Goal: Task Accomplishment & Management: Complete application form

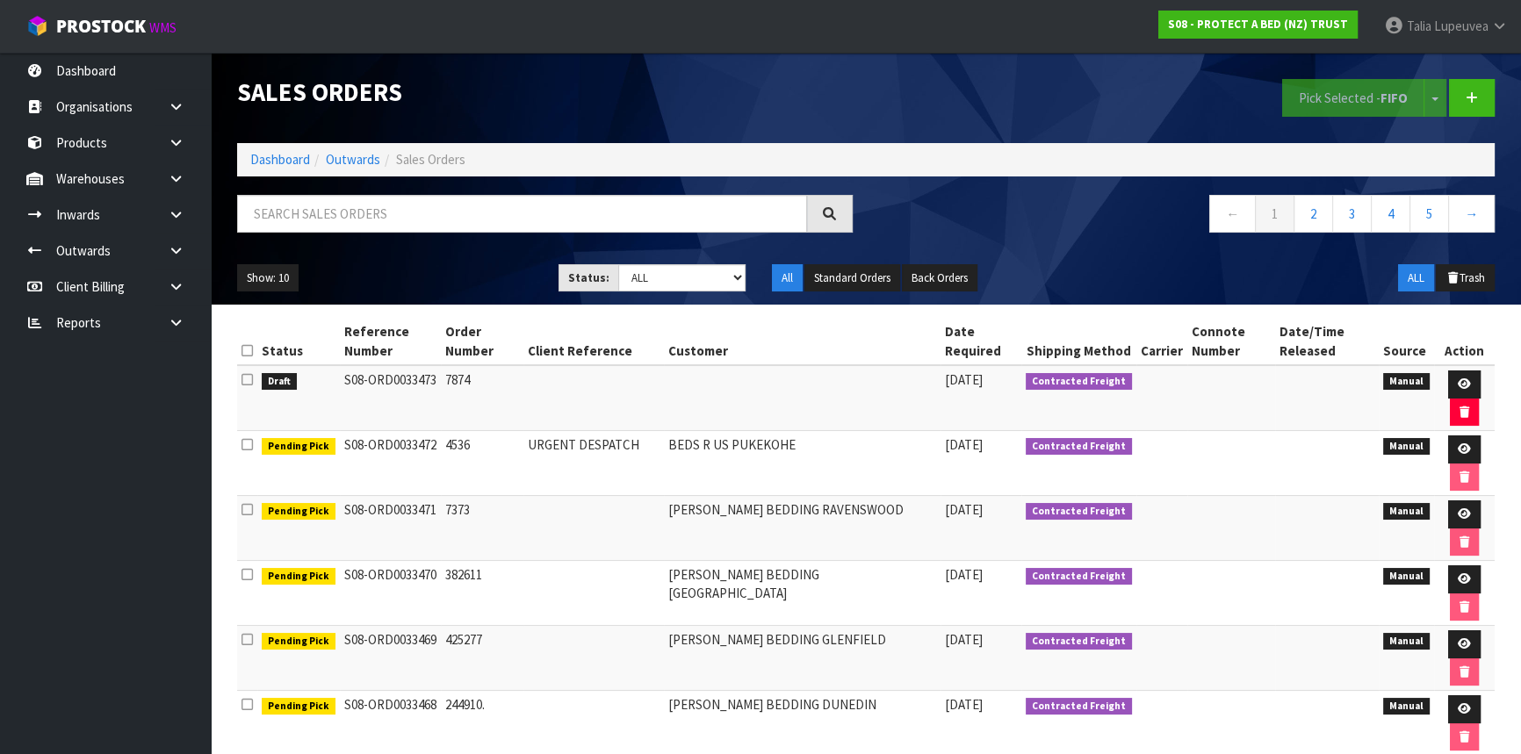
click at [300, 204] on input "text" at bounding box center [522, 214] width 570 height 38
type input "JOB-0412482"
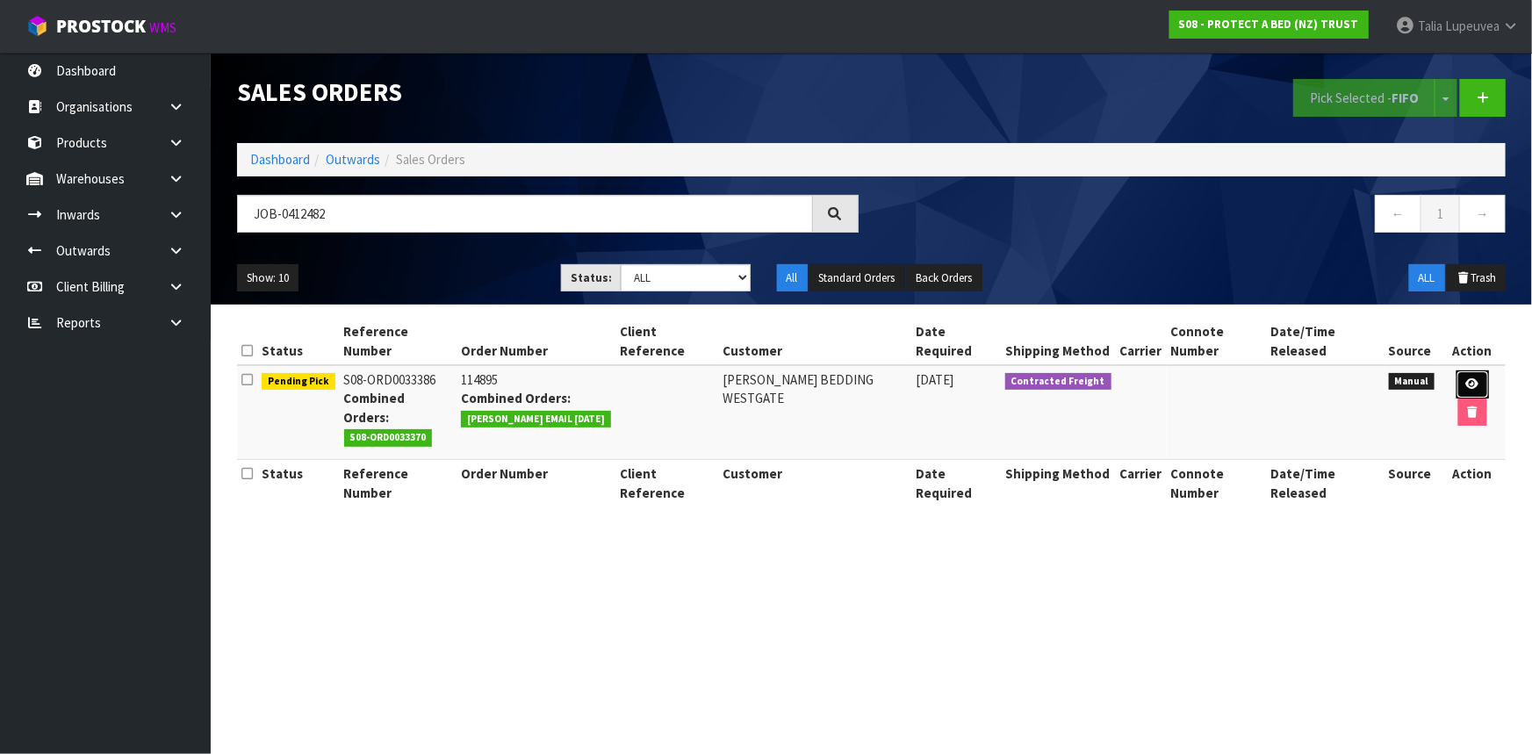
click at [1466, 388] on icon at bounding box center [1472, 383] width 13 height 11
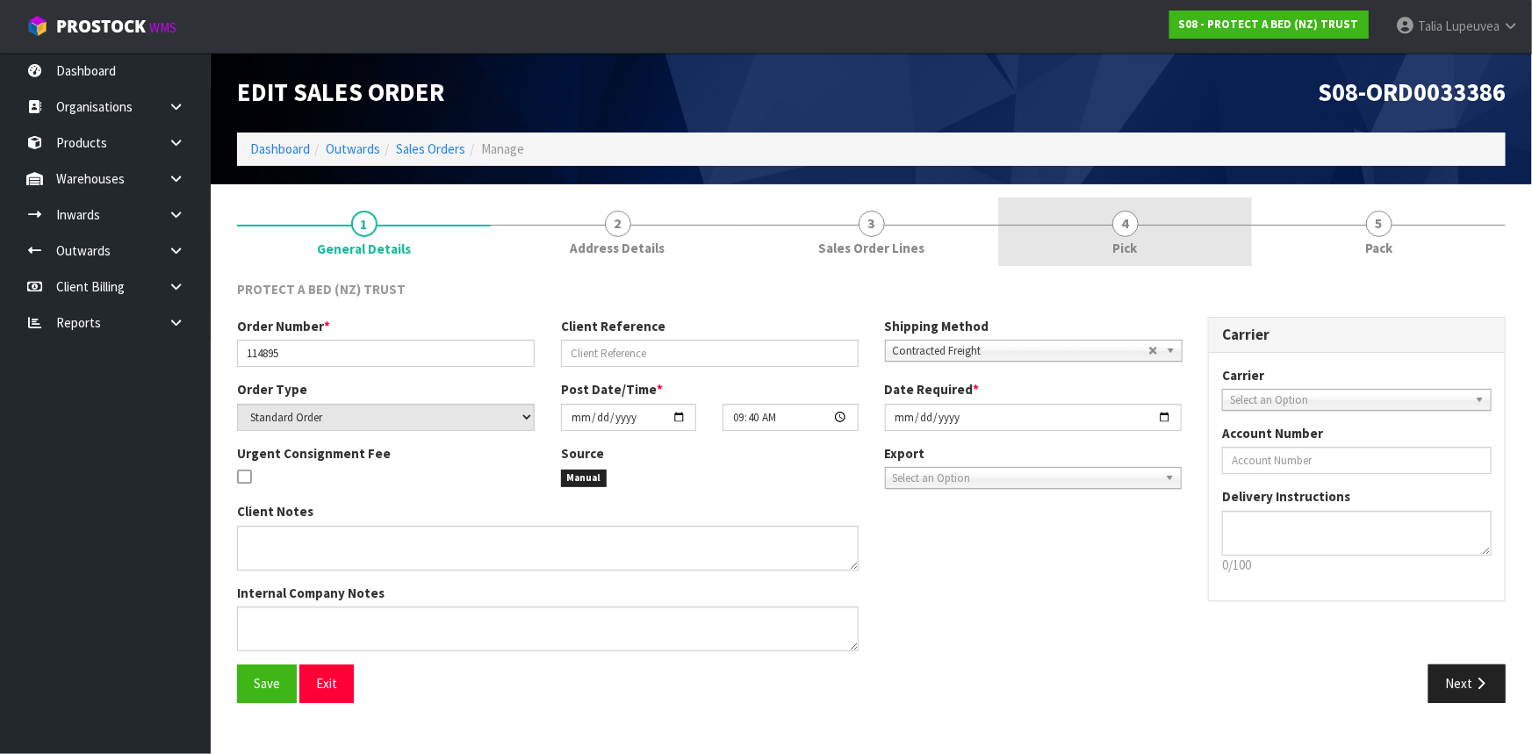
click at [1124, 240] on span "Pick" at bounding box center [1125, 248] width 25 height 18
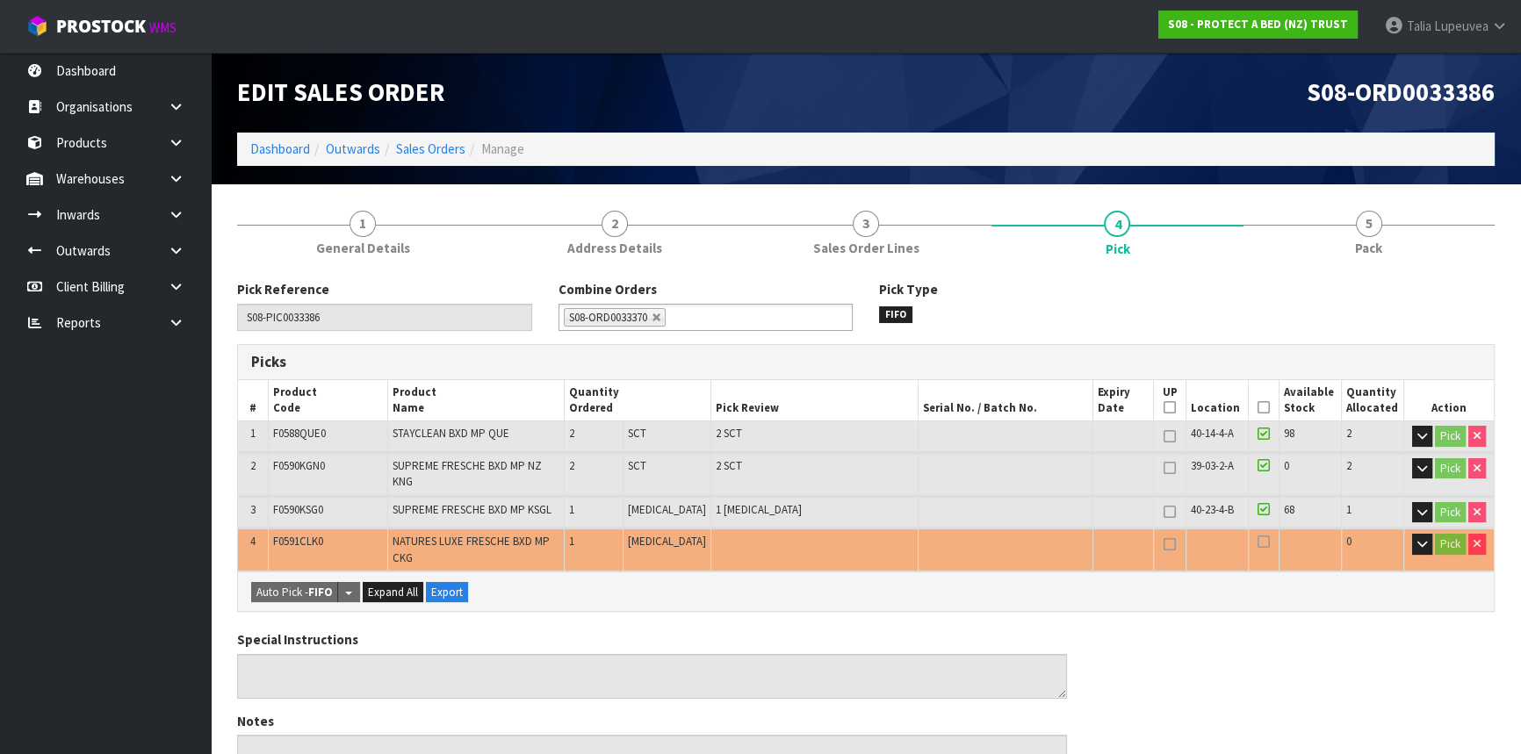
click at [1257, 407] on icon at bounding box center [1263, 407] width 12 height 1
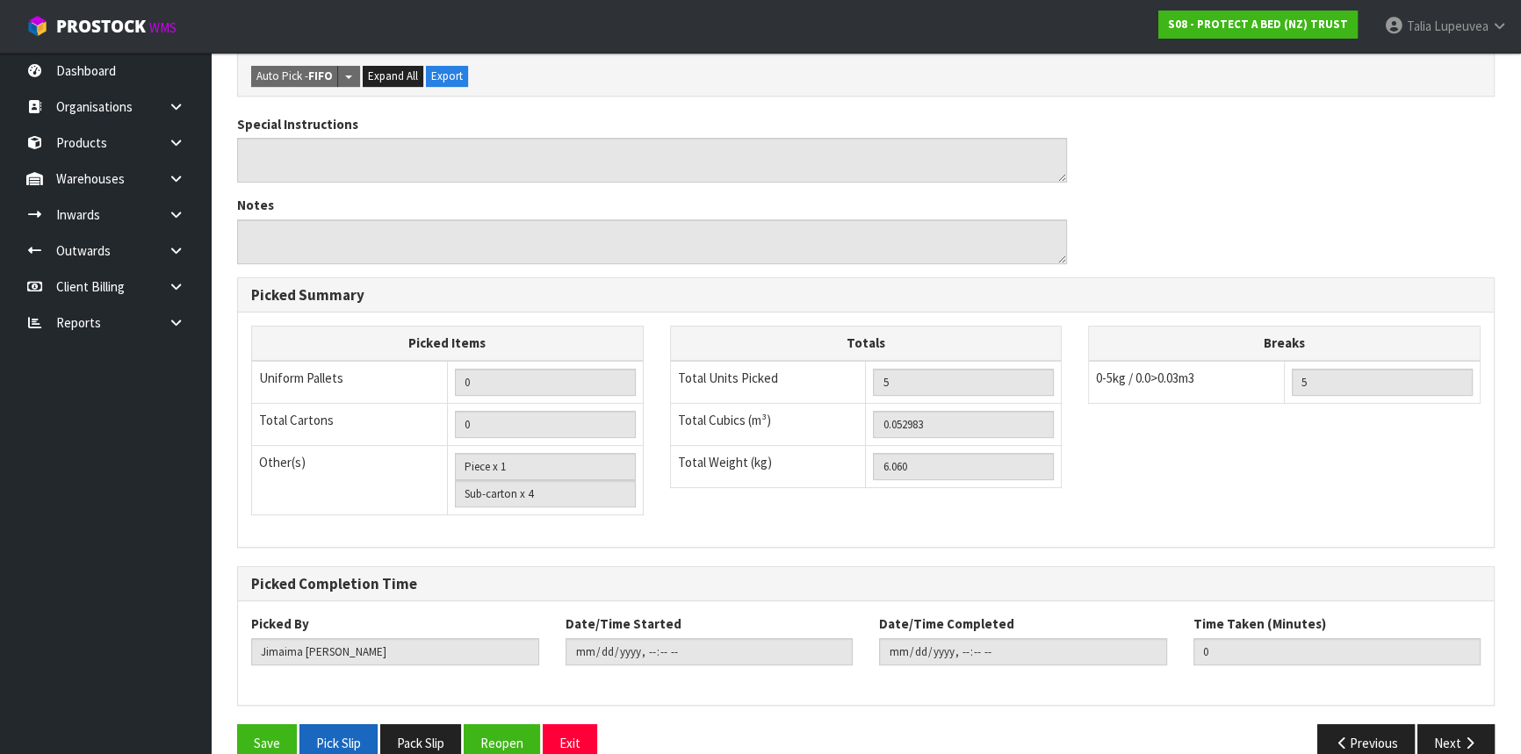
scroll to position [586, 0]
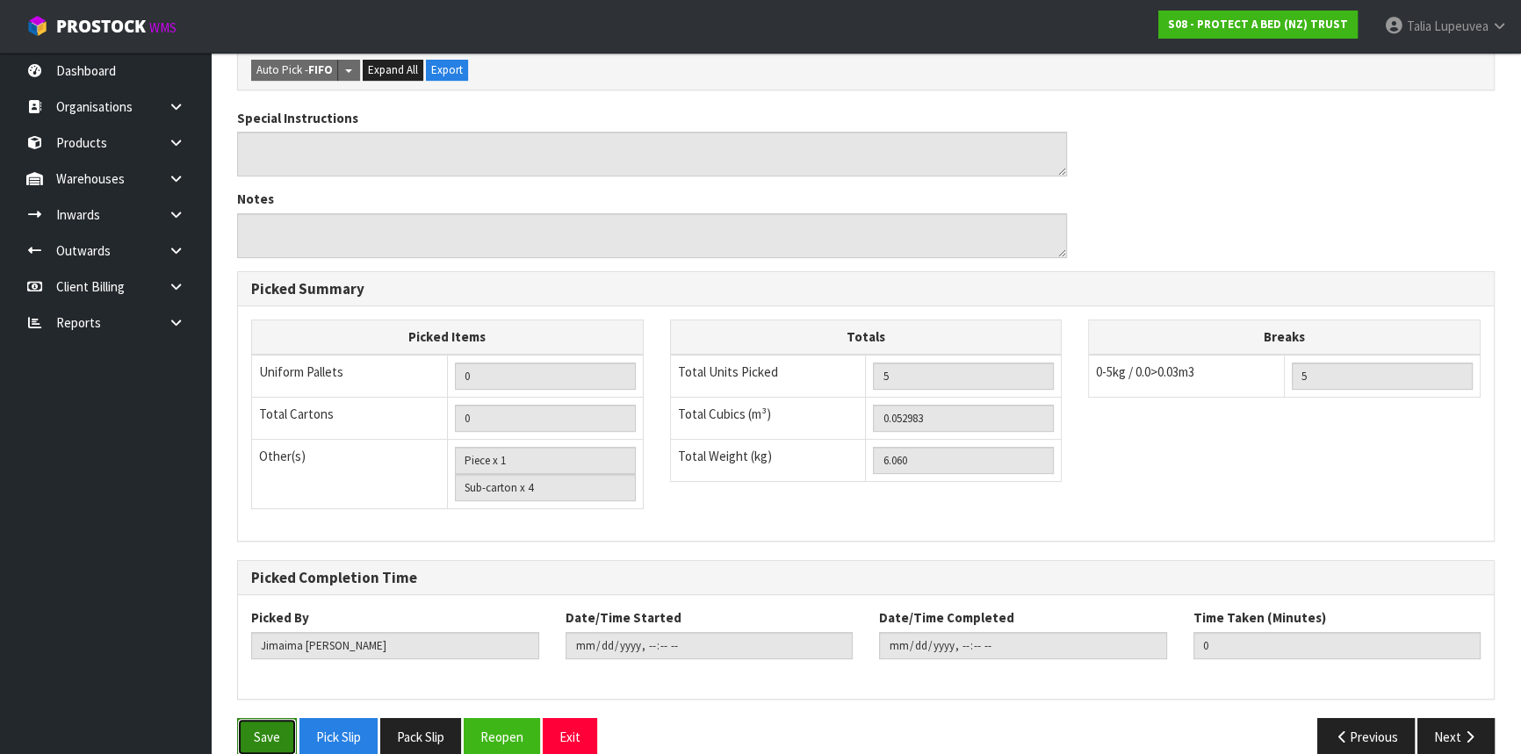
click at [263, 718] on button "Save" at bounding box center [267, 737] width 60 height 38
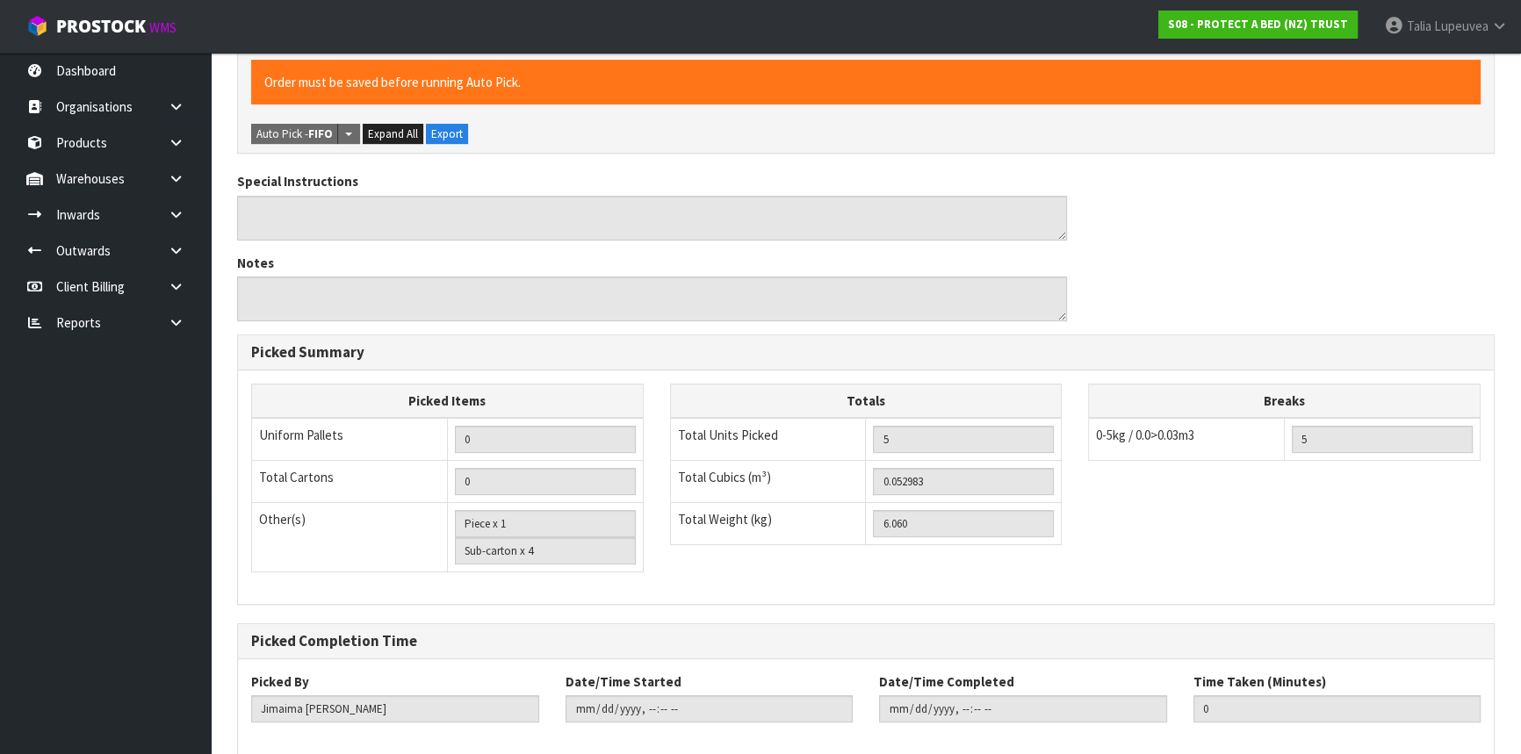
scroll to position [0, 0]
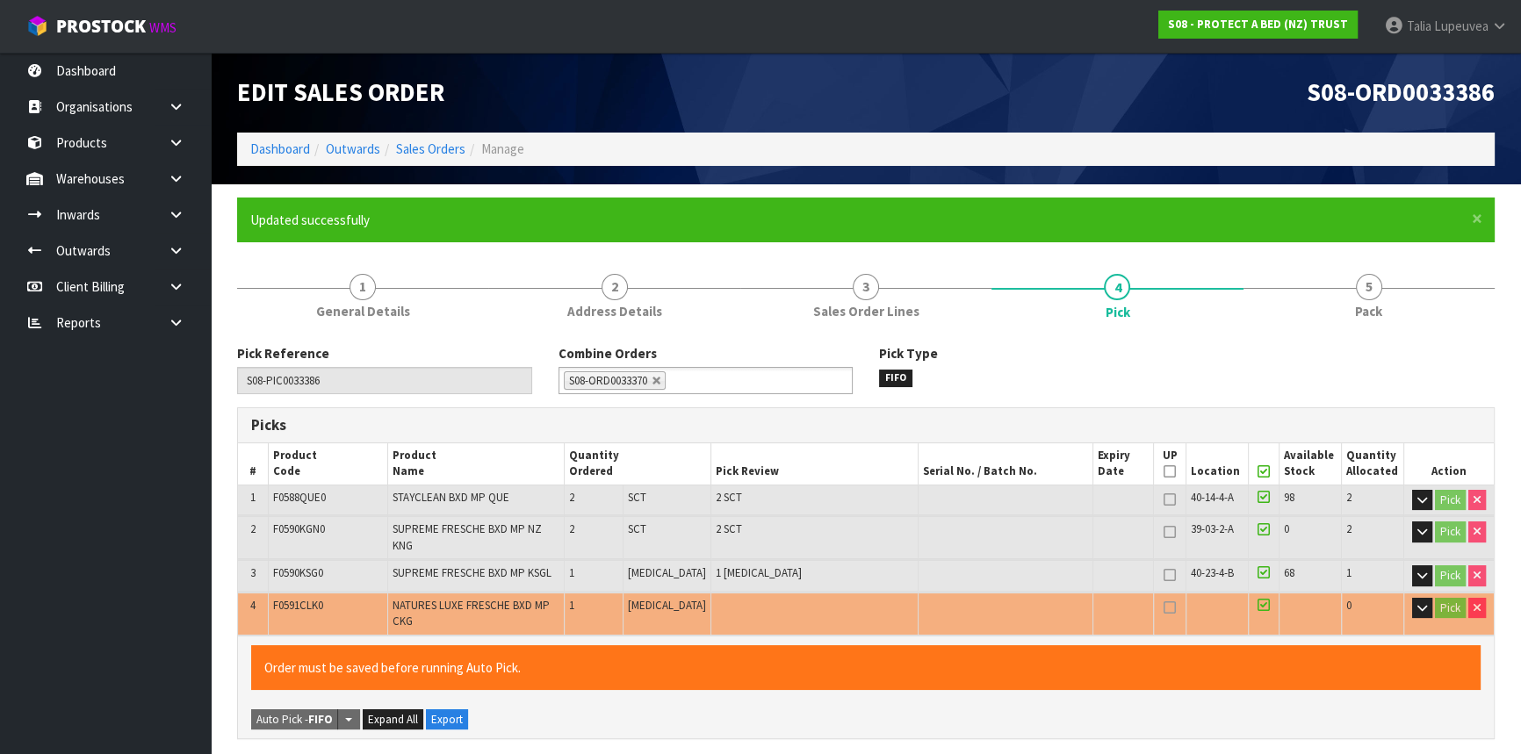
type input "[PERSON_NAME]"
type input "[DATE]T13:54:21"
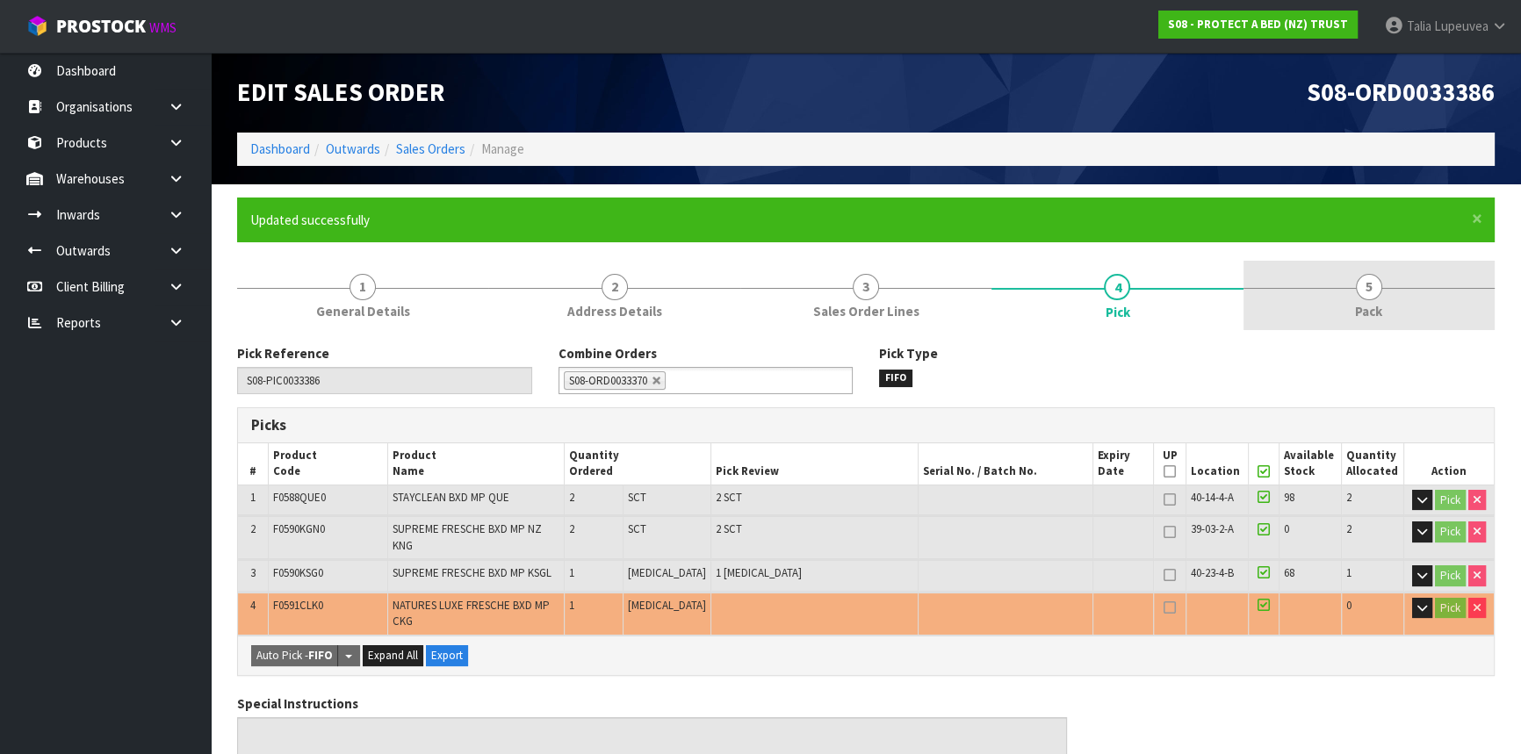
click at [1361, 313] on span "Pack" at bounding box center [1368, 311] width 27 height 18
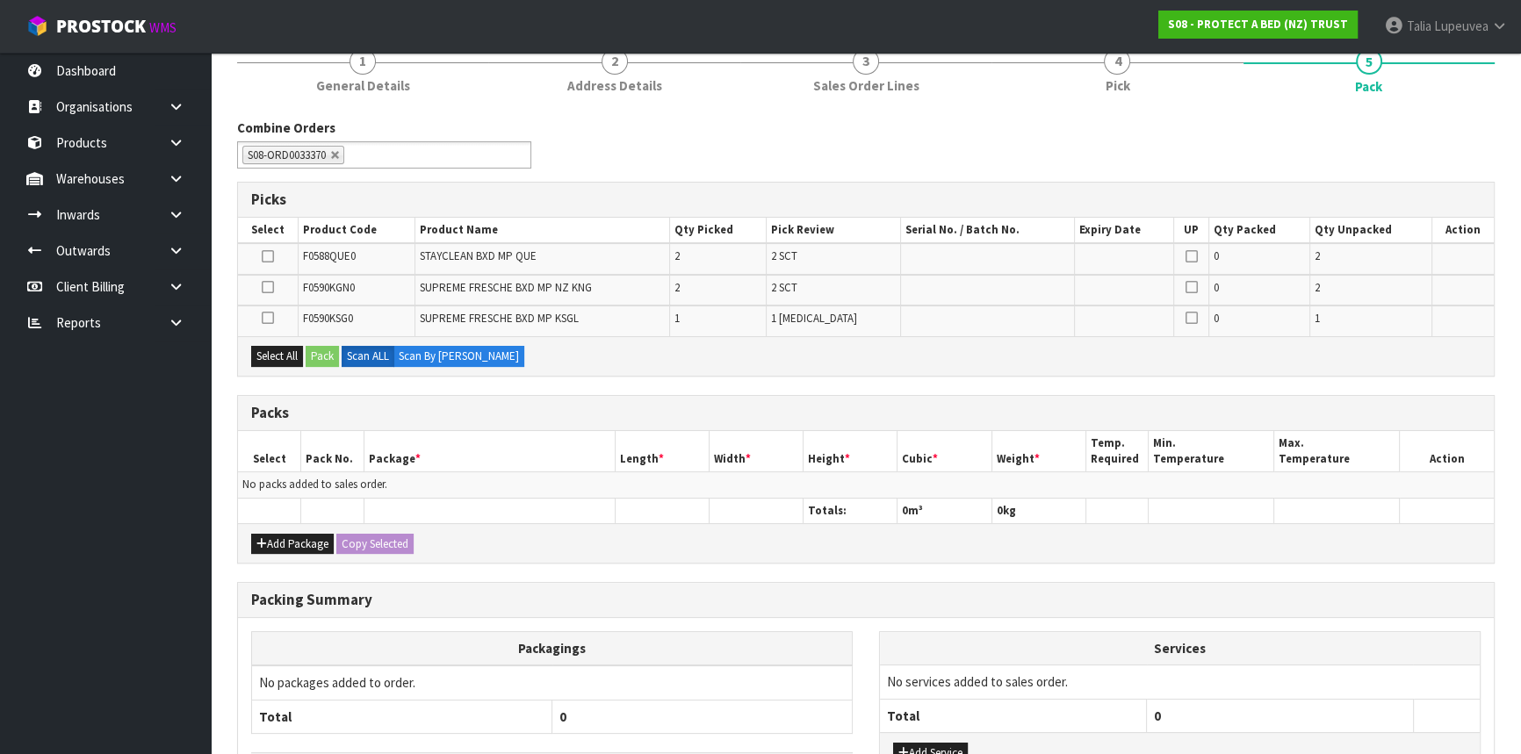
scroll to position [239, 0]
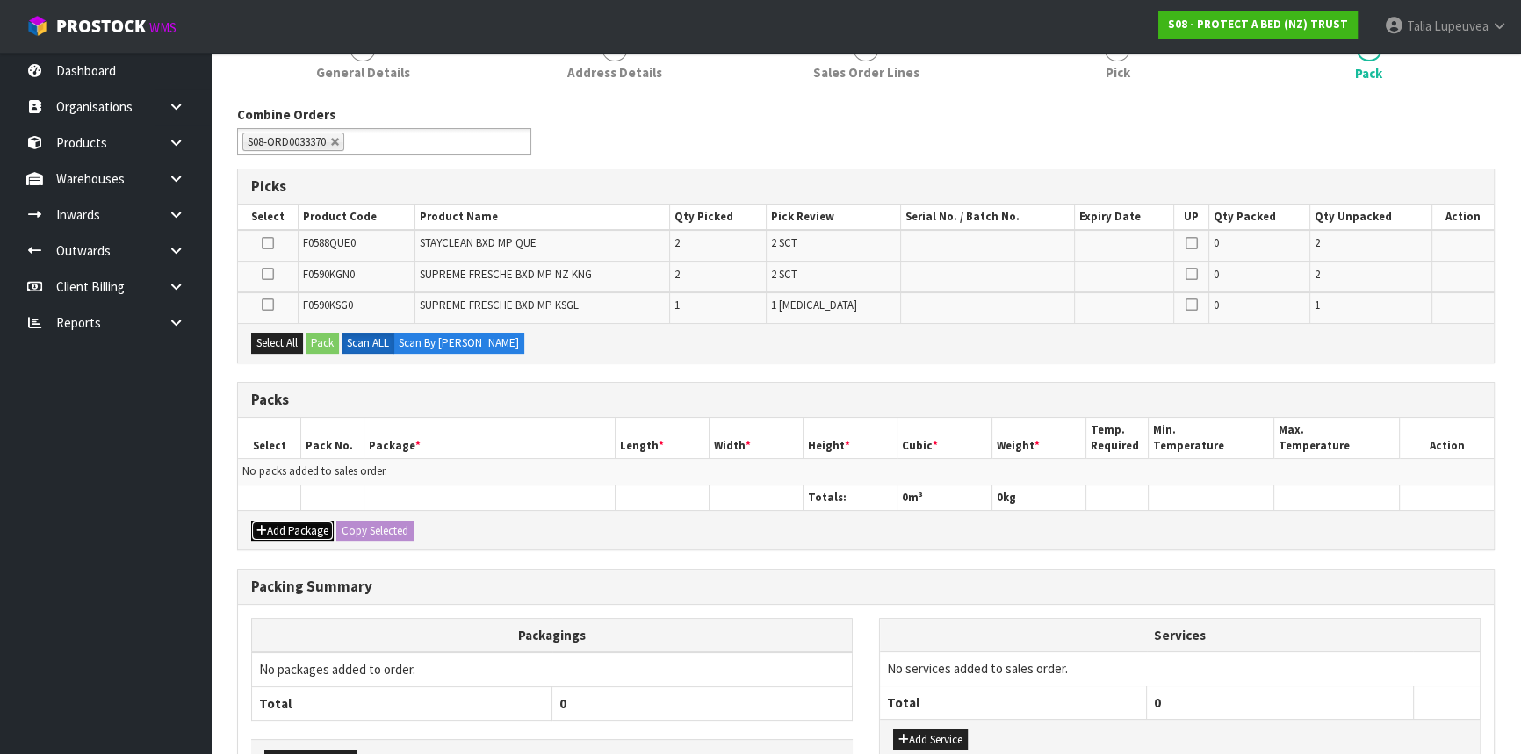
click at [306, 529] on button "Add Package" at bounding box center [292, 531] width 83 height 21
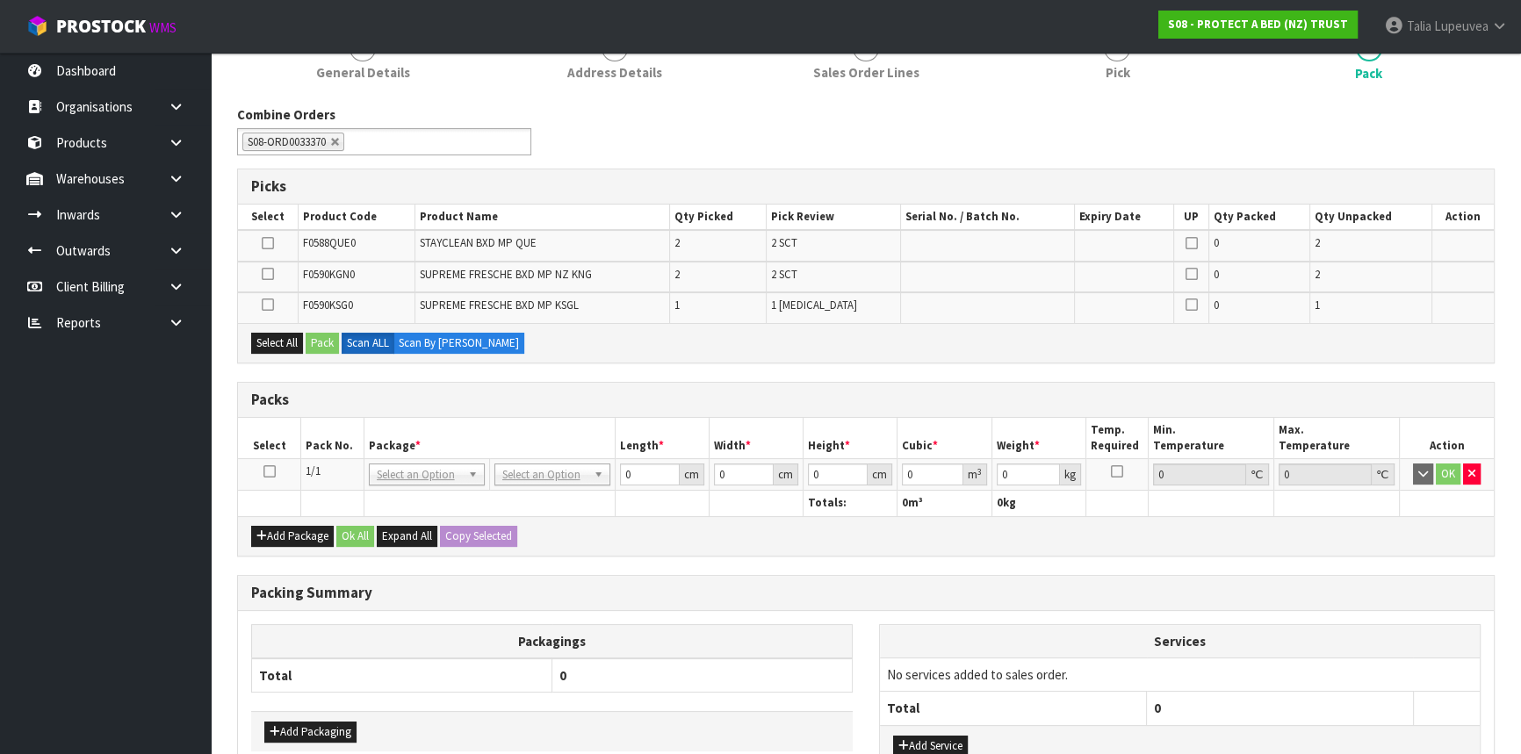
click at [269, 472] on icon at bounding box center [269, 472] width 12 height 1
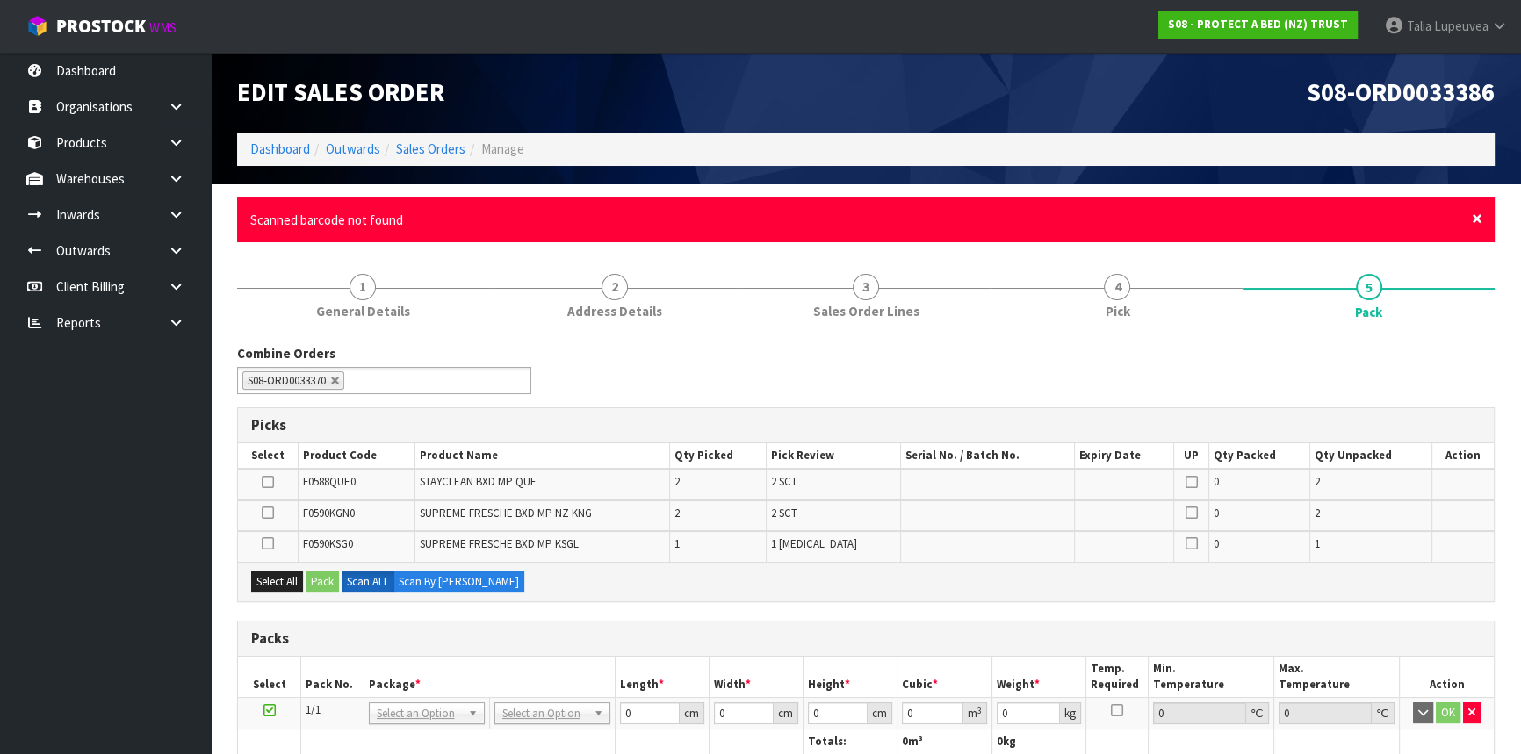
click at [1480, 219] on span "×" at bounding box center [1477, 218] width 11 height 25
click at [1475, 219] on span "×" at bounding box center [1477, 218] width 11 height 25
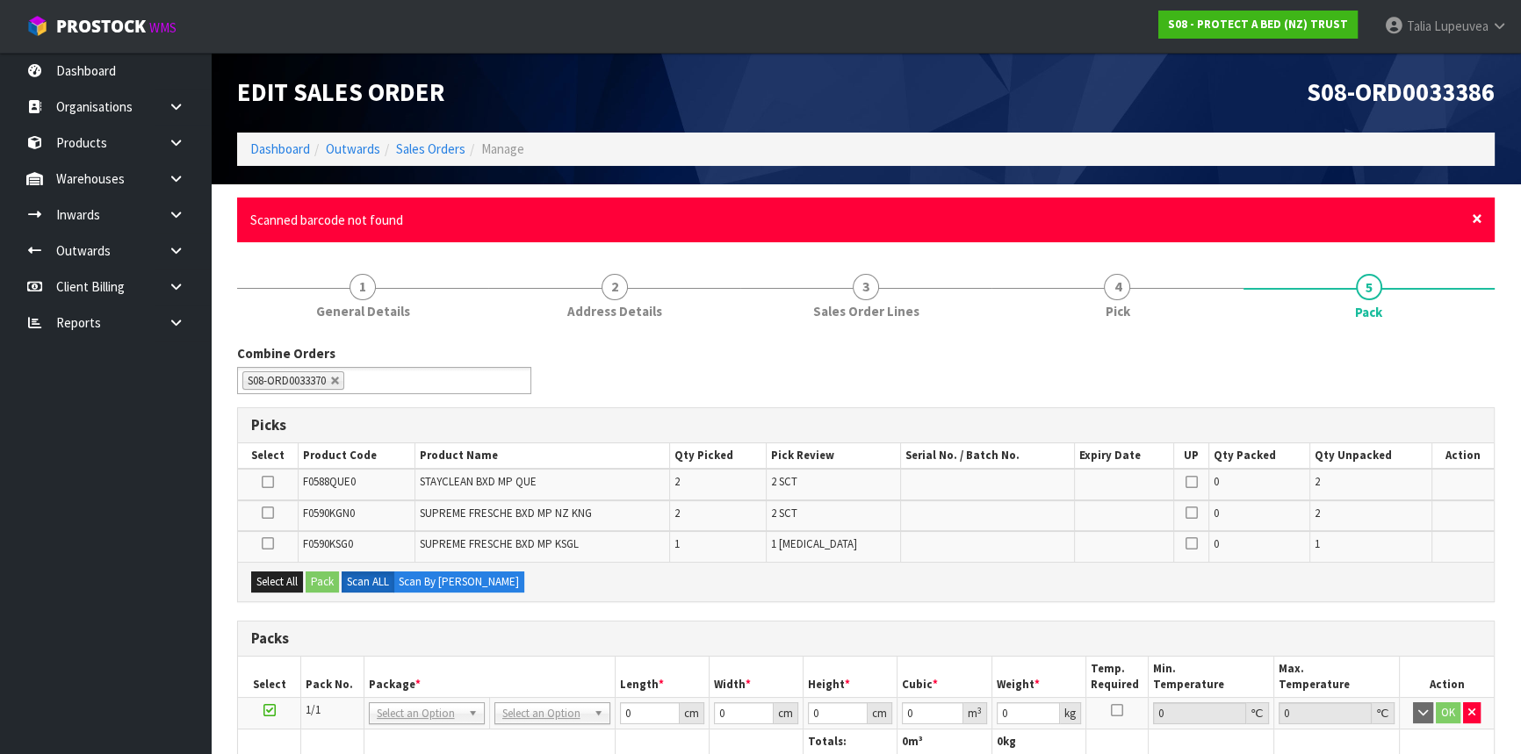
click at [1475, 219] on span "×" at bounding box center [1477, 218] width 11 height 25
click at [1480, 216] on span "×" at bounding box center [1477, 218] width 11 height 25
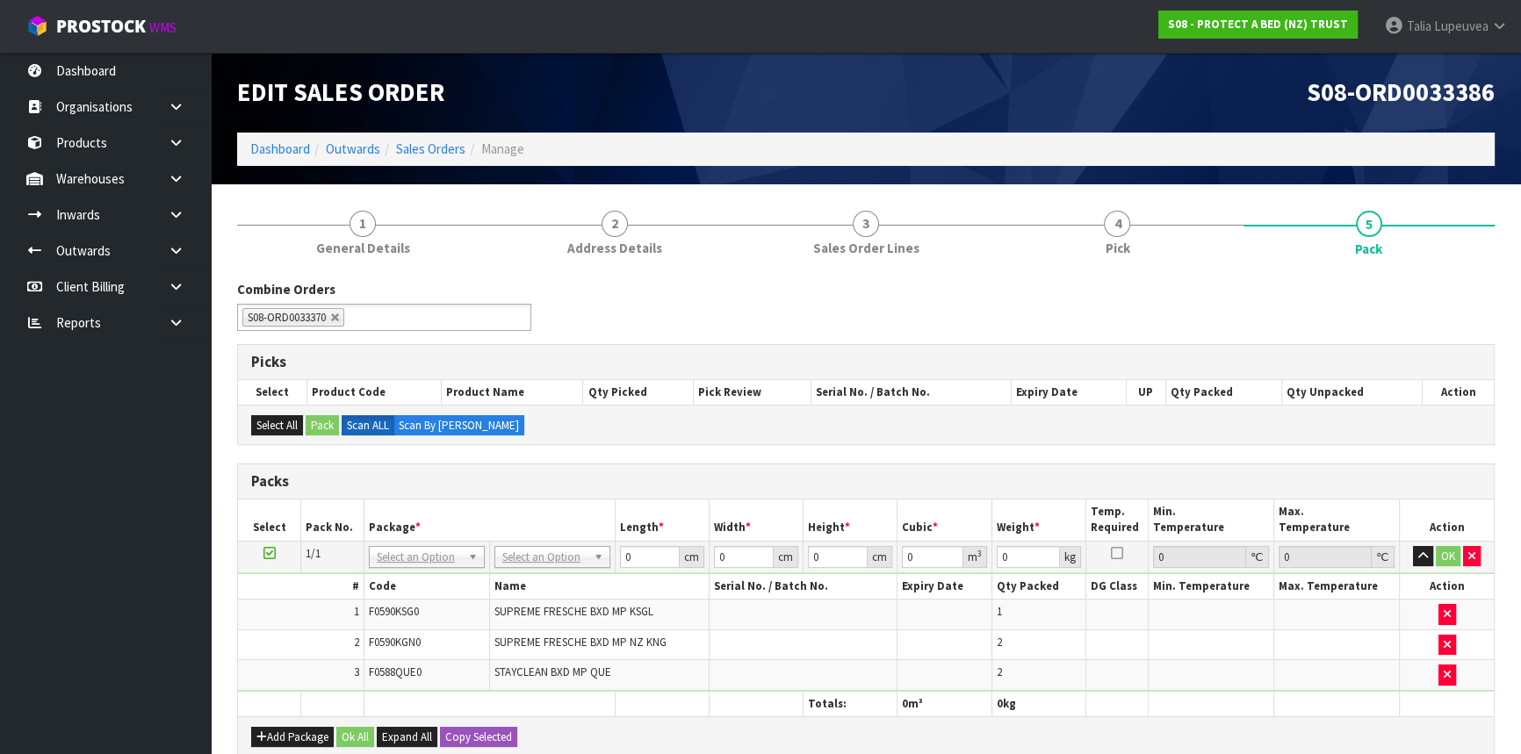
drag, startPoint x: 562, startPoint y: 553, endPoint x: 558, endPoint y: 562, distance: 9.8
click at [545, 580] on input "text" at bounding box center [551, 580] width 107 height 22
type input "OC"
type input "6.06"
drag, startPoint x: 631, startPoint y: 554, endPoint x: 555, endPoint y: 564, distance: 77.0
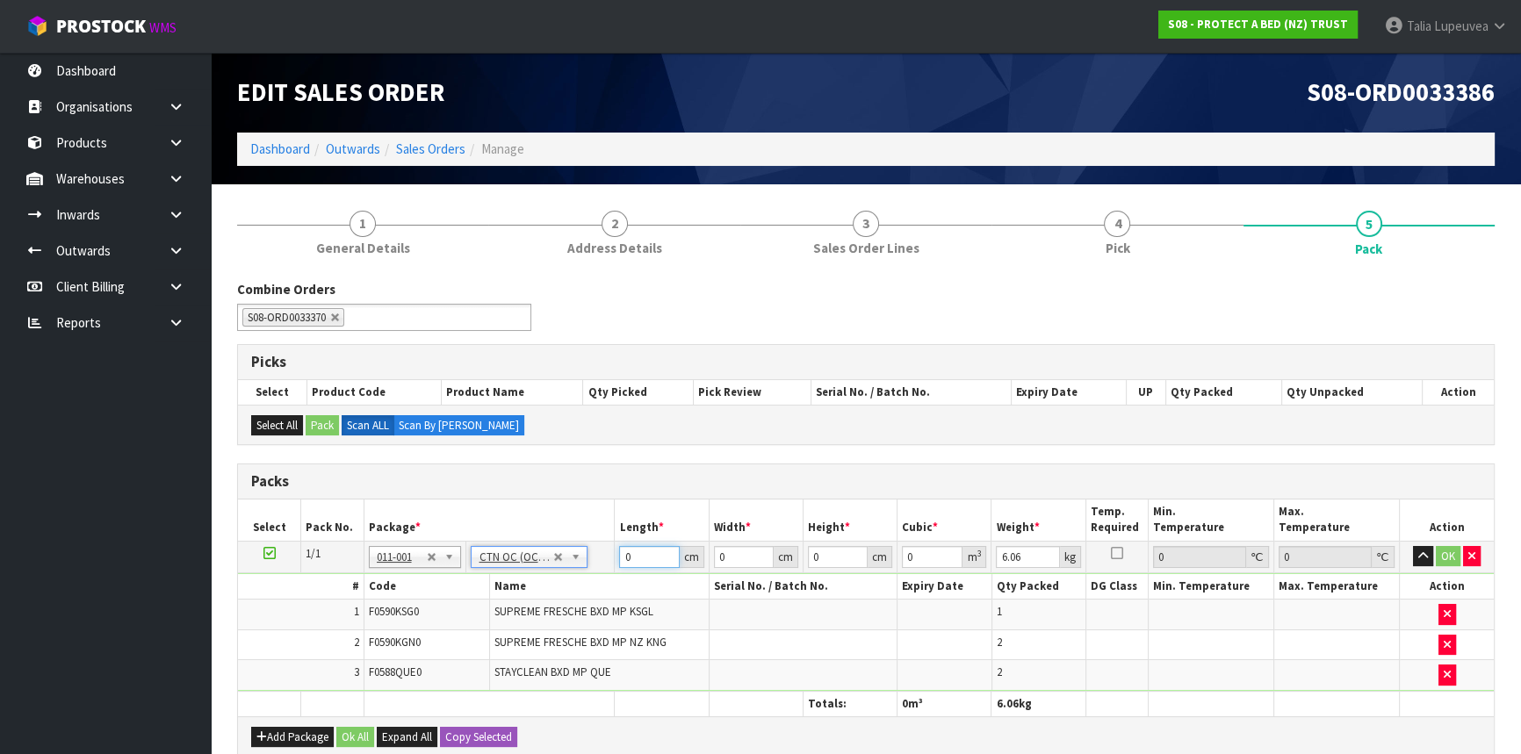
click at [555, 564] on tr "1/1 NONE 007-001 007-002 007-004 007-009 007-013 007-014 007-015 007-017 007-01…" at bounding box center [866, 557] width 1256 height 32
type input "59"
type input "40"
type input "4"
type input "0.00944"
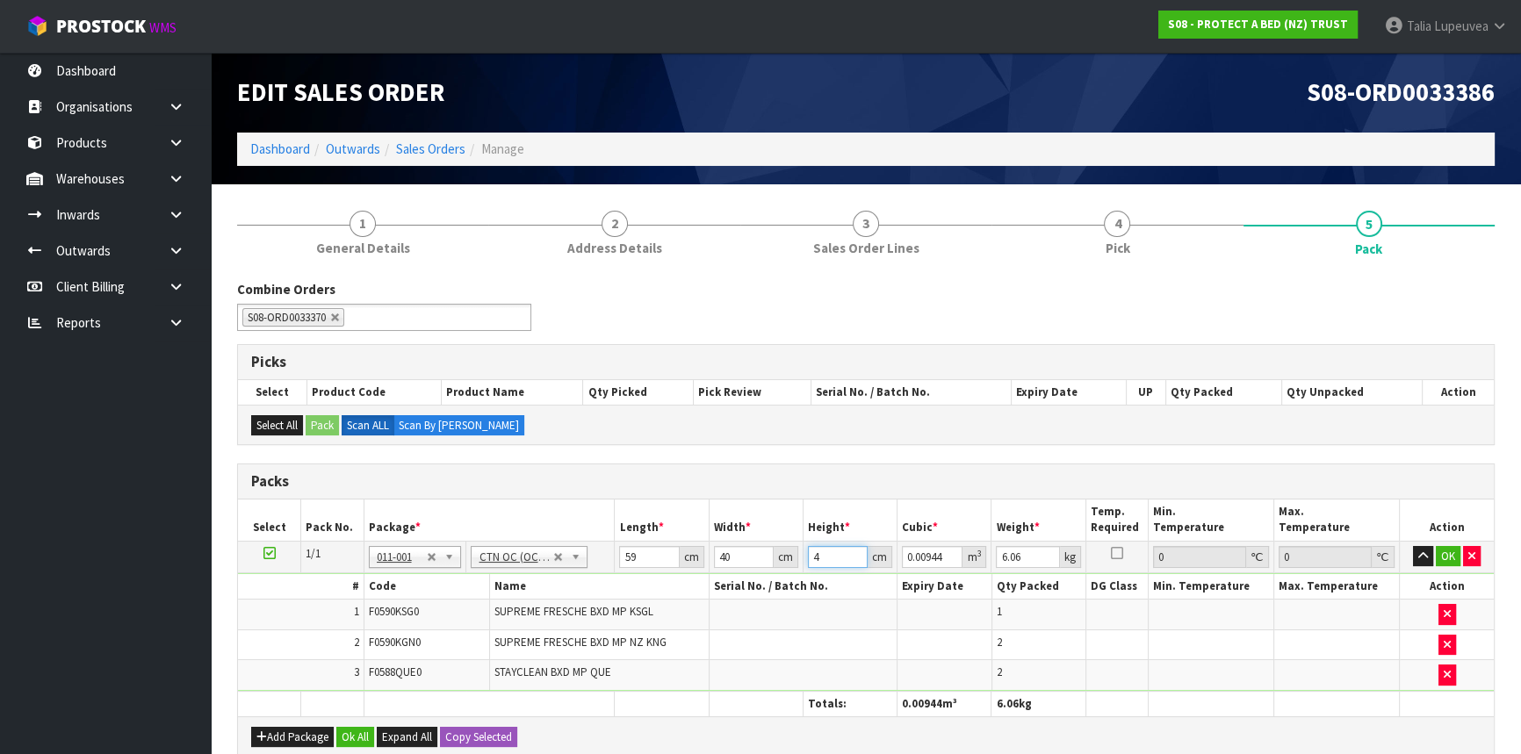
type input "41"
type input "0.09676"
type input "41"
type input "10"
click at [1448, 553] on button "OK" at bounding box center [1448, 556] width 25 height 21
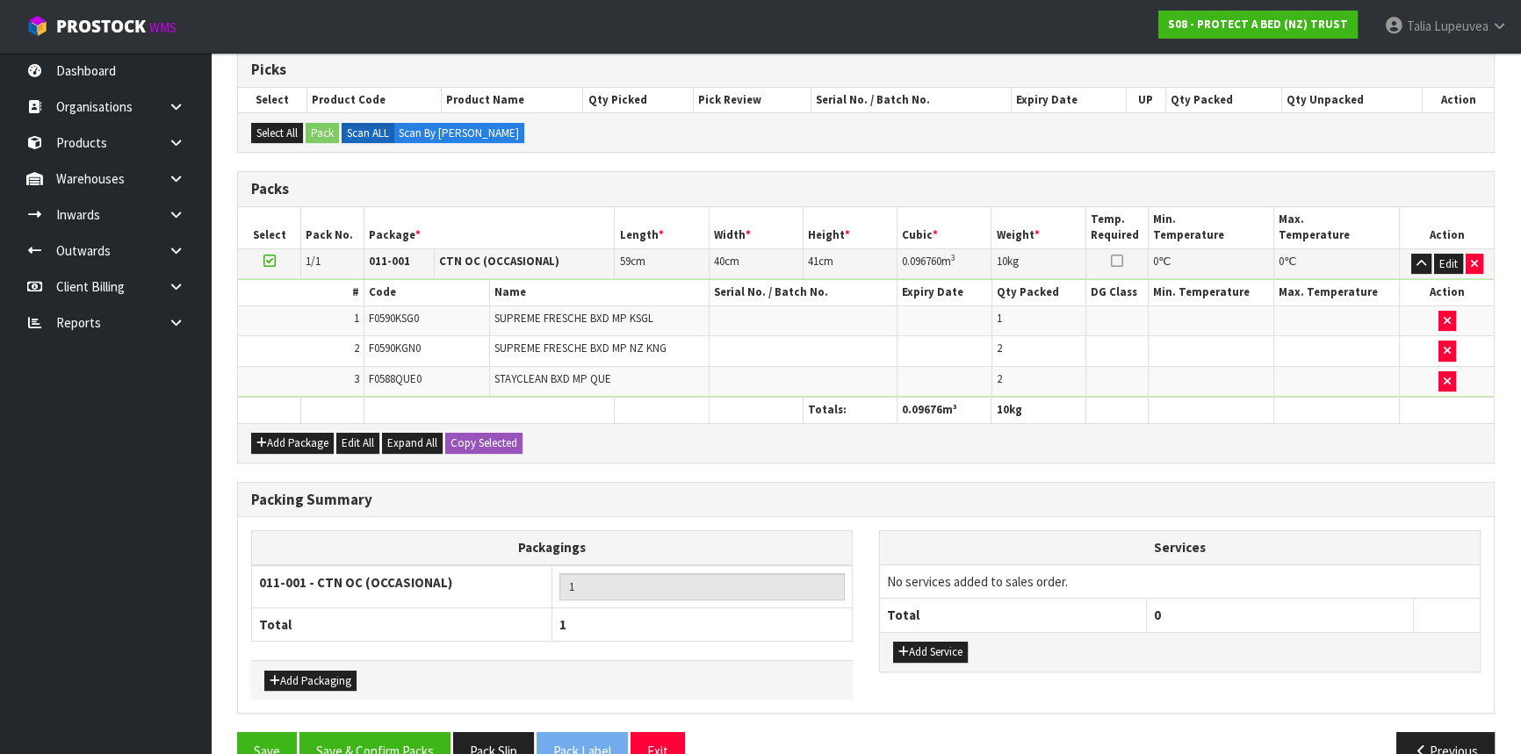
scroll to position [330, 0]
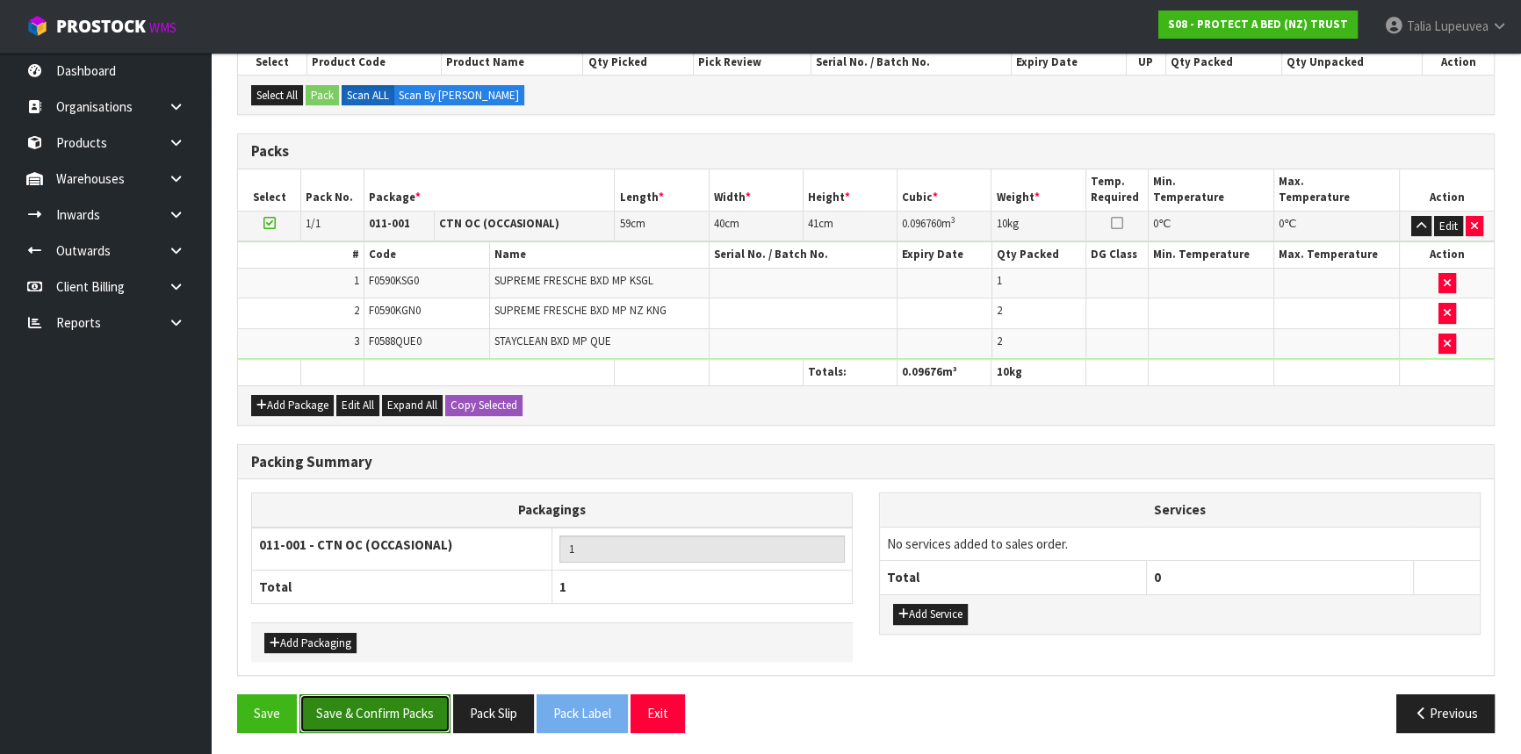
click at [379, 707] on button "Save & Confirm Packs" at bounding box center [374, 714] width 151 height 38
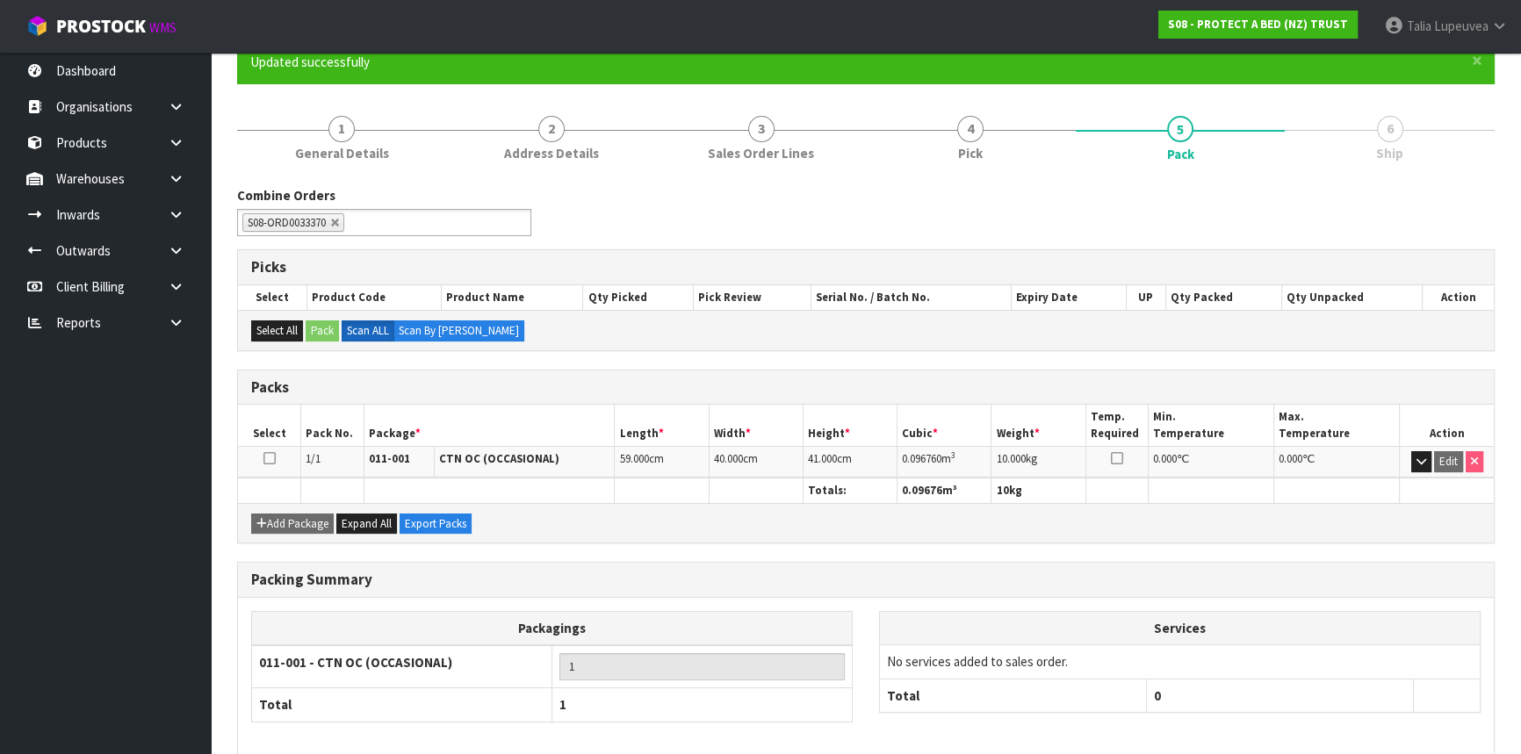
scroll to position [237, 0]
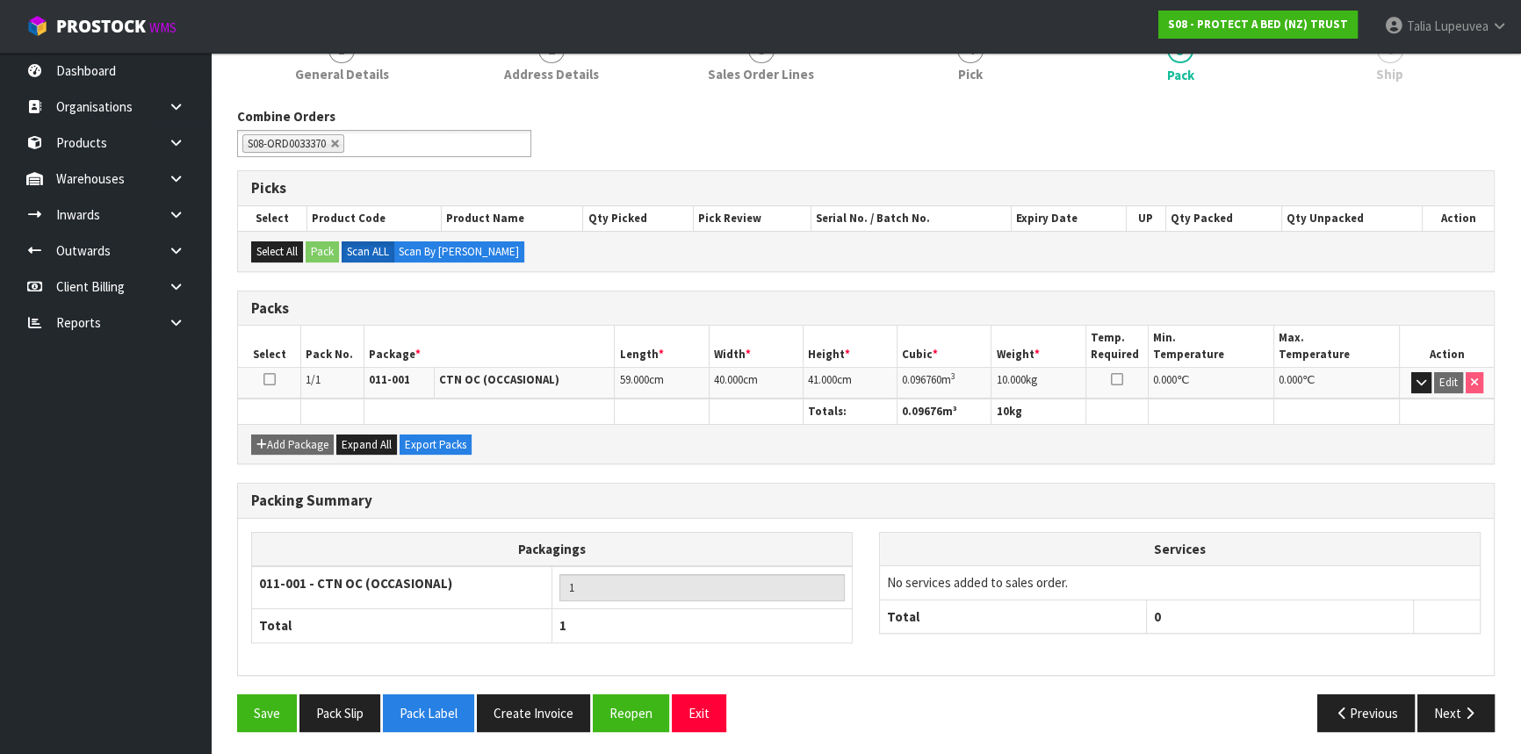
click at [1449, 699] on button "Next" at bounding box center [1455, 714] width 77 height 38
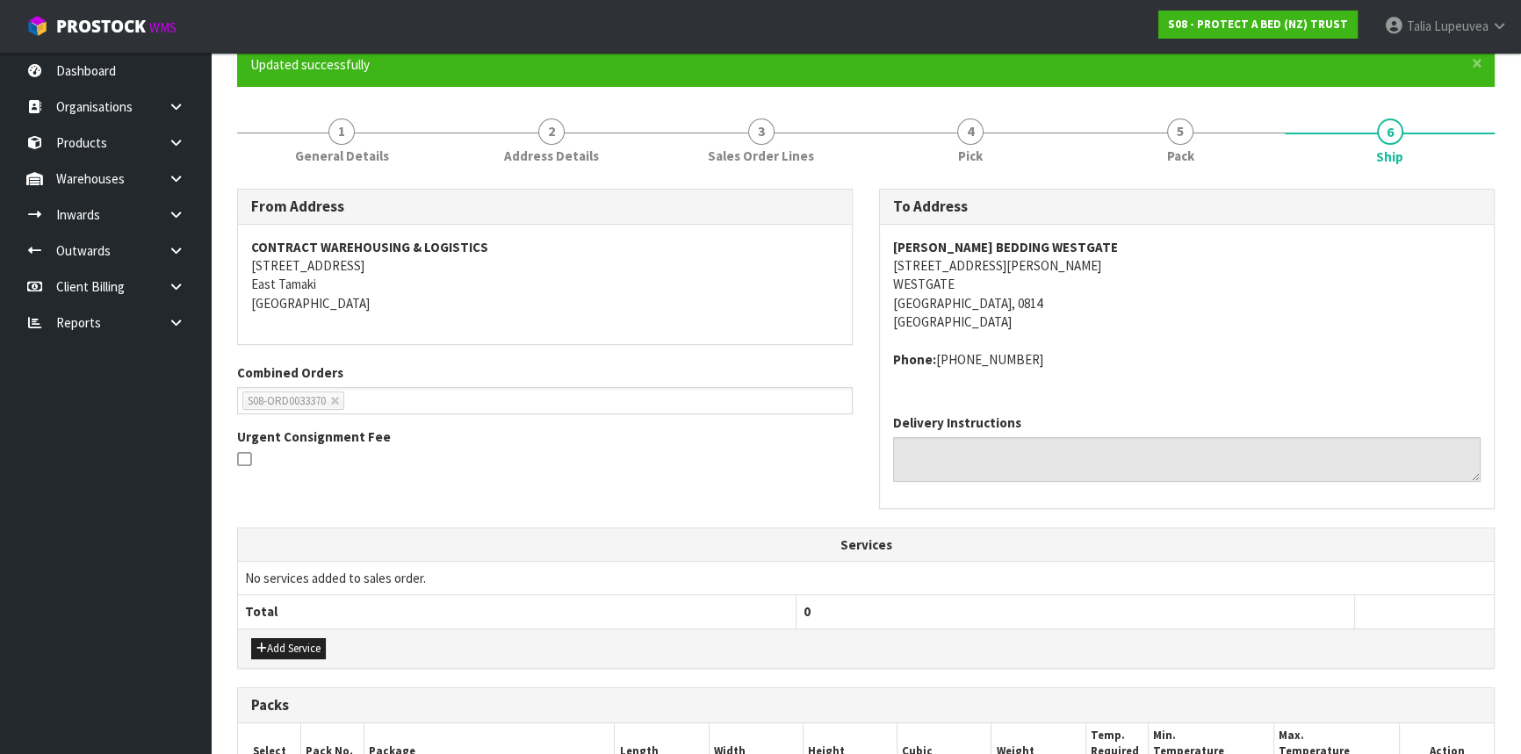
scroll to position [421, 0]
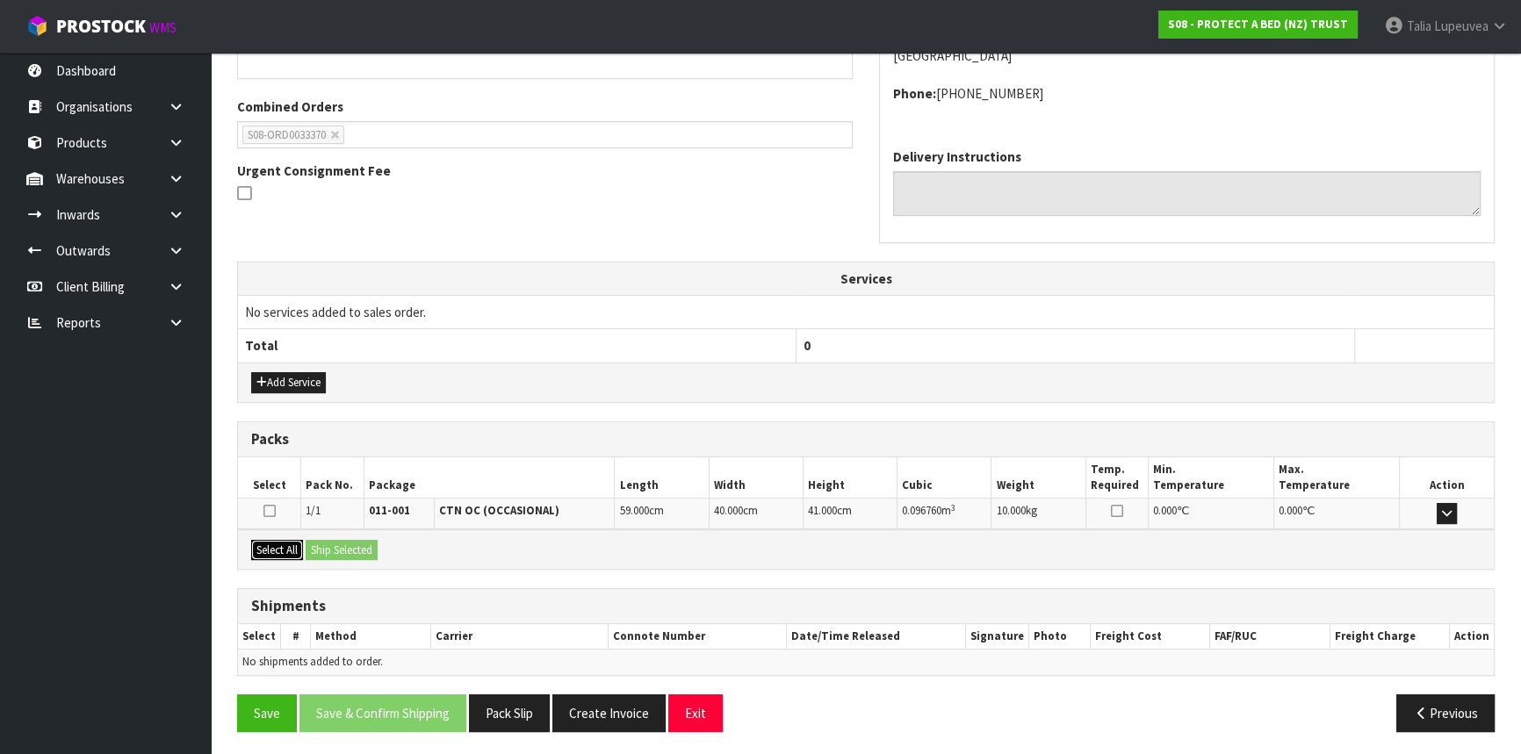
click at [277, 550] on button "Select All" at bounding box center [277, 550] width 52 height 21
click at [348, 540] on button "Ship Selected" at bounding box center [342, 550] width 72 height 21
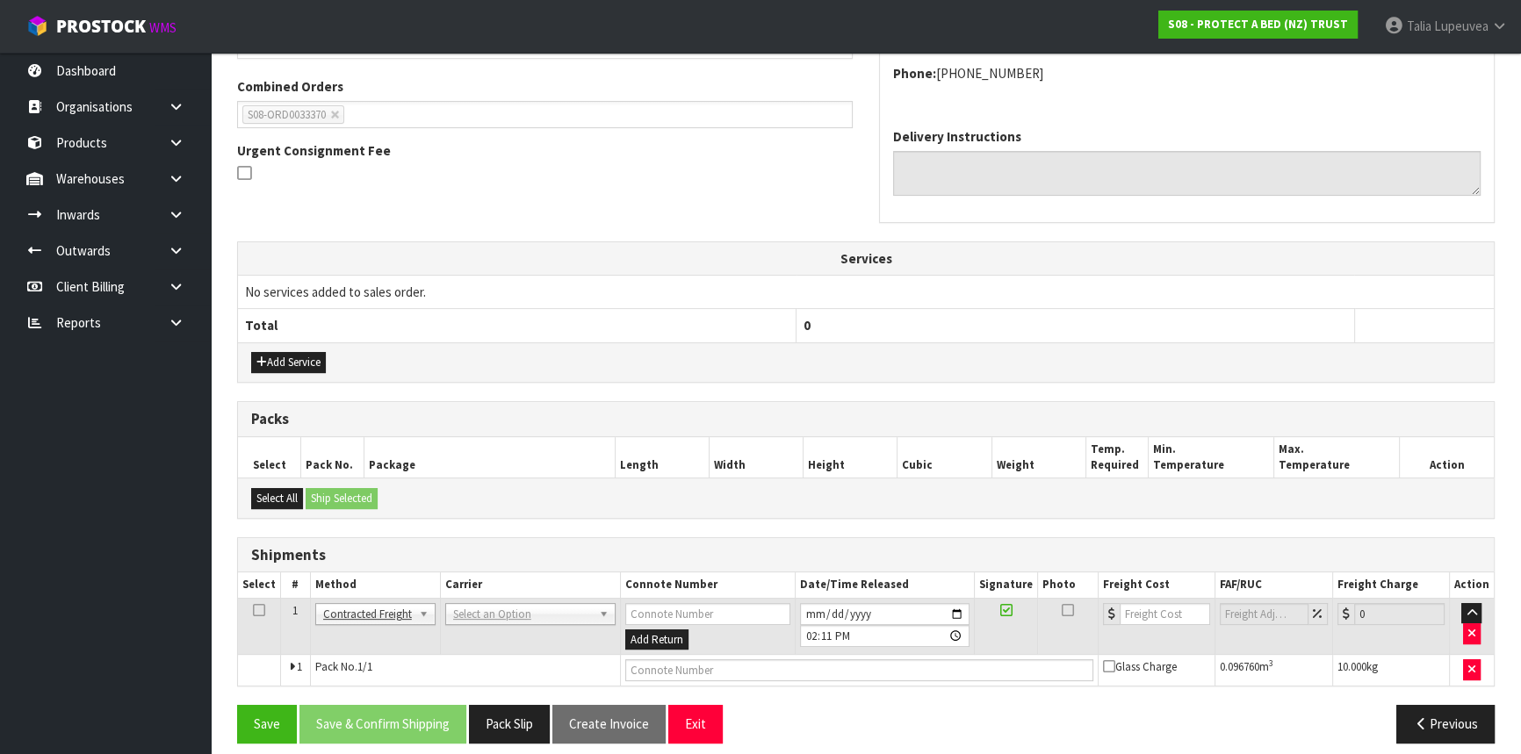
scroll to position [453, 0]
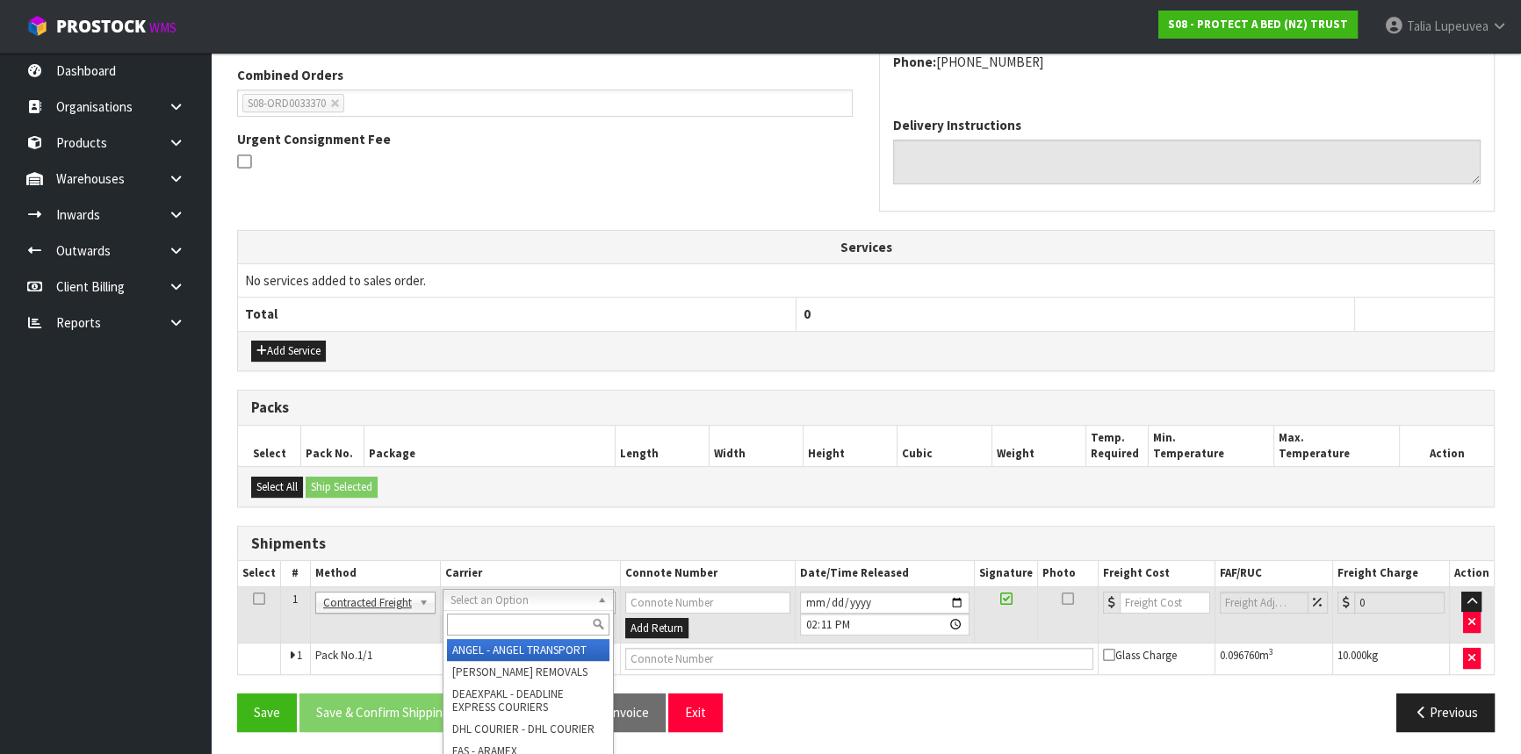
click at [511, 615] on input "text" at bounding box center [528, 625] width 162 height 22
type input "NZP"
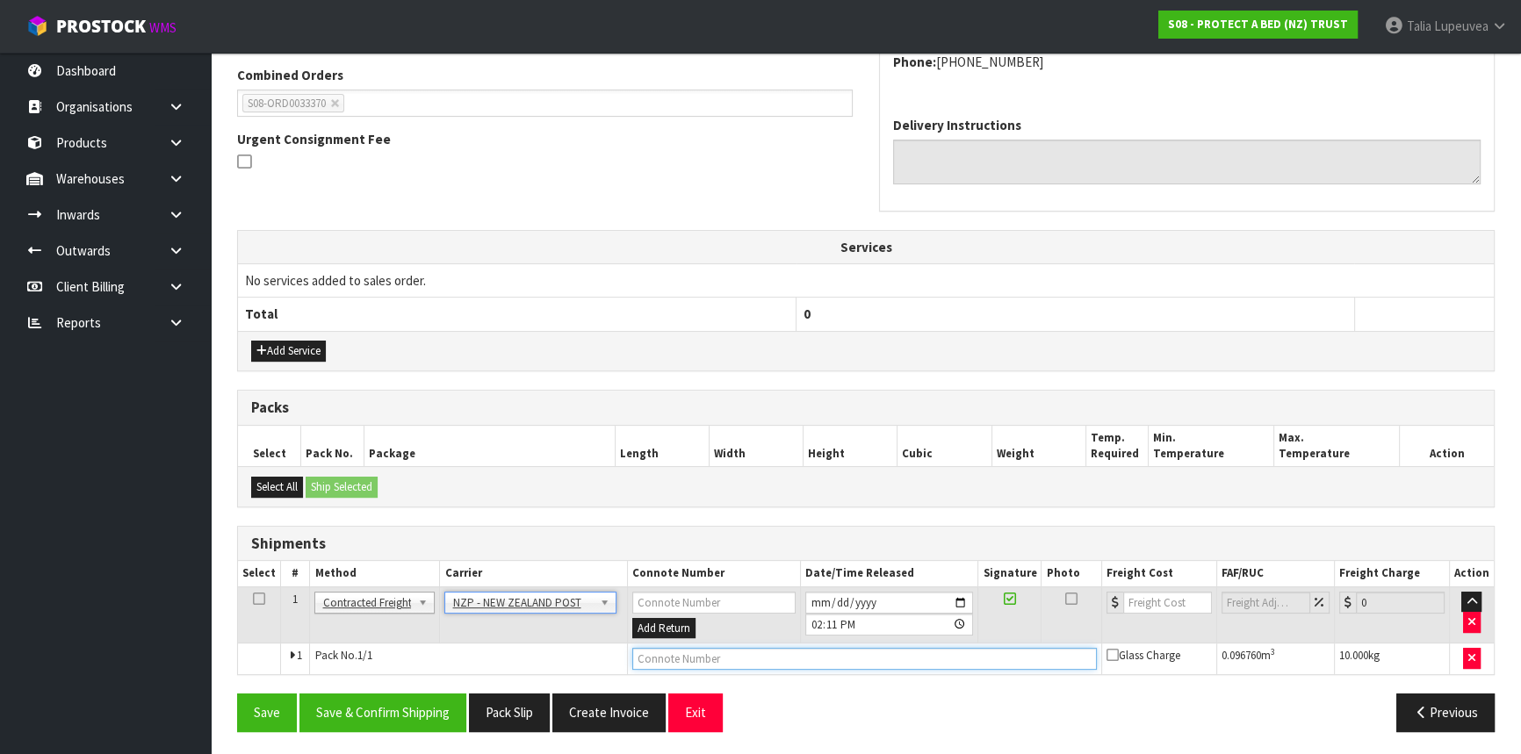
click at [648, 659] on input "text" at bounding box center [864, 659] width 464 height 22
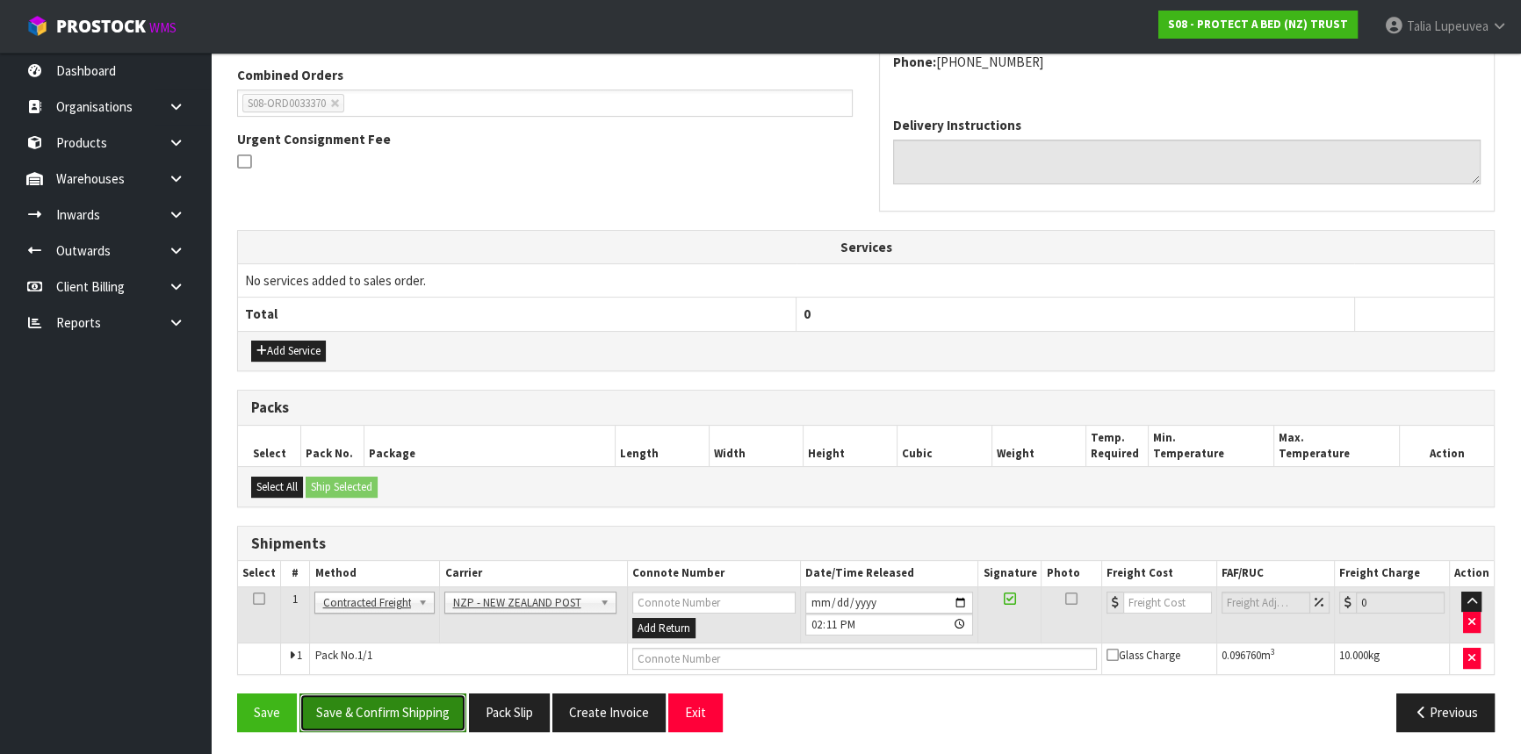
click at [424, 711] on button "Save & Confirm Shipping" at bounding box center [382, 713] width 167 height 38
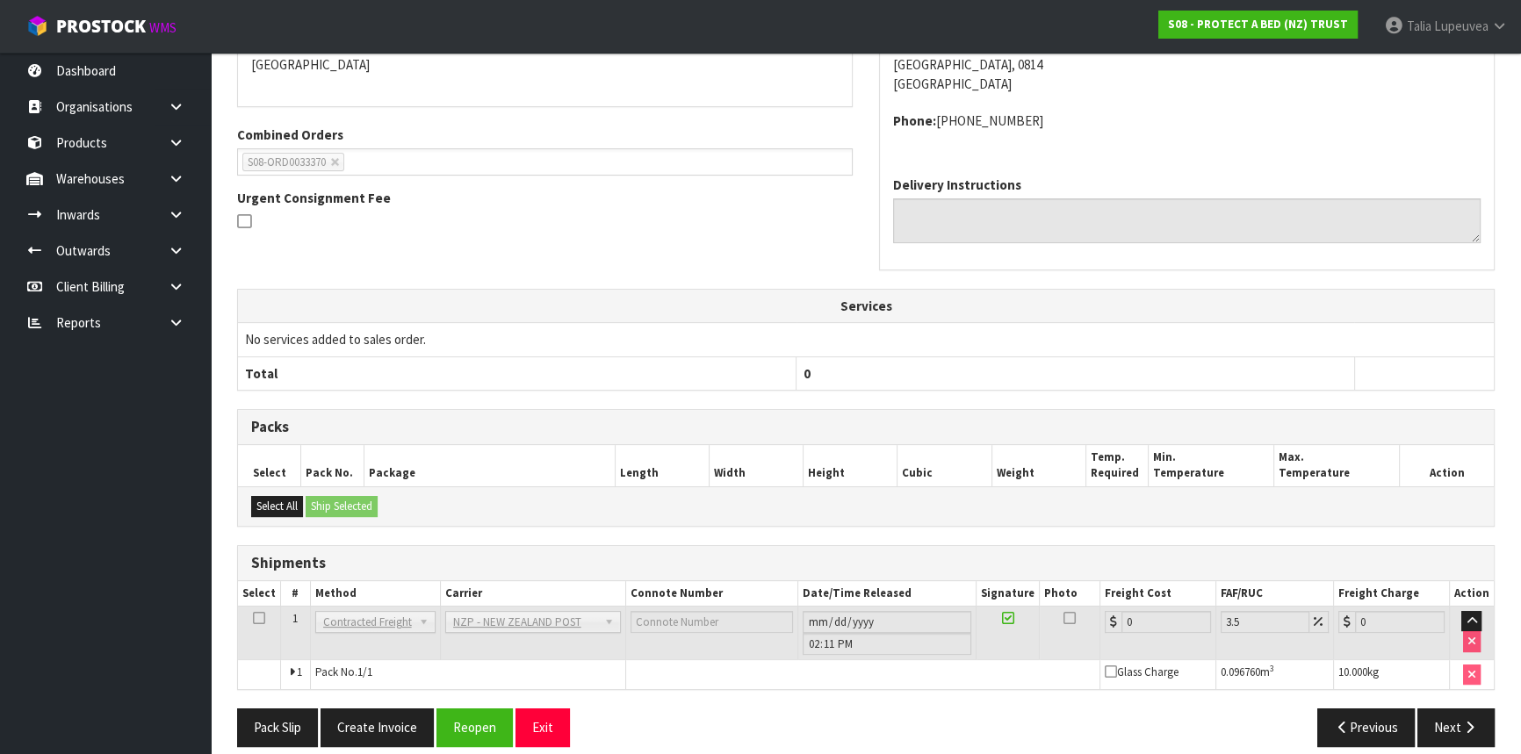
scroll to position [429, 0]
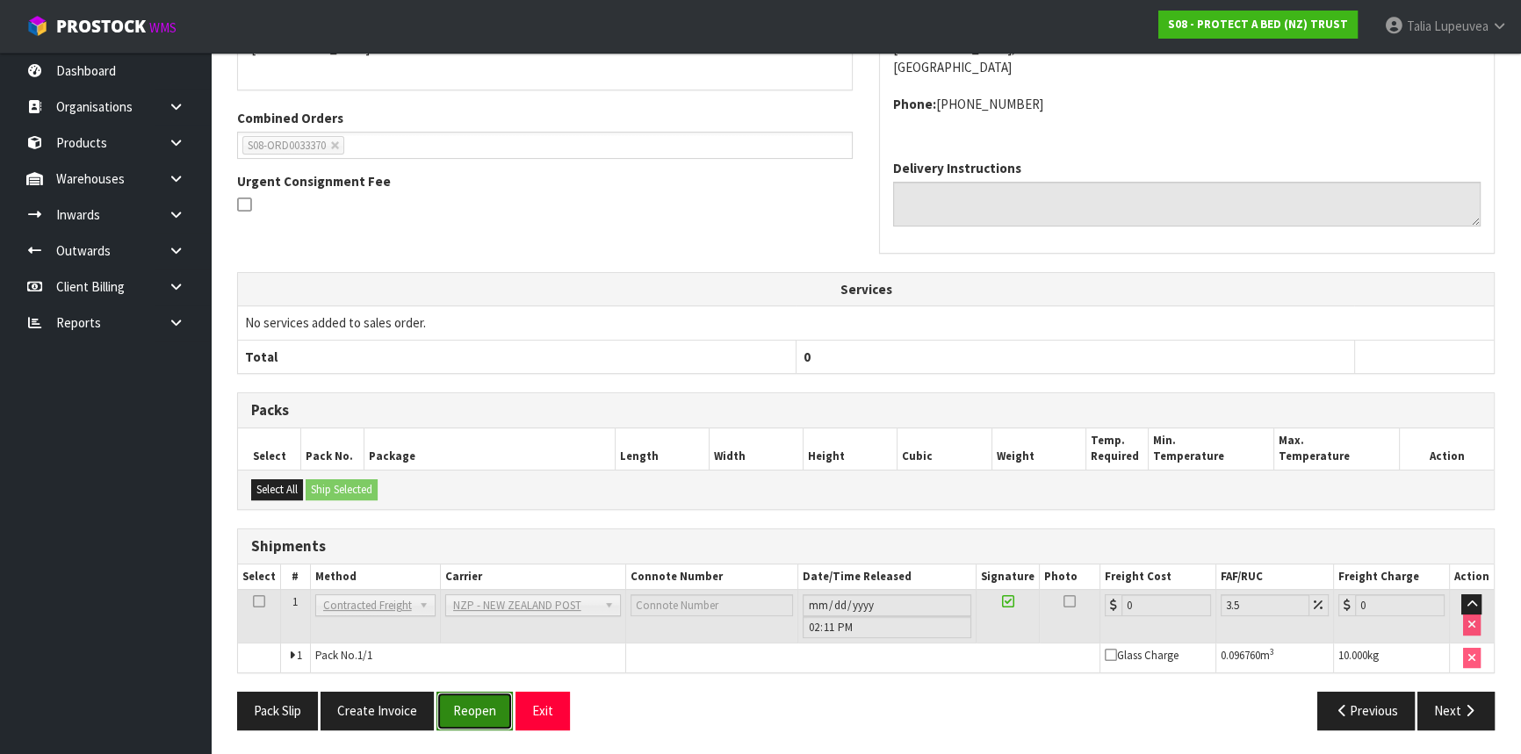
click at [482, 716] on button "Reopen" at bounding box center [474, 711] width 76 height 38
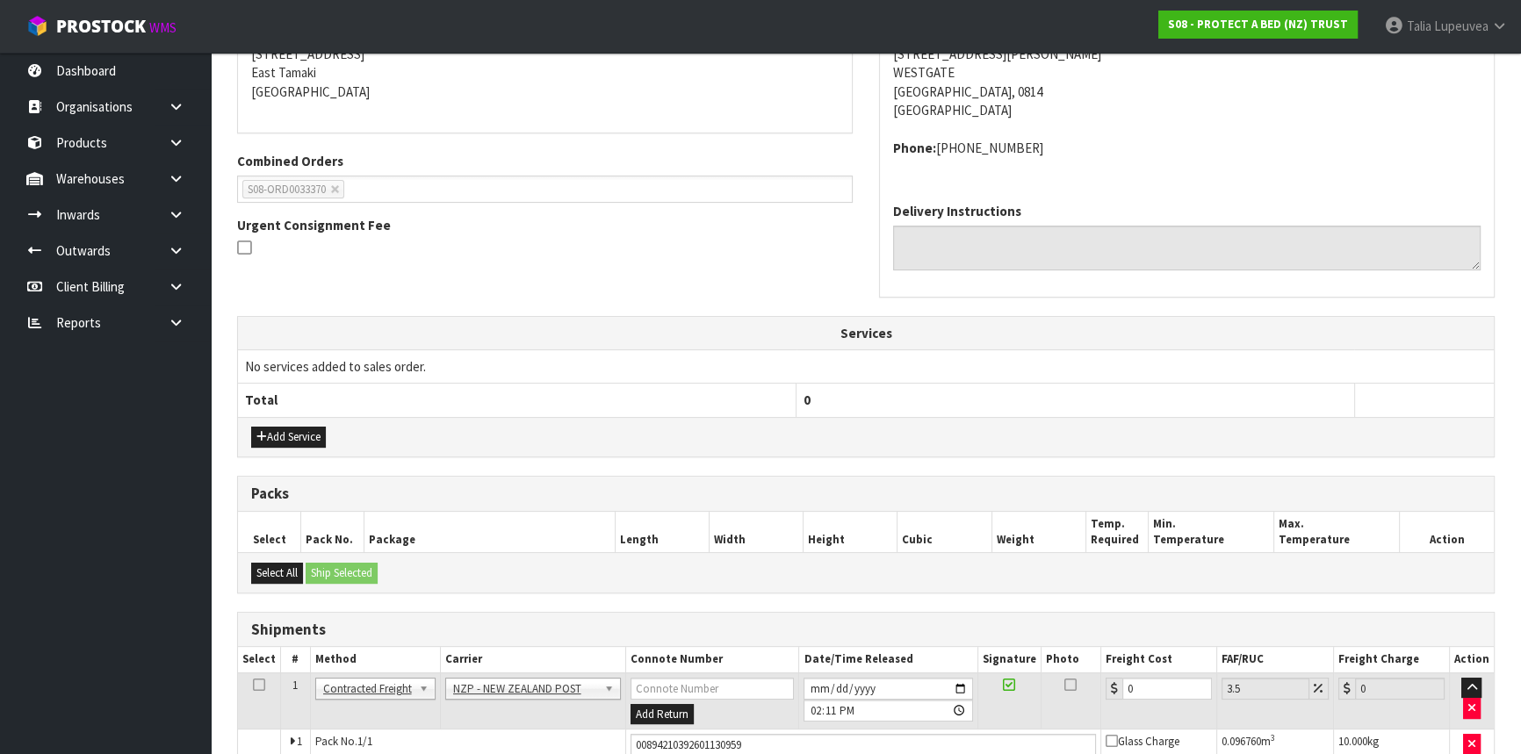
scroll to position [470, 0]
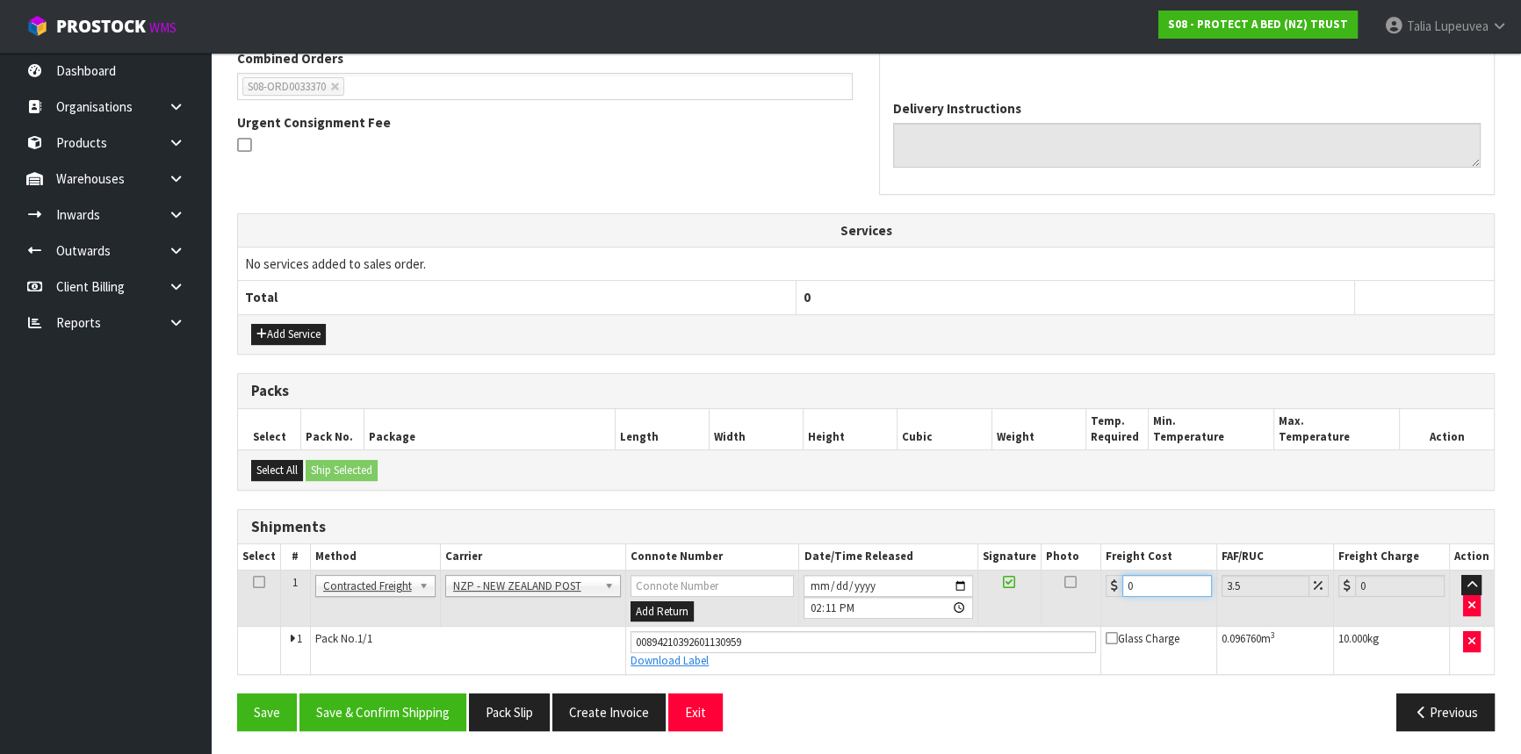
drag, startPoint x: 1153, startPoint y: 582, endPoint x: 1069, endPoint y: 585, distance: 83.5
click at [1072, 581] on tr "1 Client Local Pickup Customer Local Pickup Company Freight Contracted Freight …" at bounding box center [866, 598] width 1256 height 57
type input "4"
type input "4.14"
type input "4.3"
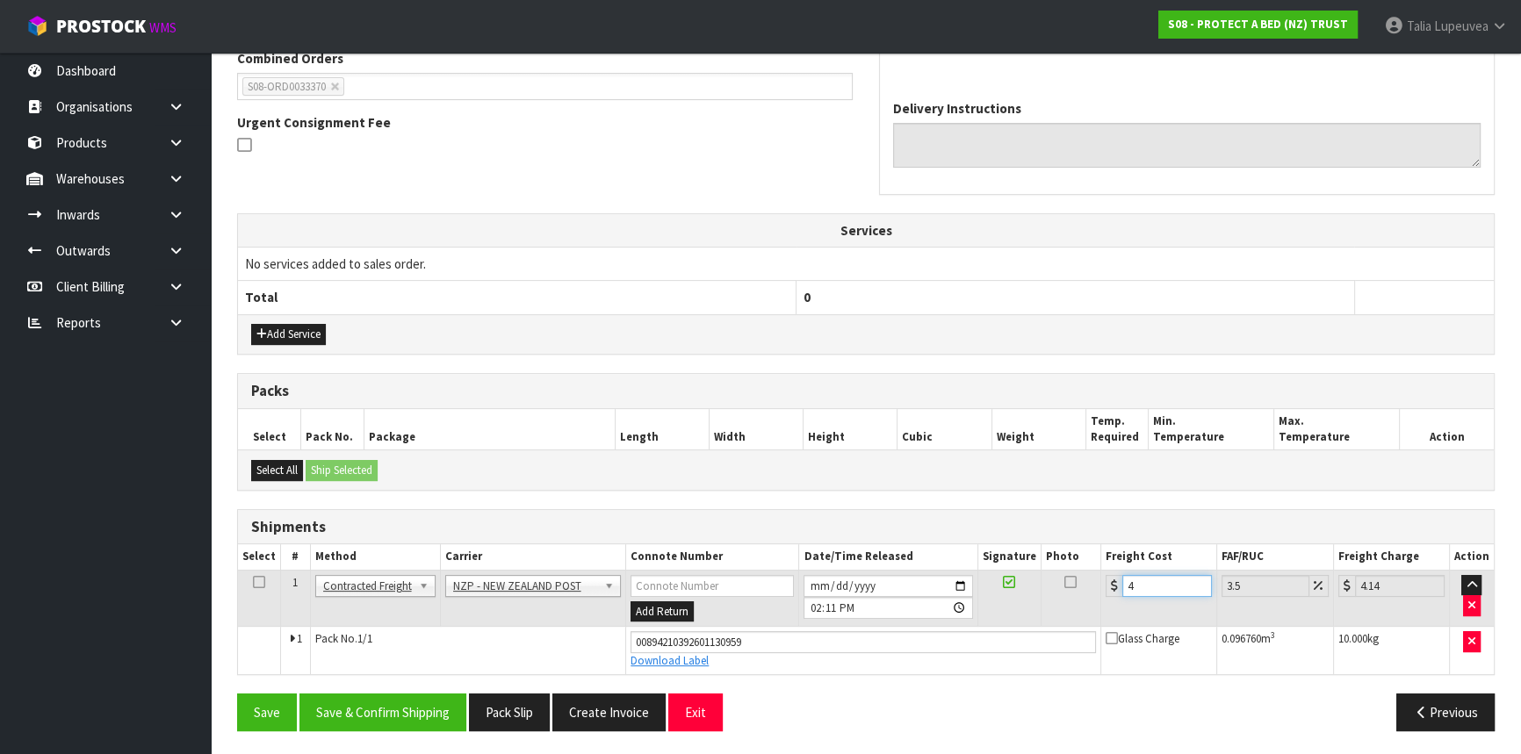
type input "4.45"
type input "4.33"
type input "4.48"
type input "4.33"
click at [394, 708] on button "Save & Confirm Shipping" at bounding box center [382, 713] width 167 height 38
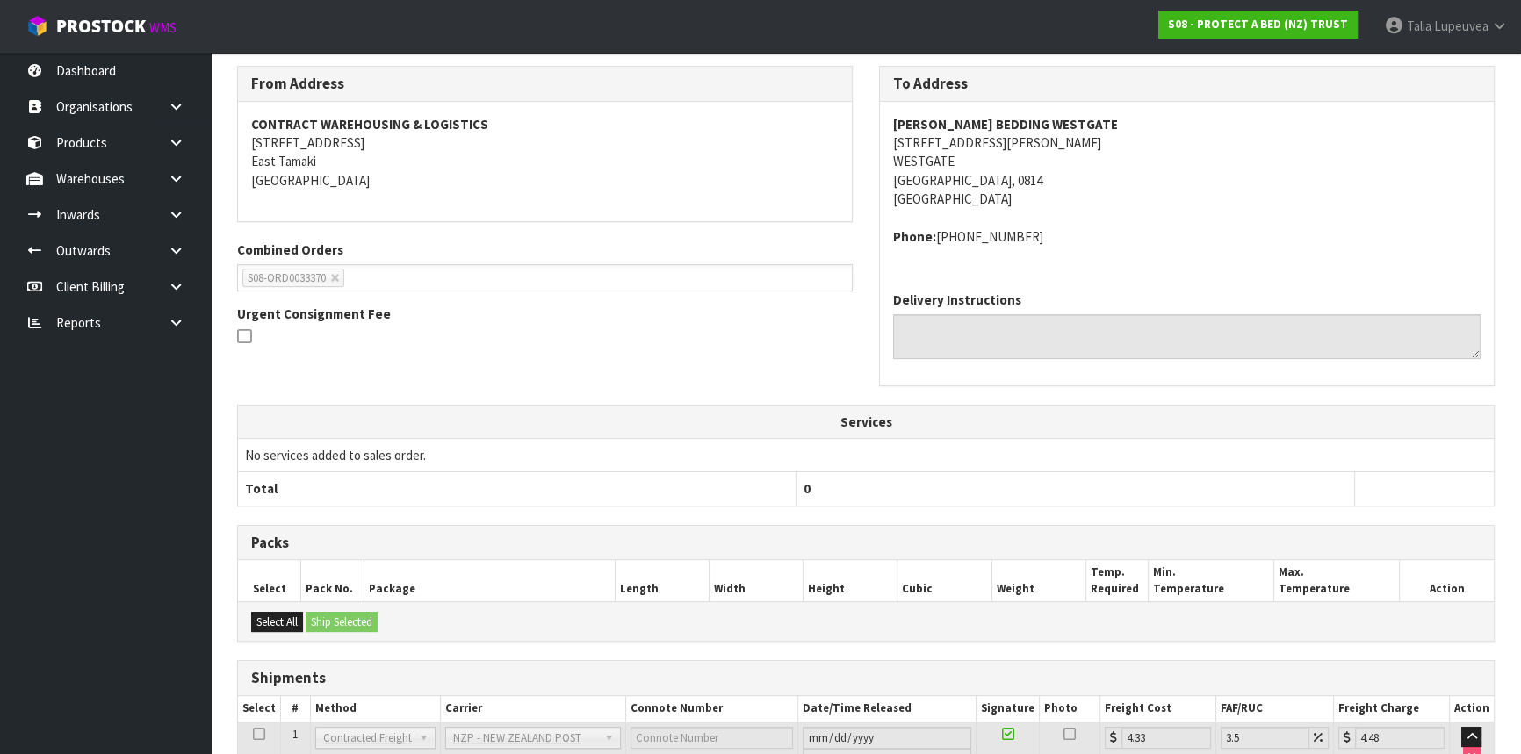
scroll to position [421, 0]
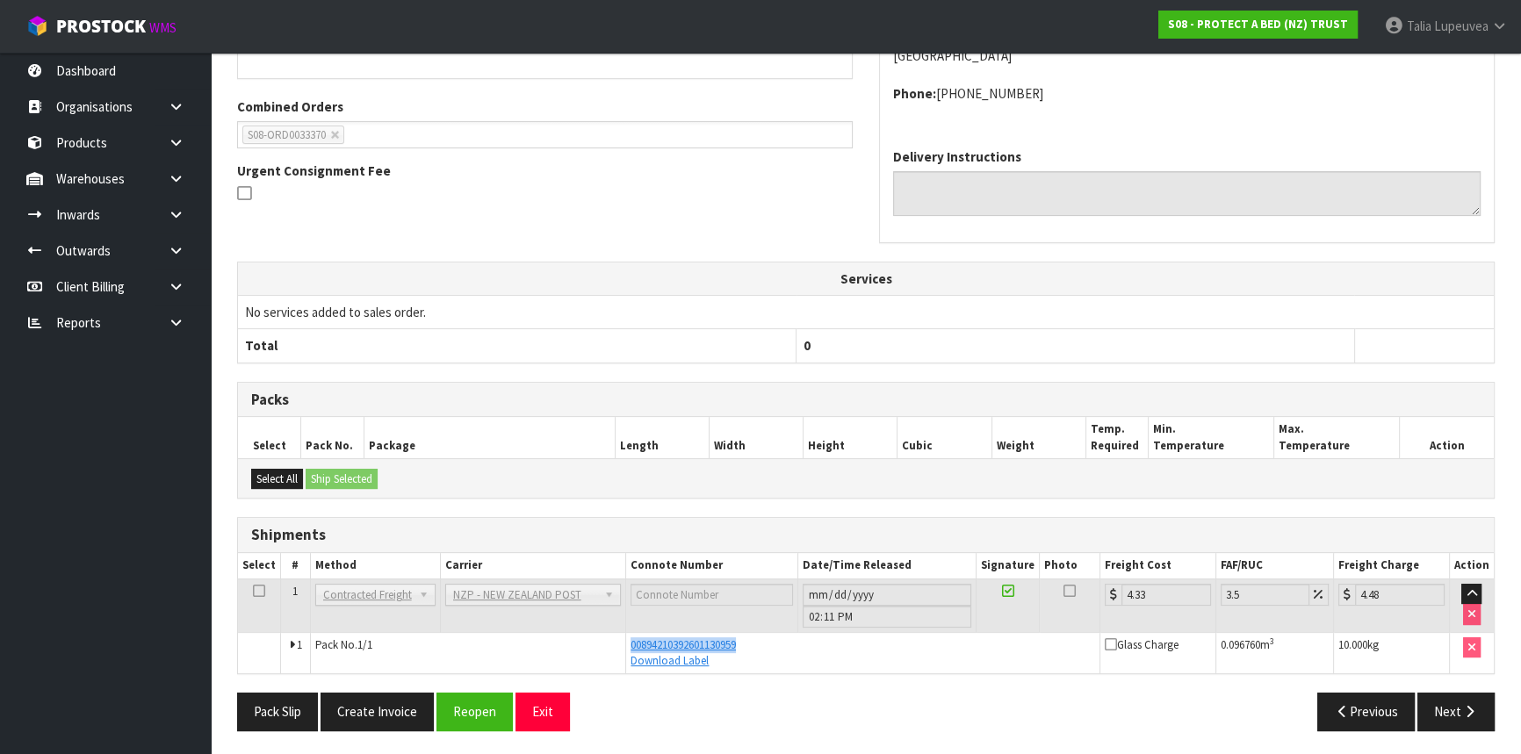
drag, startPoint x: 745, startPoint y: 640, endPoint x: 611, endPoint y: 649, distance: 133.8
click at [619, 649] on tr "1 Pack No. 1/1 00894210392601130959 Download Label Glass Charge 0.096760 m 3 10…" at bounding box center [866, 652] width 1256 height 41
copy tr "00894210392601130959"
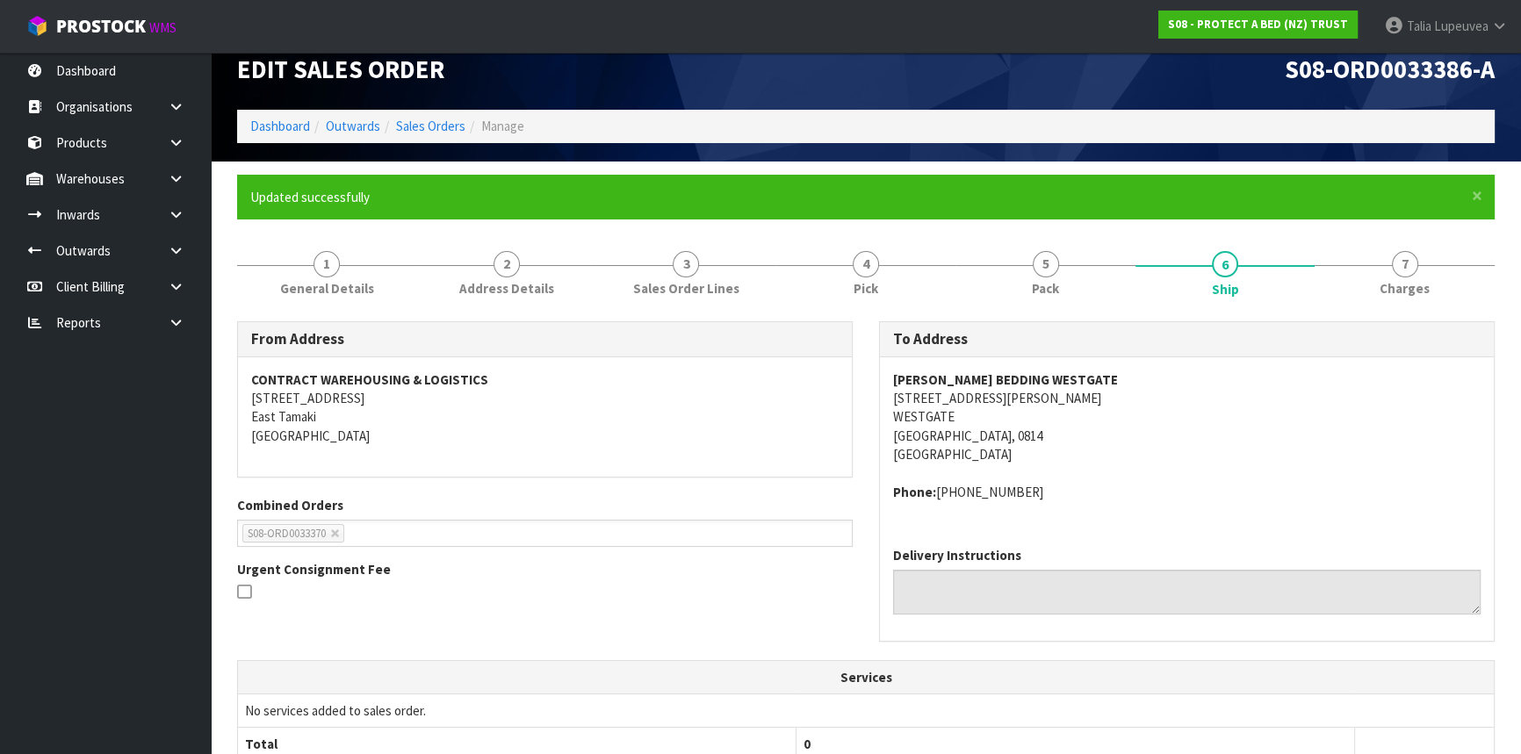
scroll to position [0, 0]
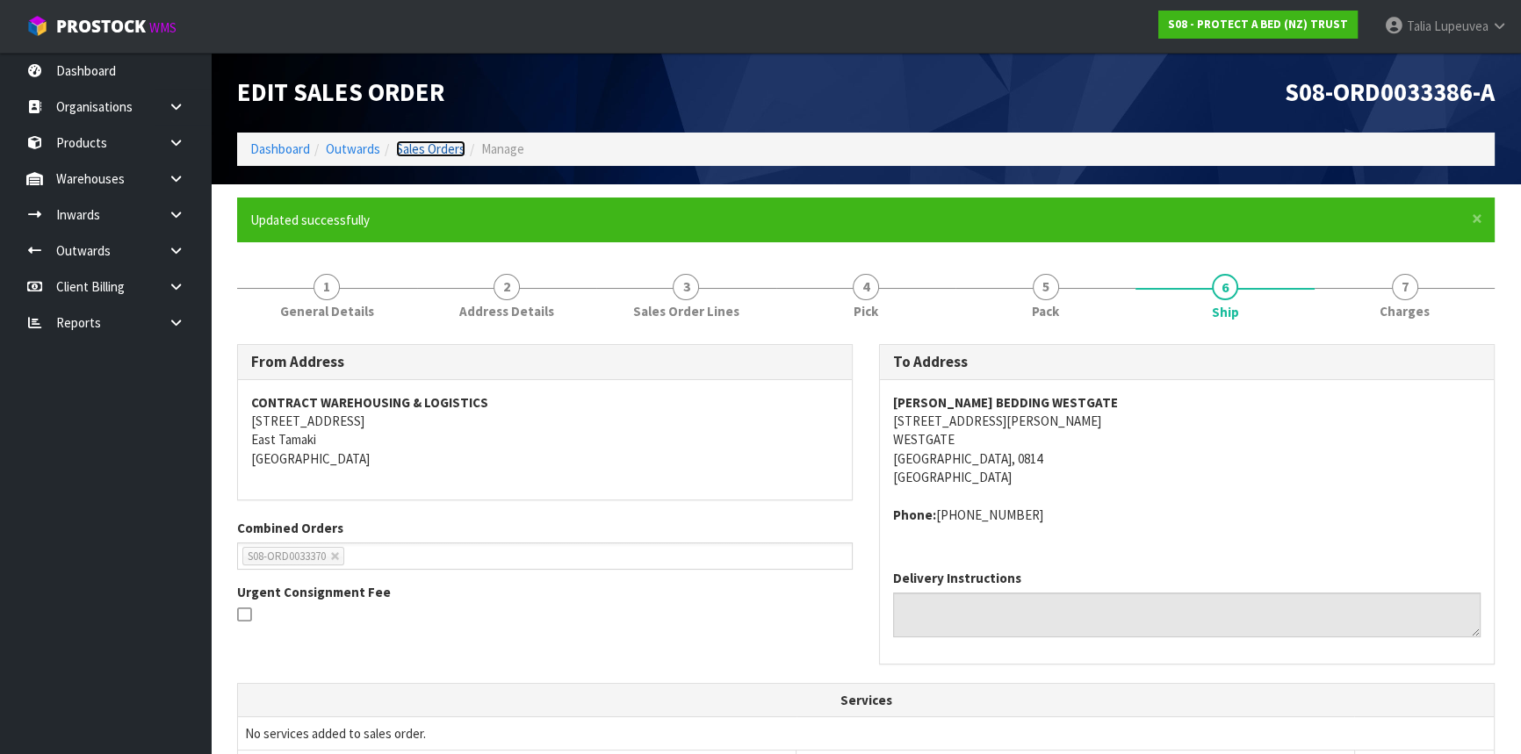
click at [409, 147] on link "Sales Orders" at bounding box center [430, 148] width 69 height 17
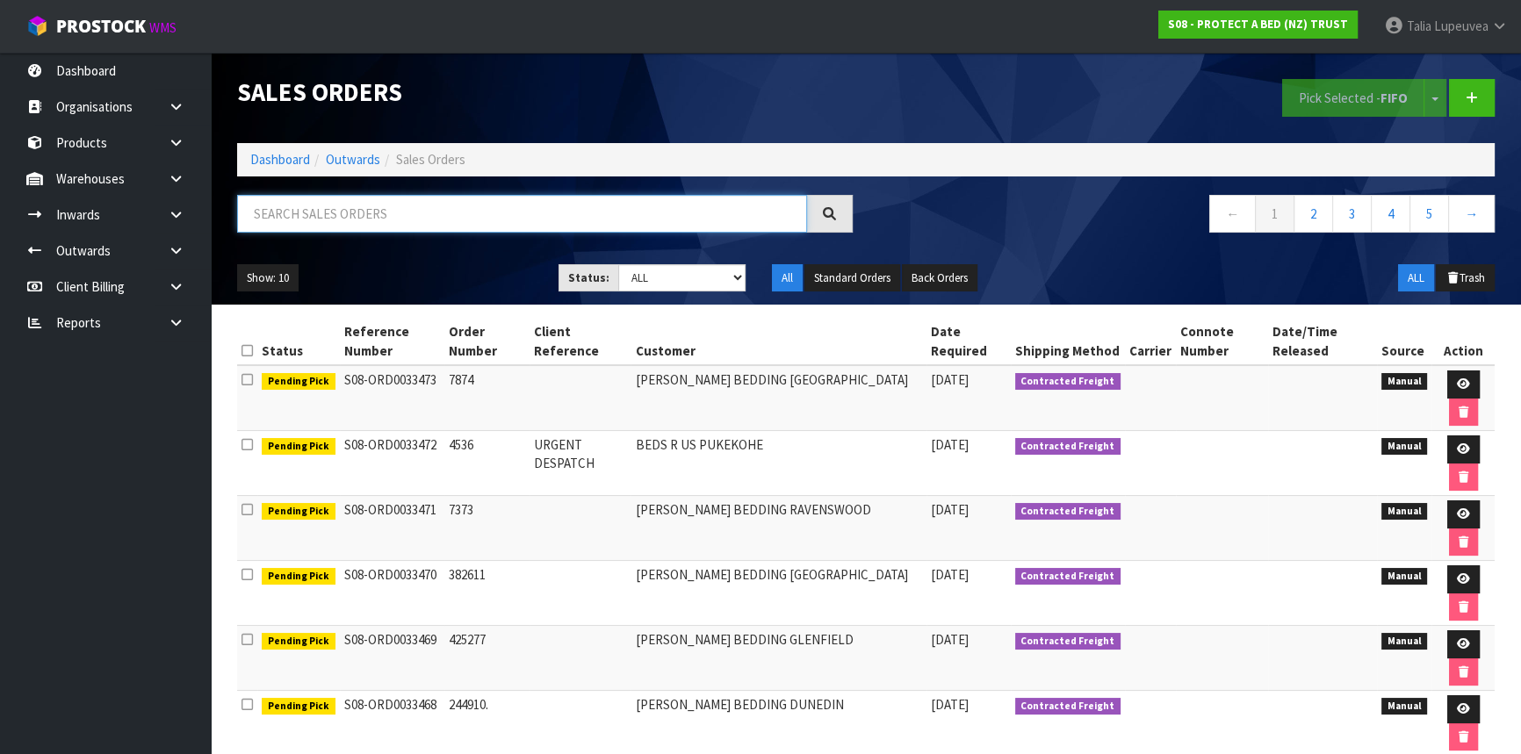
click at [313, 228] on input "text" at bounding box center [522, 214] width 570 height 38
type input "JOB-0412459"
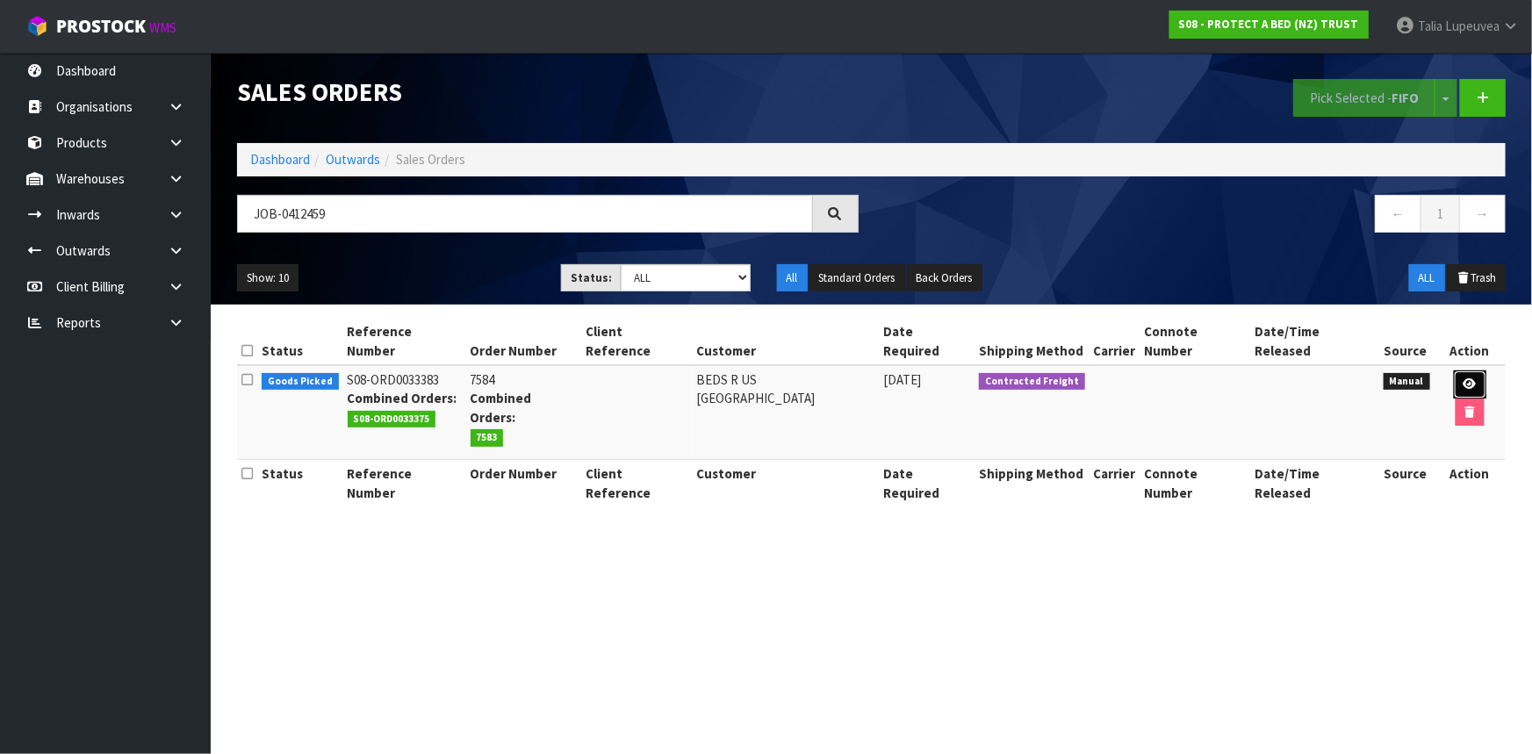
click at [1464, 378] on icon at bounding box center [1470, 383] width 13 height 11
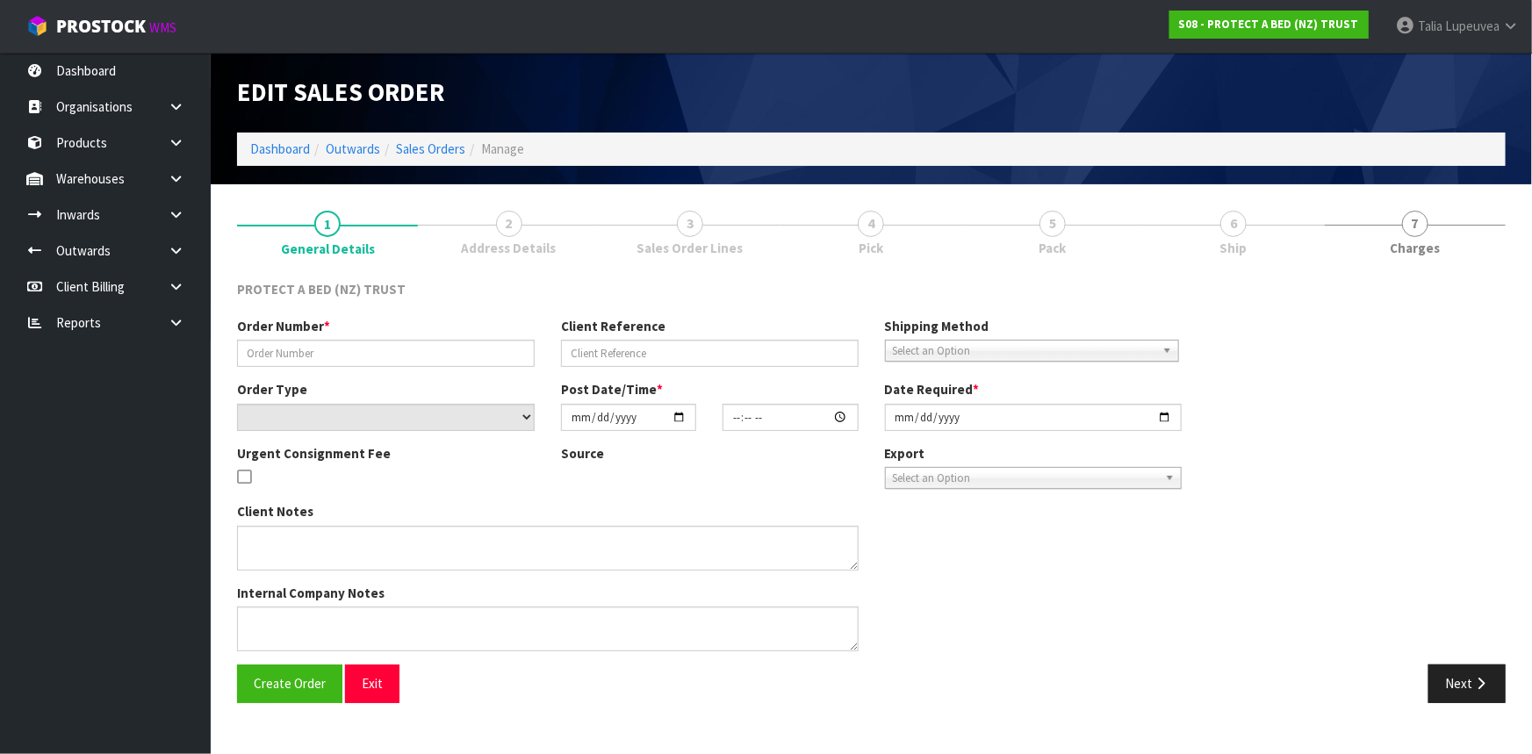
type input "7584"
select select "number:0"
type input "[DATE]"
type input "09:15:00.000"
type input "[DATE]"
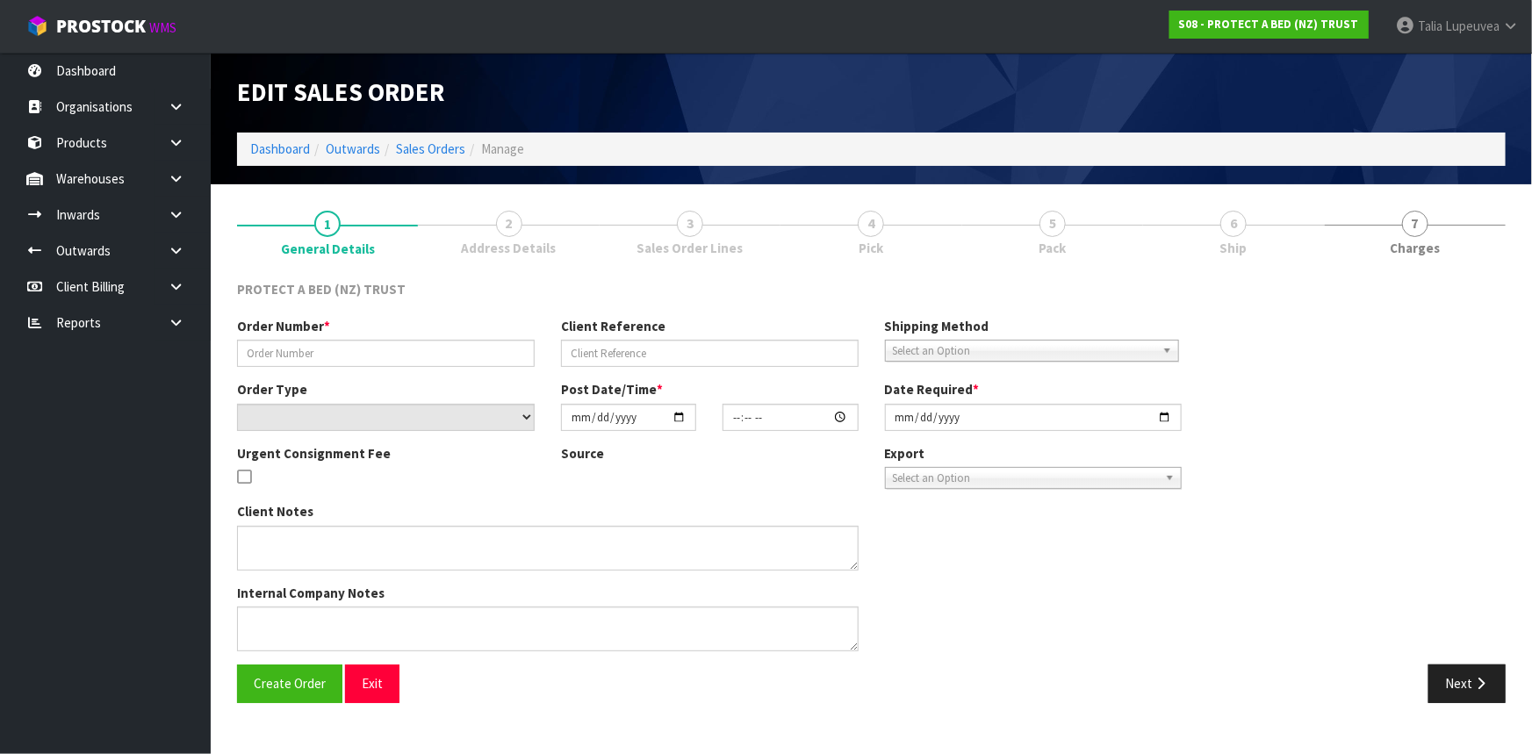
type textarea "YES - AS AN EXCEPTION PLEASE APPLY THE $50 PRICE ON THIS ORDER"
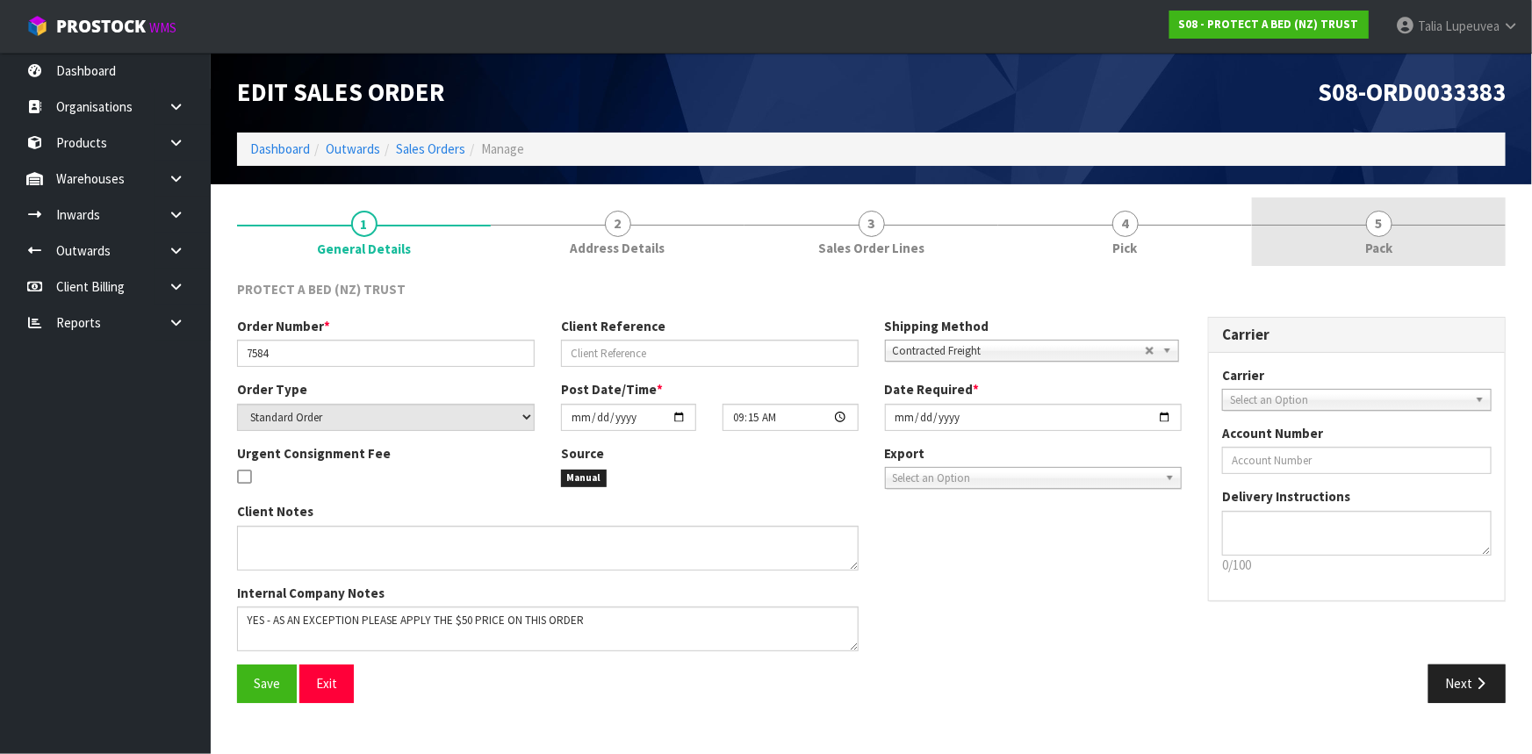
click at [1328, 231] on link "5 Pack" at bounding box center [1379, 232] width 254 height 69
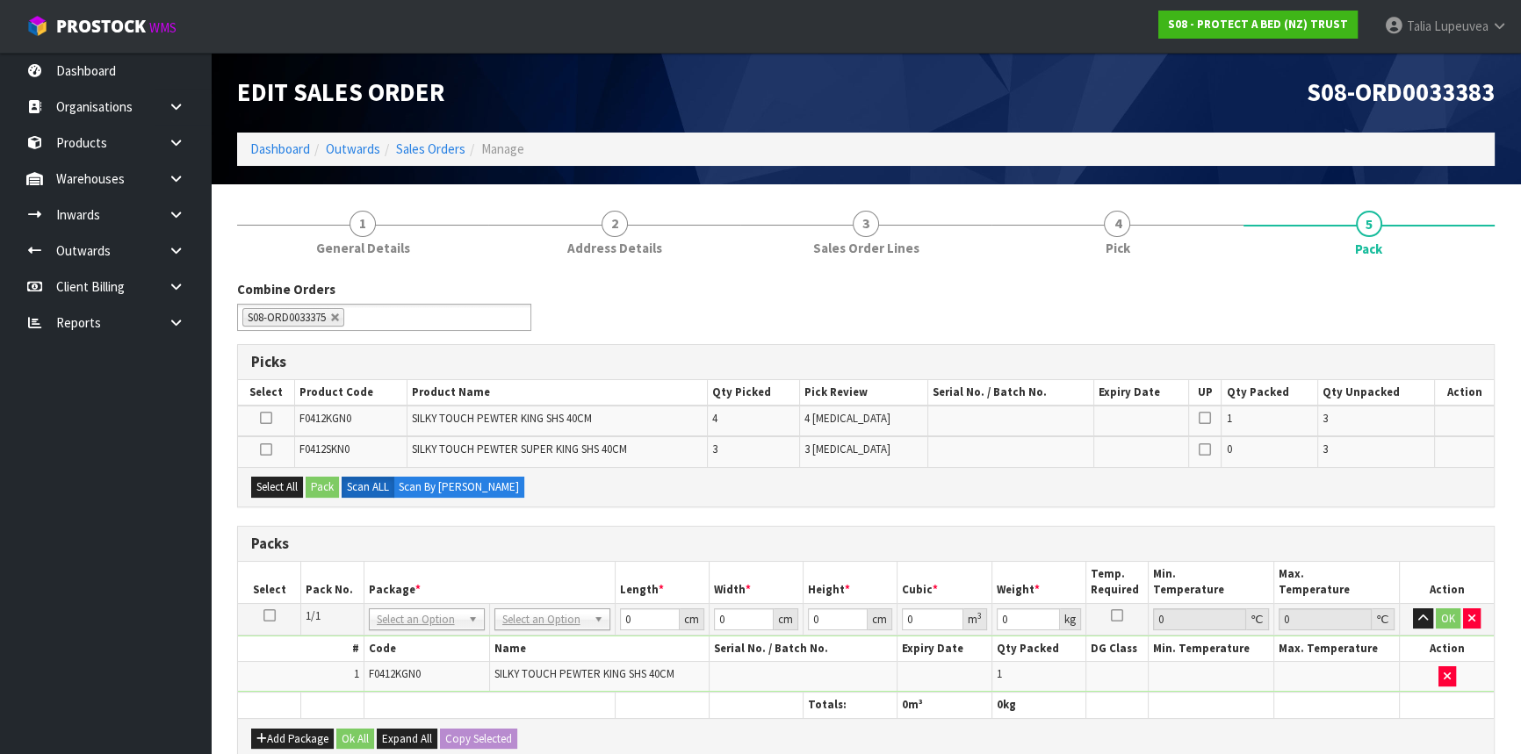
click at [263, 616] on icon at bounding box center [269, 616] width 12 height 1
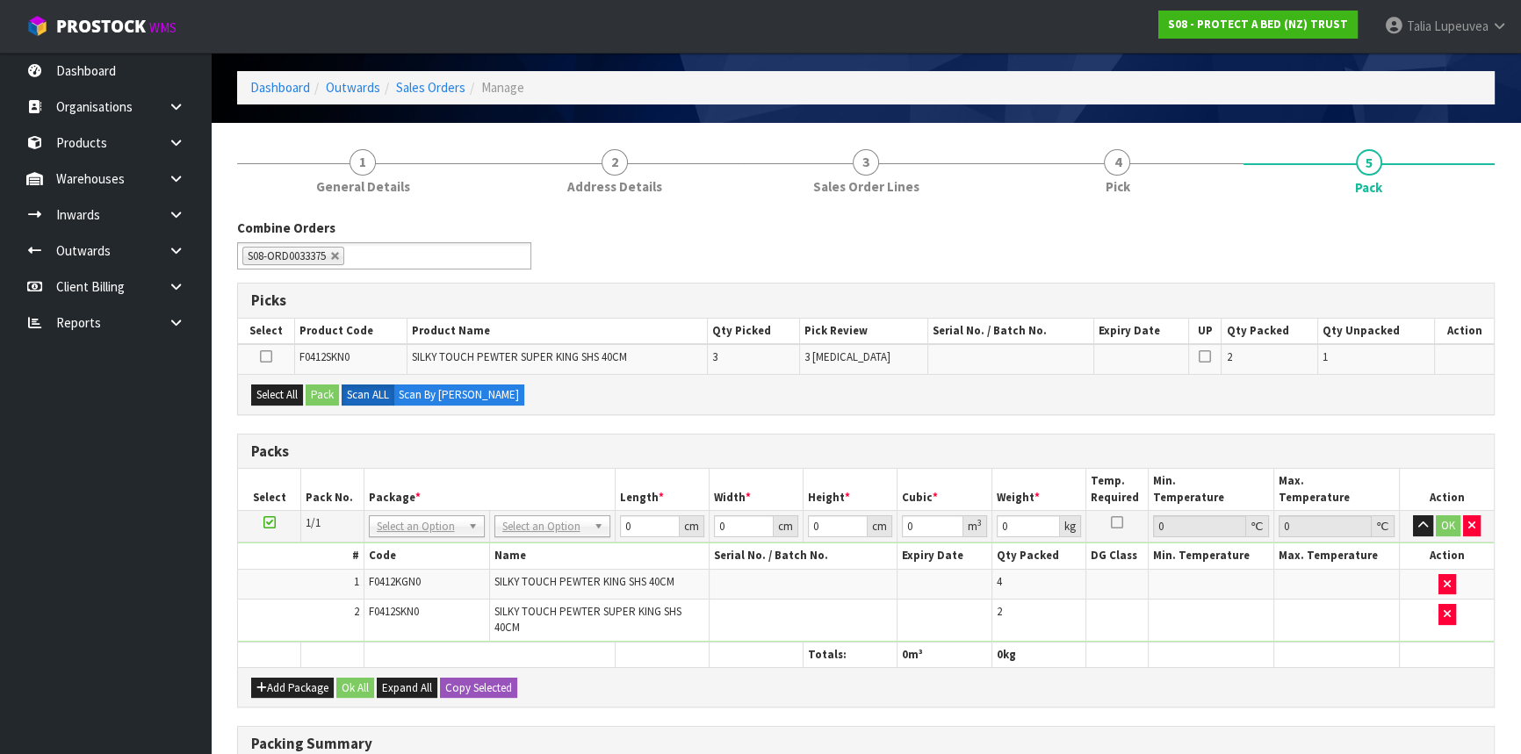
scroll to position [159, 0]
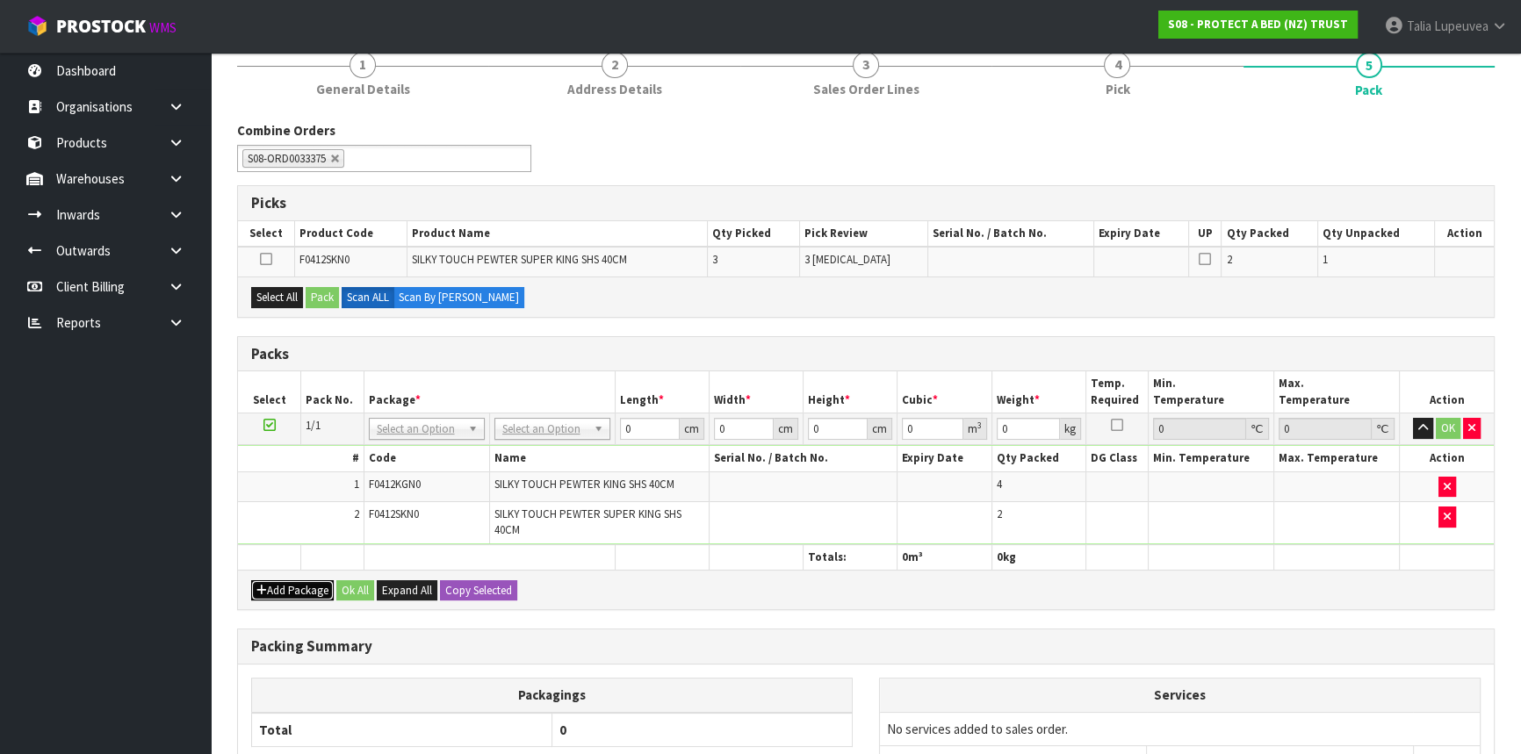
click at [284, 580] on button "Add Package" at bounding box center [292, 590] width 83 height 21
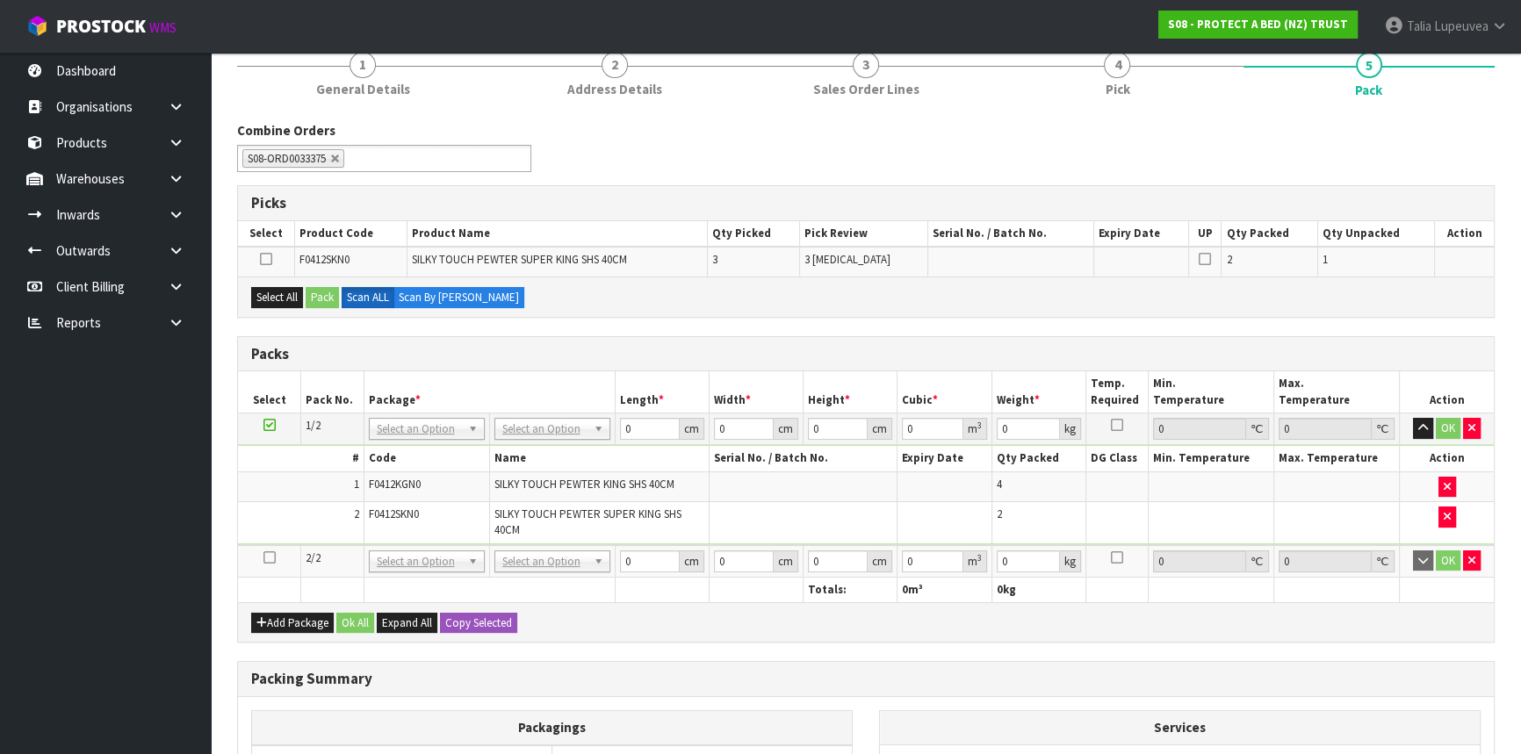
click at [268, 558] on icon at bounding box center [269, 558] width 12 height 1
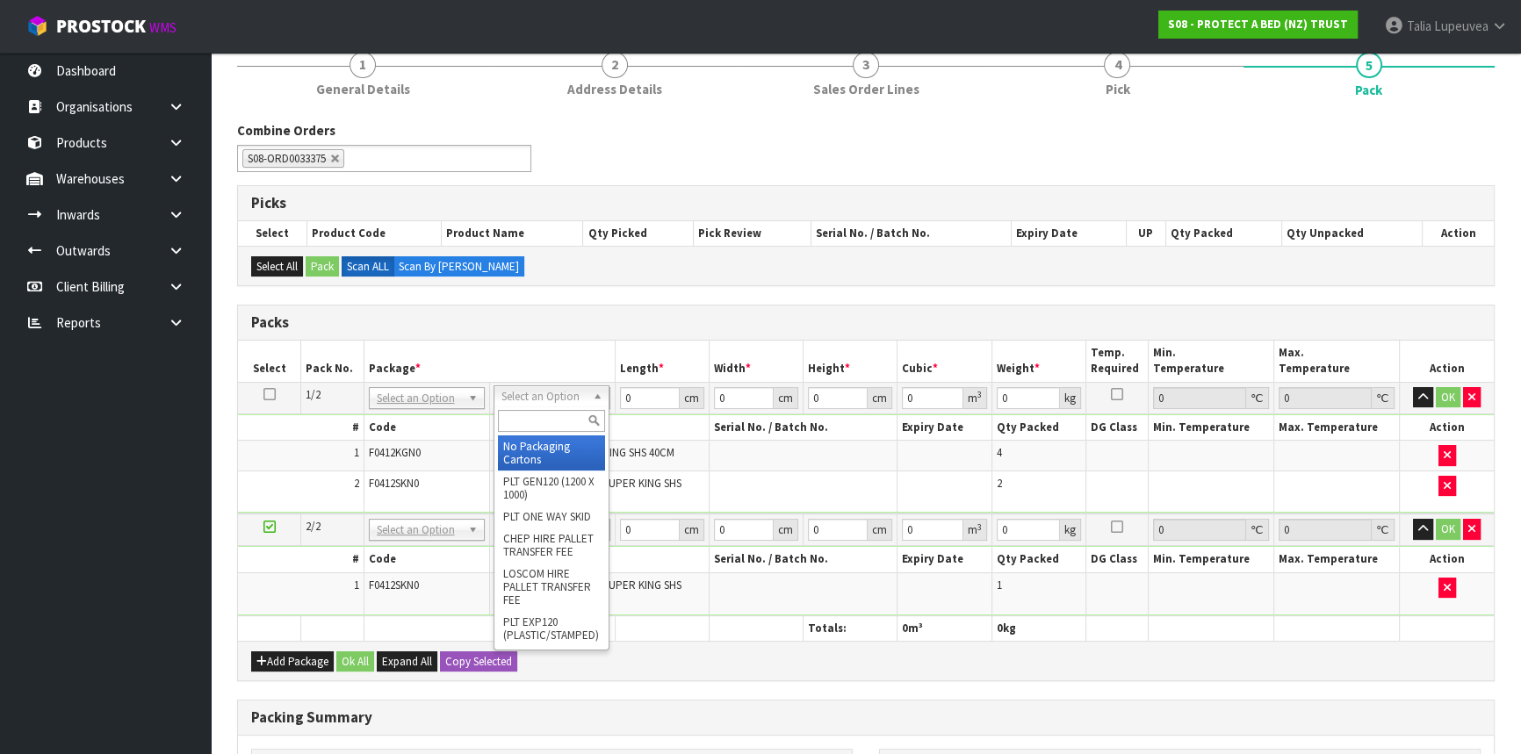
click at [521, 421] on input "text" at bounding box center [551, 421] width 107 height 22
click at [515, 421] on input "OC" at bounding box center [551, 421] width 107 height 22
type input "OC"
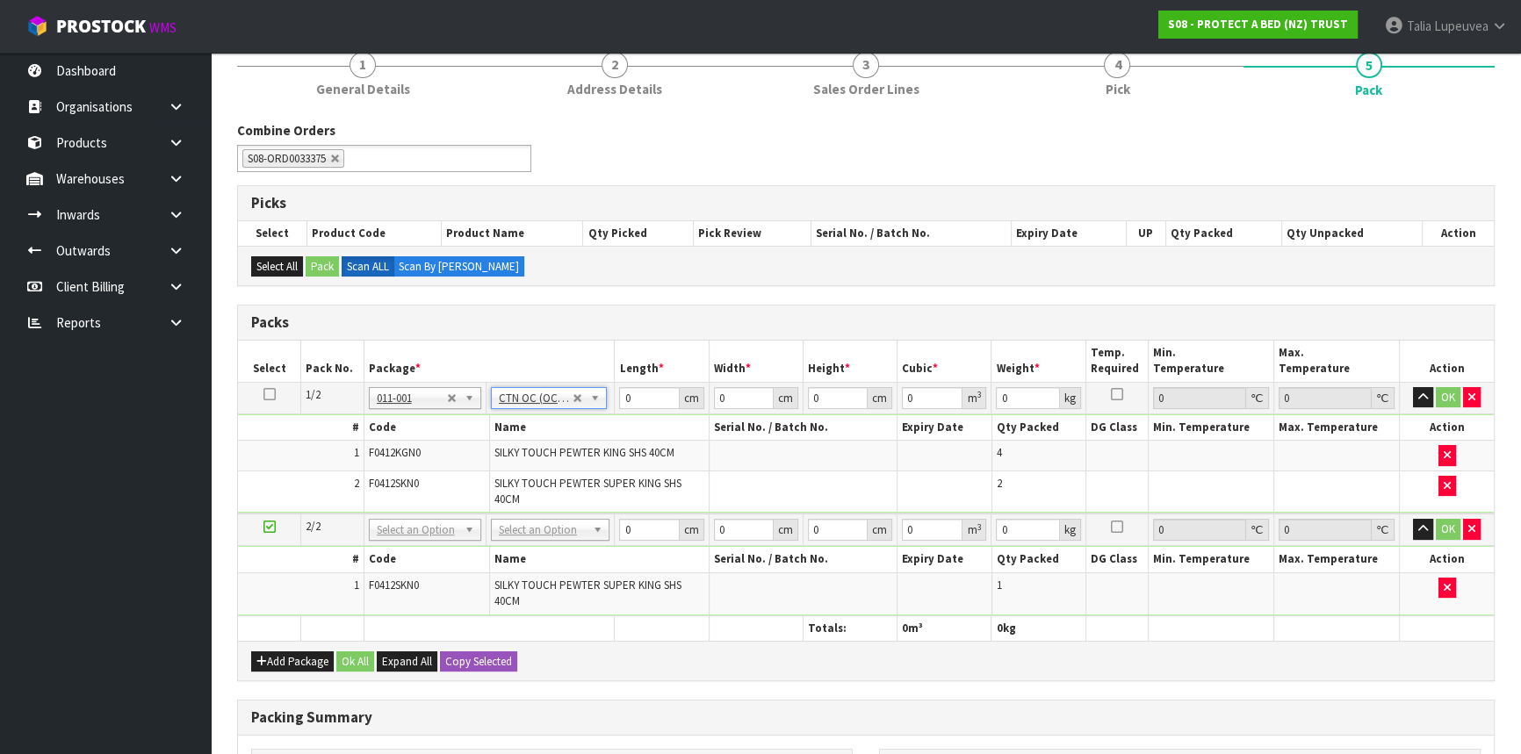
type input "14"
drag, startPoint x: 636, startPoint y: 395, endPoint x: 614, endPoint y: 407, distance: 24.7
click at [615, 407] on td "0 cm" at bounding box center [662, 398] width 94 height 32
type input "58"
type input "39"
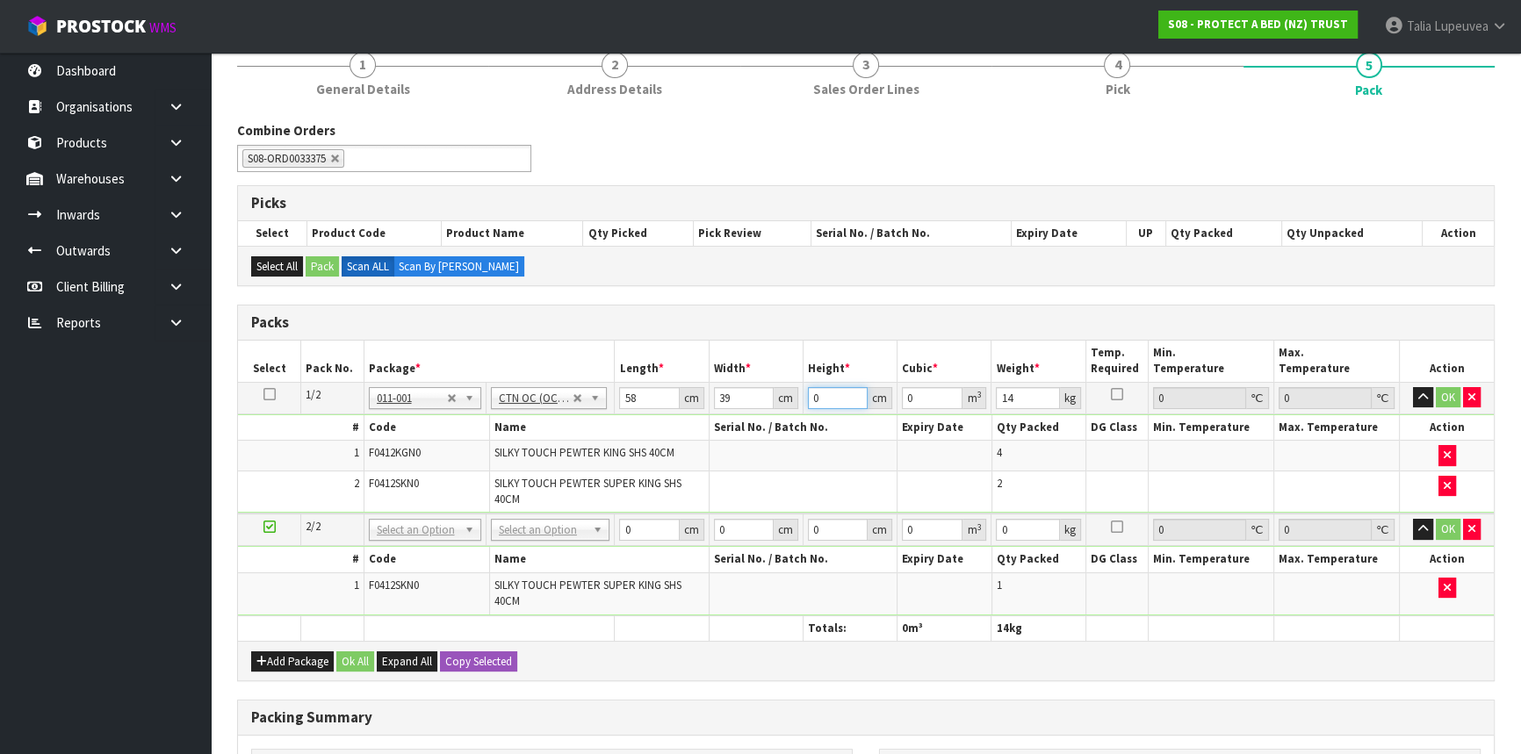
type input "3"
type input "0.006786"
type input "31"
type input "0.070122"
type input "31"
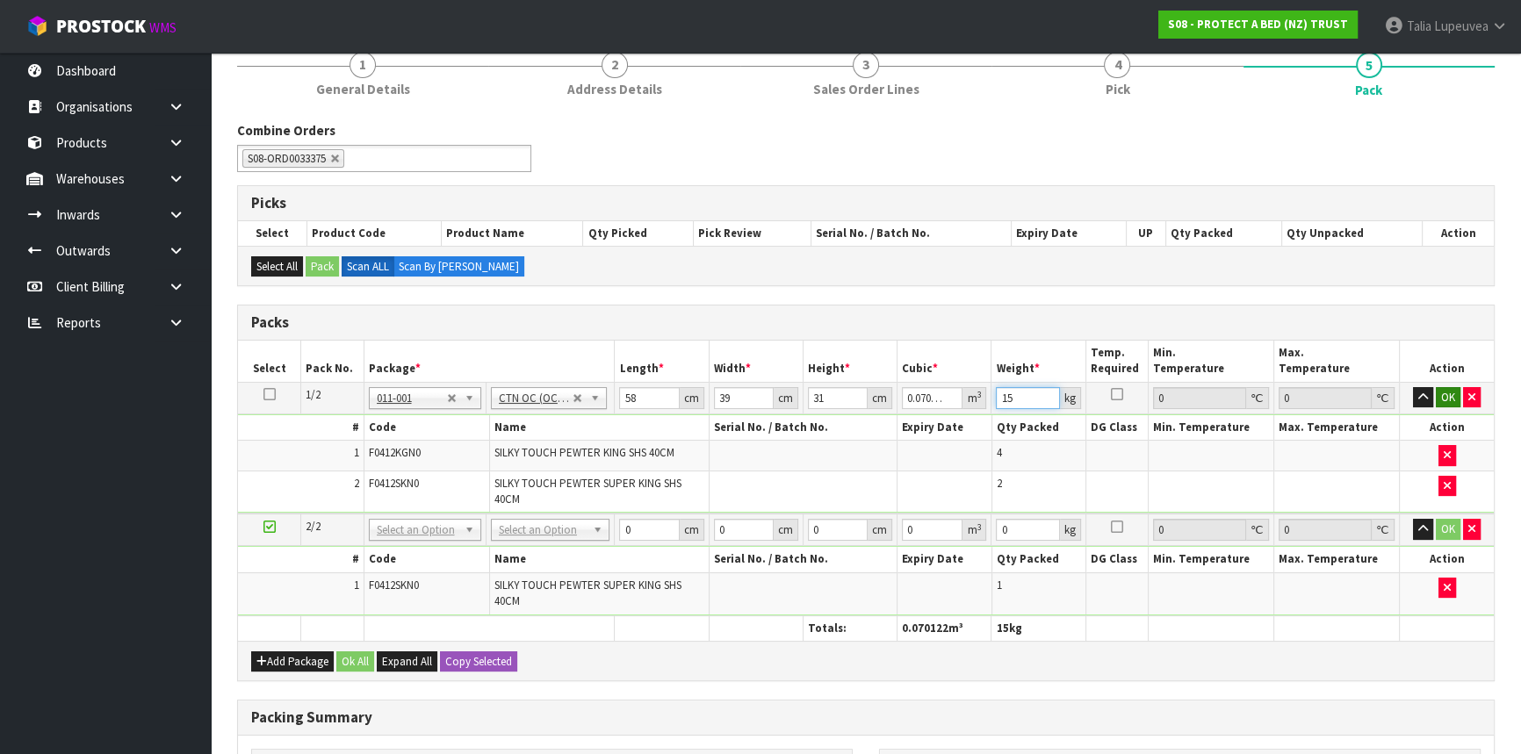
type input "15"
click at [1439, 402] on button "OK" at bounding box center [1448, 397] width 25 height 21
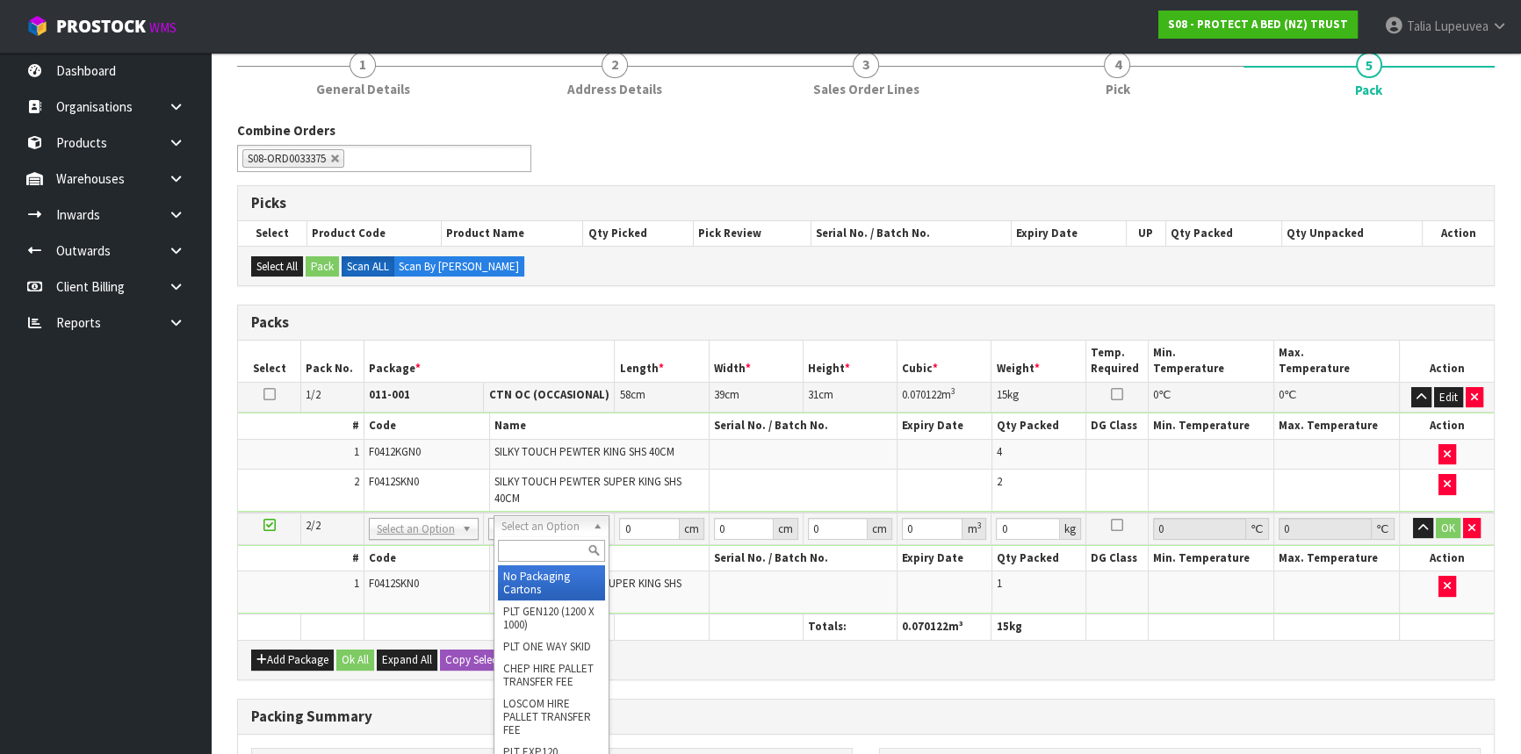
click at [562, 544] on input "text" at bounding box center [552, 551] width 108 height 22
type input "O"
type input "OC"
type input "2"
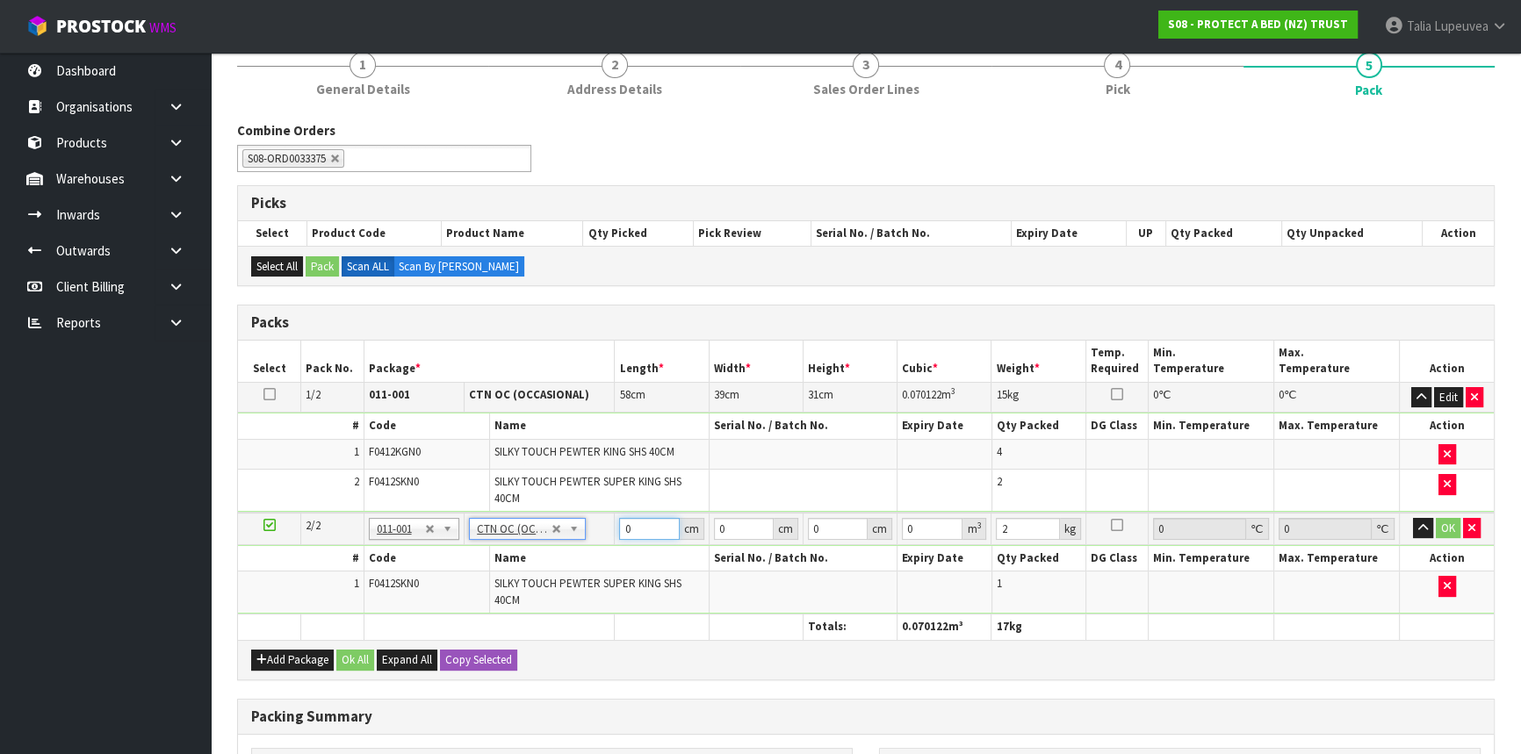
drag, startPoint x: 643, startPoint y: 526, endPoint x: 596, endPoint y: 548, distance: 51.5
click at [596, 548] on tbody "2/2 NONE 007-001 007-002 007-004 007-009 007-013 007-014 007-015 007-017 007-01…" at bounding box center [866, 564] width 1256 height 102
type input "44"
type input "29"
type input "3"
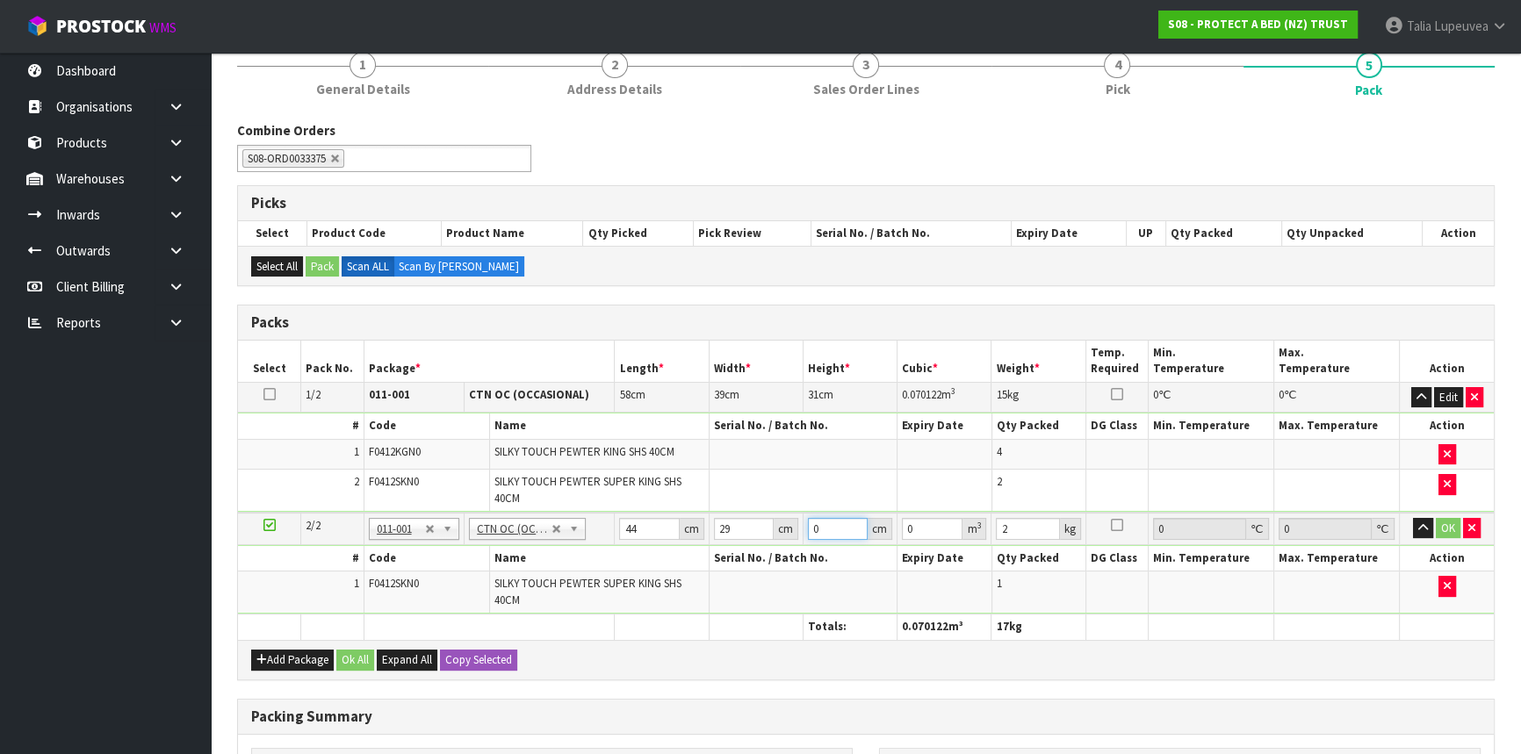
type input "0.003828"
type input "31"
type input "0.039556"
type input "31"
type input "9"
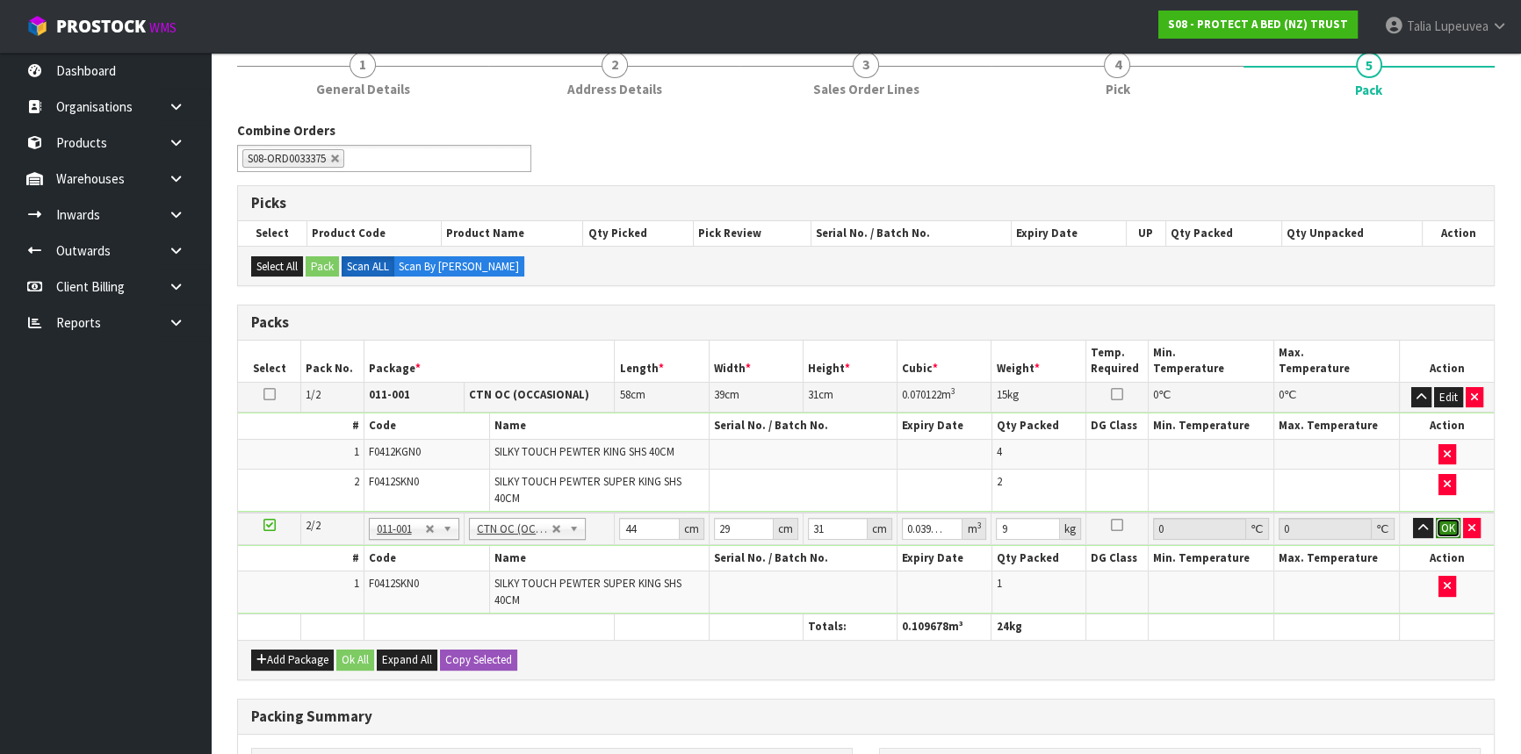
click at [1451, 524] on button "OK" at bounding box center [1448, 528] width 25 height 21
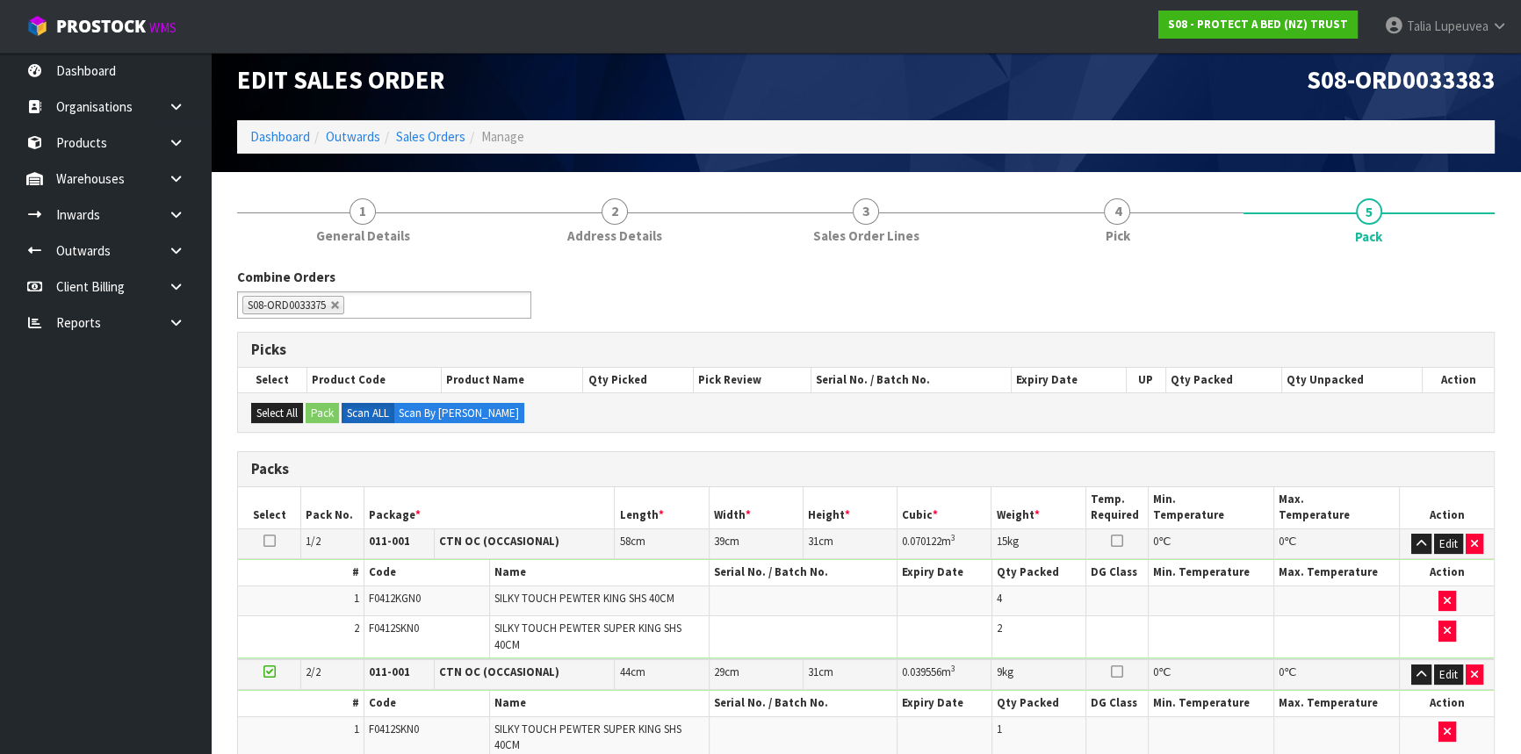
scroll to position [412, 0]
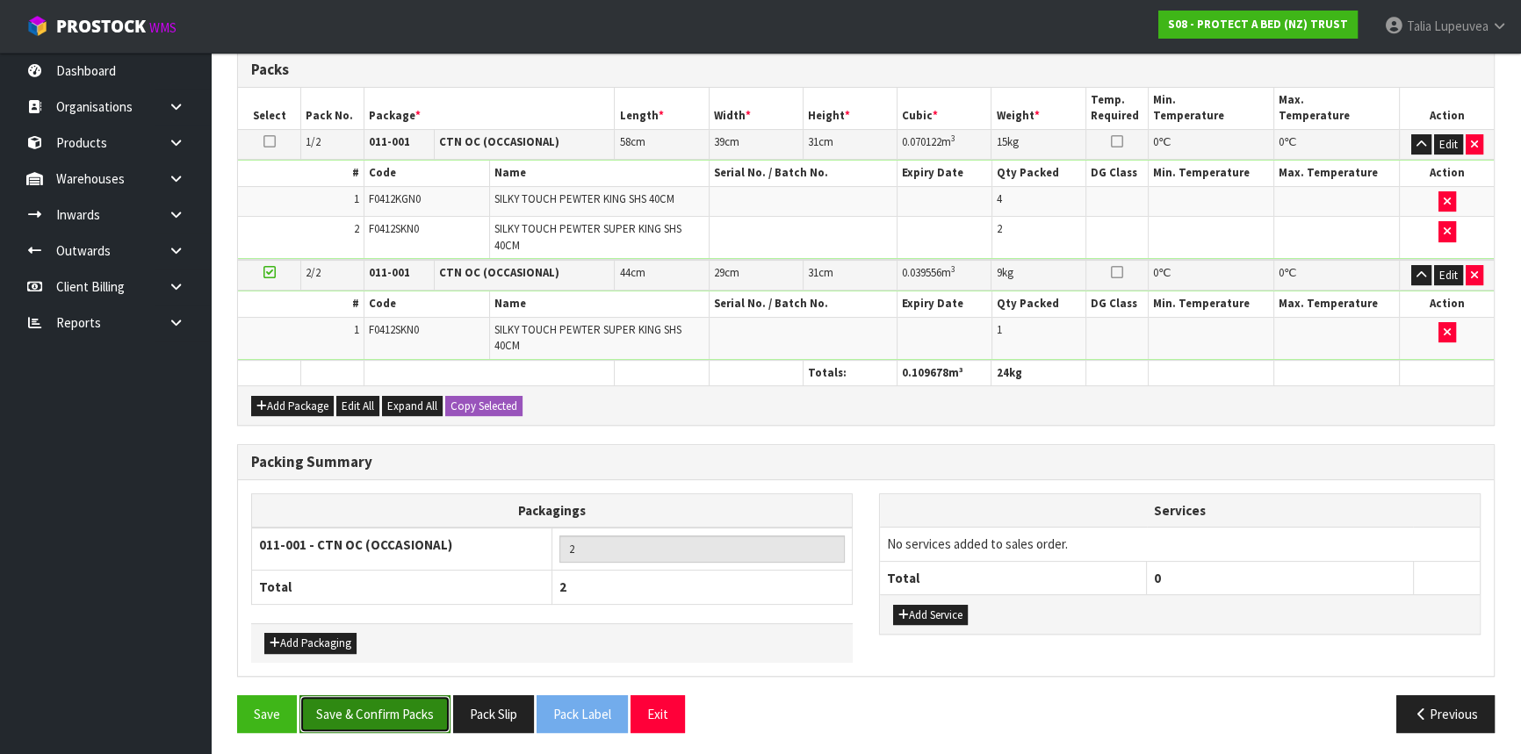
click at [359, 702] on button "Save & Confirm Packs" at bounding box center [374, 714] width 151 height 38
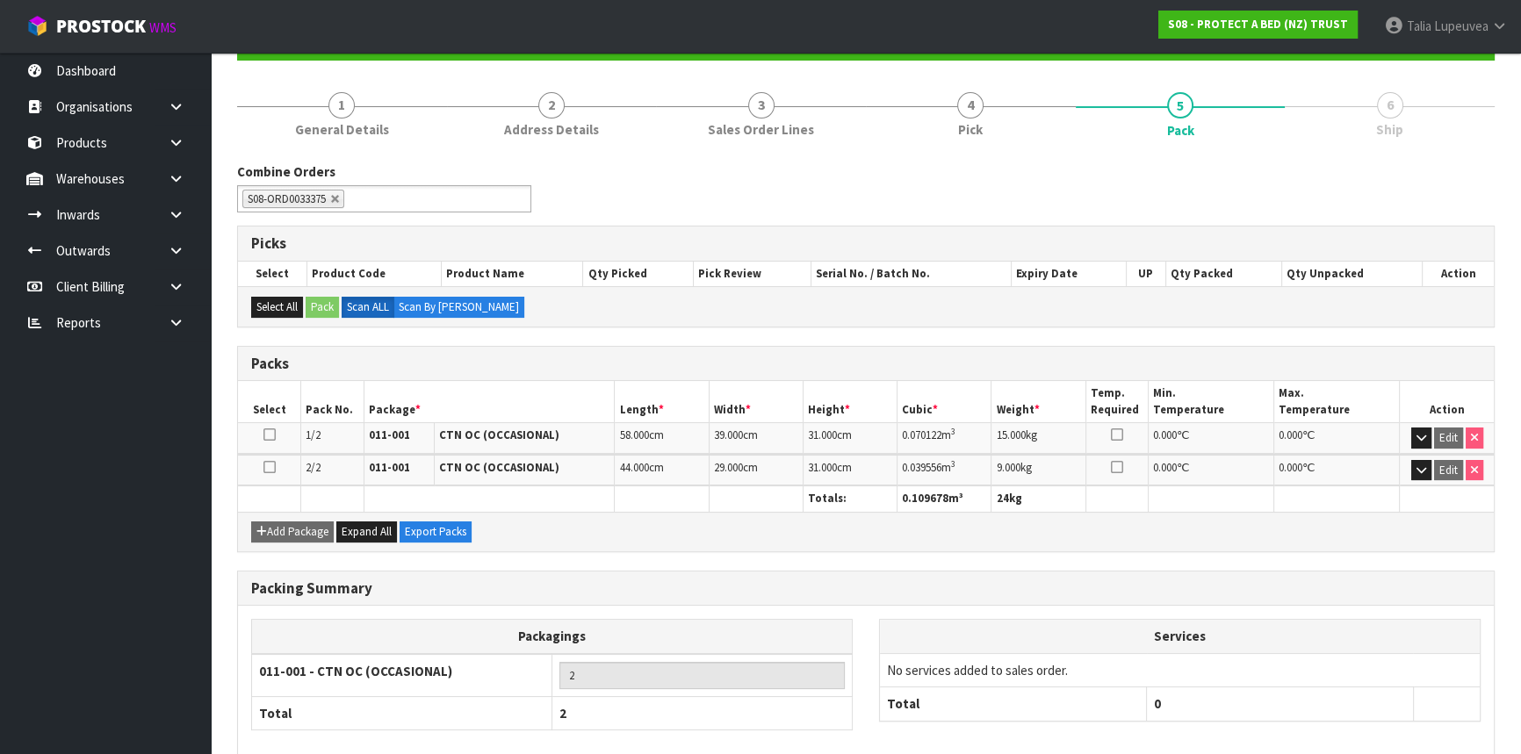
scroll to position [270, 0]
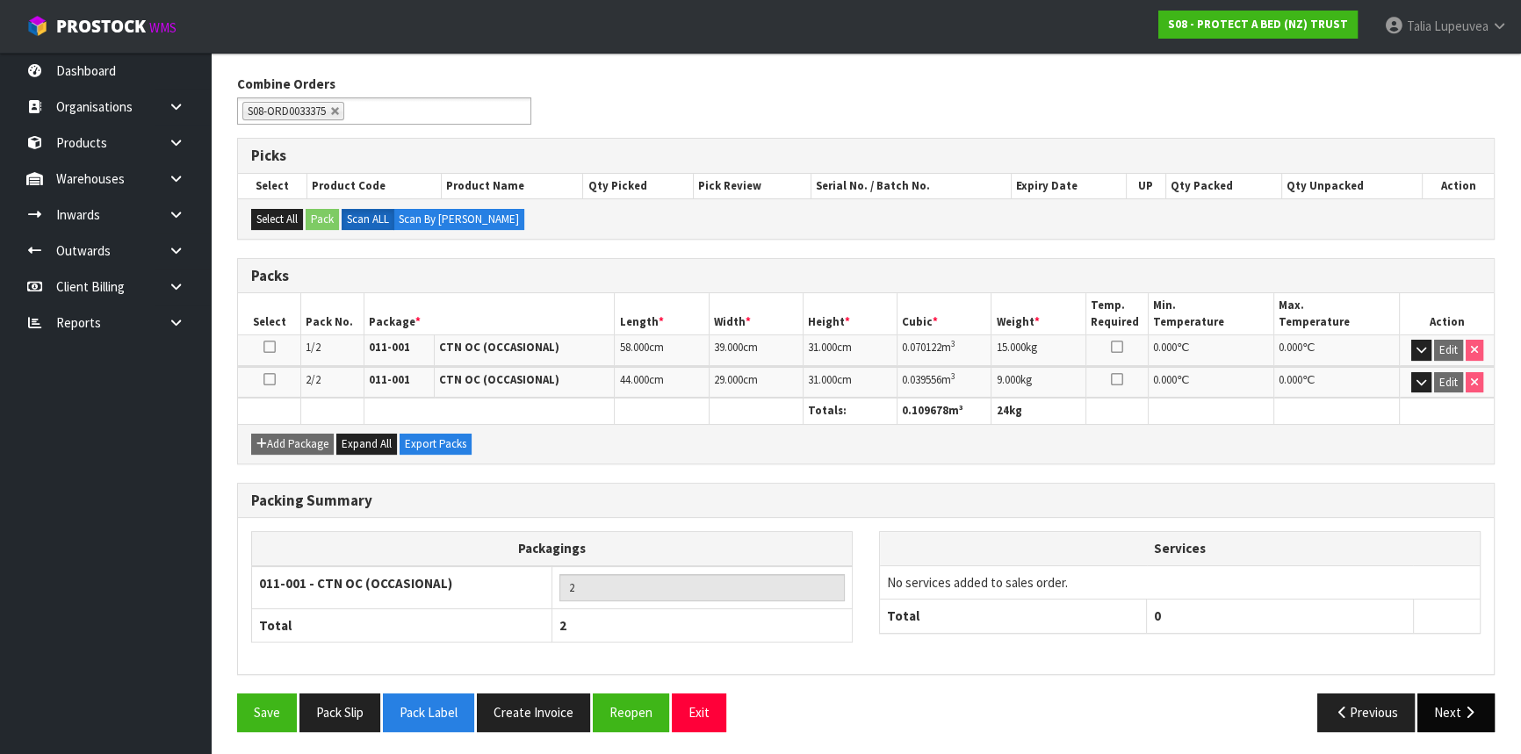
click at [1433, 696] on button "Next" at bounding box center [1455, 713] width 77 height 38
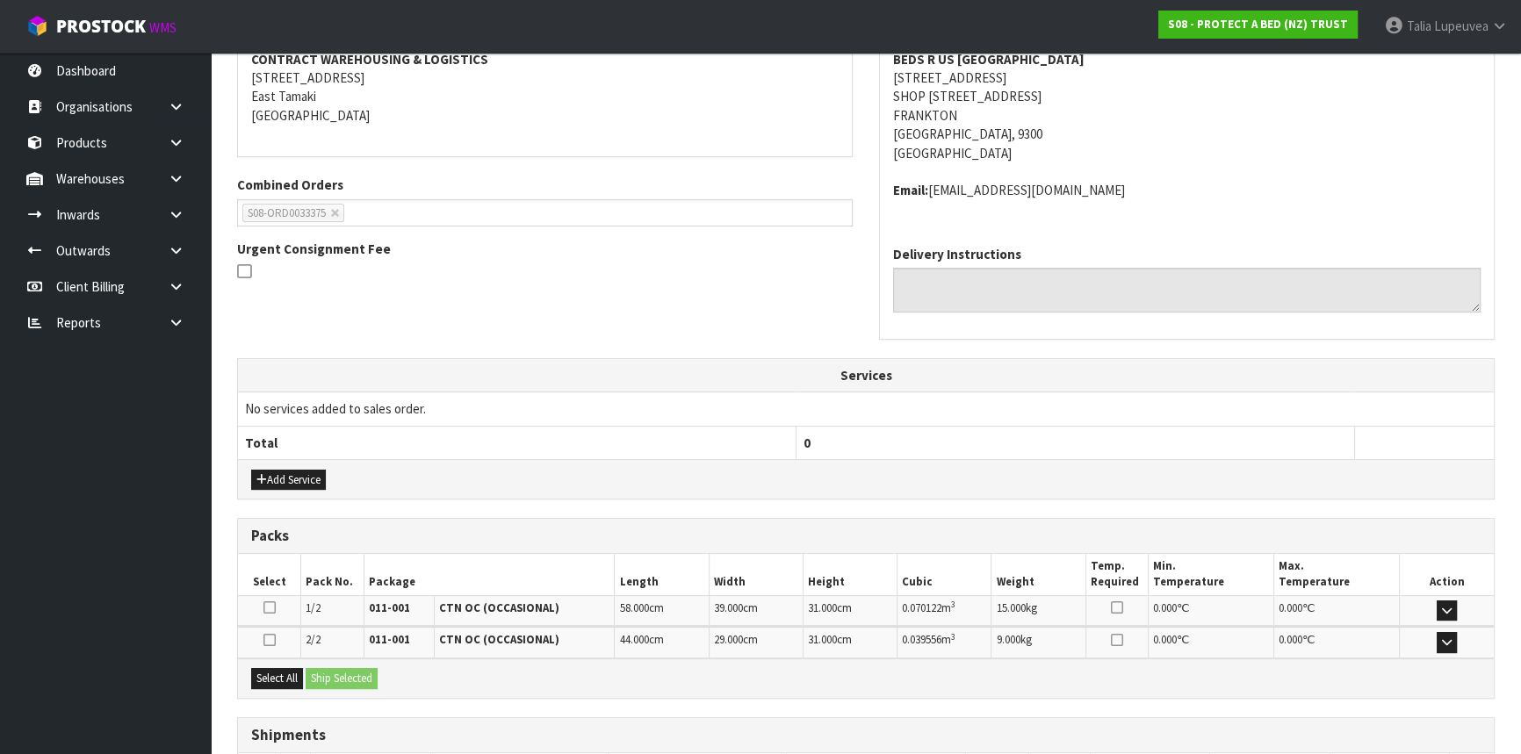
scroll to position [473, 0]
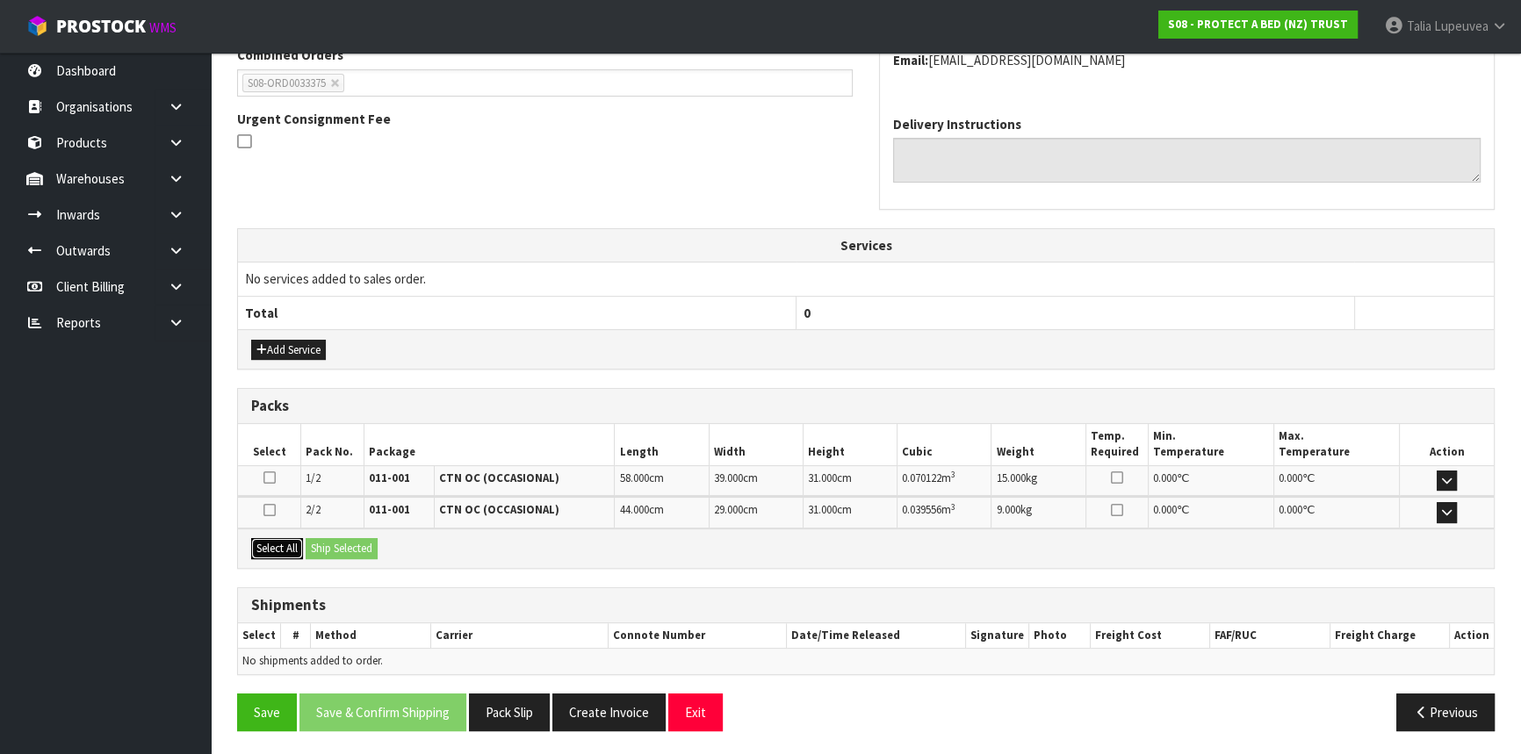
click at [273, 549] on button "Select All" at bounding box center [277, 548] width 52 height 21
click at [328, 546] on button "Ship Selected" at bounding box center [342, 548] width 72 height 21
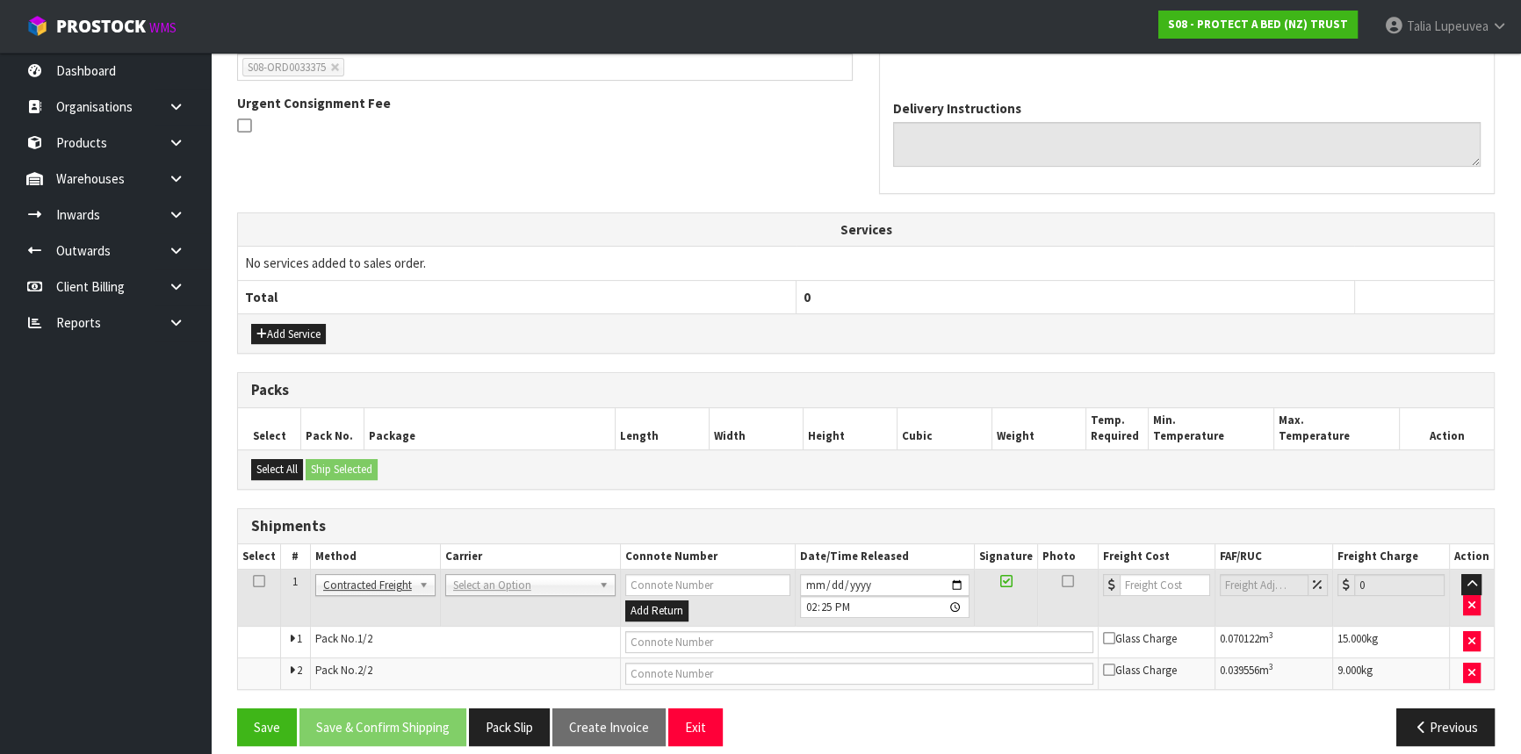
scroll to position [504, 0]
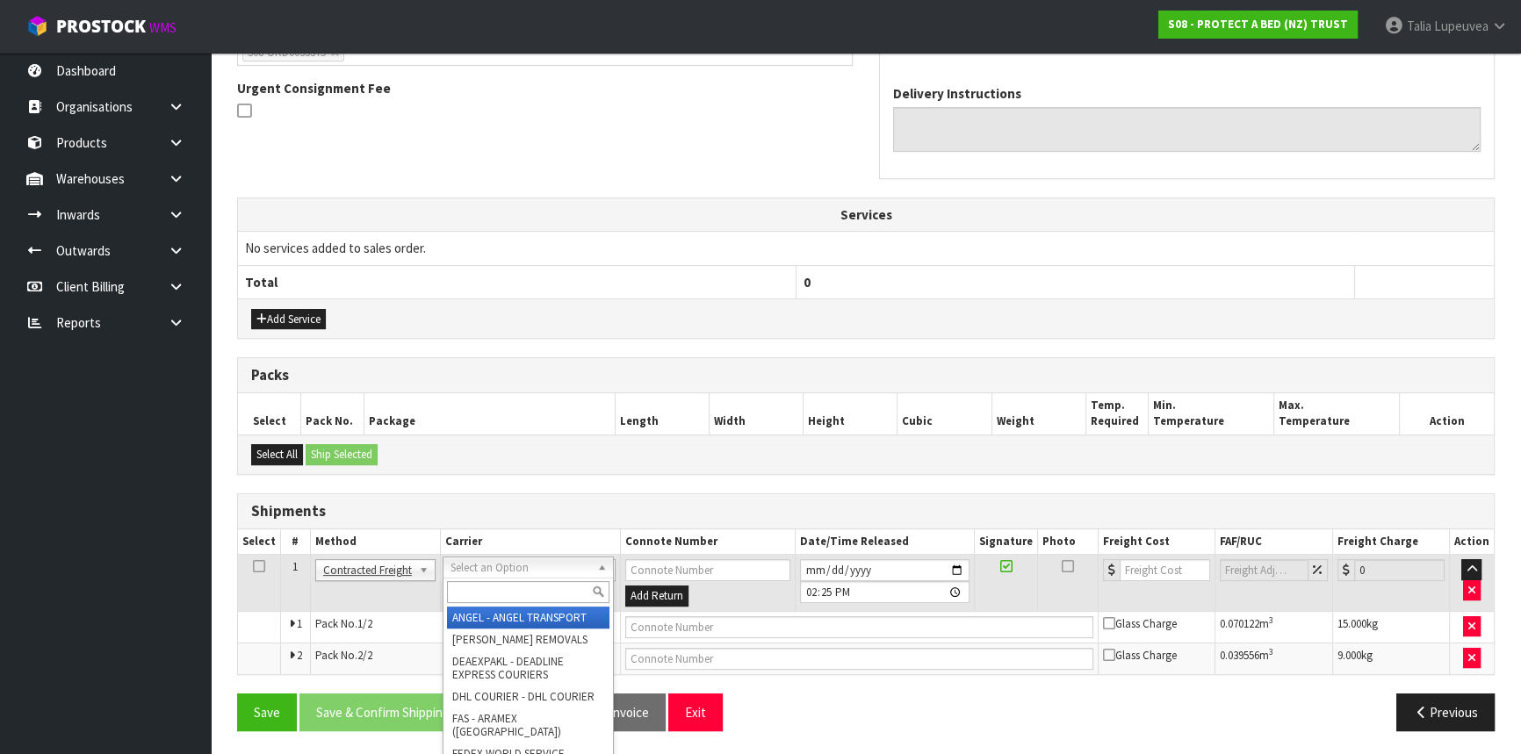
click at [477, 590] on input "text" at bounding box center [528, 592] width 162 height 22
type input "NZP"
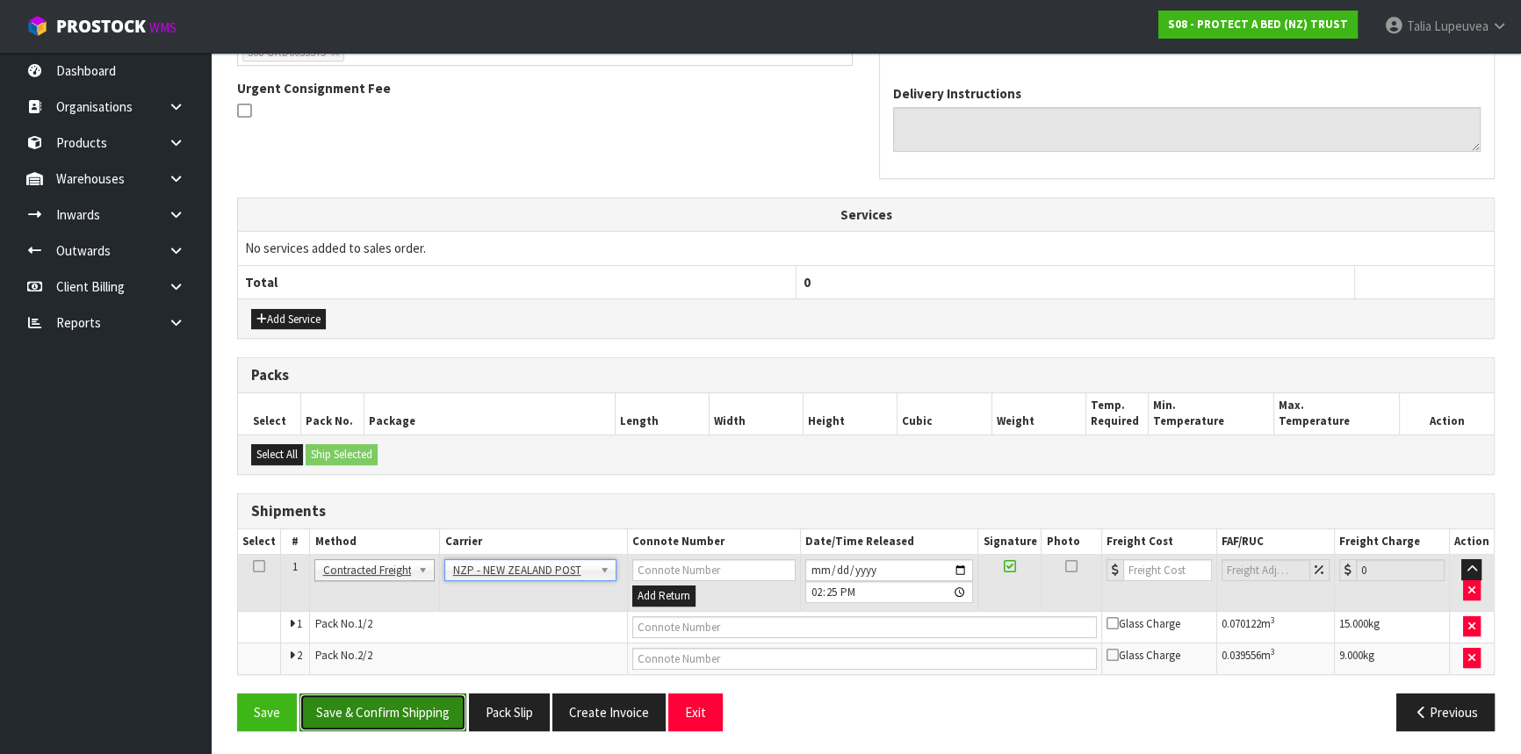
click at [434, 696] on button "Save & Confirm Shipping" at bounding box center [382, 713] width 167 height 38
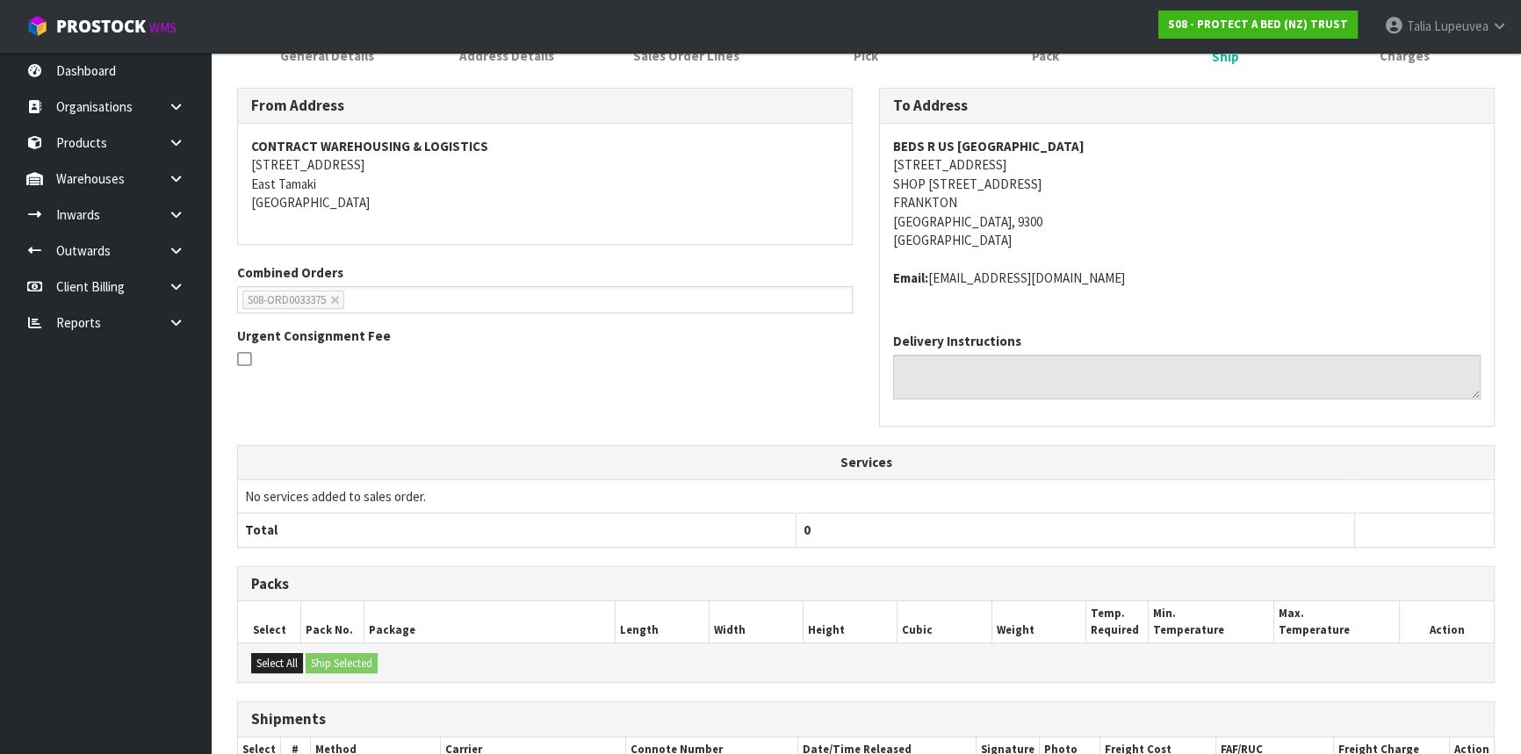
scroll to position [478, 0]
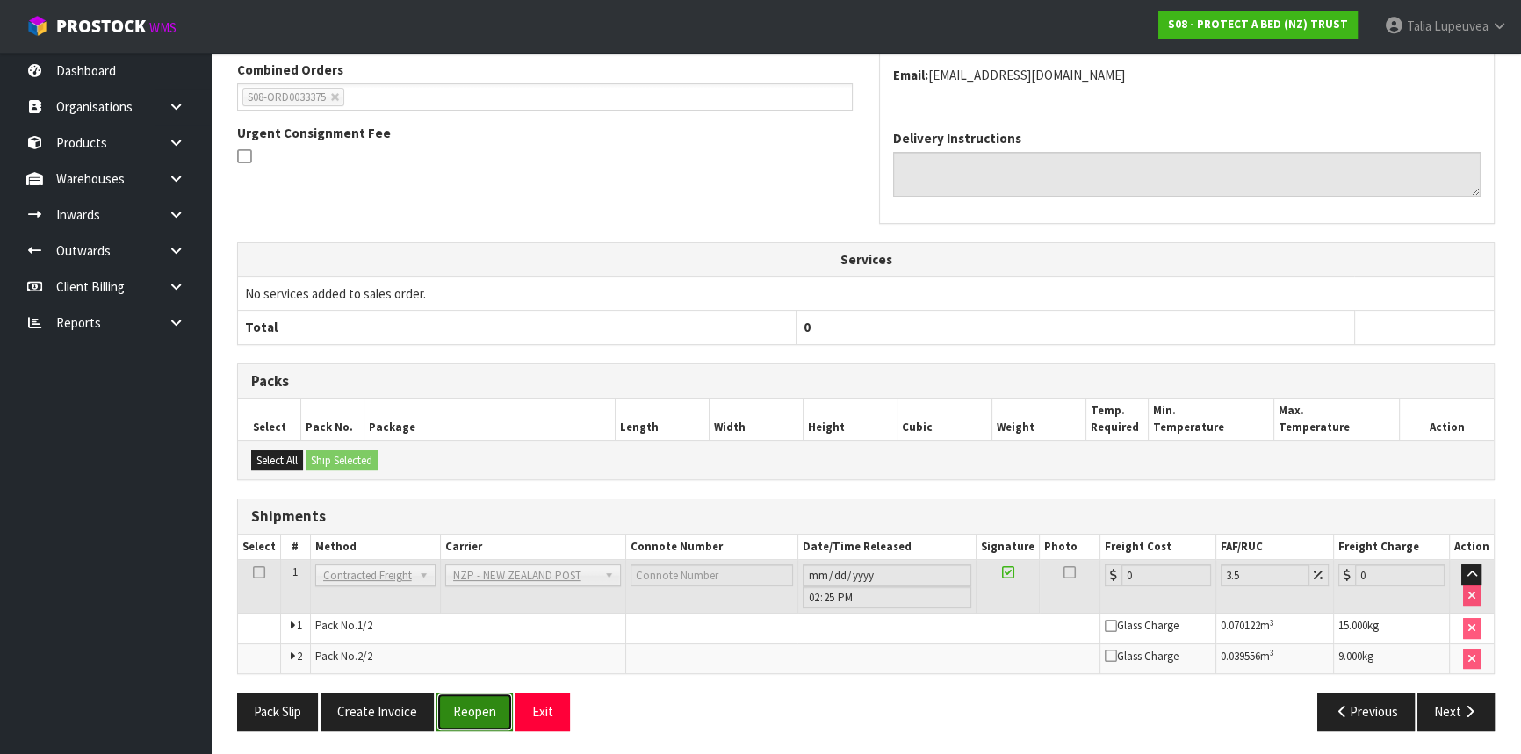
click at [477, 697] on button "Reopen" at bounding box center [474, 712] width 76 height 38
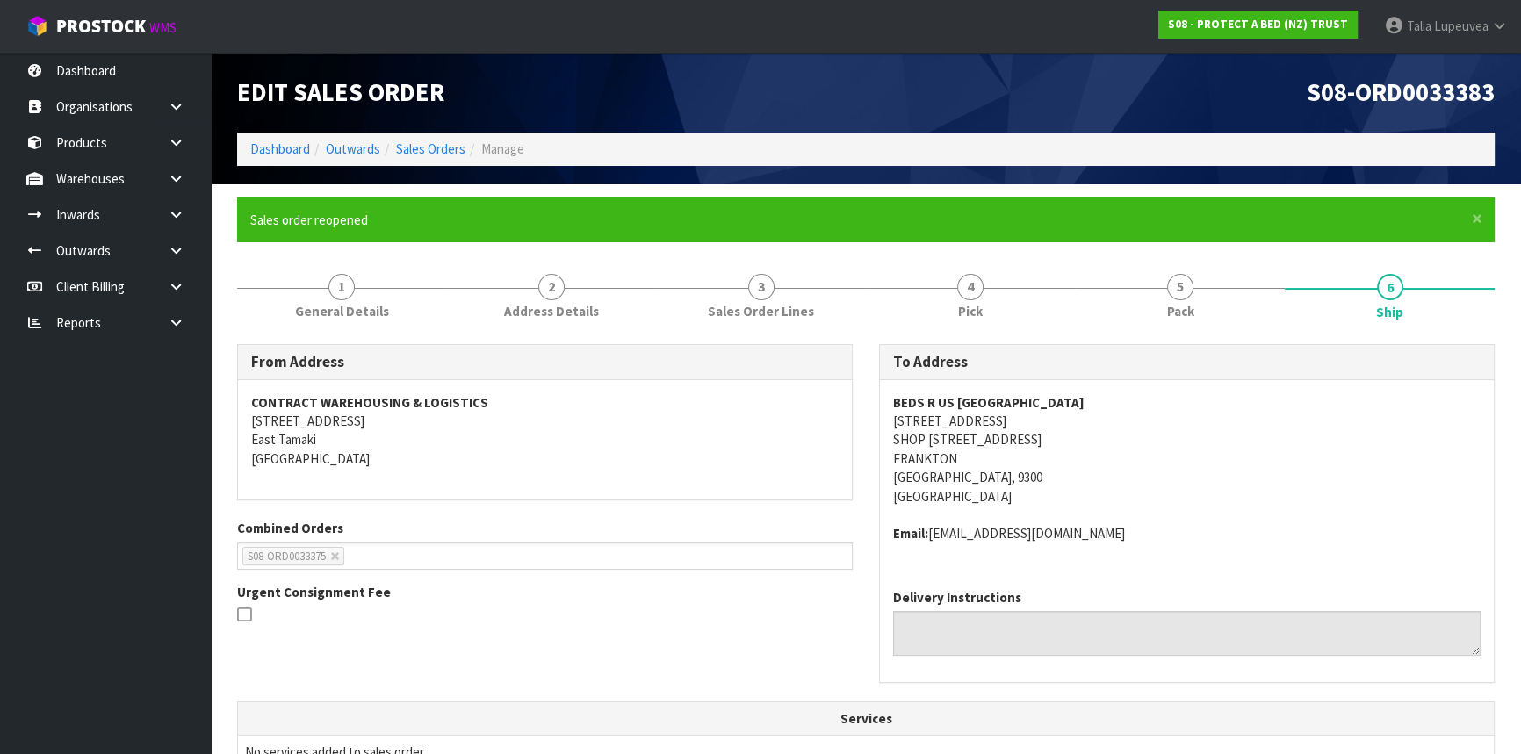
scroll to position [520, 0]
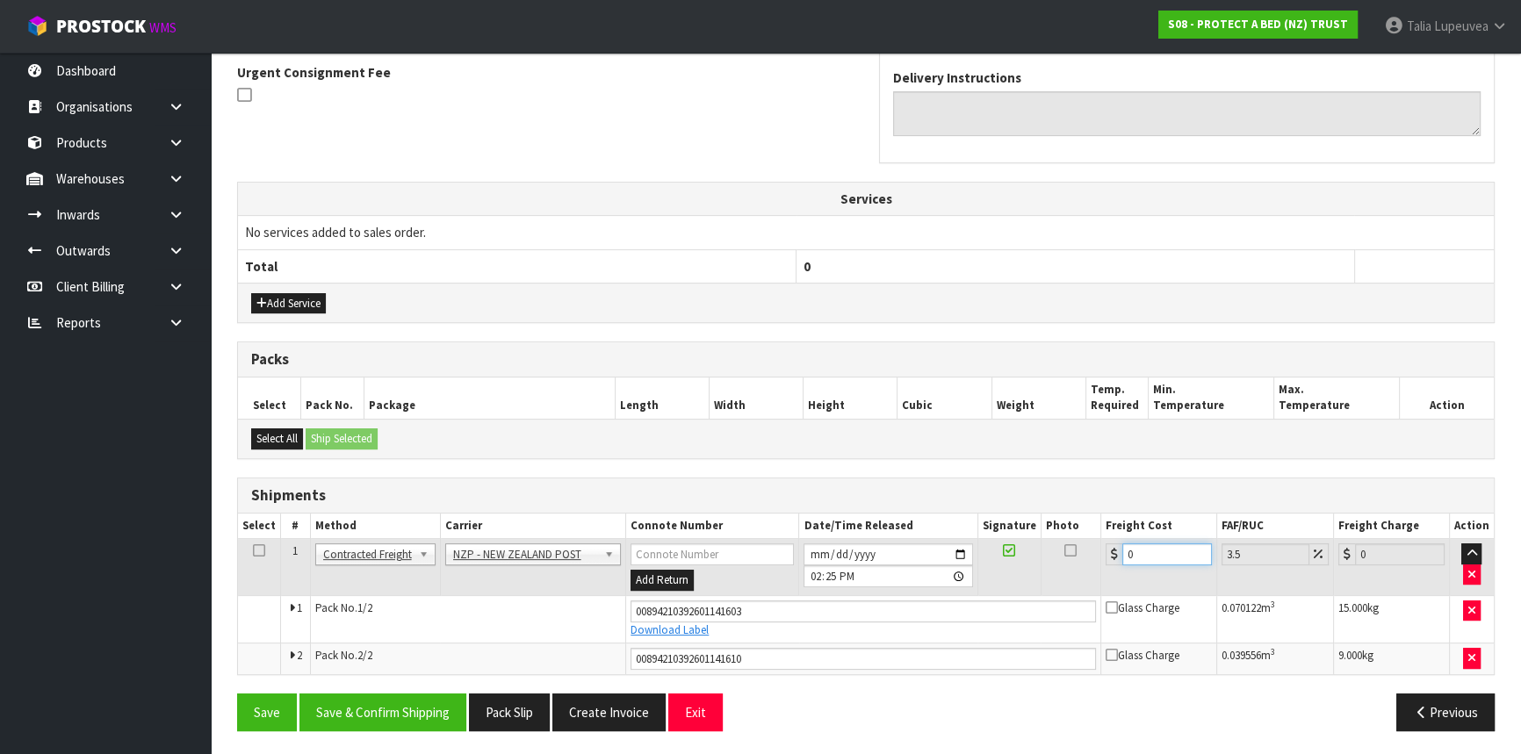
drag, startPoint x: 1137, startPoint y: 551, endPoint x: 1097, endPoint y: 558, distance: 40.9
click at [1097, 558] on tr "1 Client Local Pickup Customer Local Pickup Company Freight Contracted Freight …" at bounding box center [866, 567] width 1256 height 57
type input "3"
type input "3.1"
type input "31"
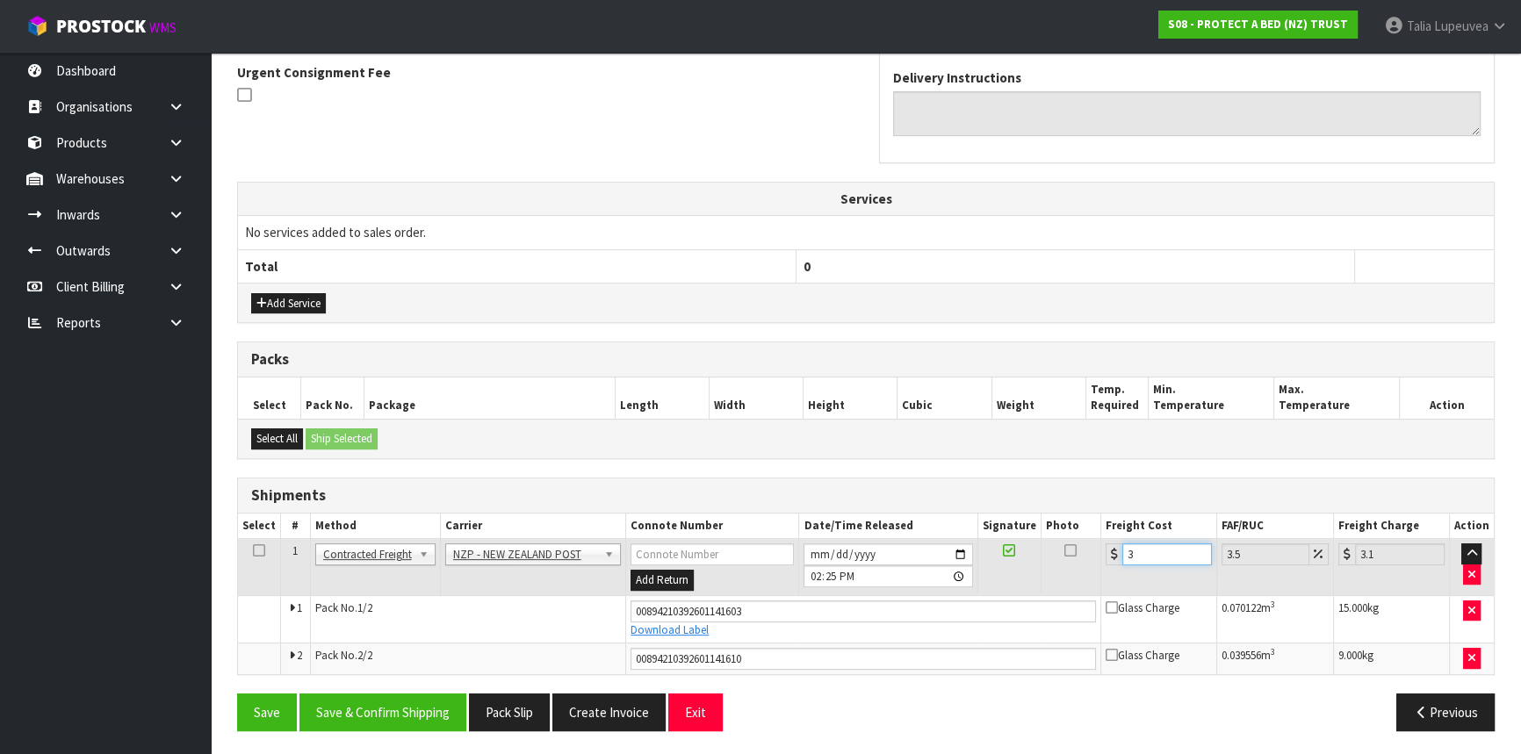
type input "32.09"
type input "31.5"
type input "32.6"
type input "31.55"
type input "32.65"
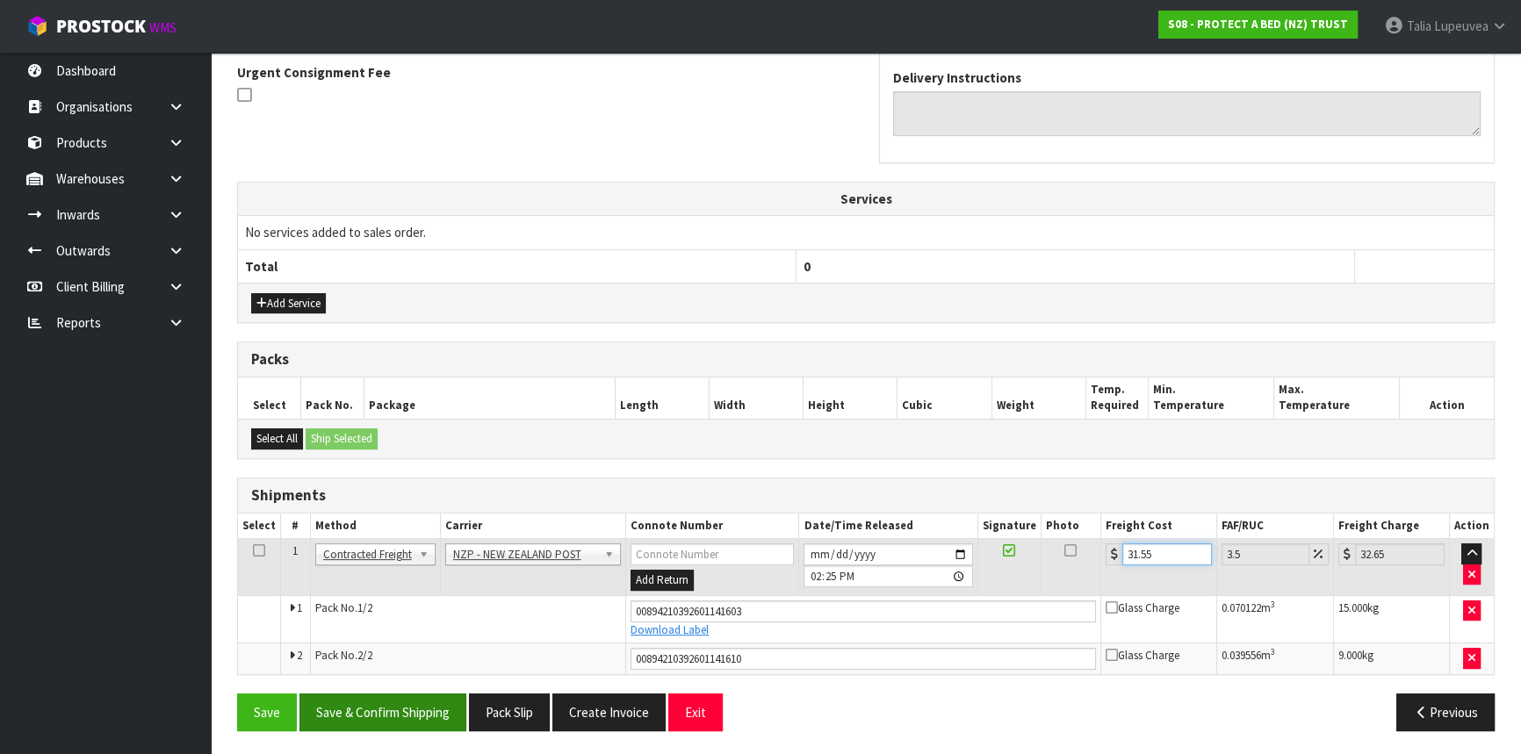
type input "31.55"
click at [350, 709] on button "Save & Confirm Shipping" at bounding box center [382, 713] width 167 height 38
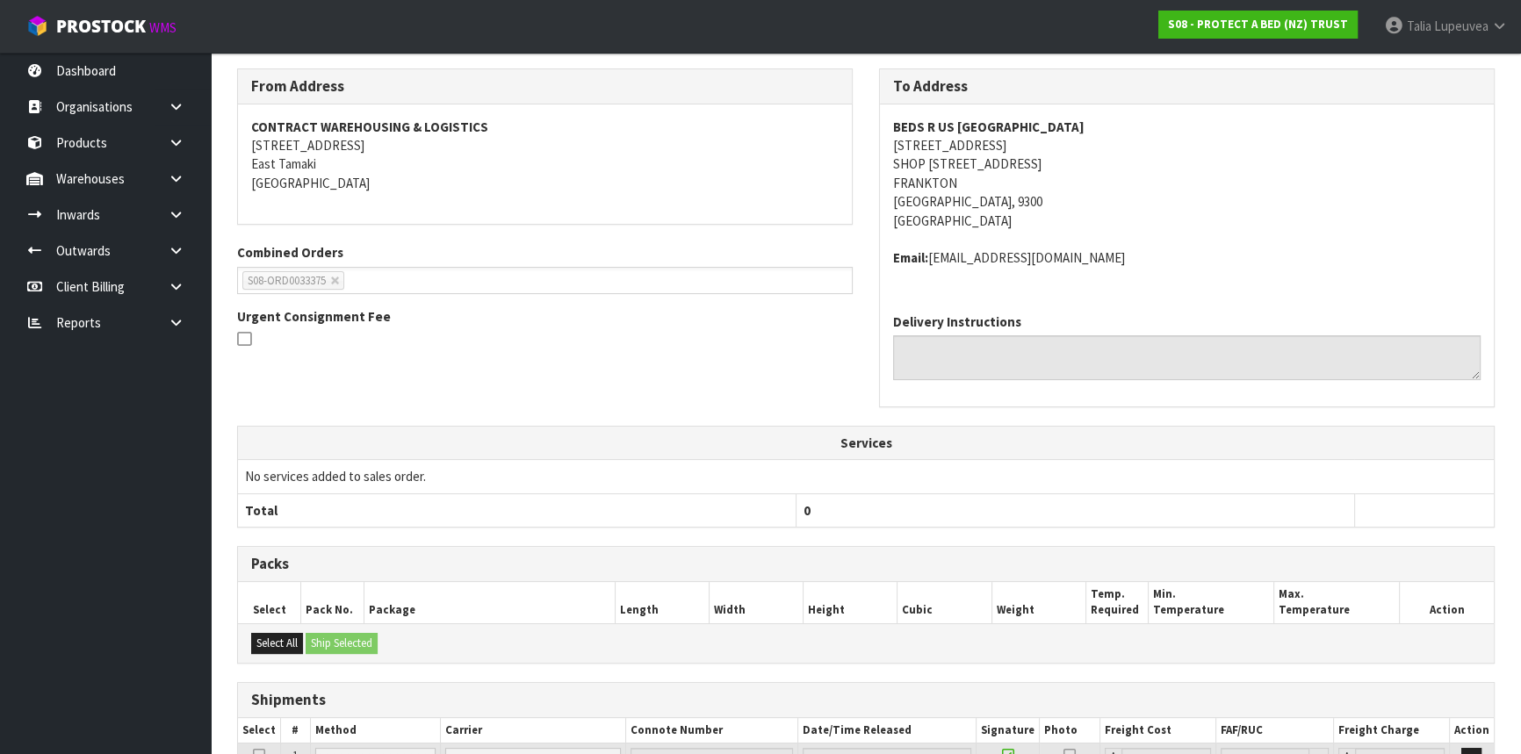
scroll to position [71, 0]
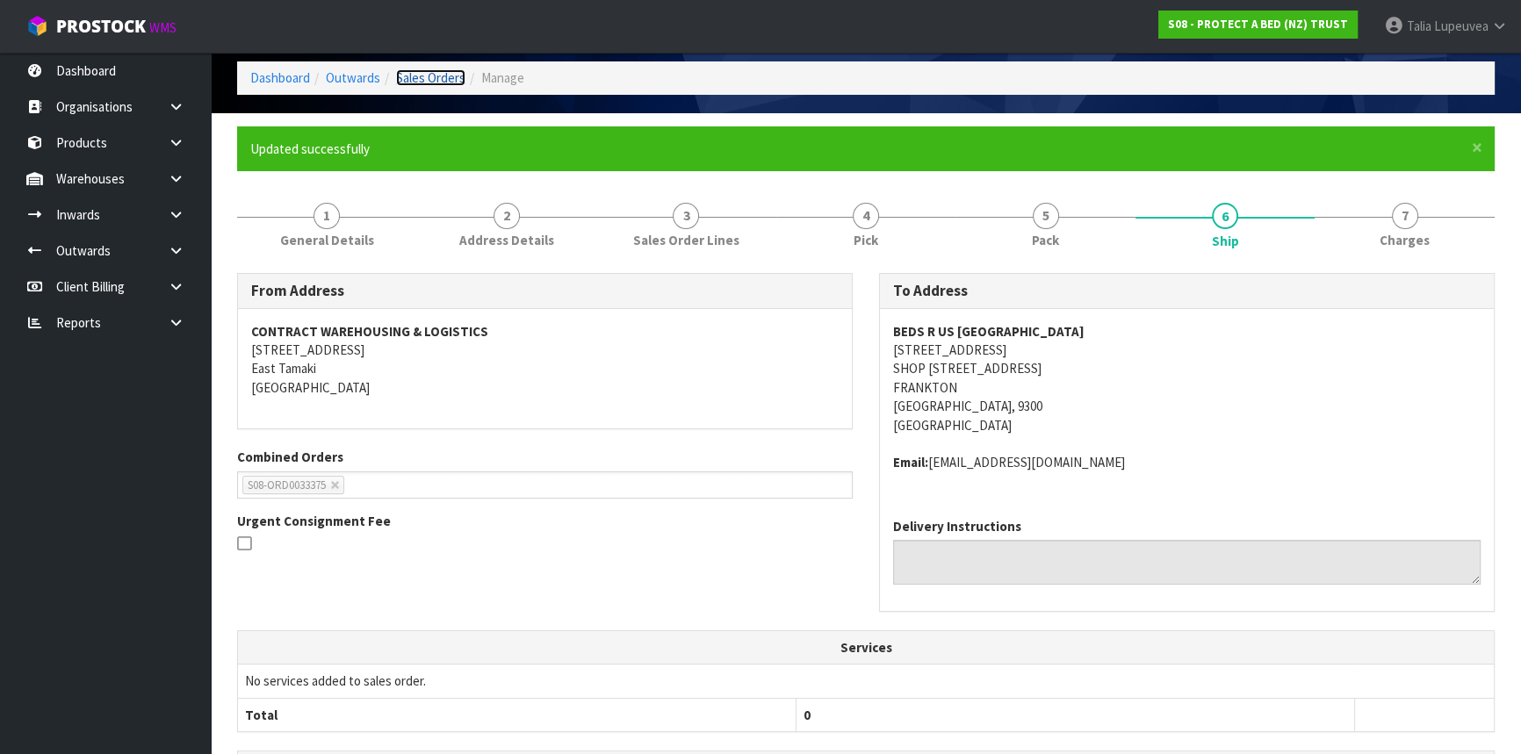
click at [418, 73] on link "Sales Orders" at bounding box center [430, 77] width 69 height 17
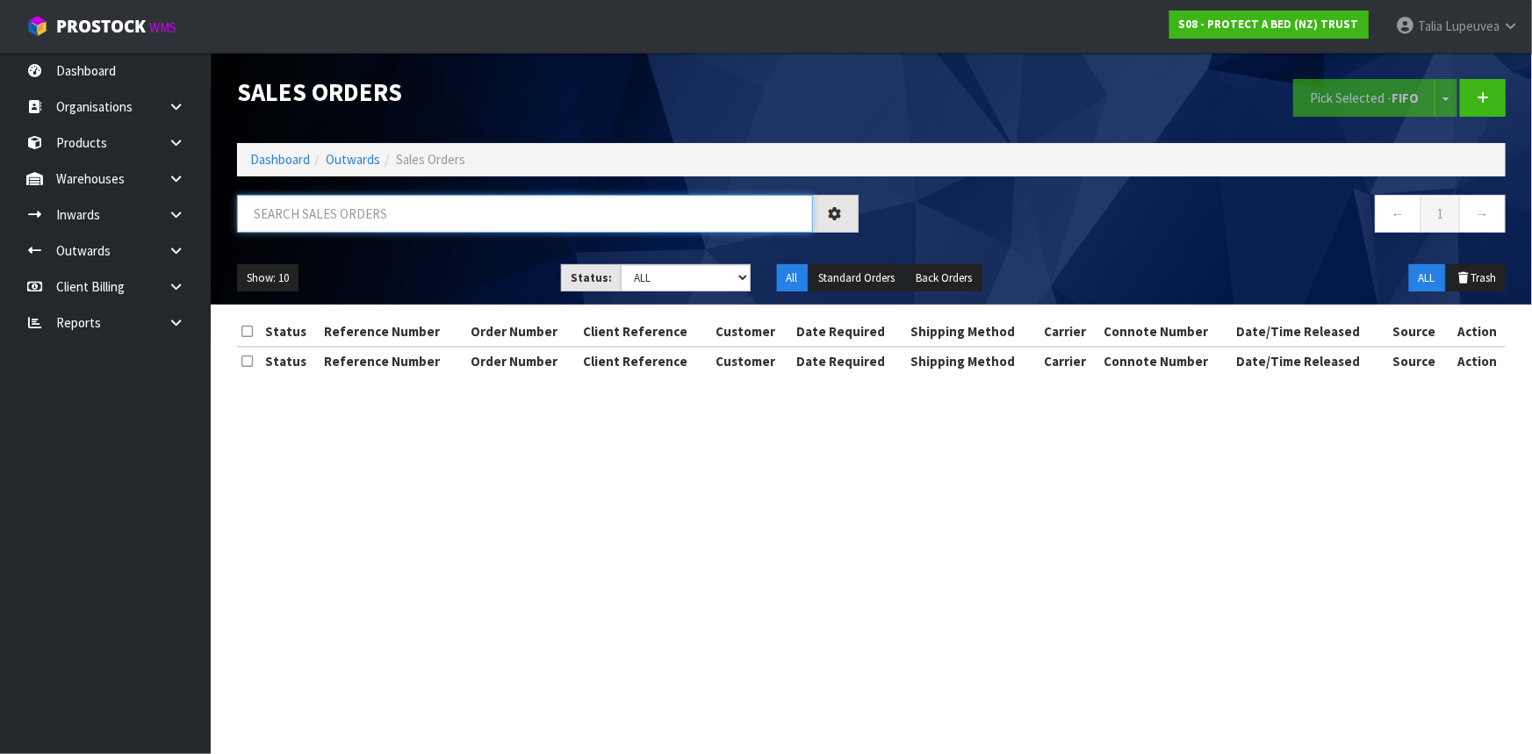
click at [293, 212] on input "text" at bounding box center [525, 214] width 576 height 38
type input "JOB-0412831"
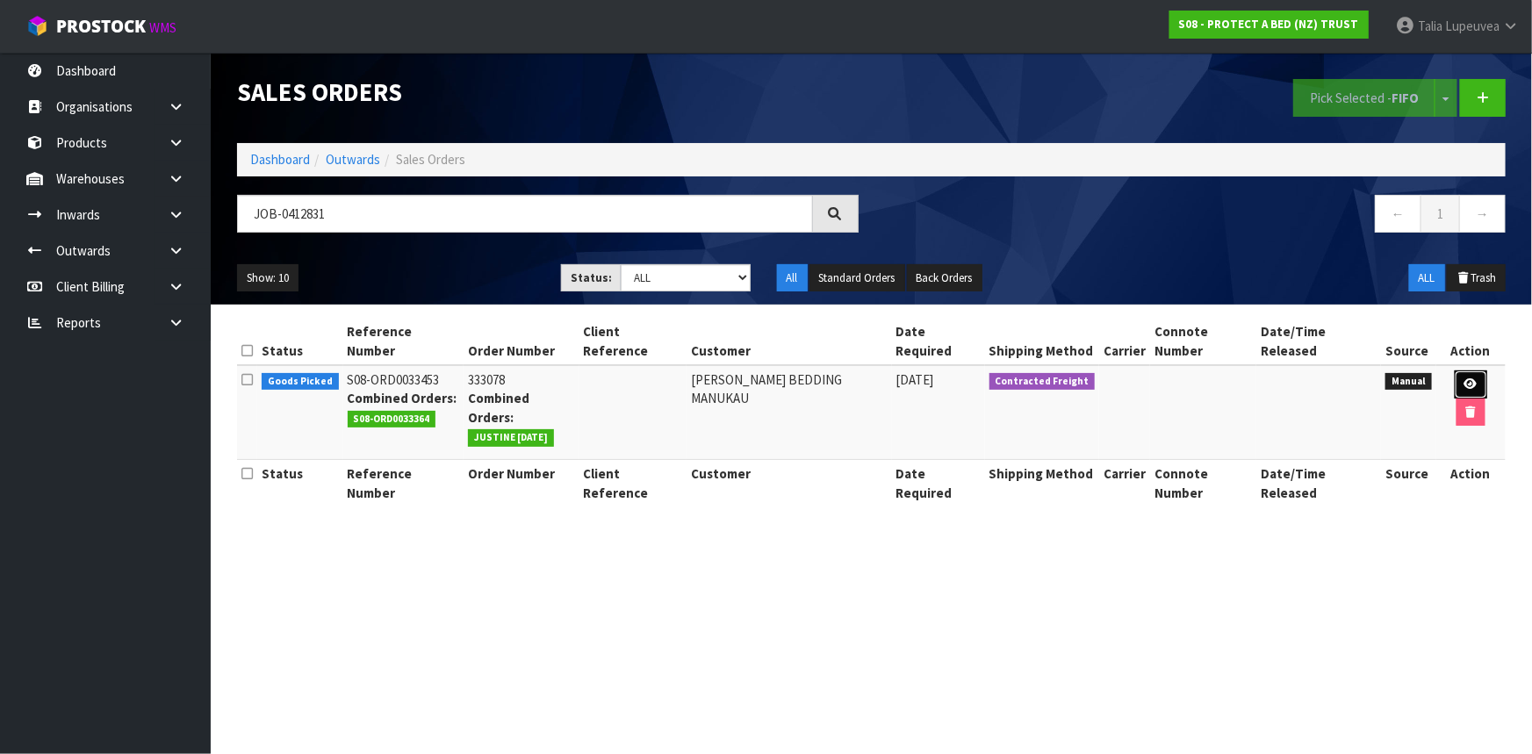
click at [1457, 371] on link at bounding box center [1471, 385] width 32 height 28
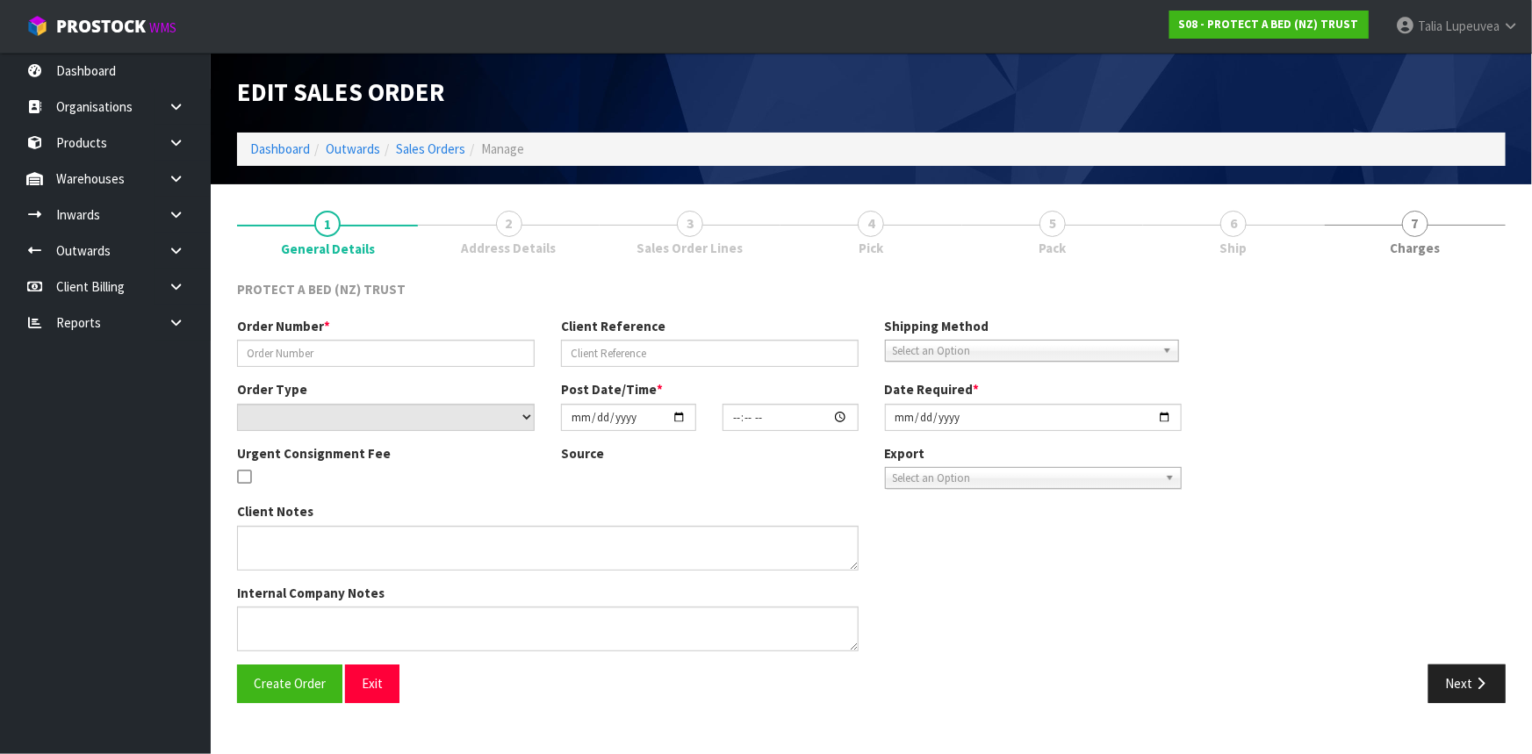
type input "333078"
select select "number:0"
type input "[DATE]"
type input "10:04:00.000"
type input "[DATE]"
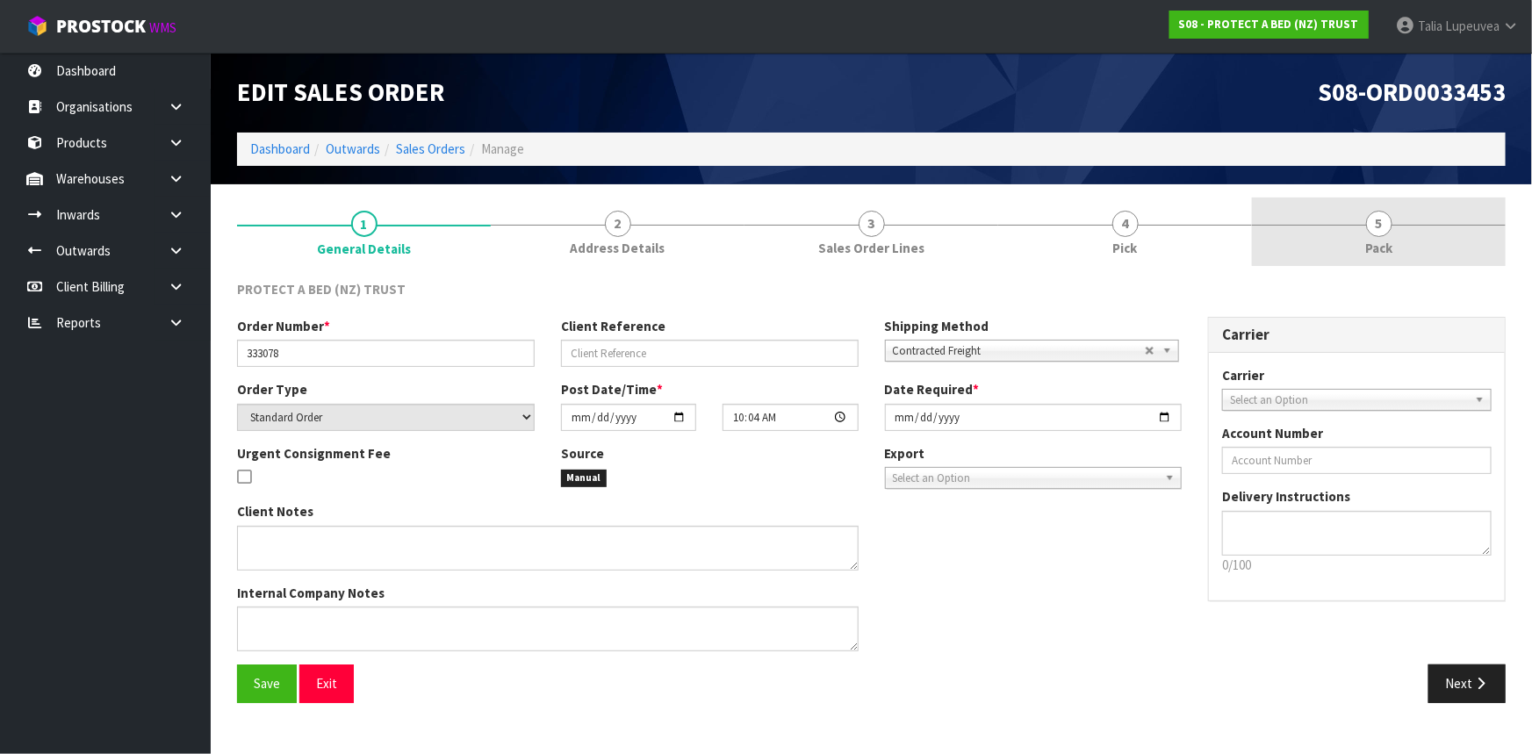
click at [1412, 225] on div at bounding box center [1379, 225] width 254 height 1
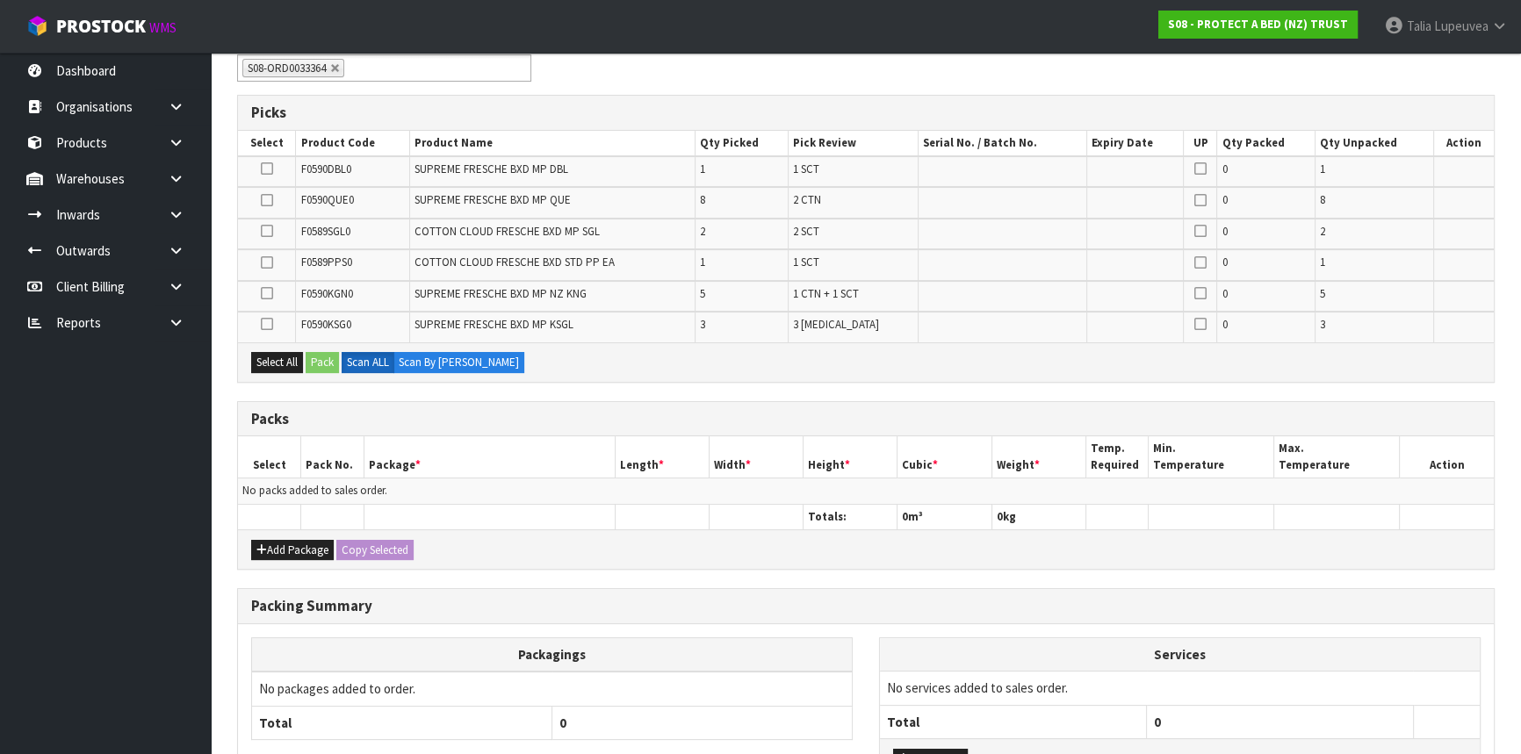
scroll to position [385, 0]
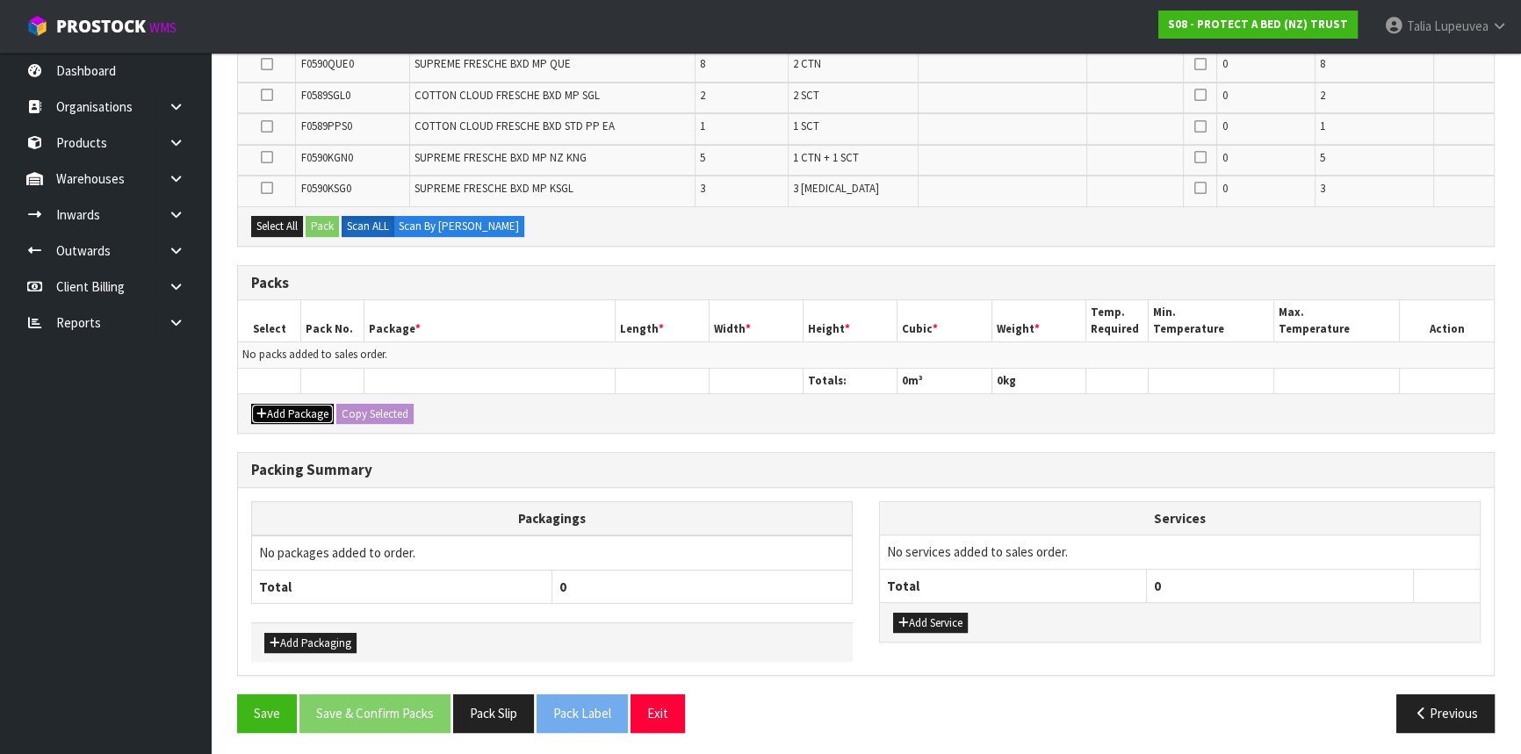
click at [274, 410] on button "Add Package" at bounding box center [292, 414] width 83 height 21
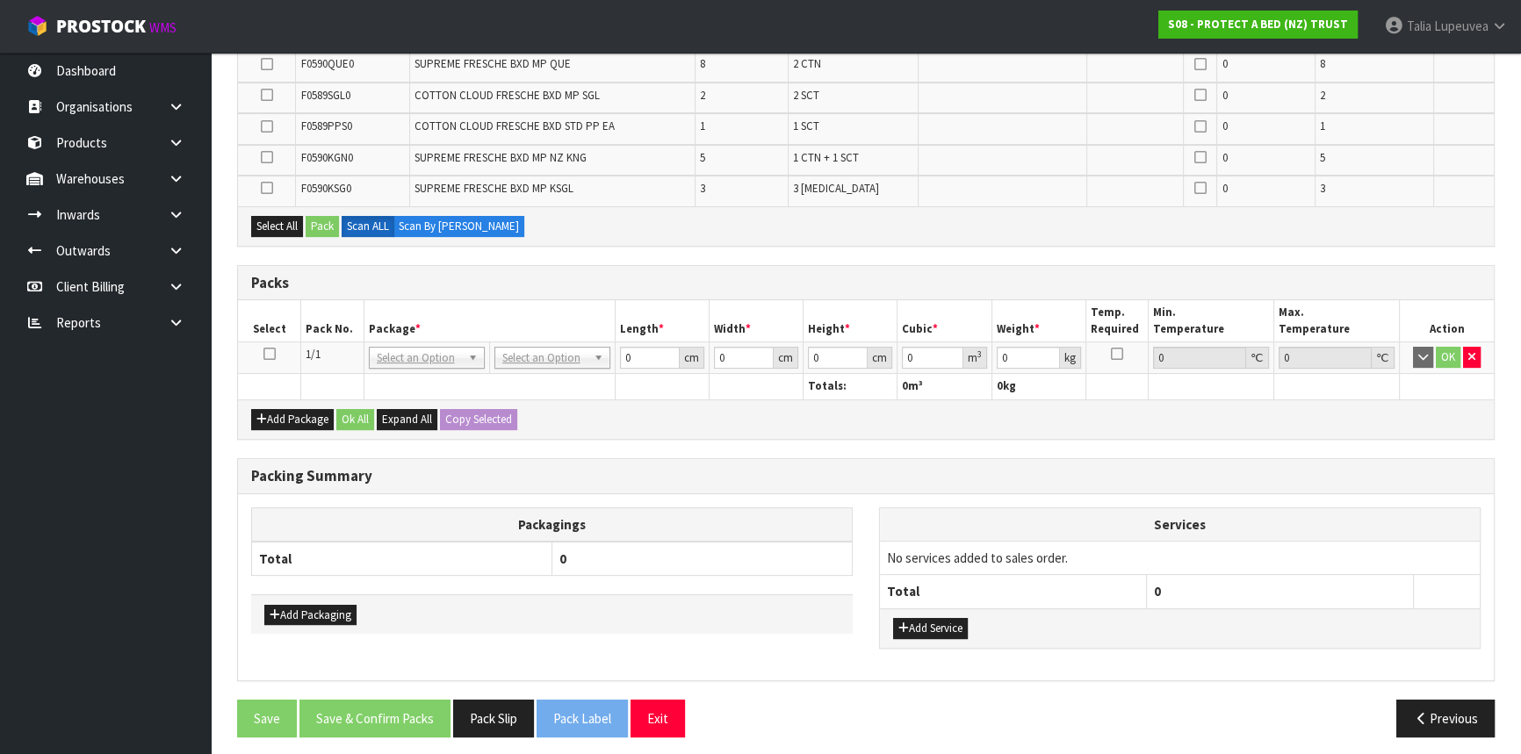
click at [263, 354] on icon at bounding box center [269, 354] width 12 height 1
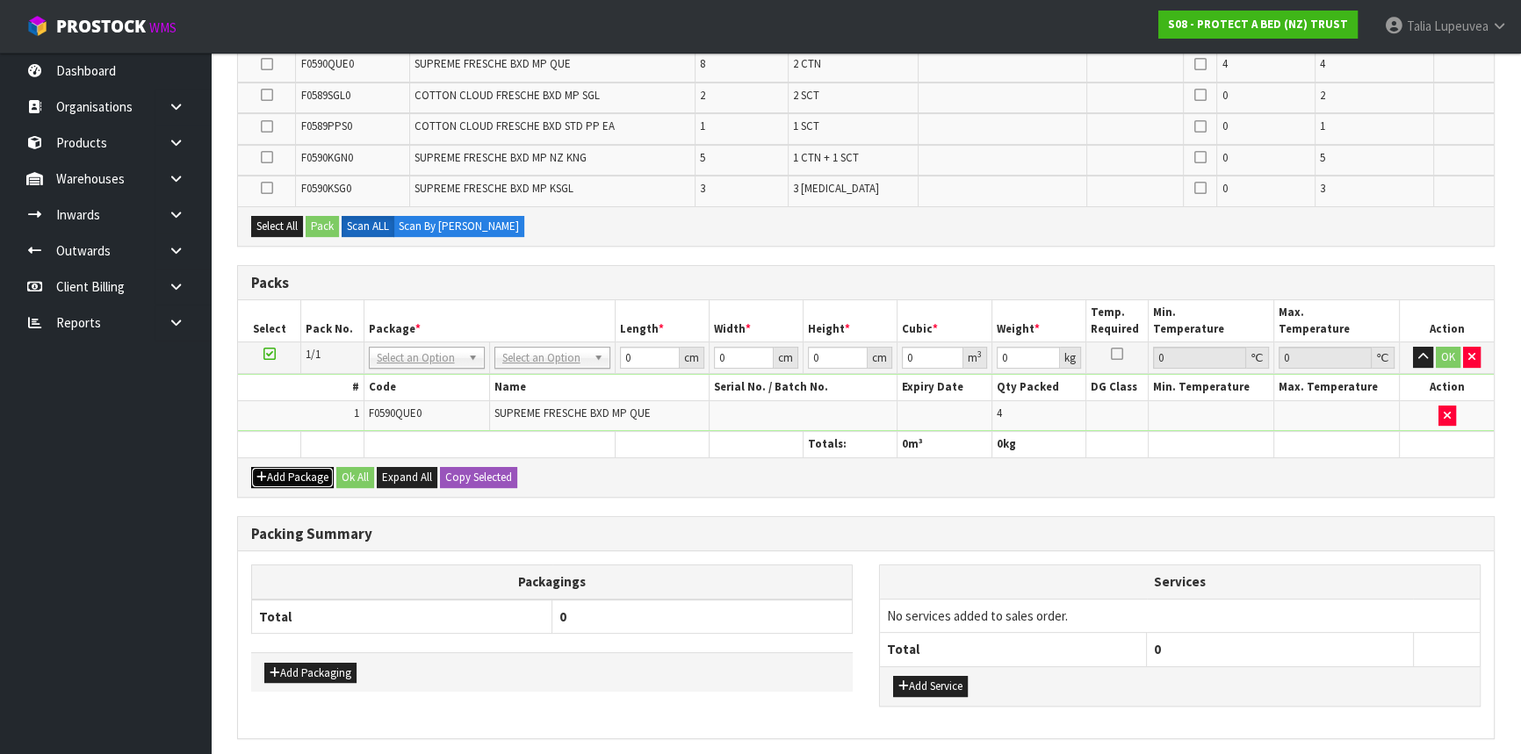
click at [308, 475] on button "Add Package" at bounding box center [292, 477] width 83 height 21
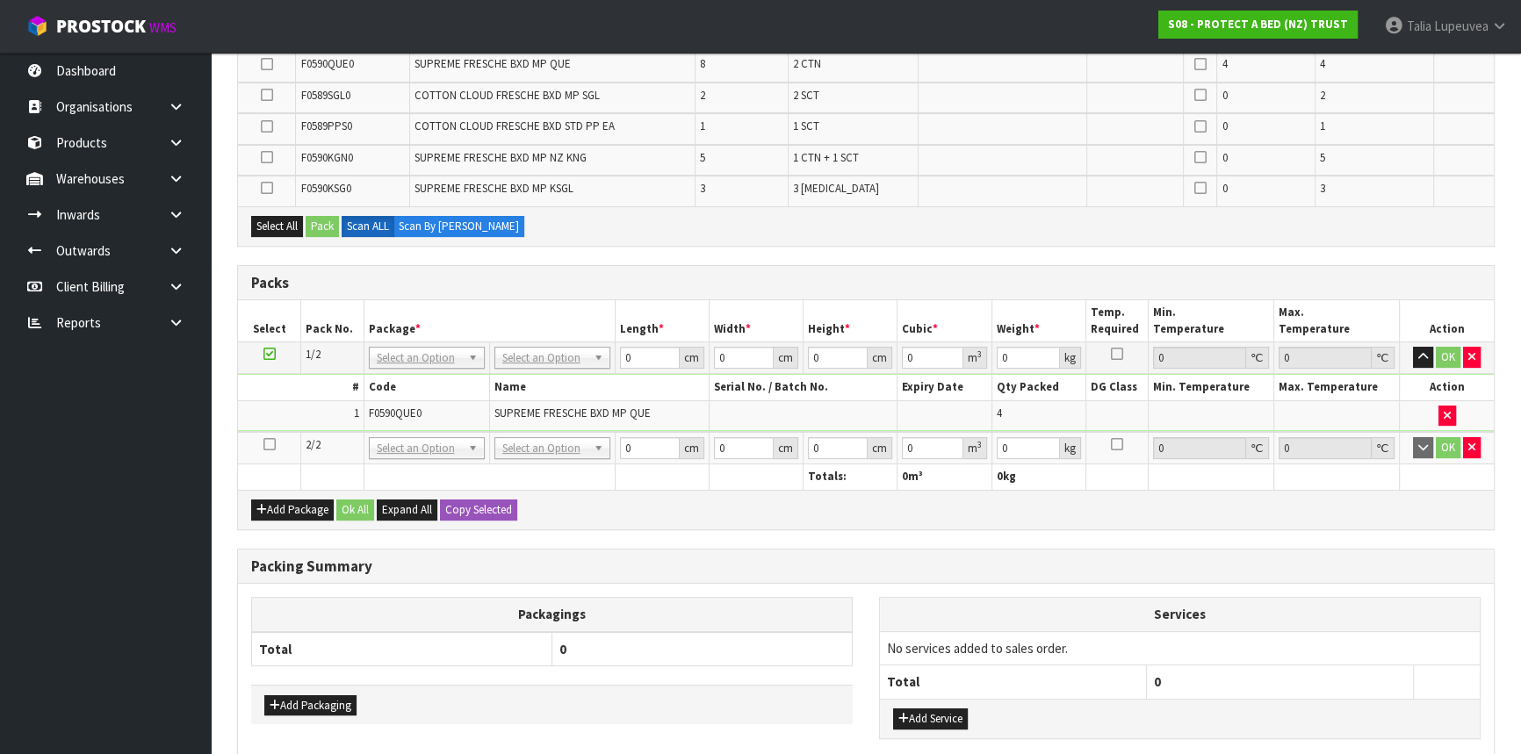
click at [269, 444] on icon at bounding box center [269, 444] width 12 height 1
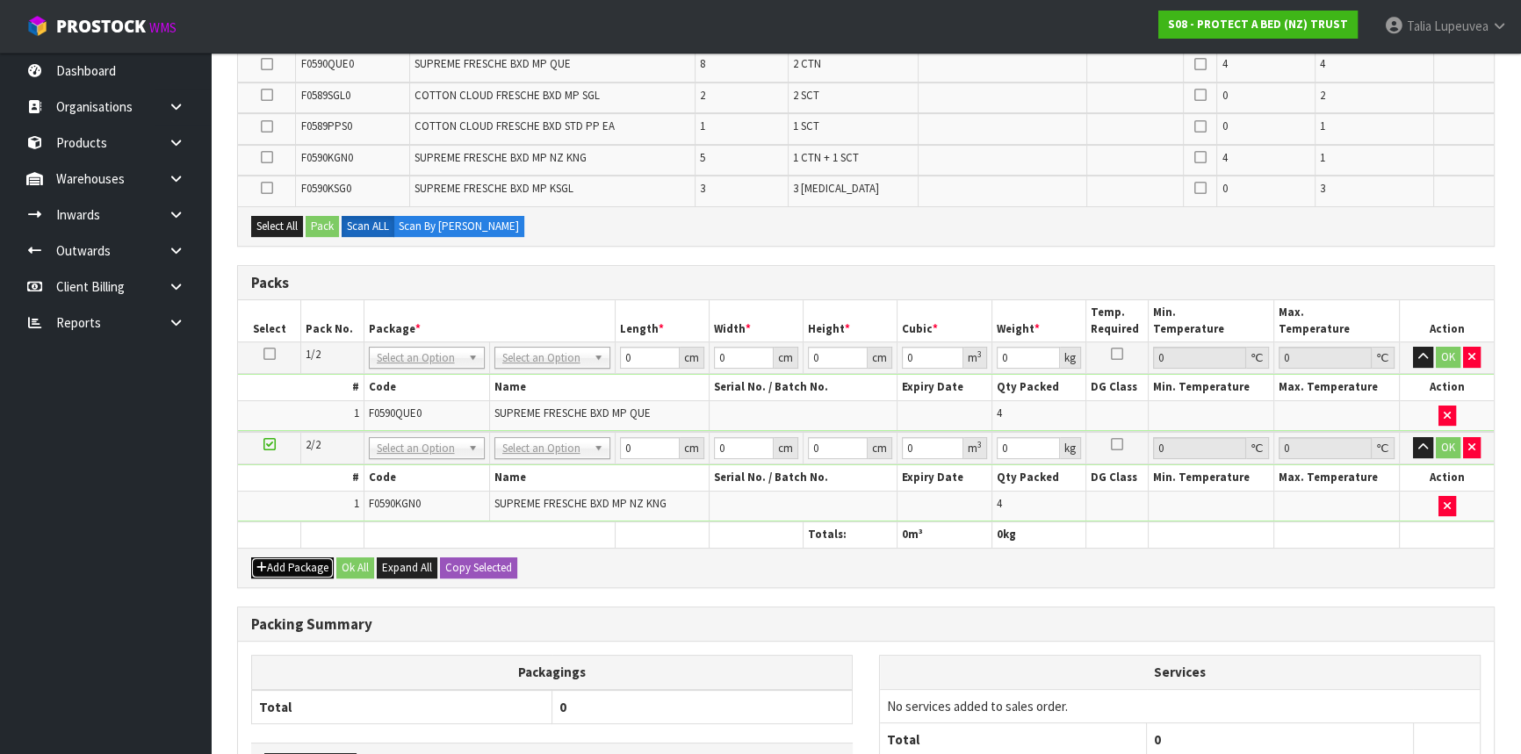
click at [319, 561] on button "Add Package" at bounding box center [292, 568] width 83 height 21
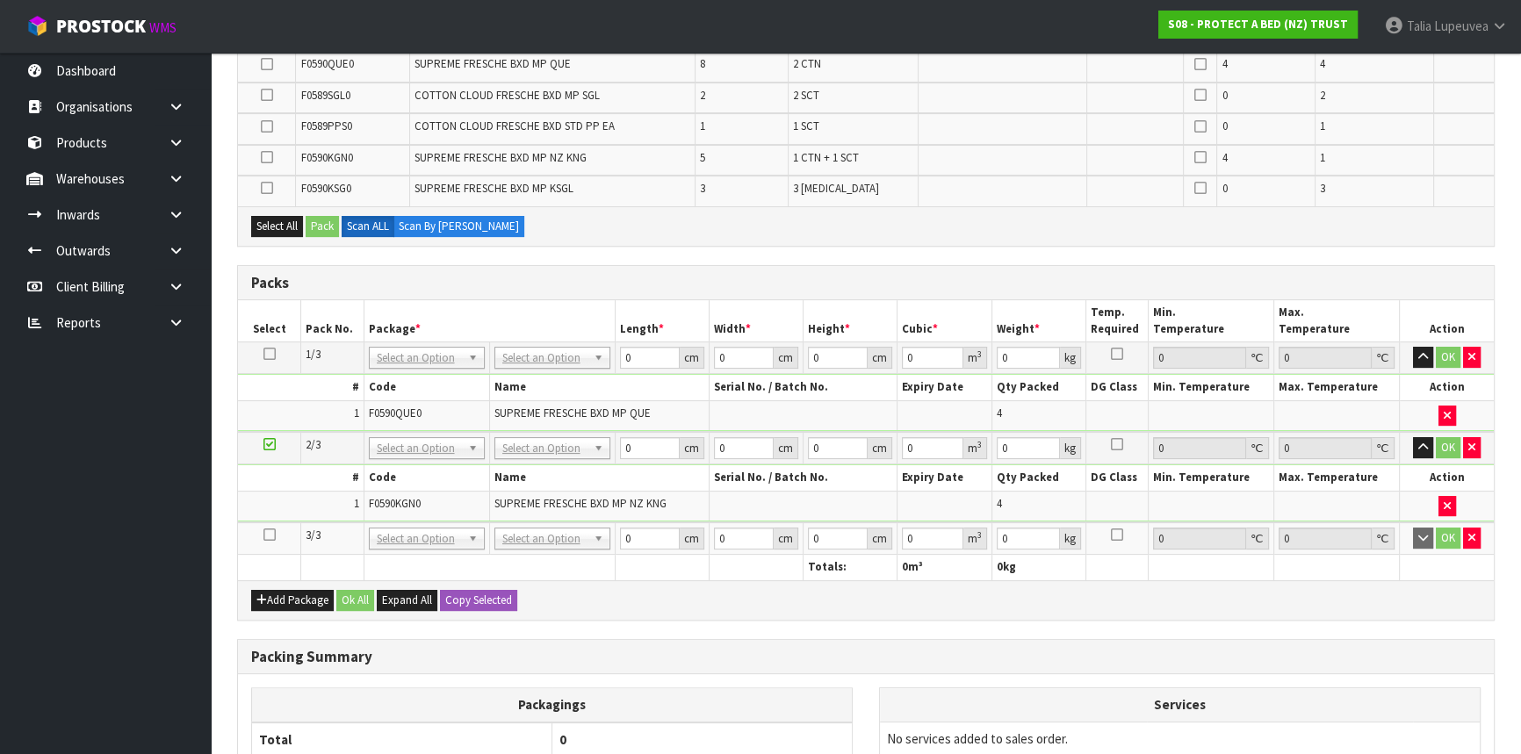
click at [274, 535] on icon at bounding box center [269, 535] width 12 height 1
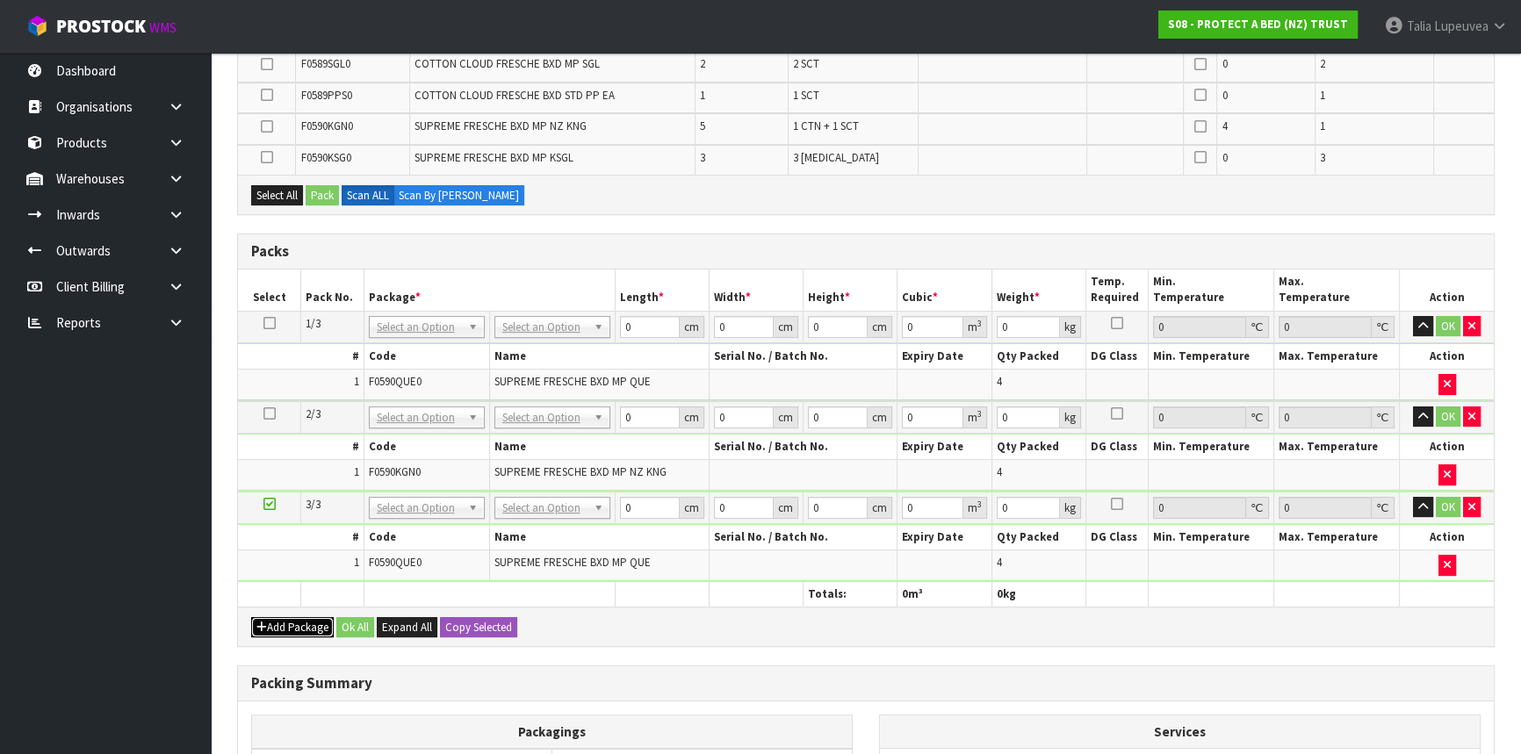
click at [309, 617] on button "Add Package" at bounding box center [292, 627] width 83 height 21
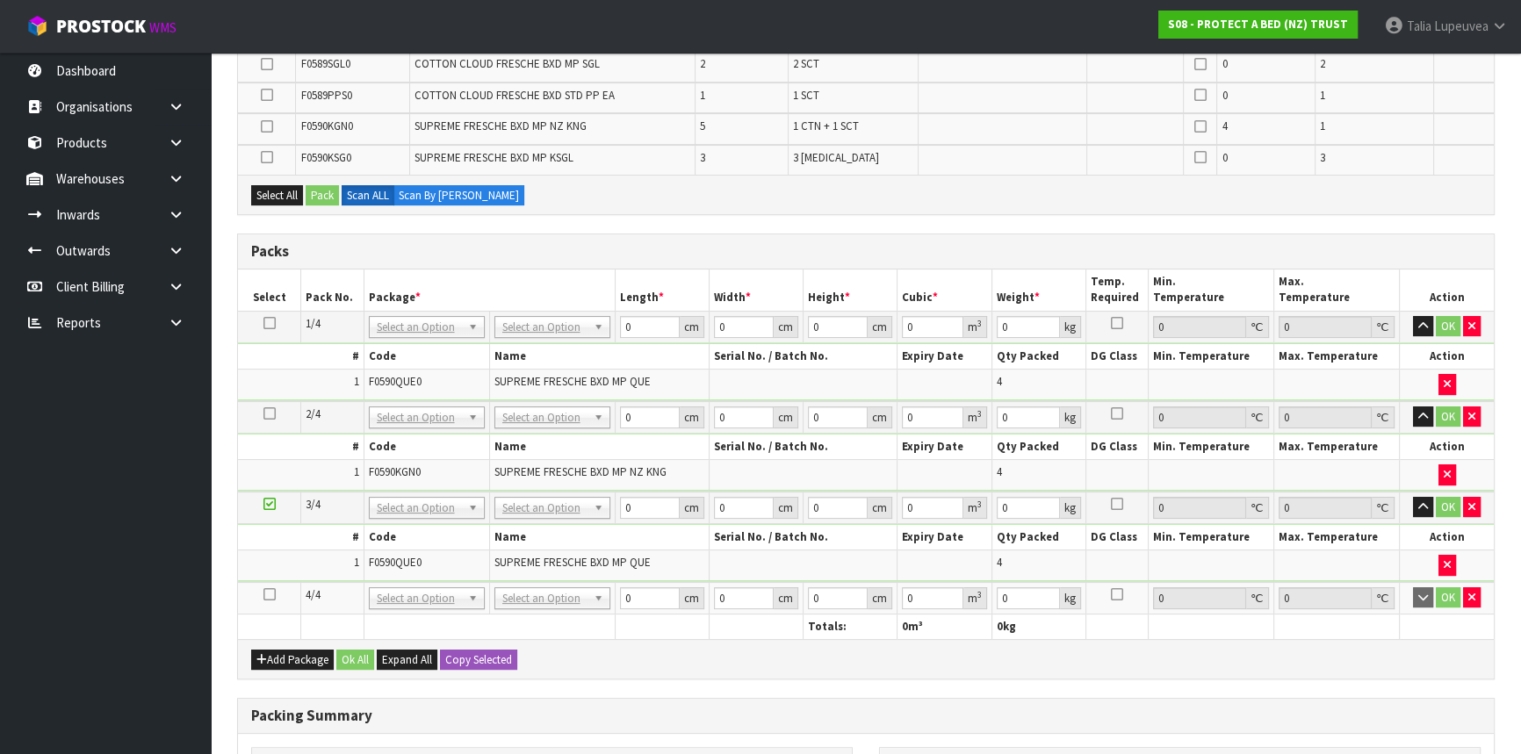
click at [268, 594] on icon at bounding box center [269, 594] width 12 height 1
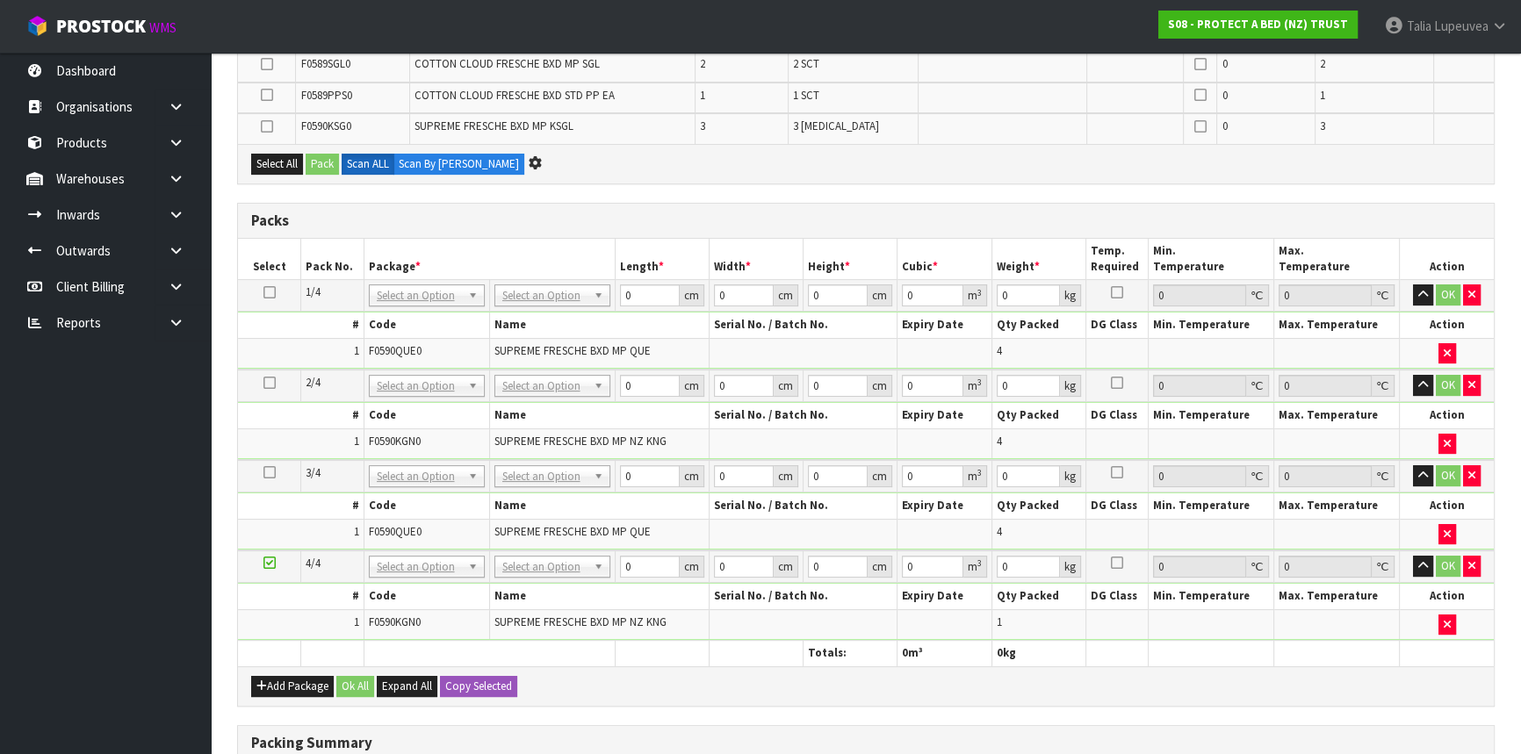
scroll to position [0, 0]
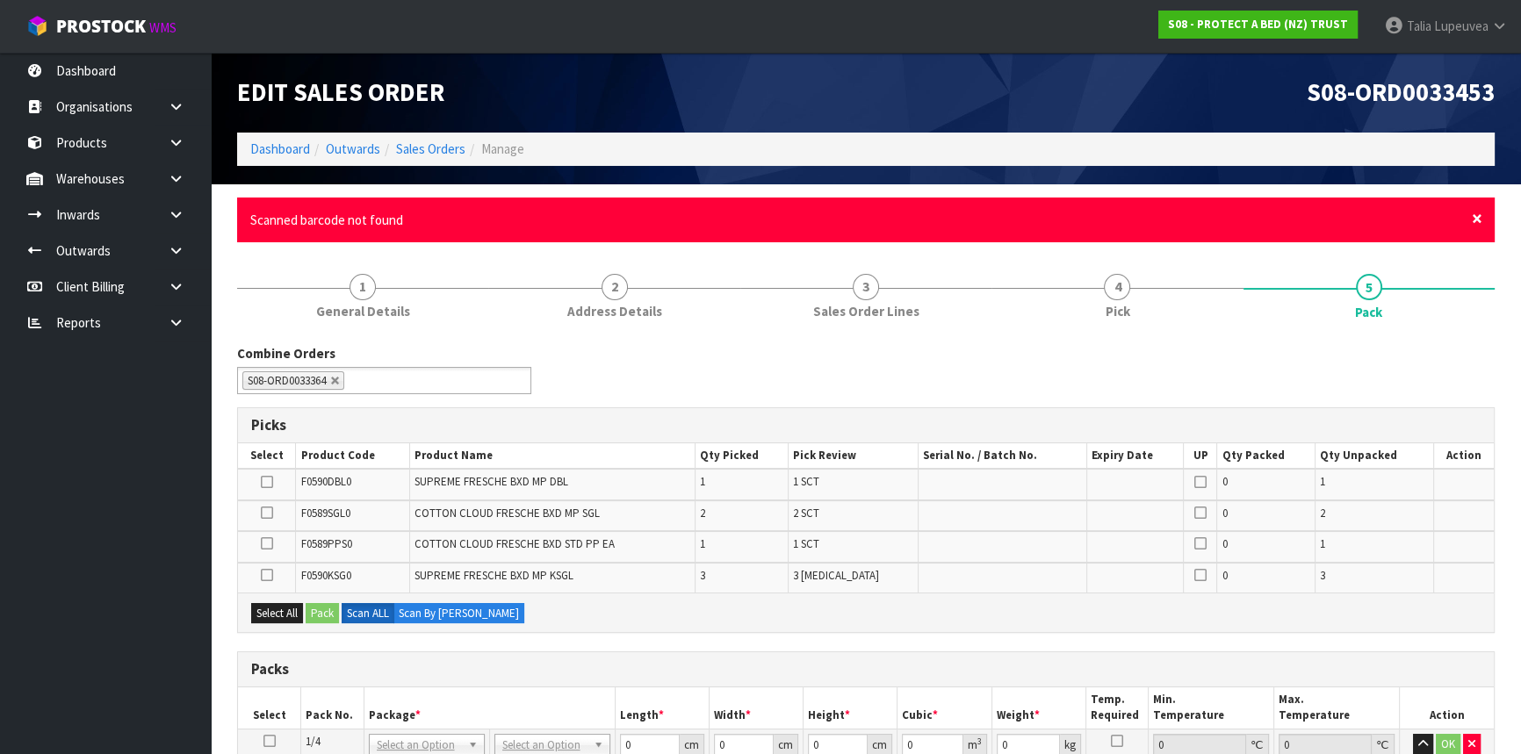
click at [1472, 216] on span "×" at bounding box center [1477, 218] width 11 height 25
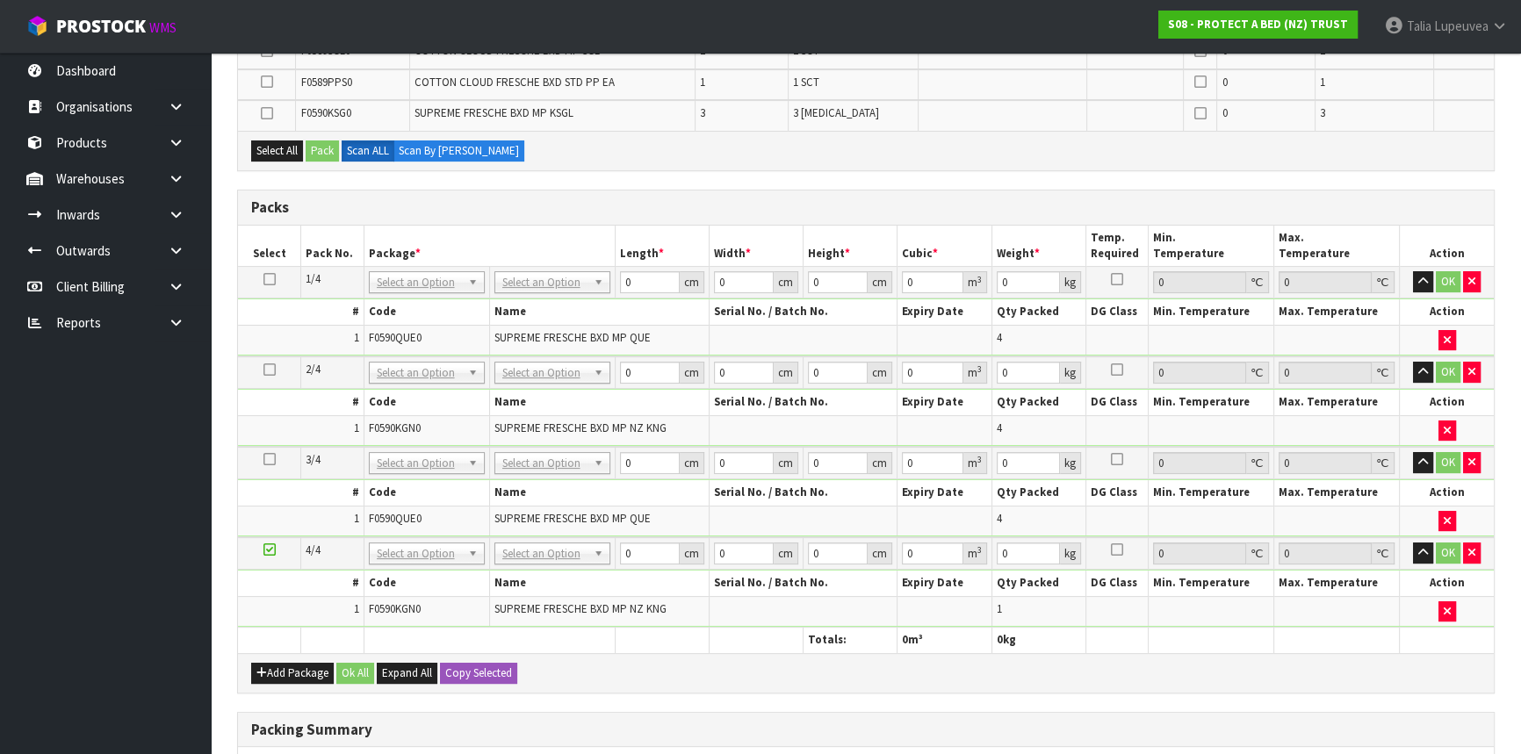
scroll to position [479, 0]
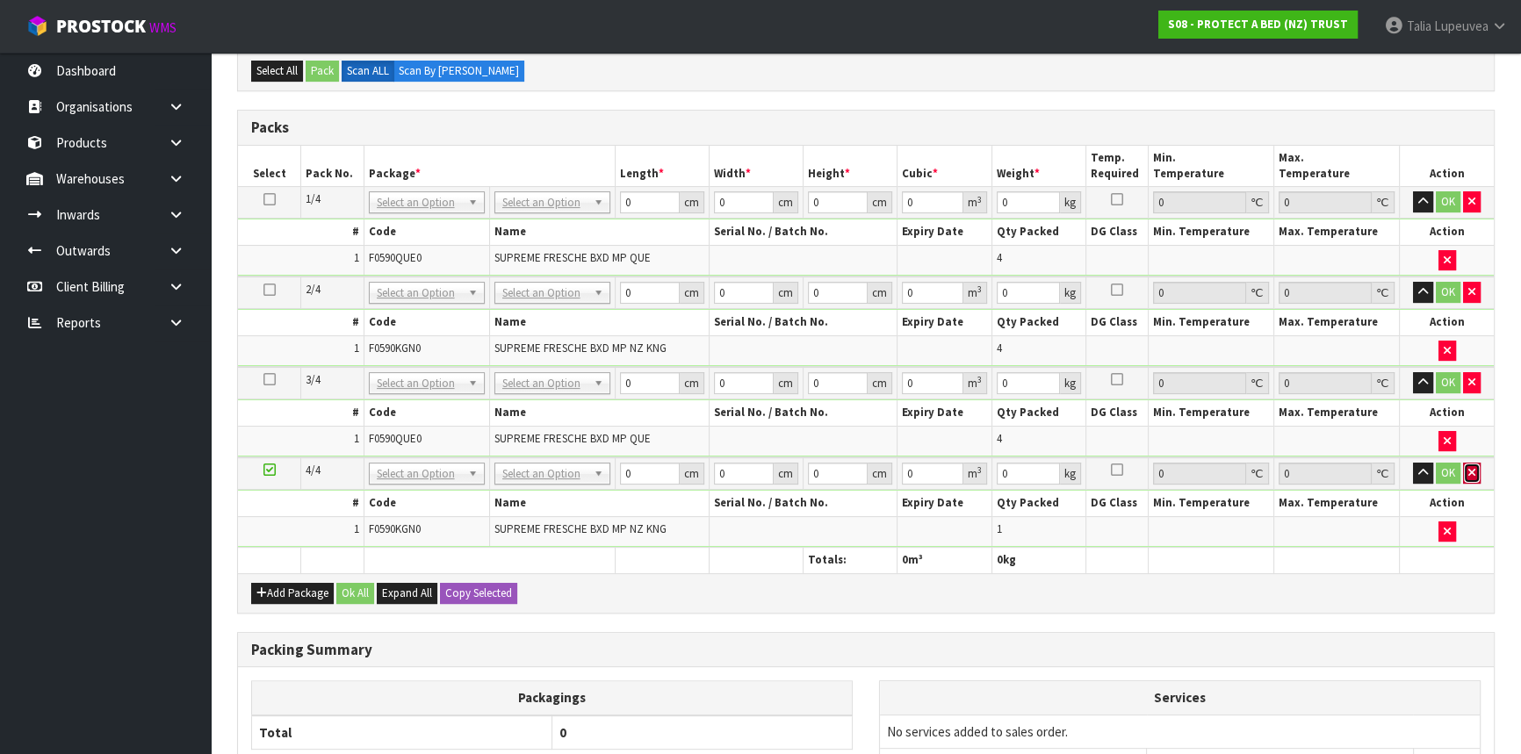
click at [1466, 463] on button "button" at bounding box center [1472, 473] width 18 height 21
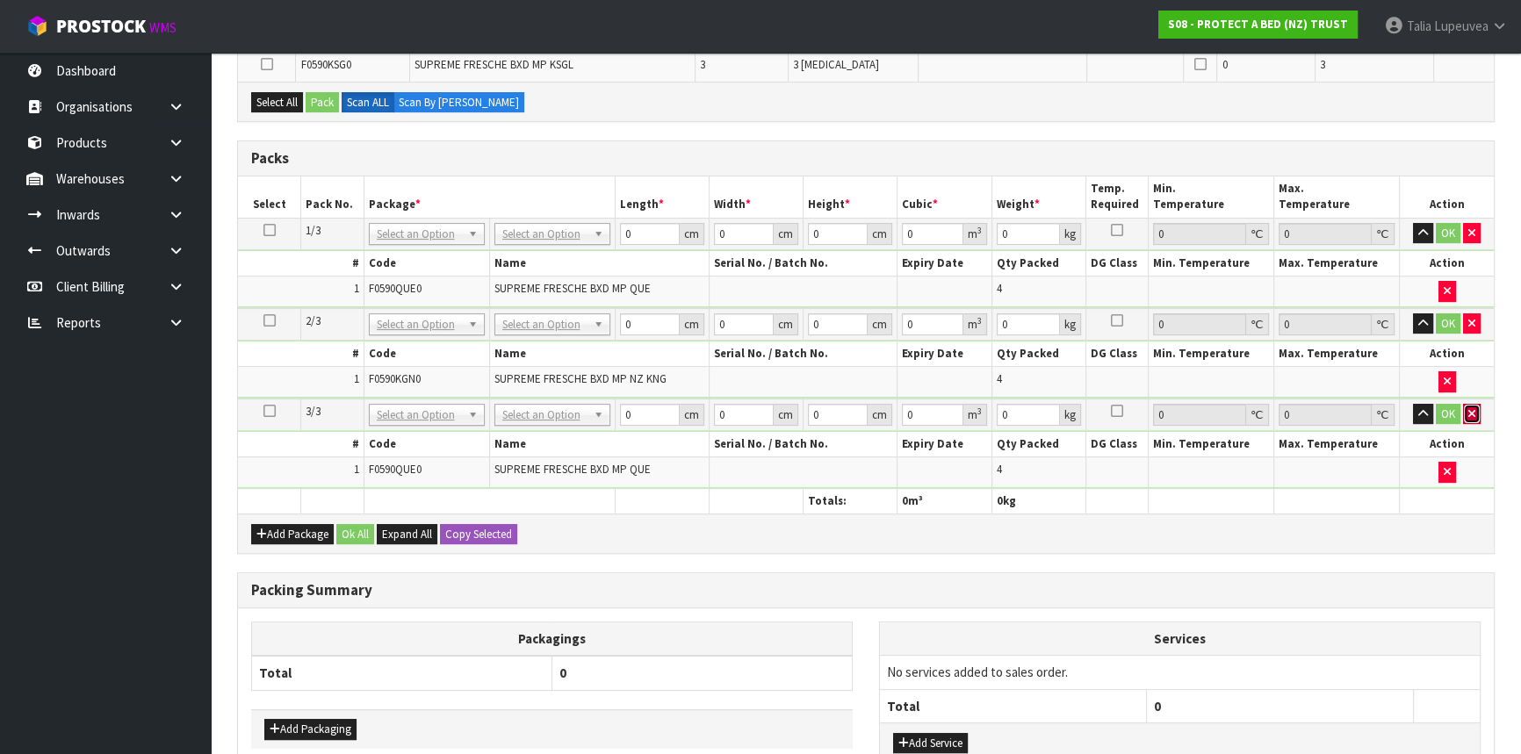
click at [1468, 413] on icon "button" at bounding box center [1471, 413] width 7 height 11
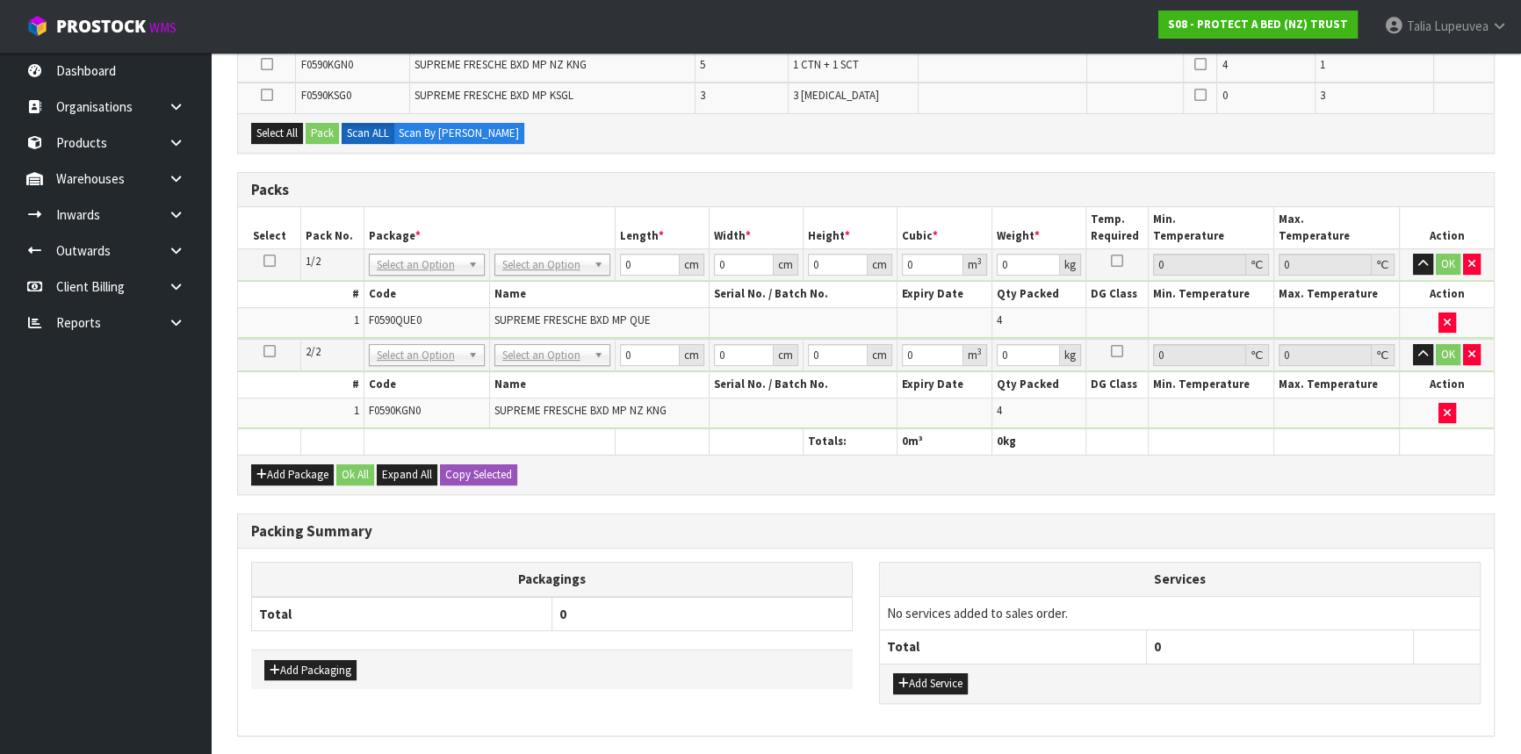
scroll to position [509, 0]
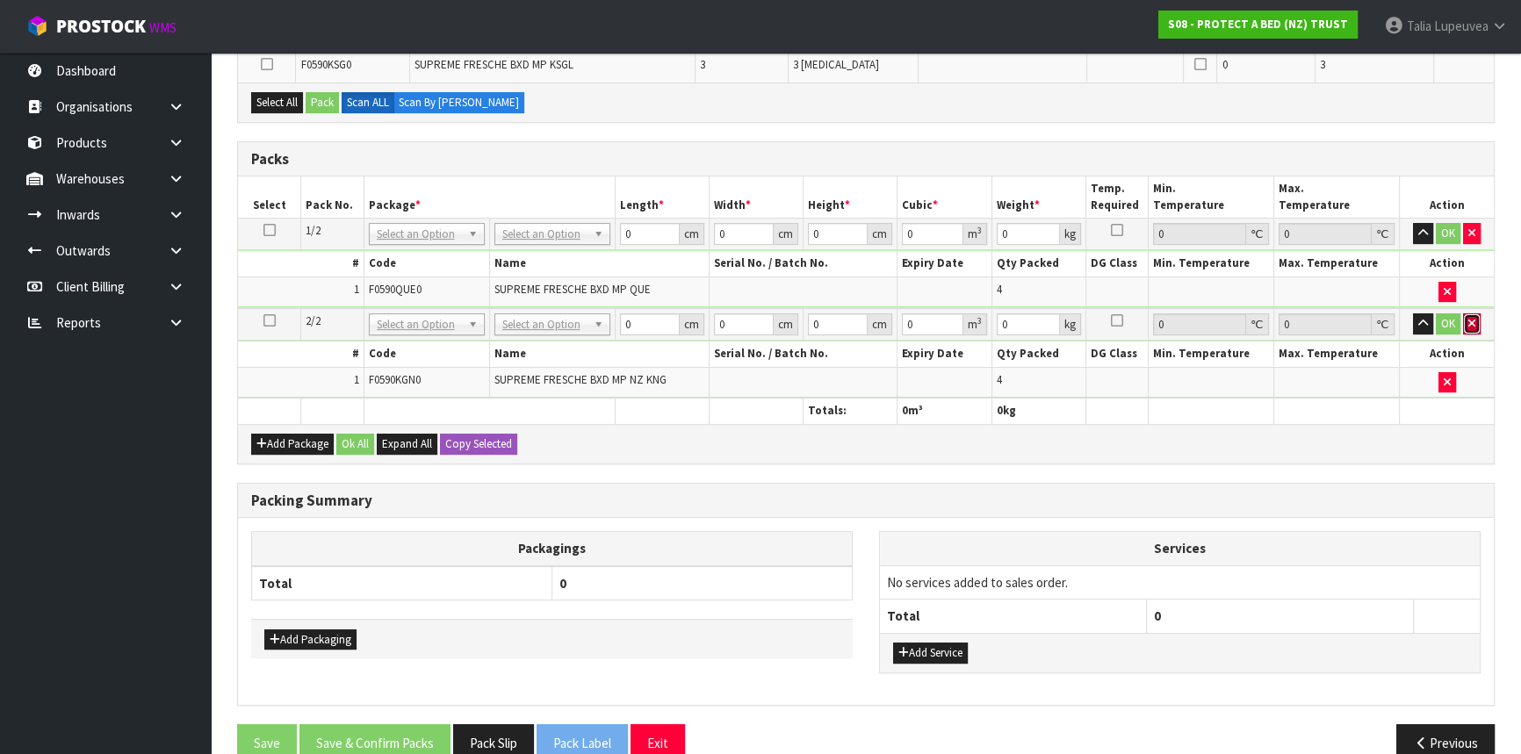
click at [1466, 318] on button "button" at bounding box center [1472, 323] width 18 height 21
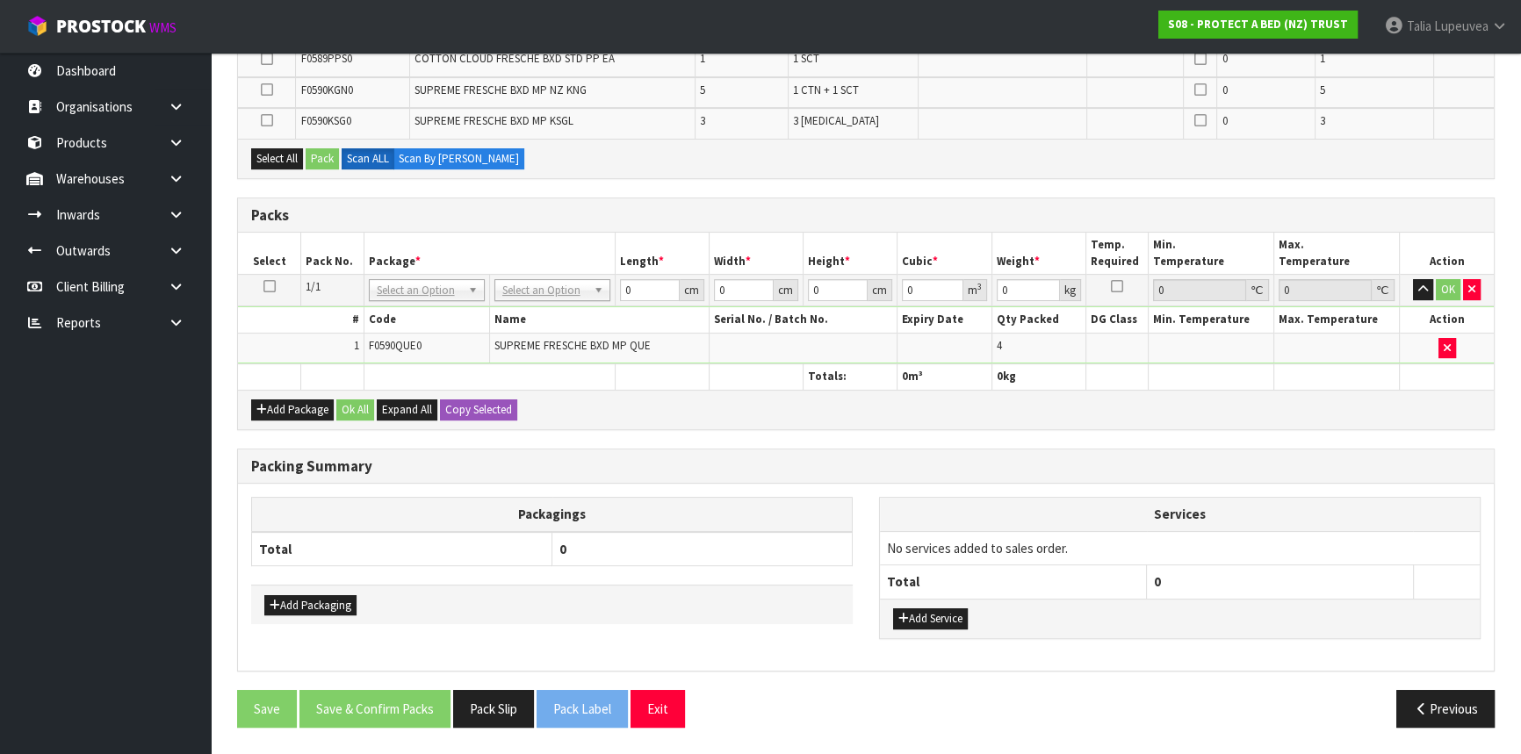
scroll to position [448, 0]
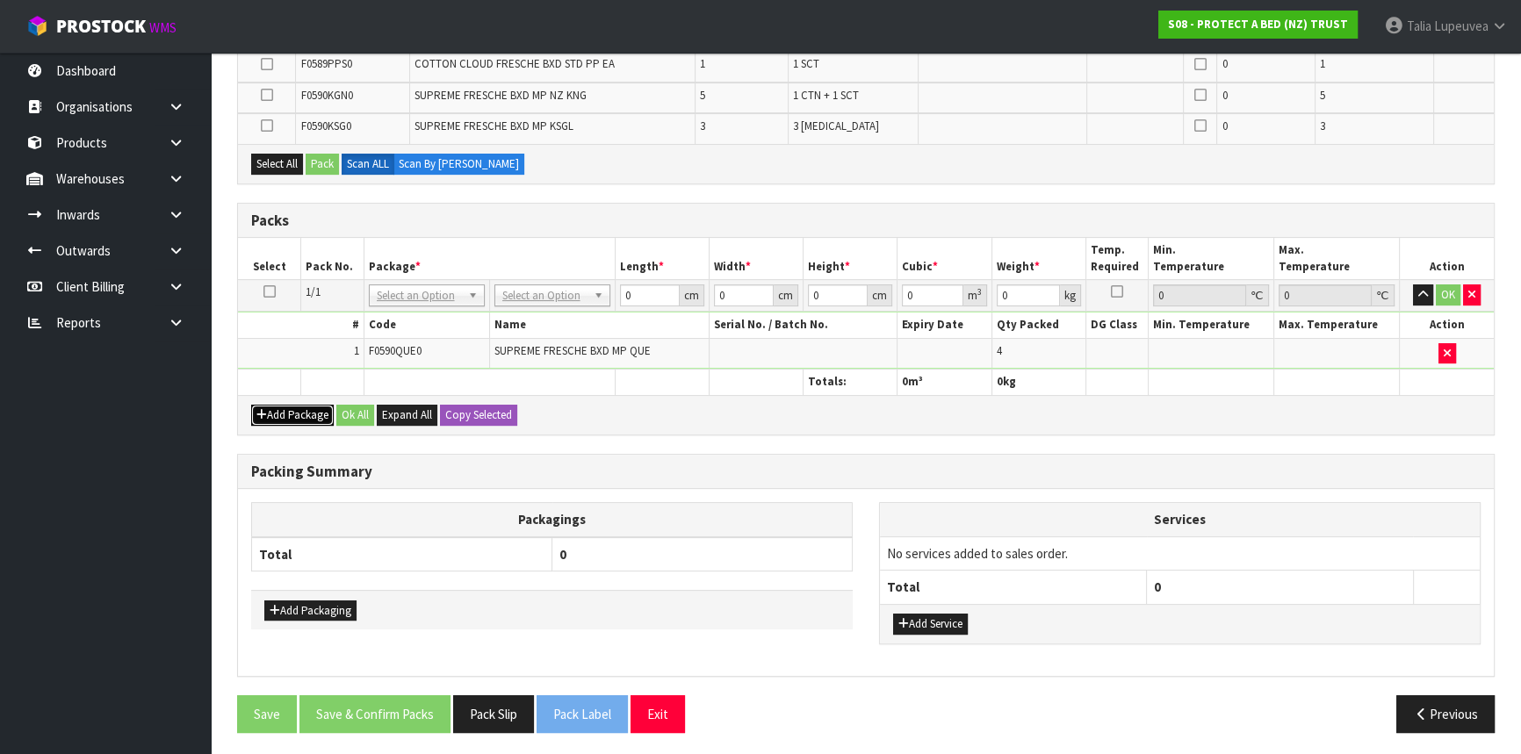
click at [279, 405] on button "Add Package" at bounding box center [292, 415] width 83 height 21
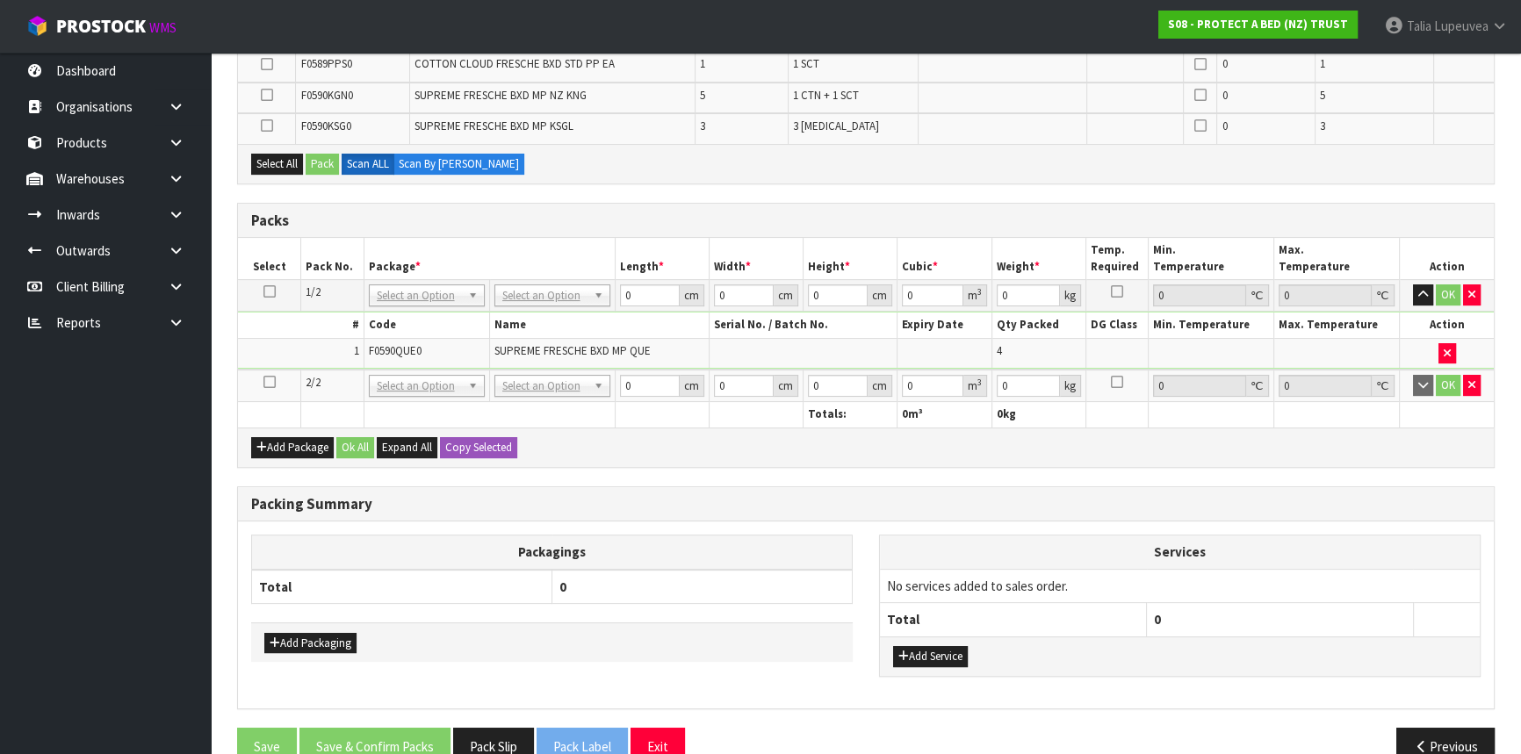
click at [272, 382] on icon at bounding box center [269, 382] width 12 height 1
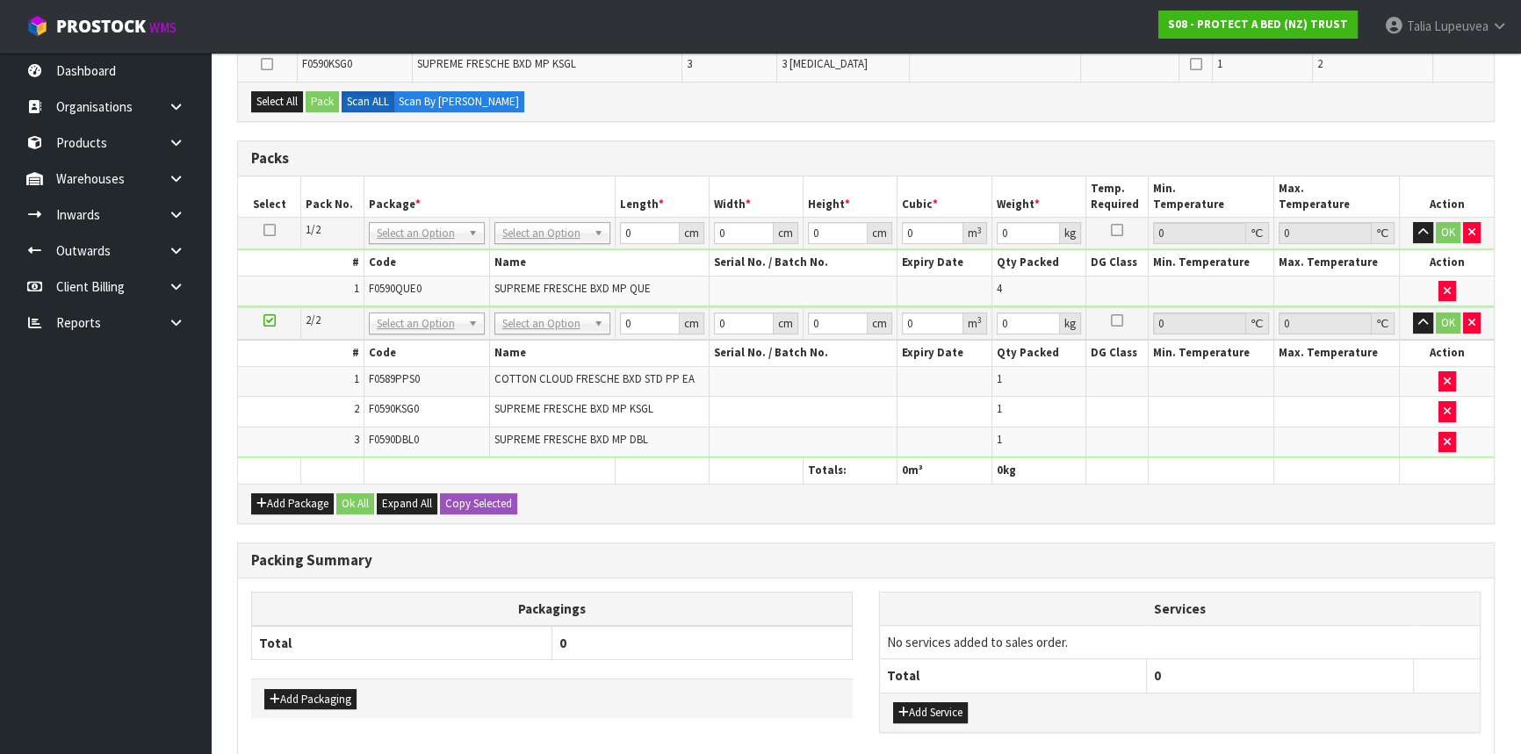
scroll to position [416, 0]
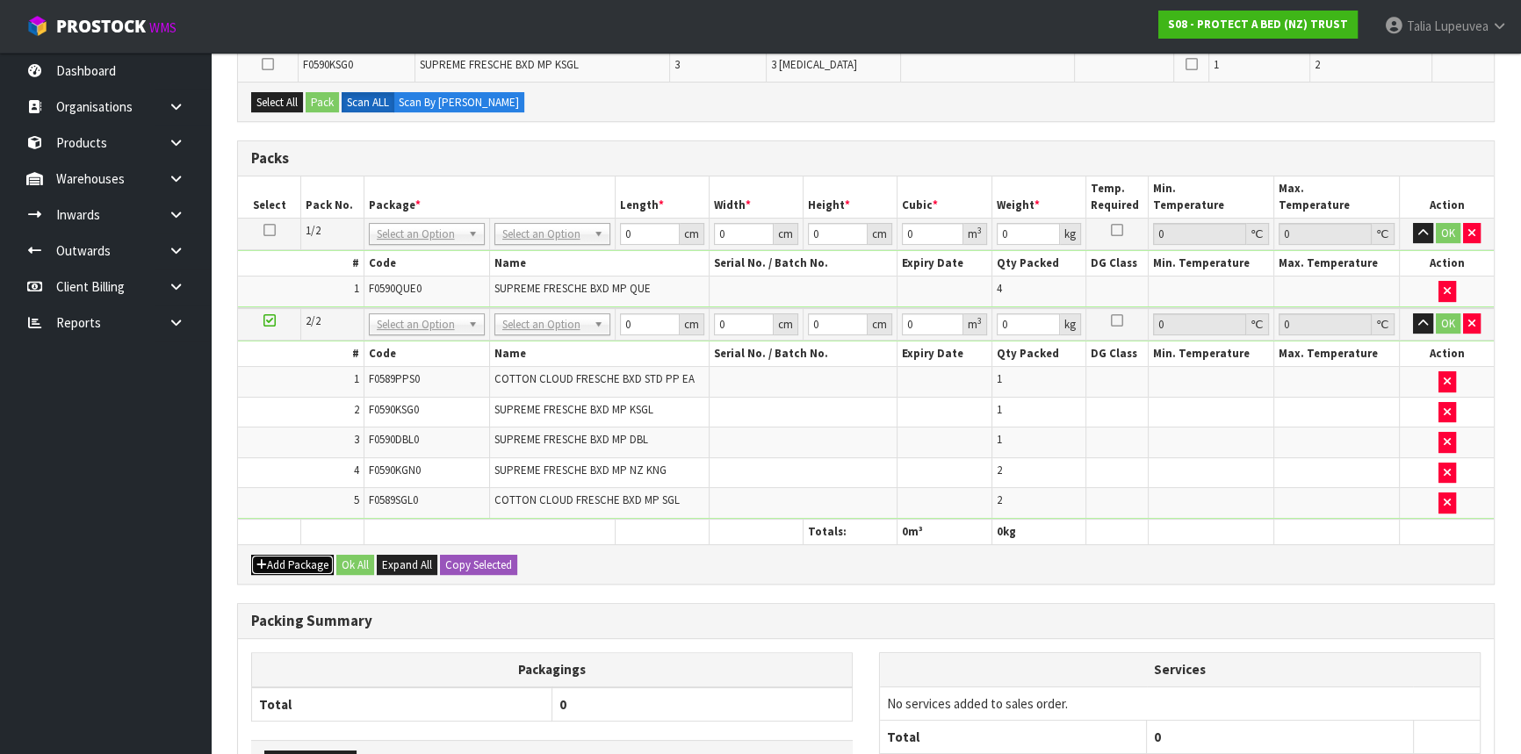
click at [299, 555] on button "Add Package" at bounding box center [292, 565] width 83 height 21
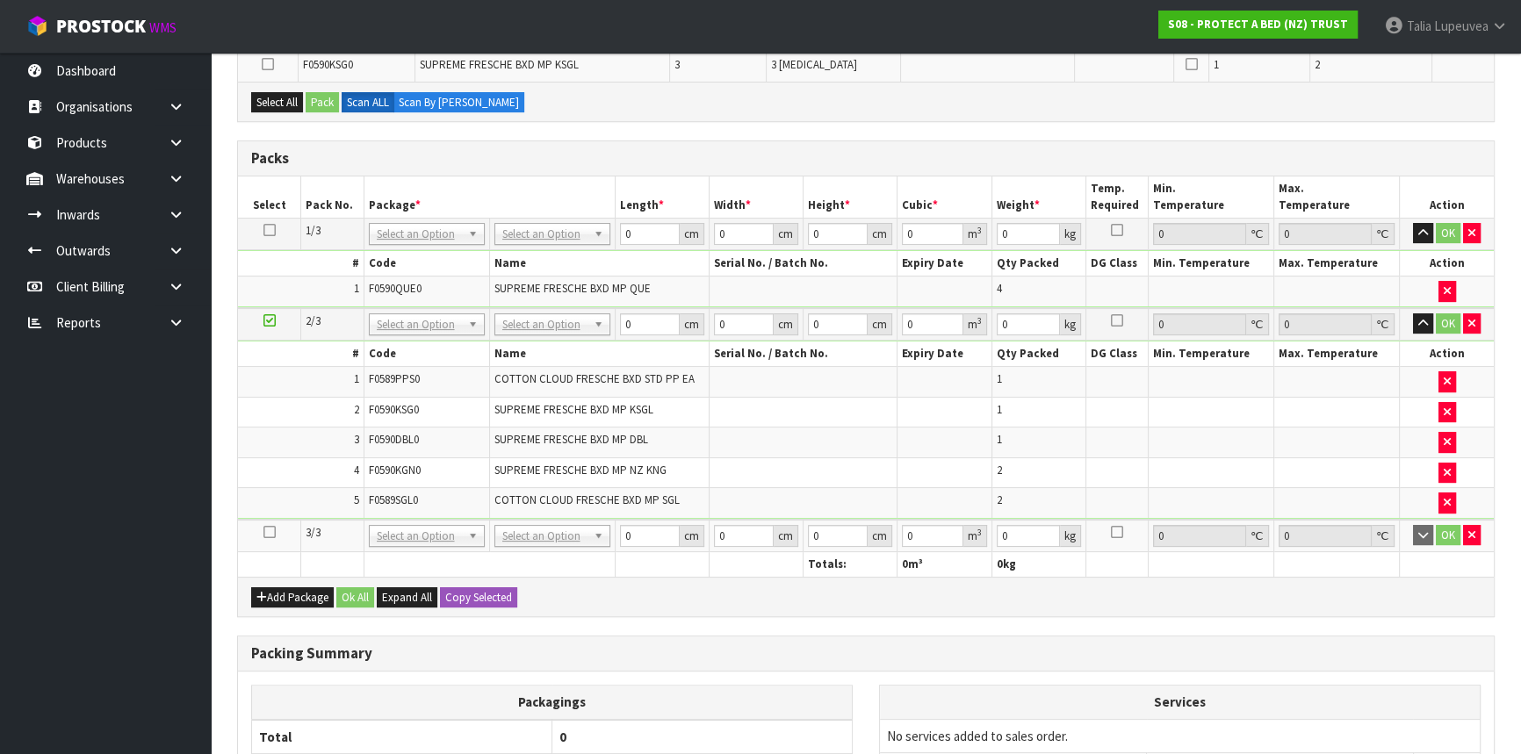
click at [271, 532] on icon at bounding box center [269, 532] width 12 height 1
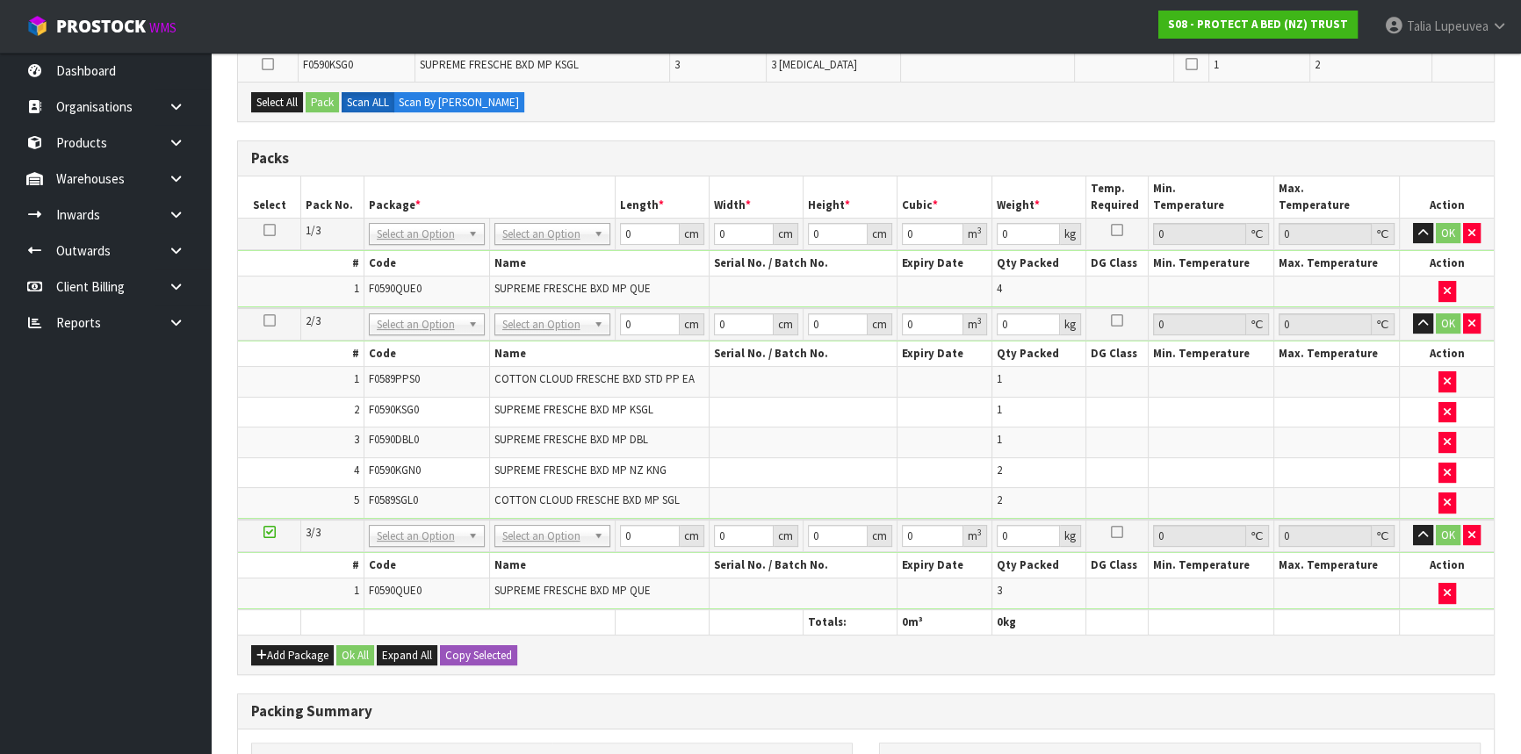
scroll to position [385, 0]
click at [303, 647] on button "Add Package" at bounding box center [292, 654] width 83 height 21
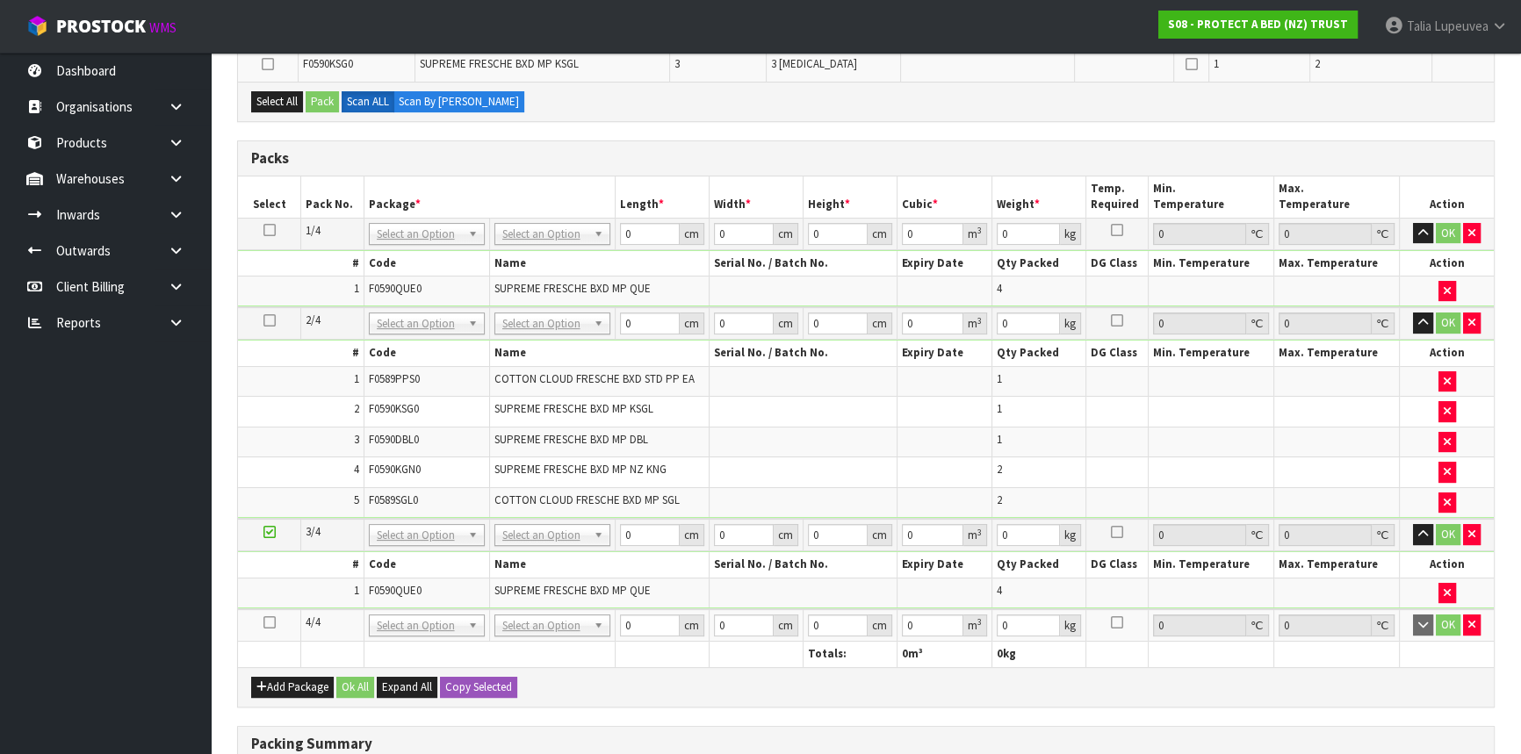
click at [274, 623] on icon at bounding box center [269, 623] width 12 height 1
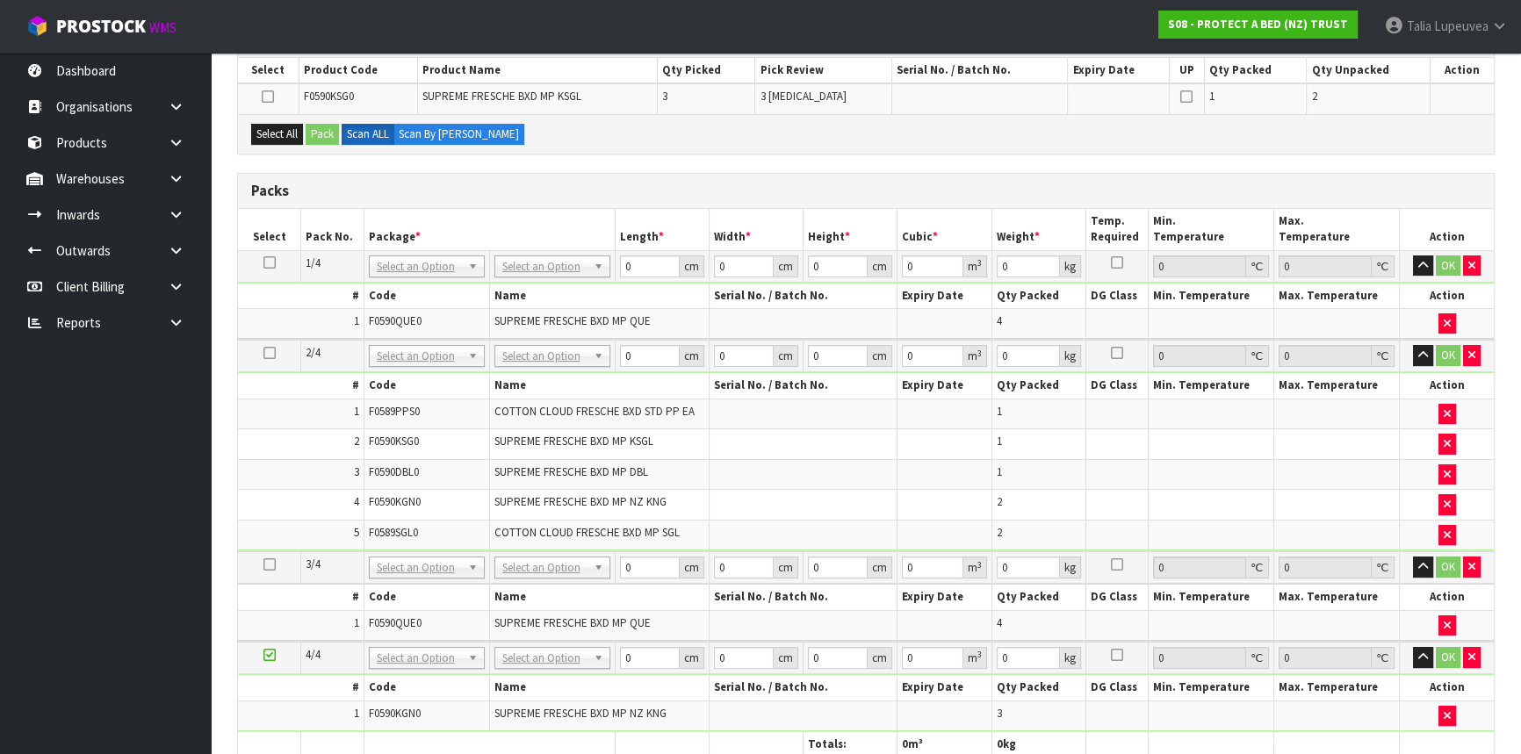
scroll to position [0, 0]
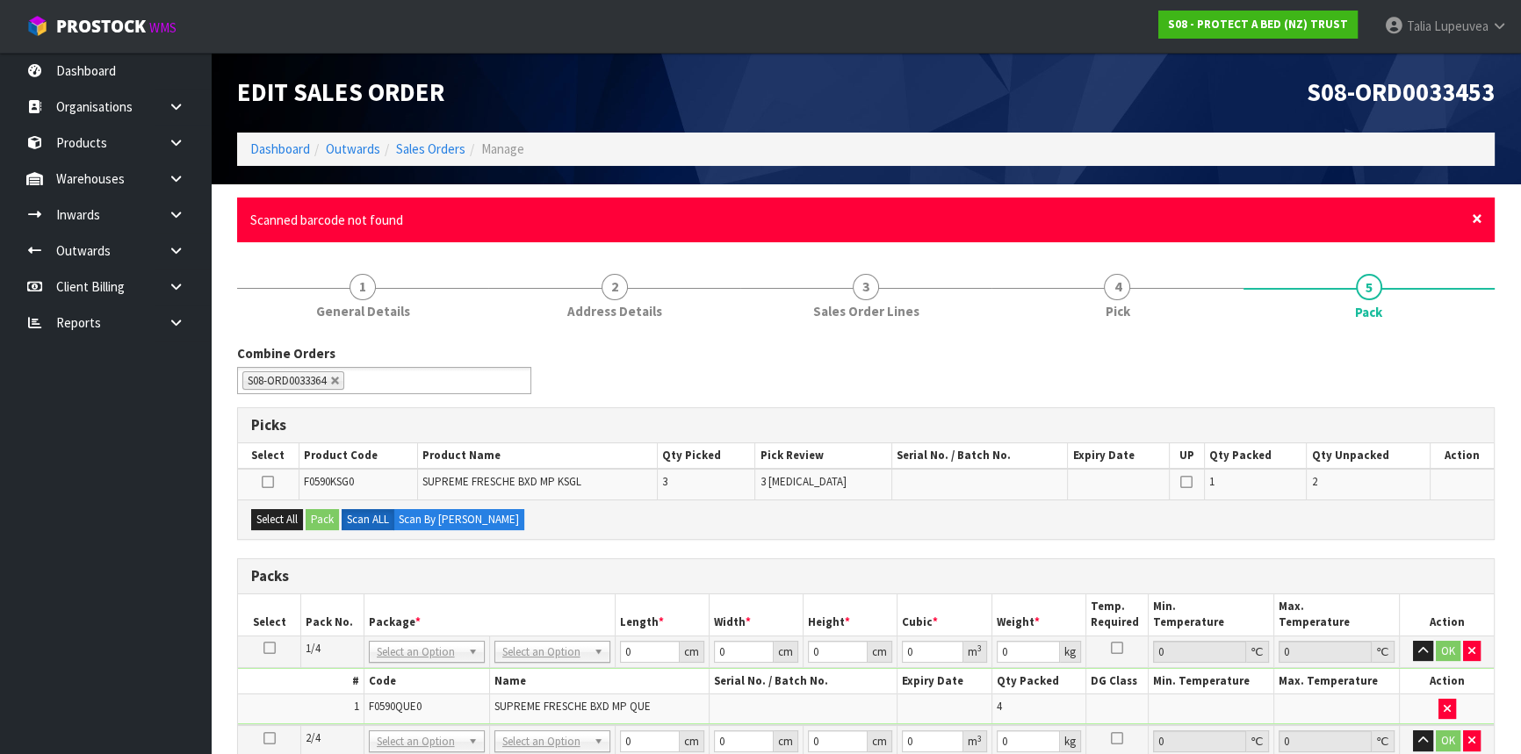
click at [1480, 220] on span "×" at bounding box center [1477, 218] width 11 height 25
click at [1475, 216] on span "×" at bounding box center [1477, 218] width 11 height 25
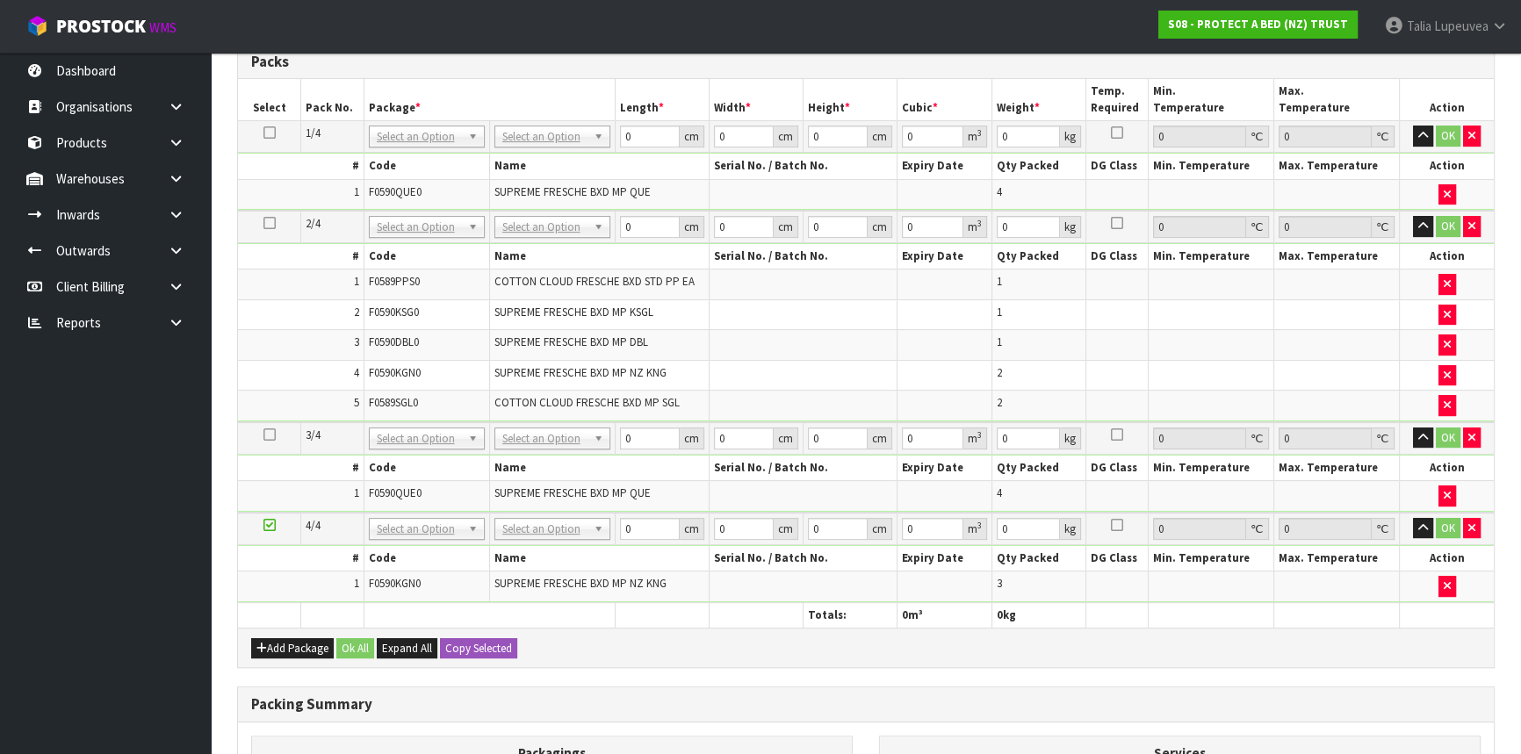
scroll to position [479, 0]
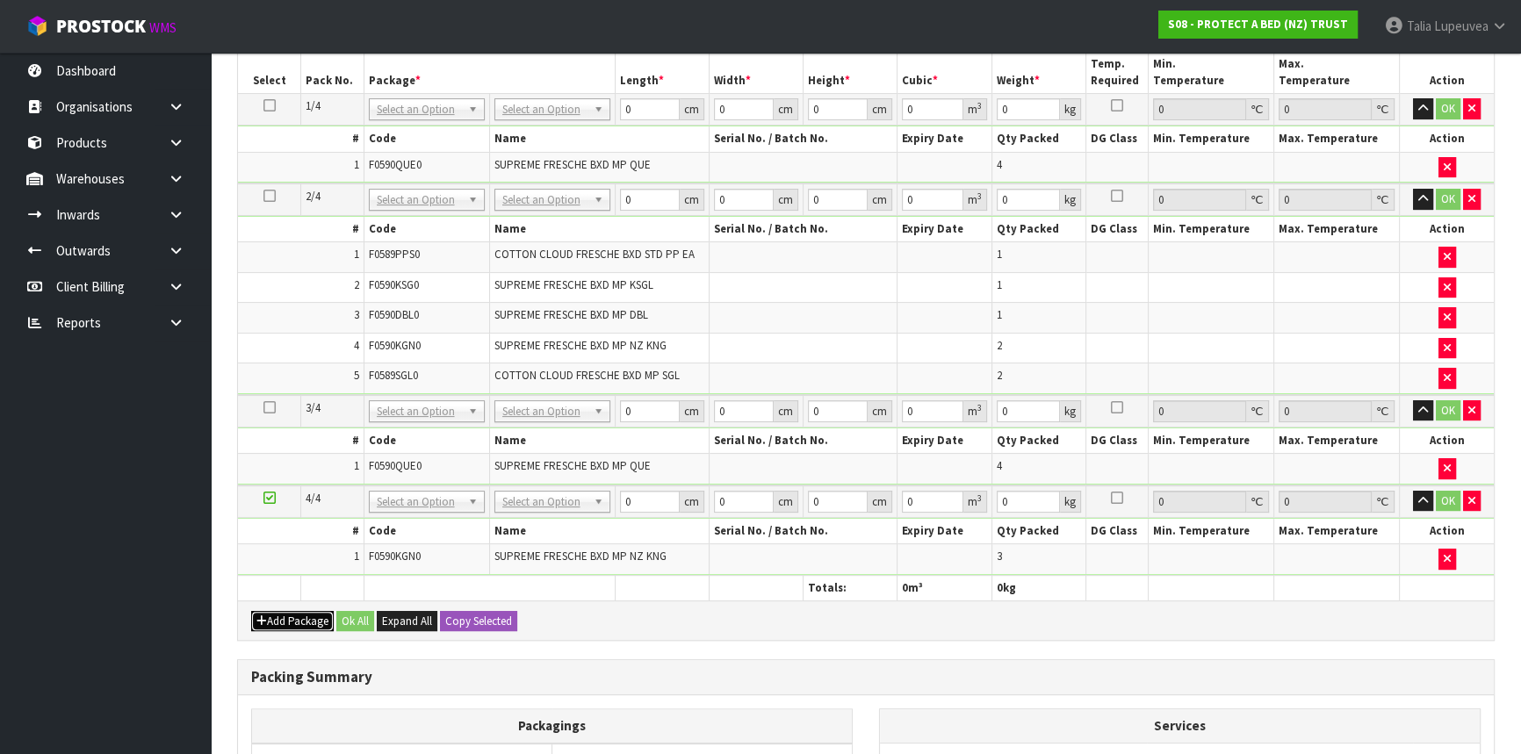
click at [319, 611] on button "Add Package" at bounding box center [292, 621] width 83 height 21
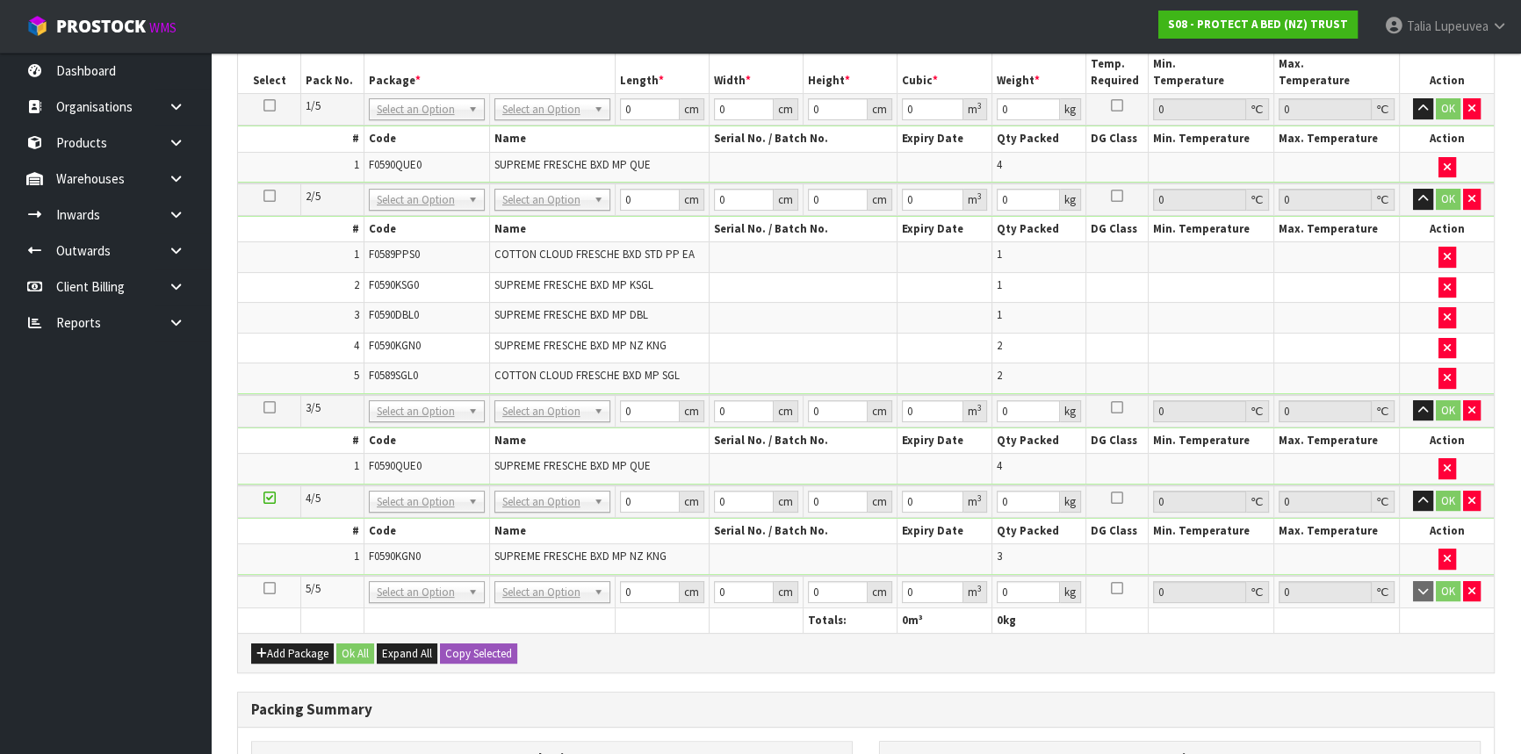
click at [268, 588] on icon at bounding box center [269, 588] width 12 height 1
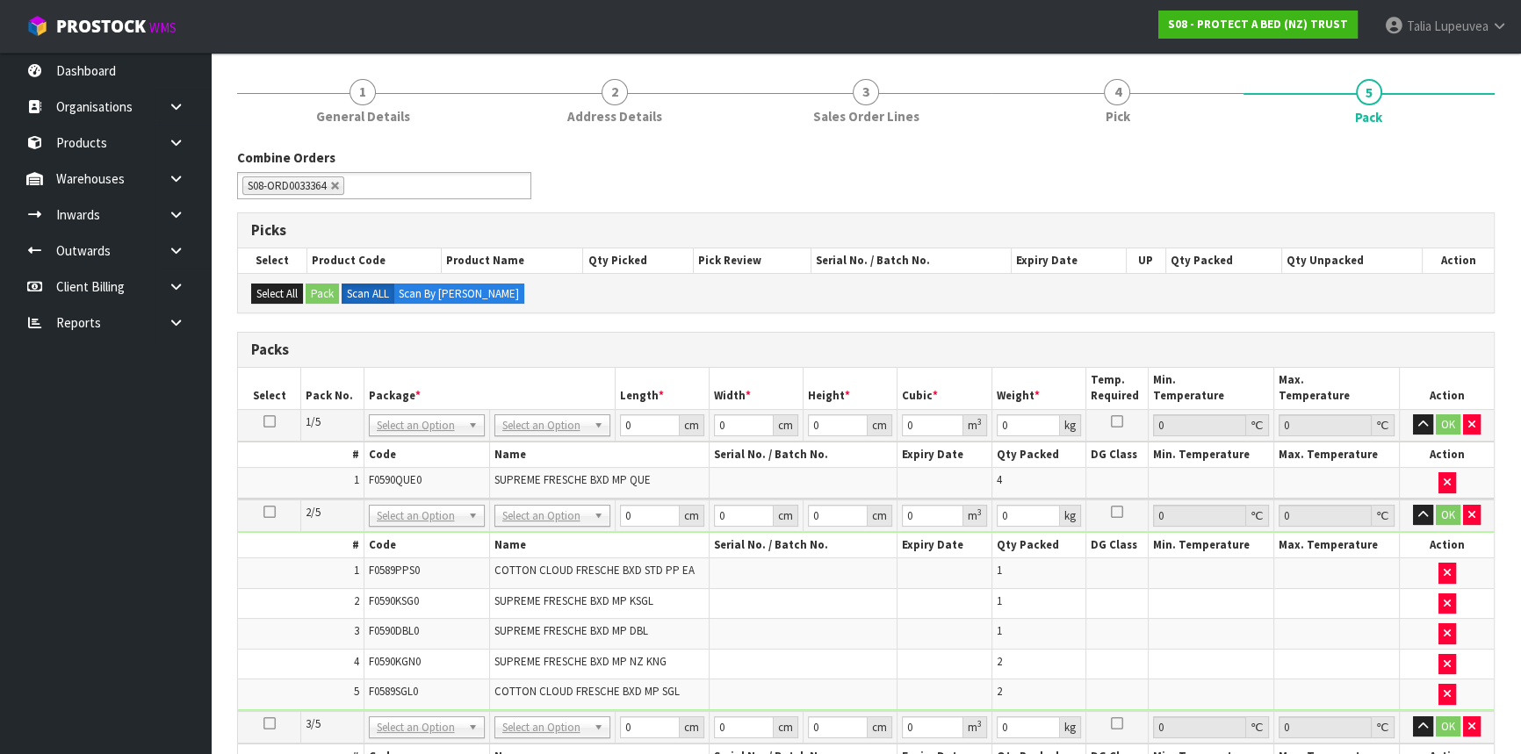
scroll to position [159, 0]
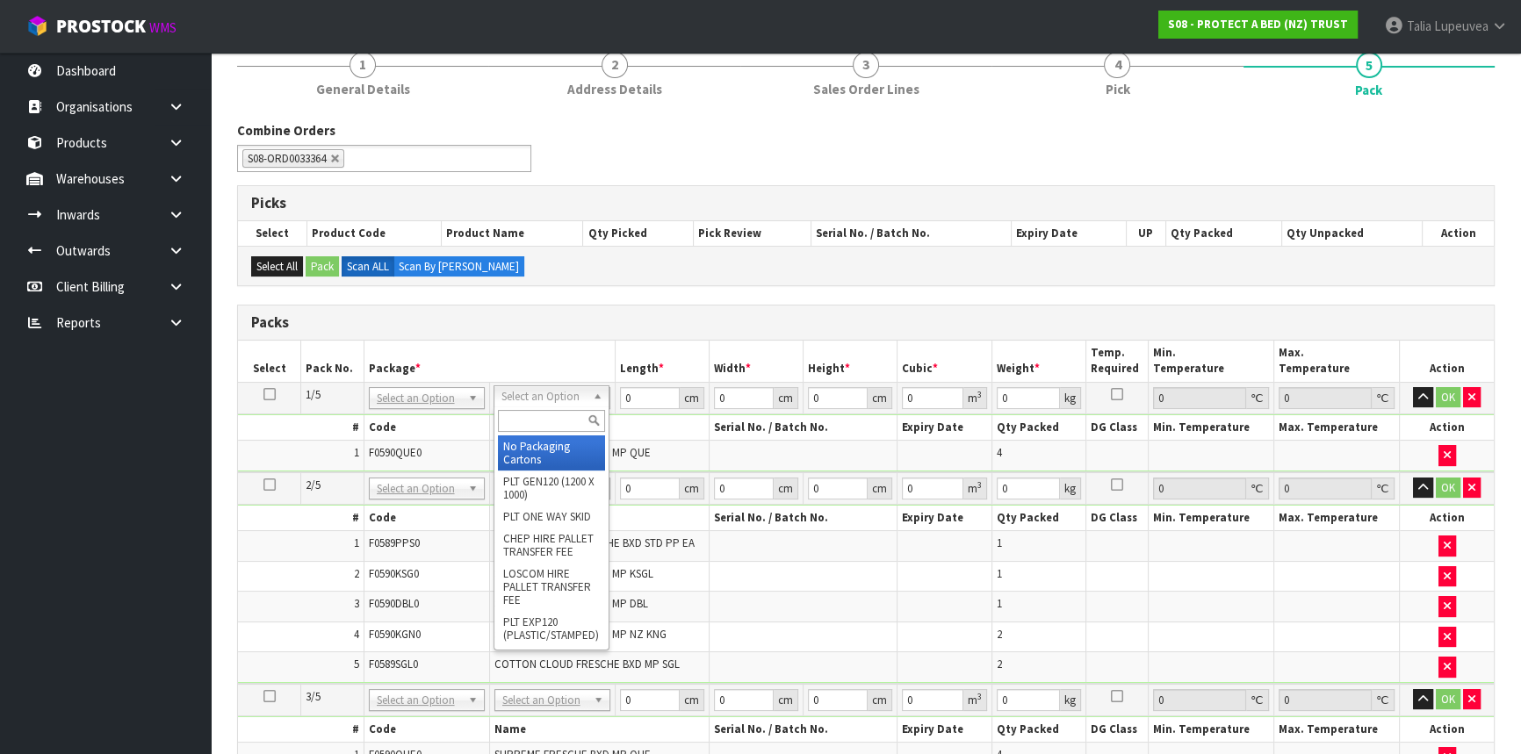
click at [548, 412] on input "text" at bounding box center [551, 421] width 107 height 22
type input "OWN"
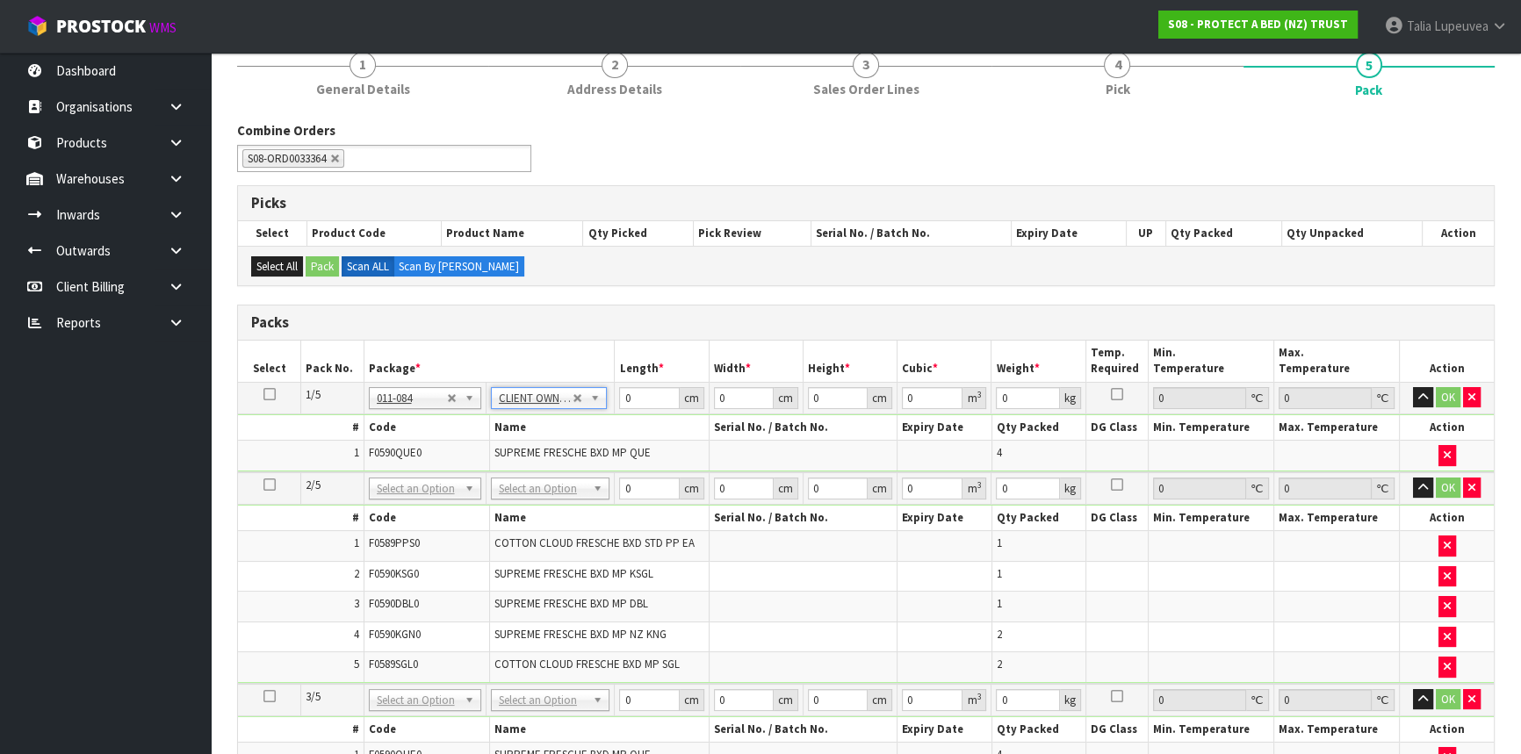
type input "6.7"
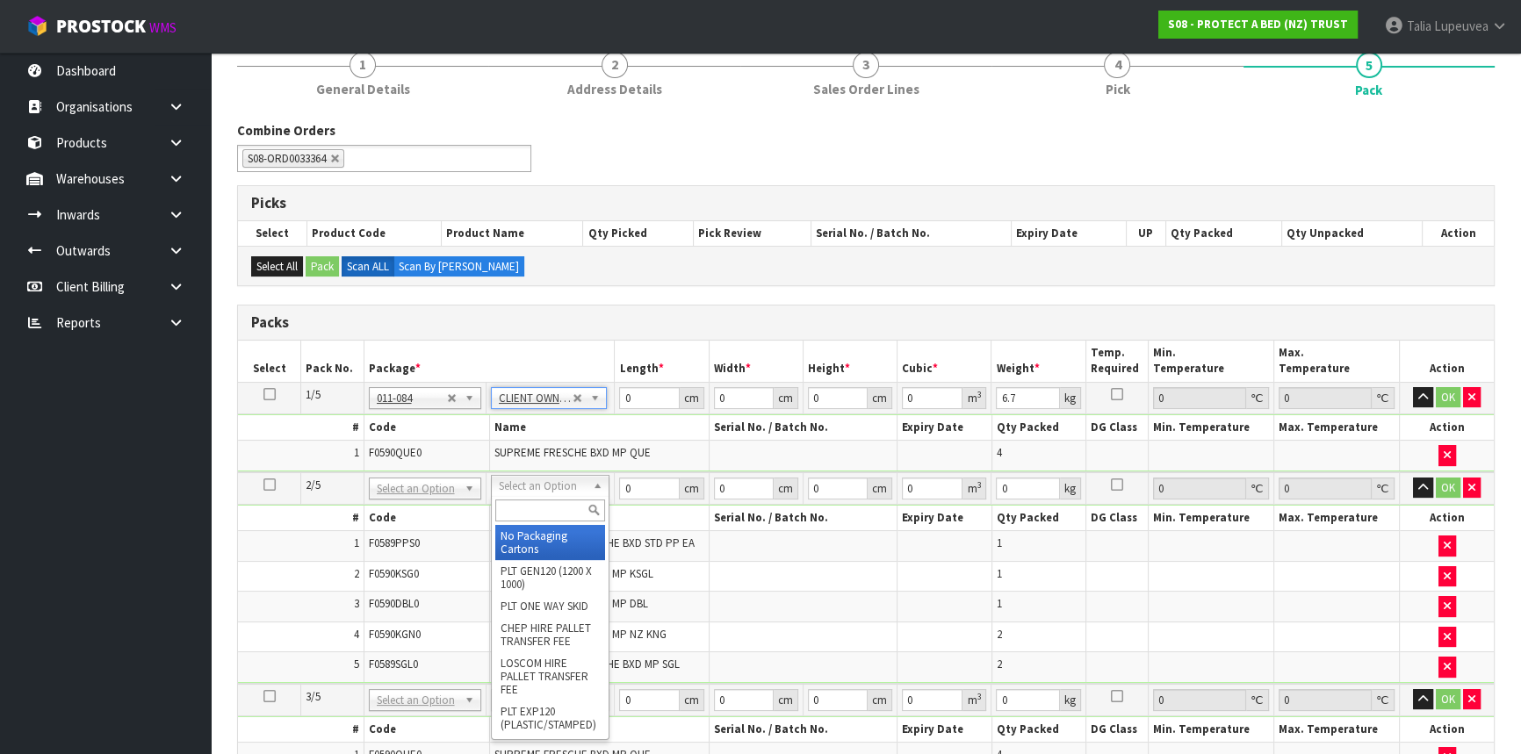
click at [541, 506] on input "text" at bounding box center [550, 511] width 110 height 22
type input "OWN"
type input "2"
type input "7.96"
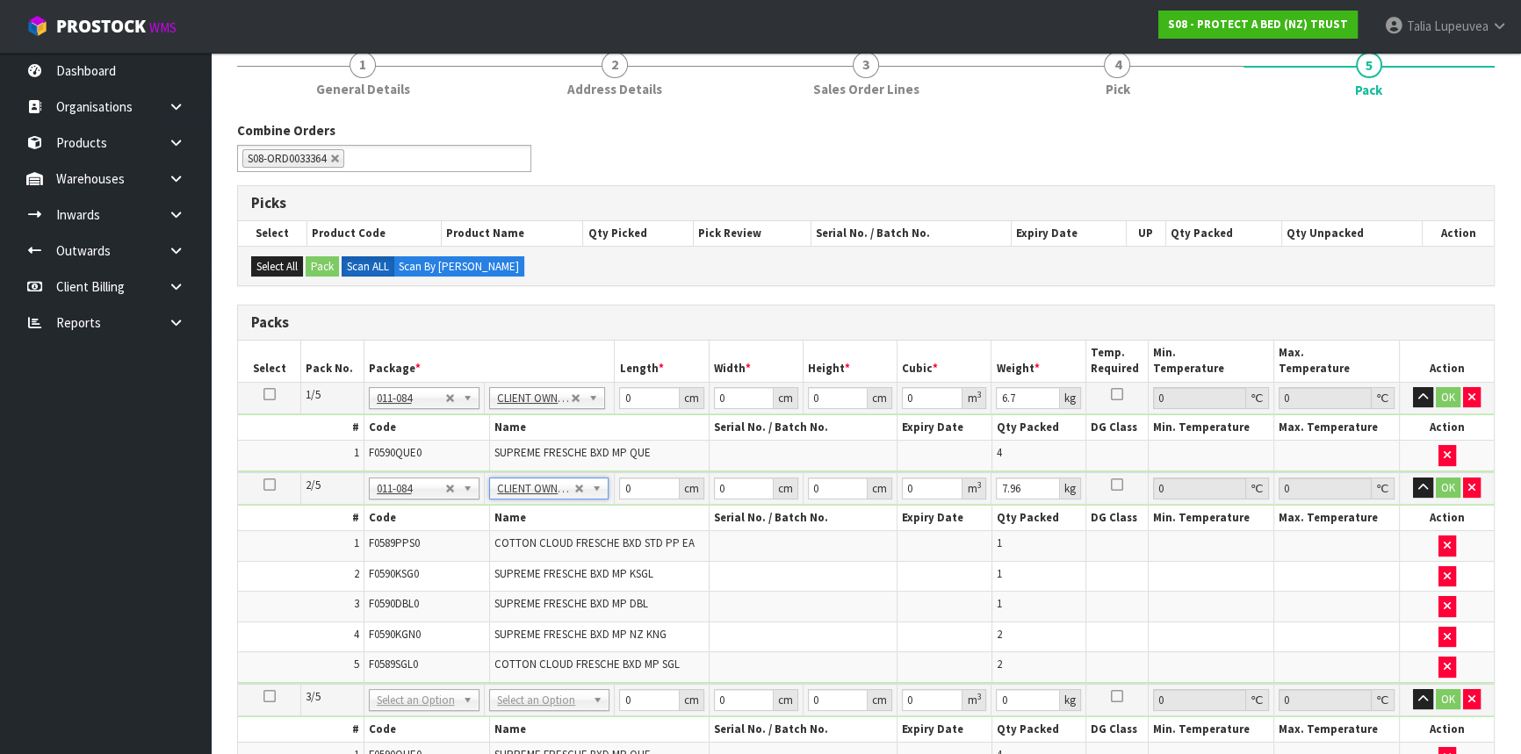
scroll to position [399, 0]
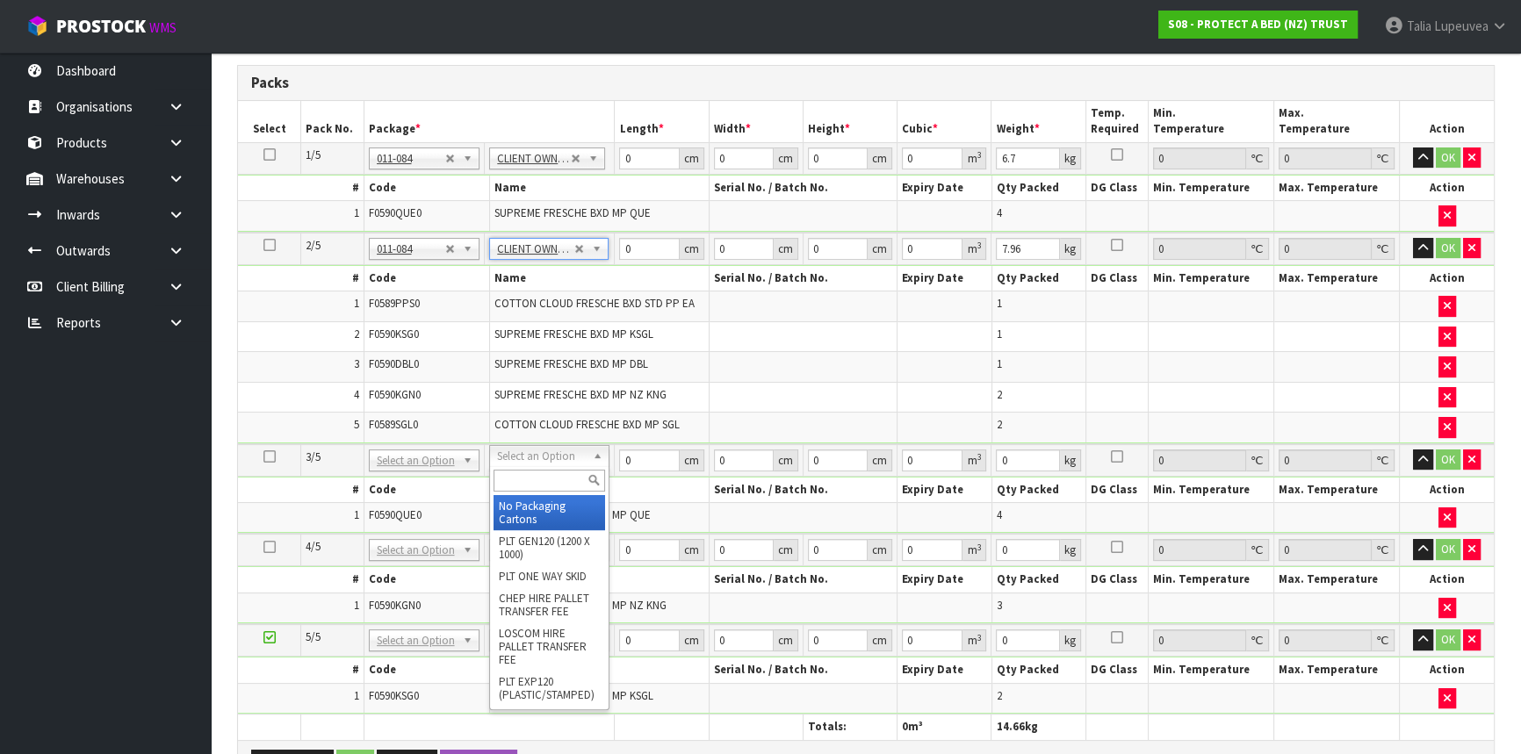
click at [555, 489] on input "text" at bounding box center [549, 481] width 112 height 22
type input "OWN"
type input "3"
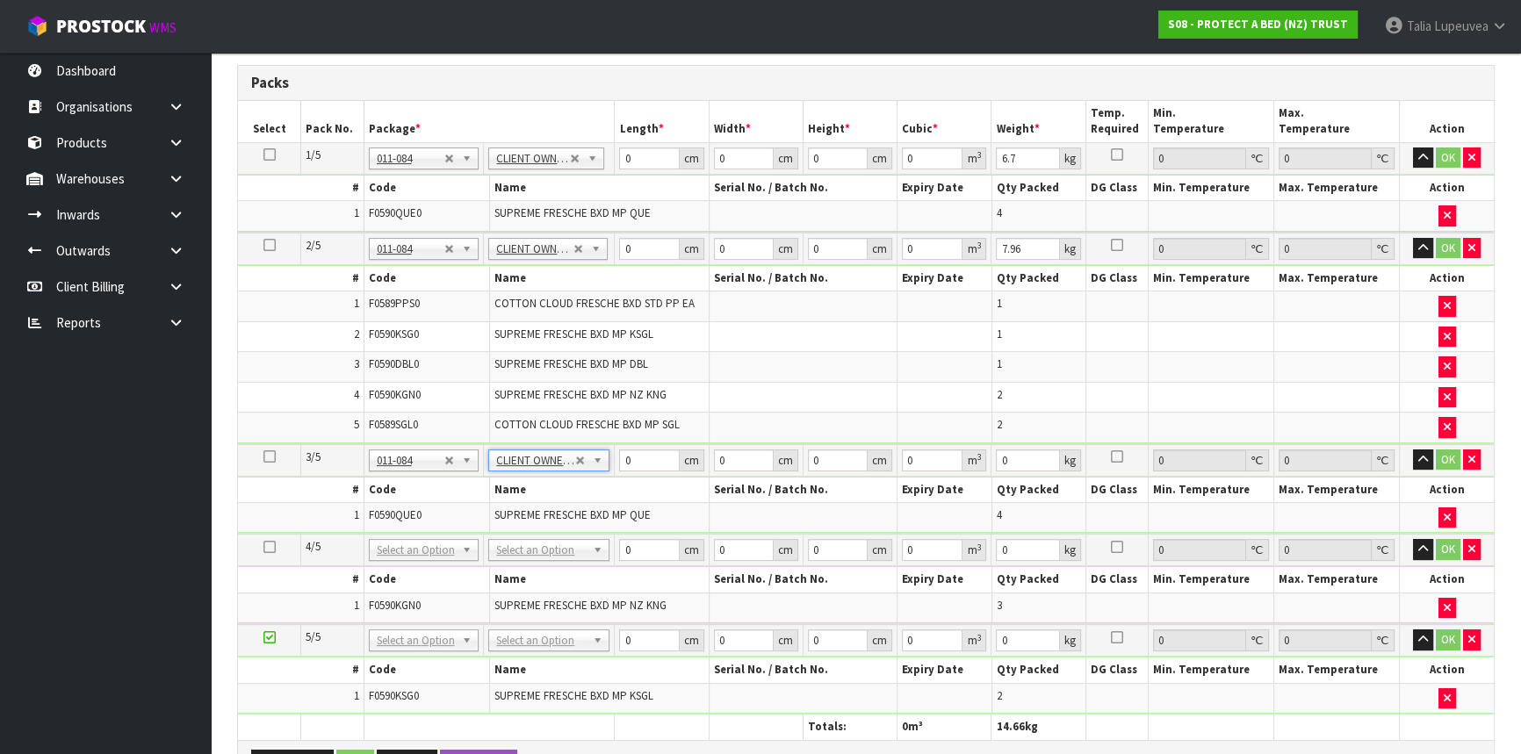
type input "6.7"
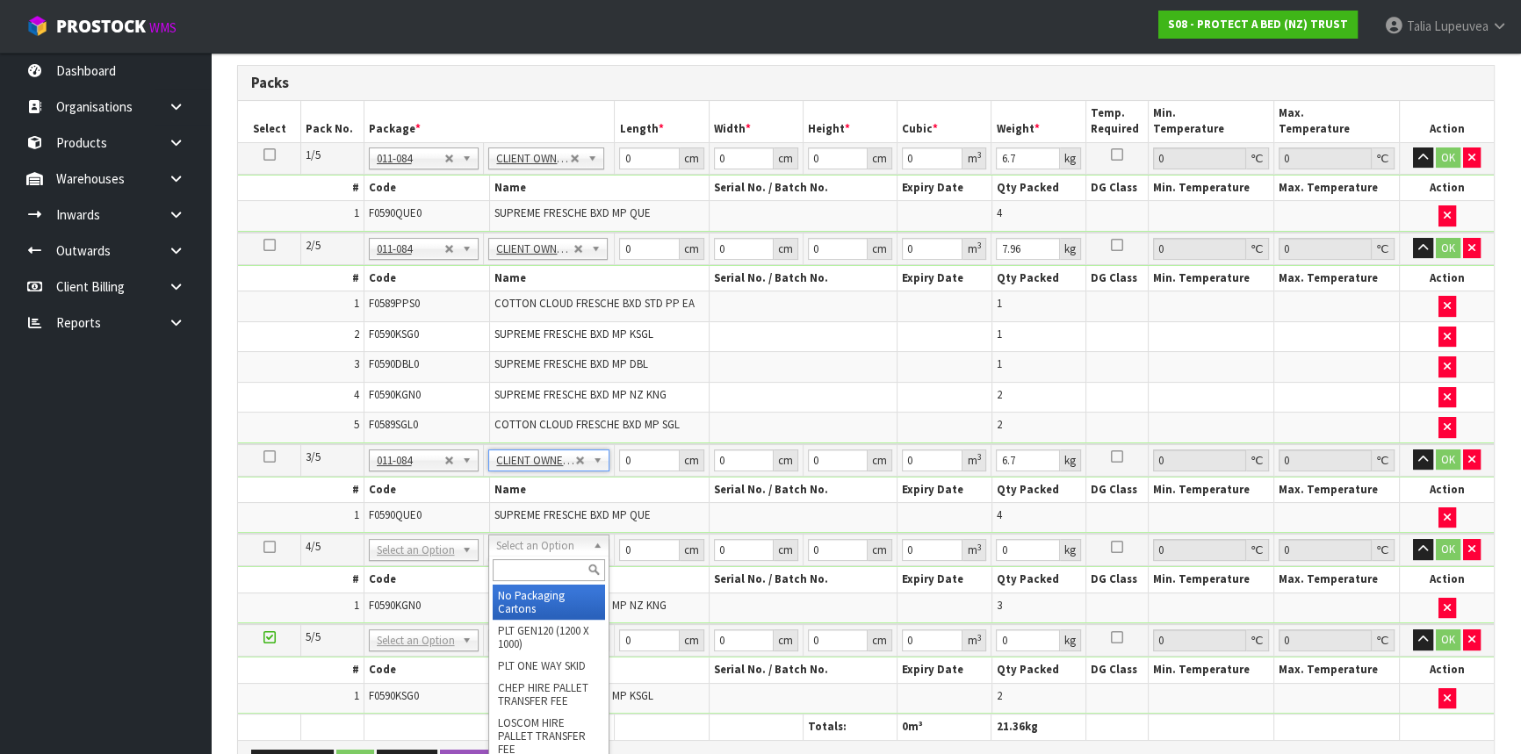
click at [540, 580] on input "text" at bounding box center [549, 570] width 112 height 22
type input "OC"
type input "4.8"
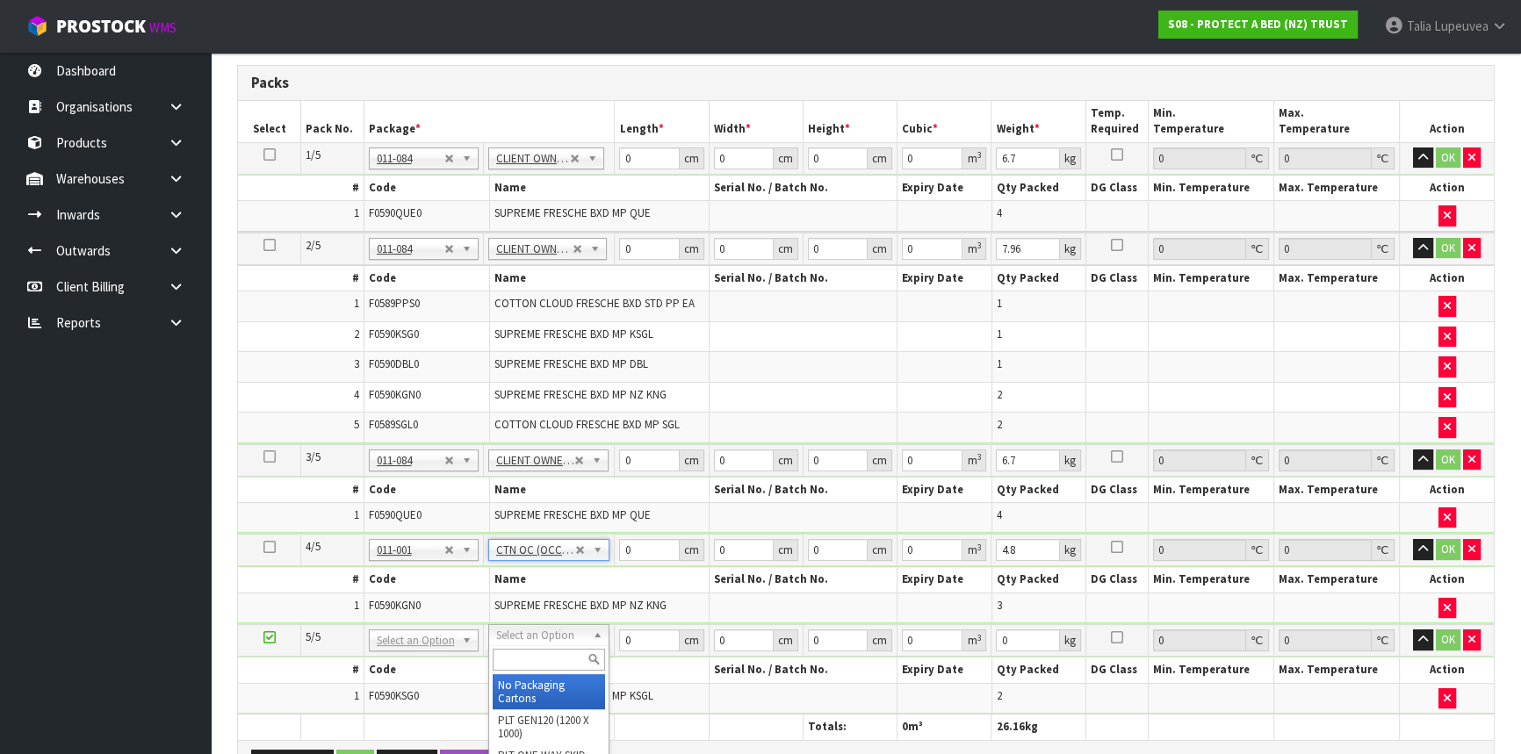
click at [535, 657] on input "text" at bounding box center [549, 660] width 112 height 22
type input "CTN5"
type input "43"
type input "33"
type input "25.5"
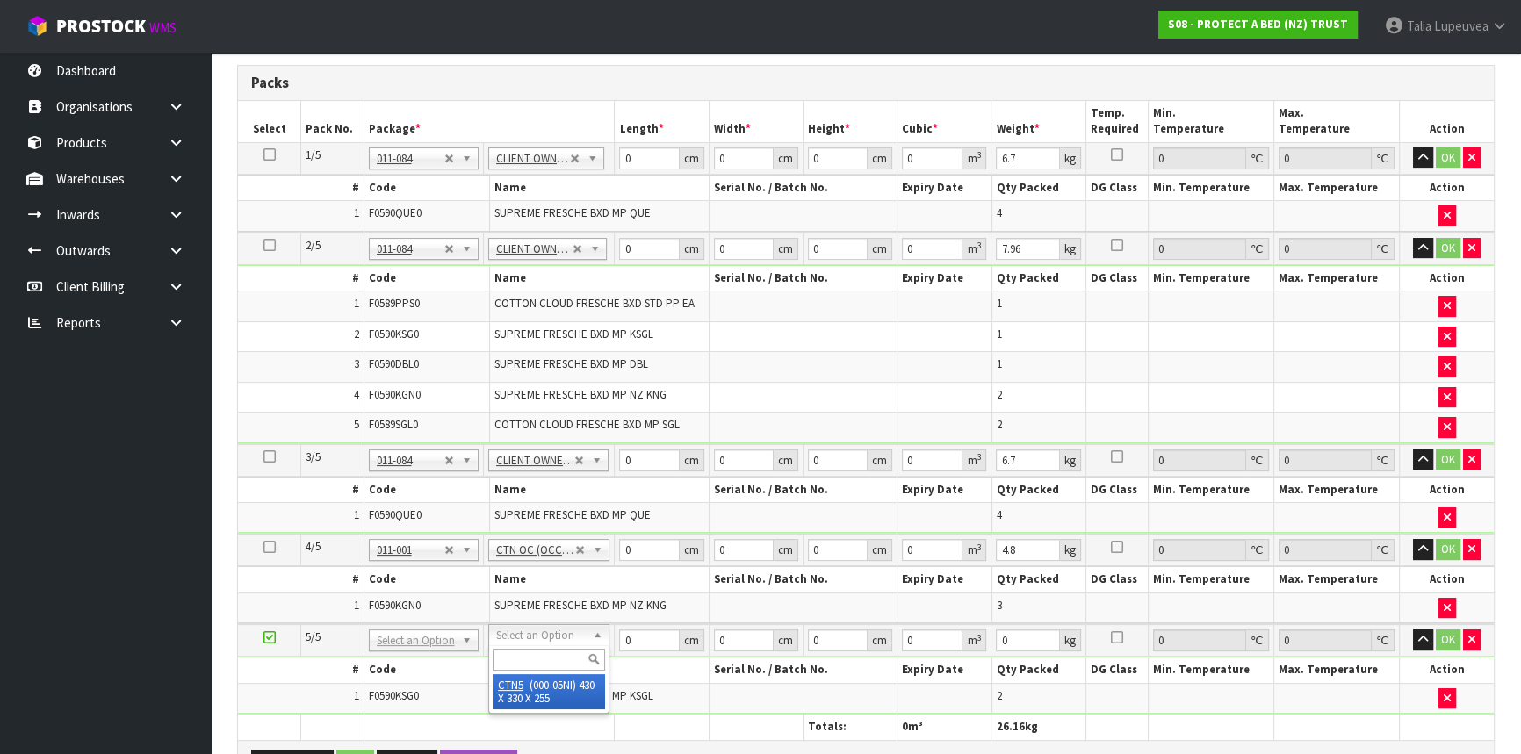
type input "0.036185"
type input "2.32"
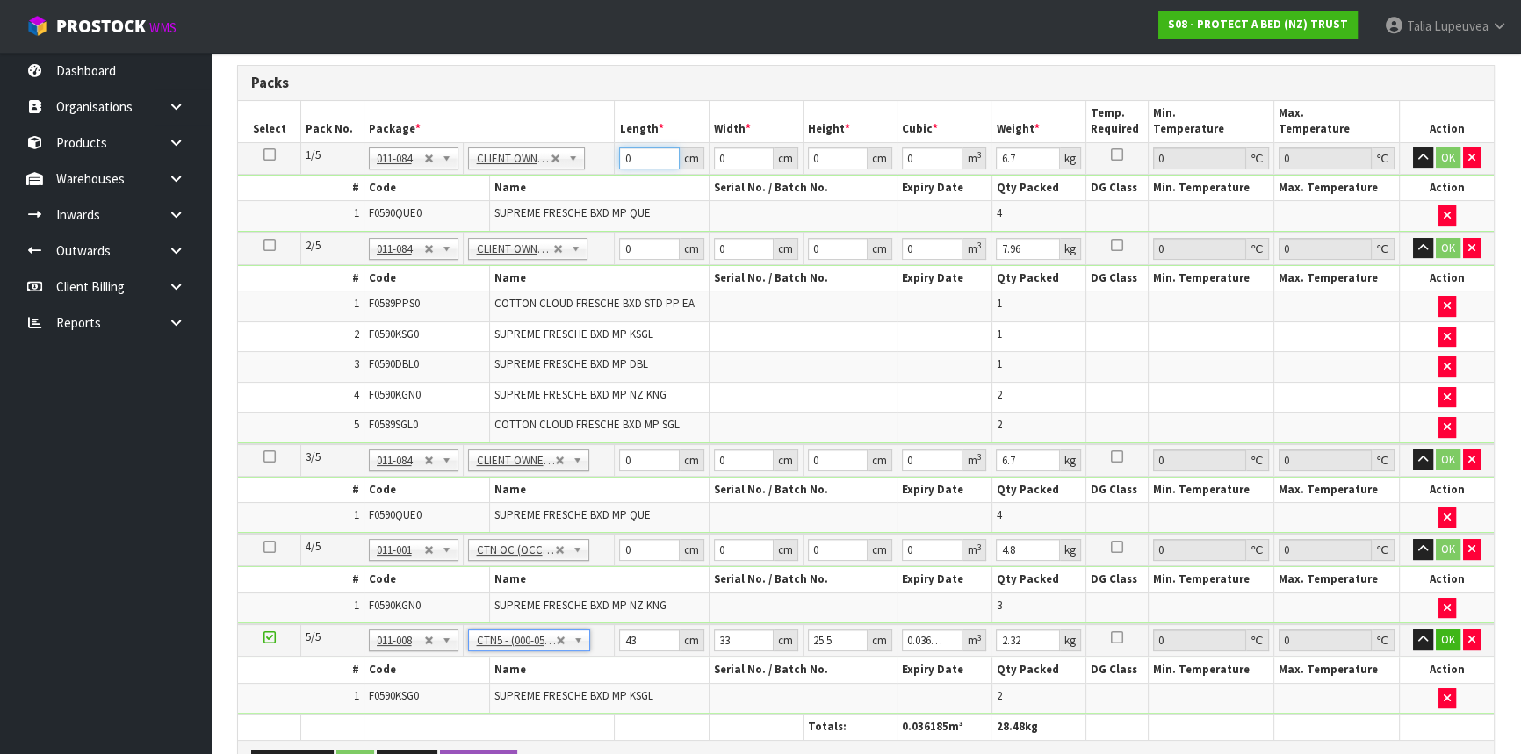
drag, startPoint x: 631, startPoint y: 151, endPoint x: 615, endPoint y: 160, distance: 18.9
click at [615, 160] on td "0 cm" at bounding box center [662, 158] width 94 height 32
type input "58"
type input "40"
type input "3"
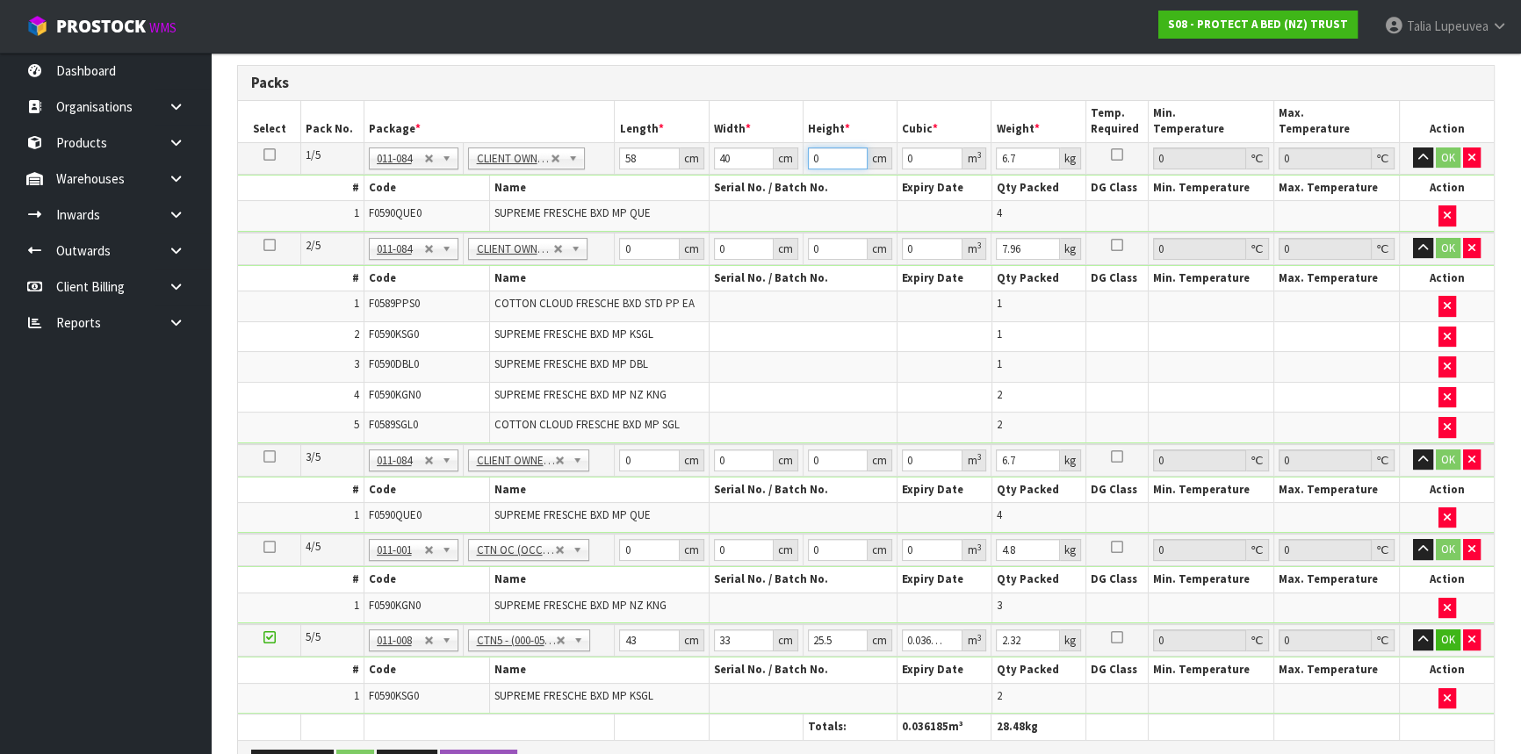
type input "0.00696"
type input "31"
type input "0.07192"
type input "31"
type input "7"
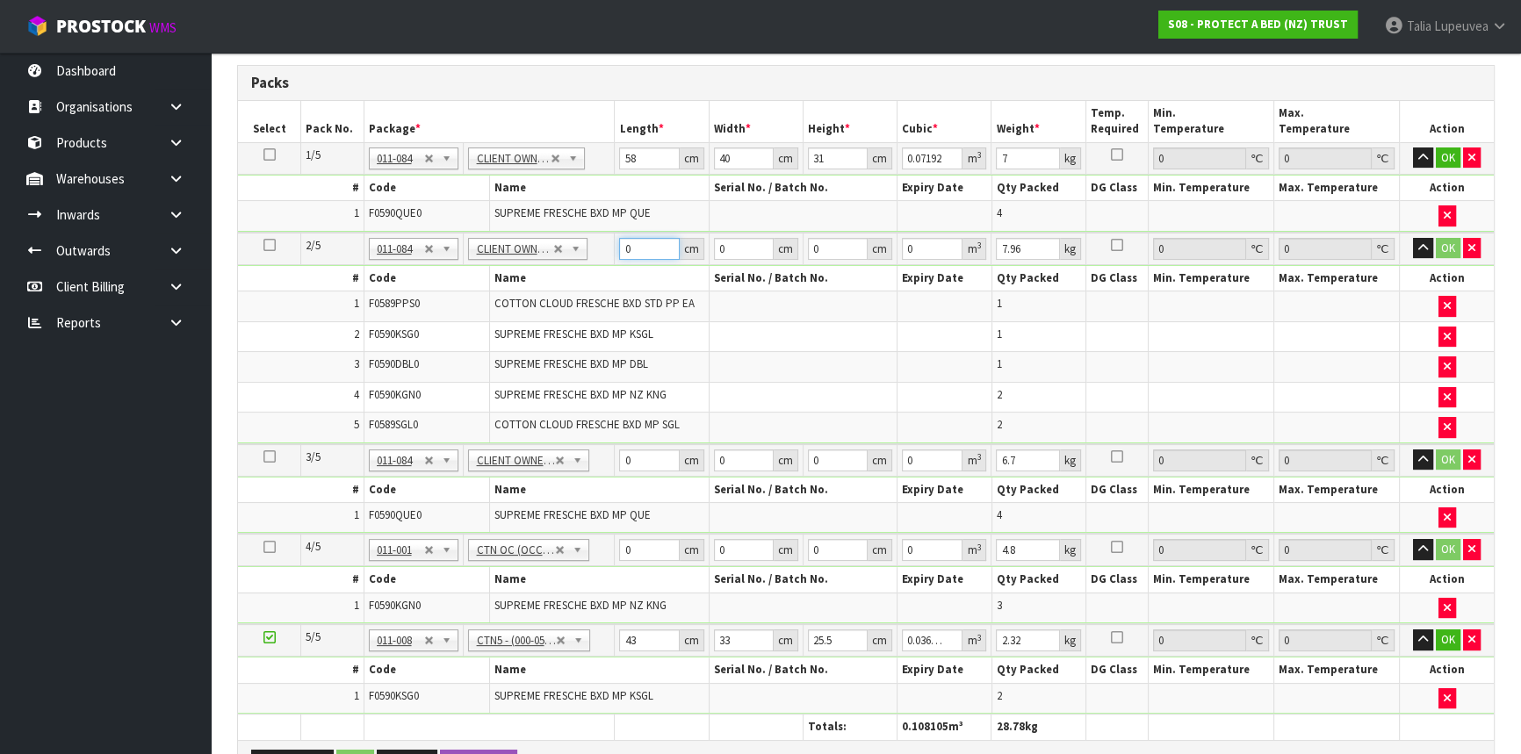
drag, startPoint x: 636, startPoint y: 244, endPoint x: 606, endPoint y: 250, distance: 30.5
click at [606, 250] on tr "2/5 NONE 007-001 007-002 007-004 007-009 007-013 007-014 007-015 007-017 007-01…" at bounding box center [866, 249] width 1256 height 32
type input "58"
type input "40"
type input "3"
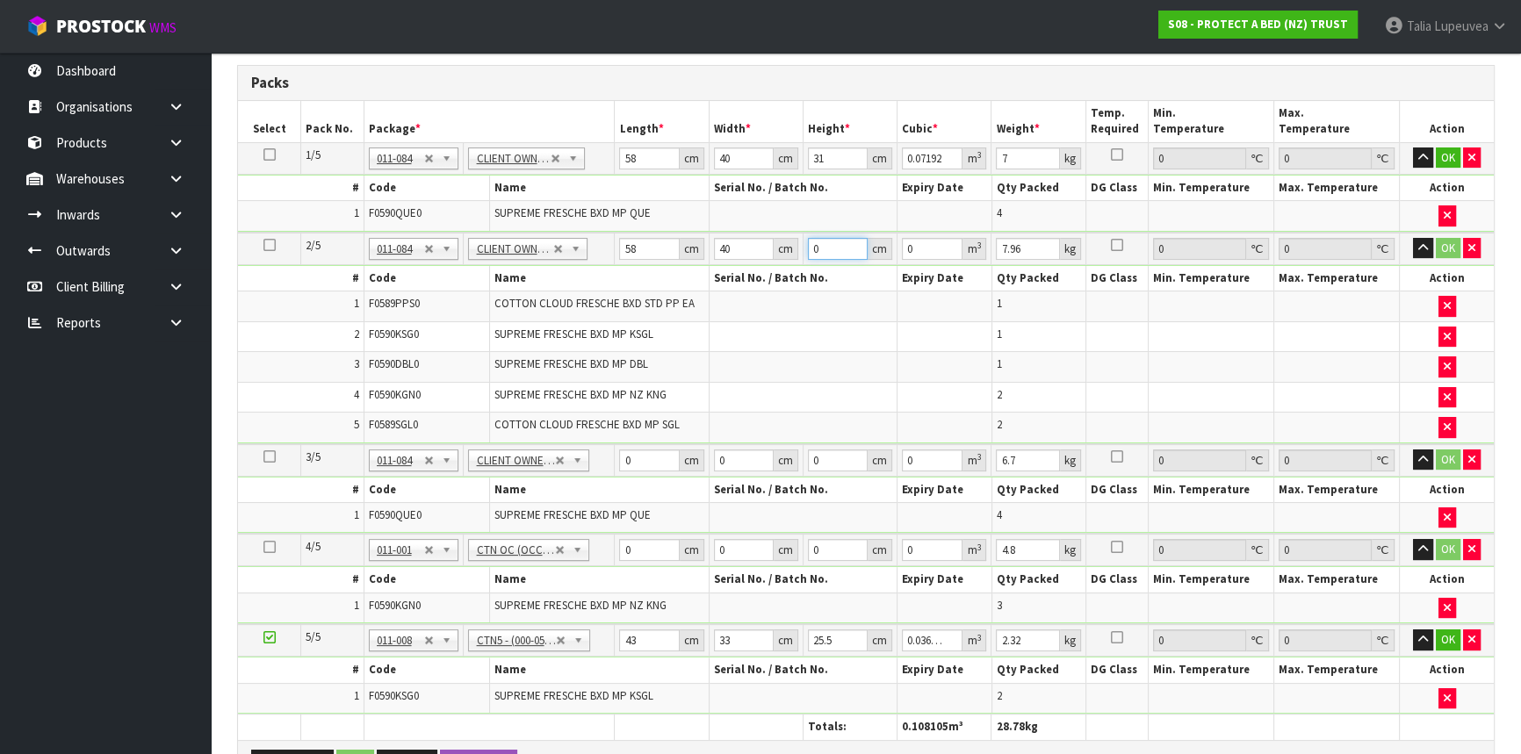
type input "0.00696"
type input "31"
type input "0.07192"
type input "31"
type input "9"
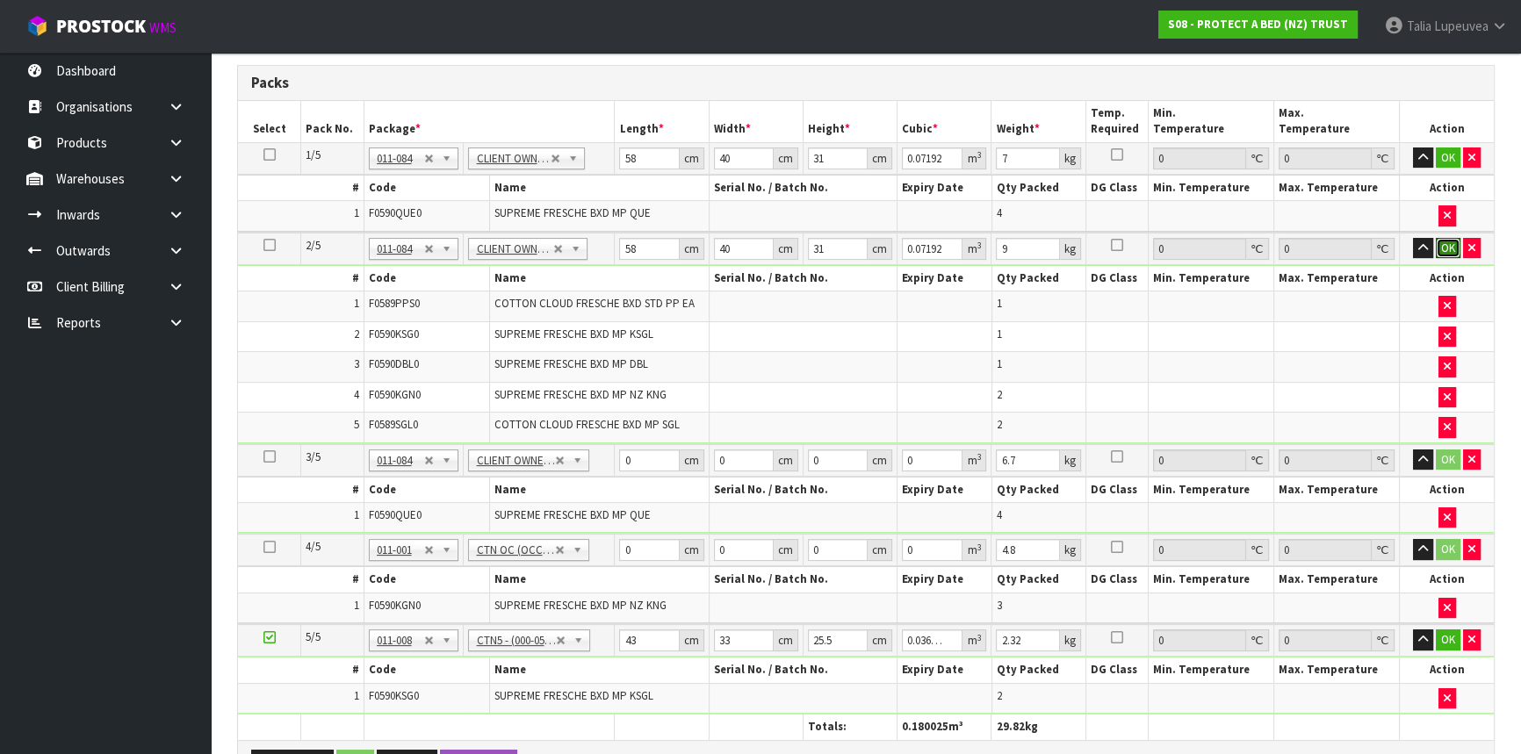
click button "OK" at bounding box center [1448, 248] width 25 height 21
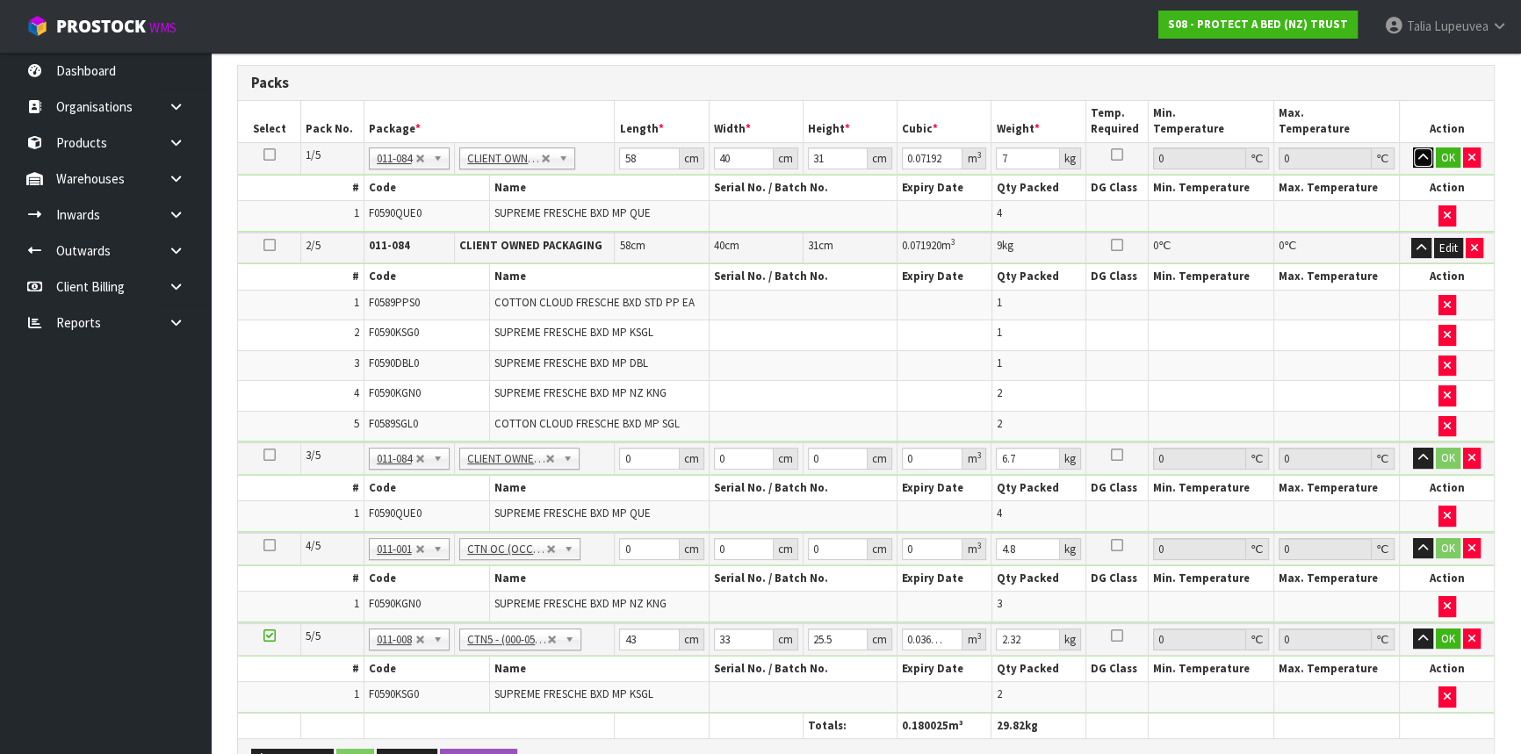
click at [1432, 149] on button "button" at bounding box center [1423, 158] width 20 height 21
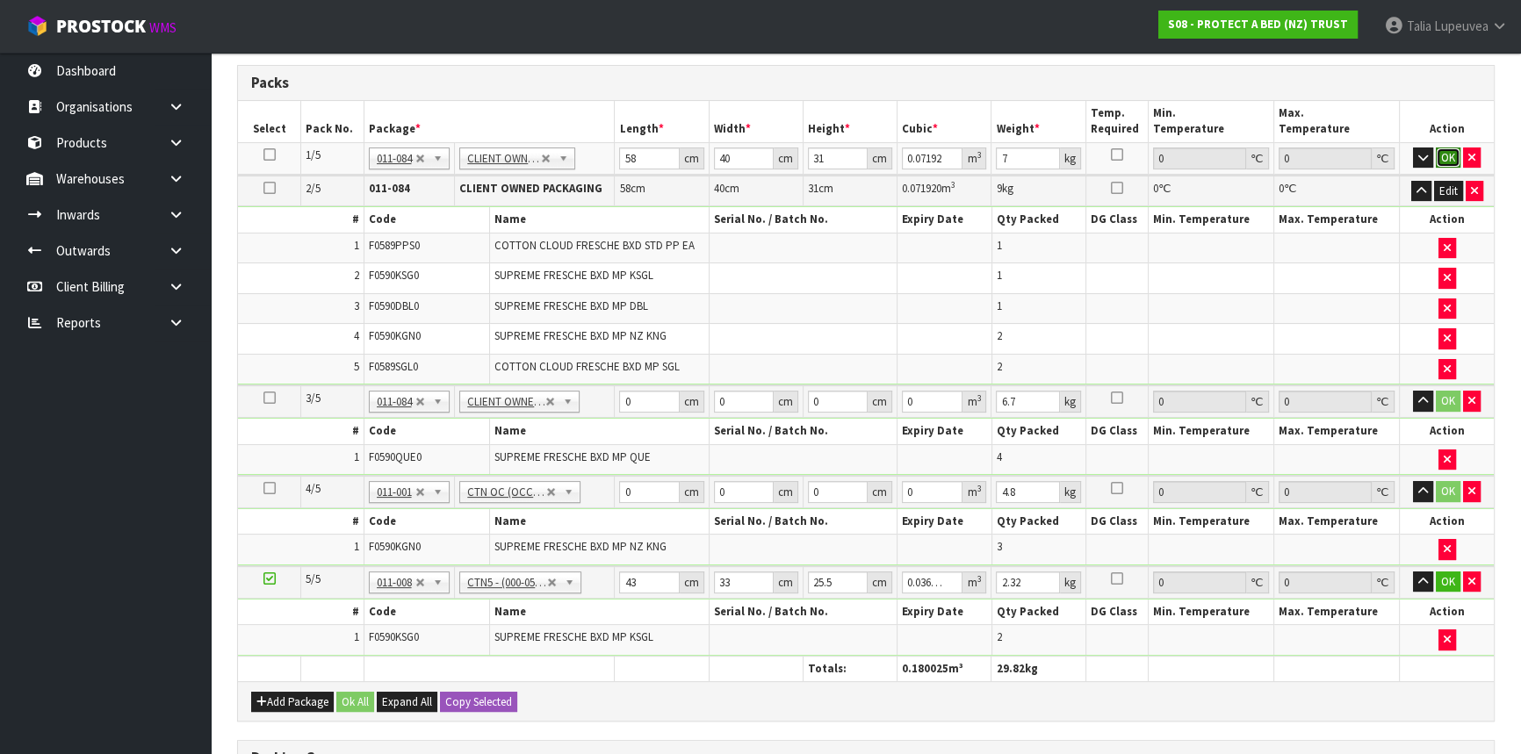
click at [1446, 150] on button "OK" at bounding box center [1448, 158] width 25 height 21
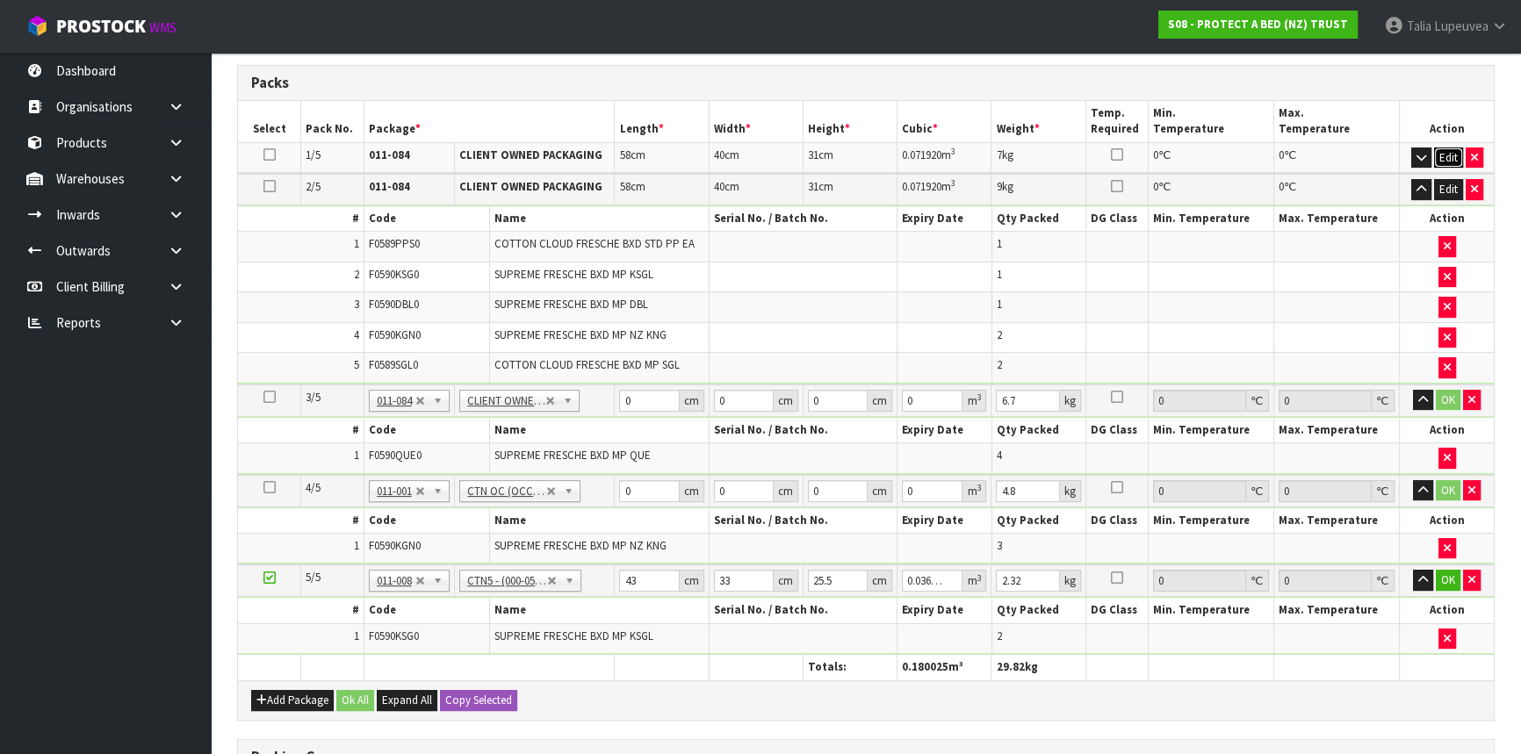
click at [1440, 156] on button "Edit" at bounding box center [1448, 158] width 29 height 21
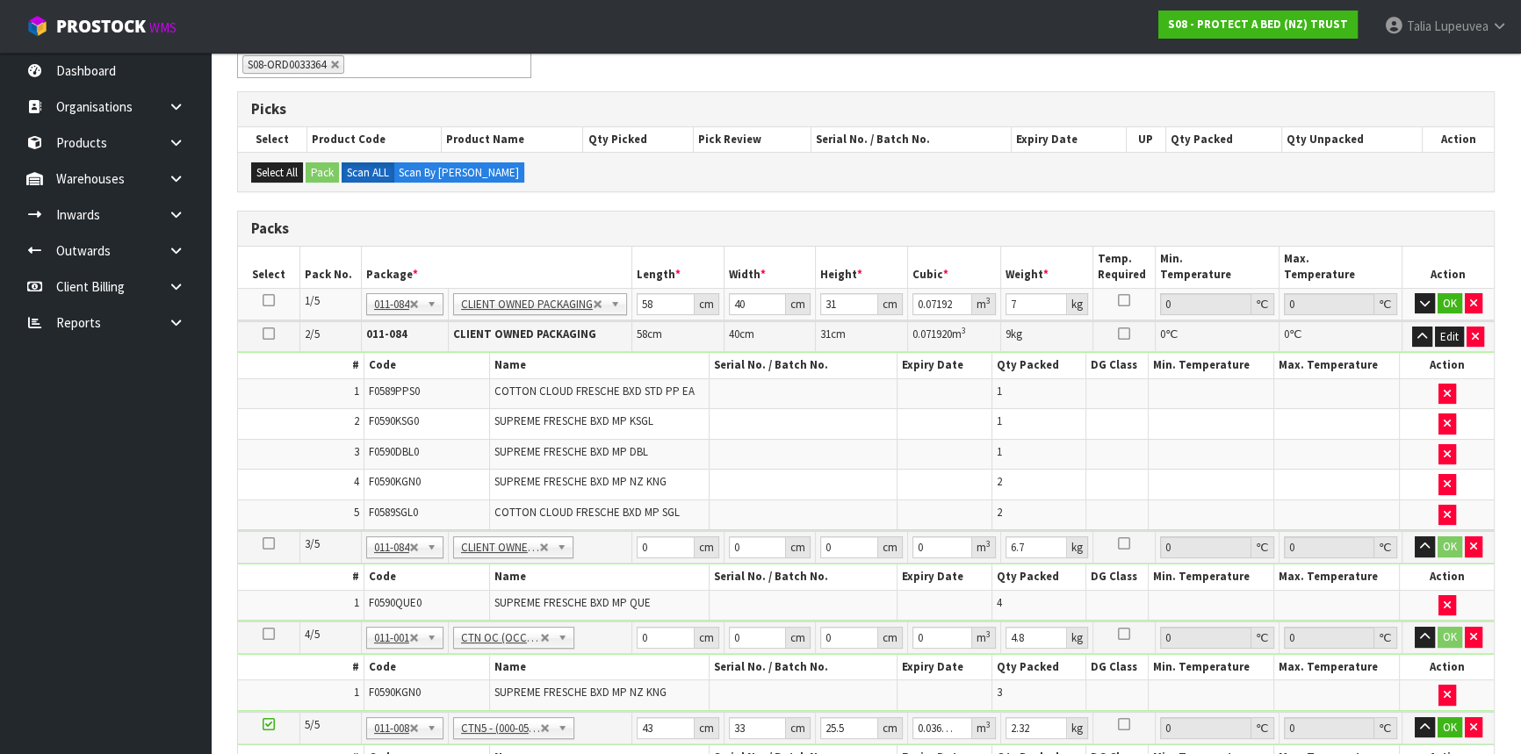
scroll to position [239, 0]
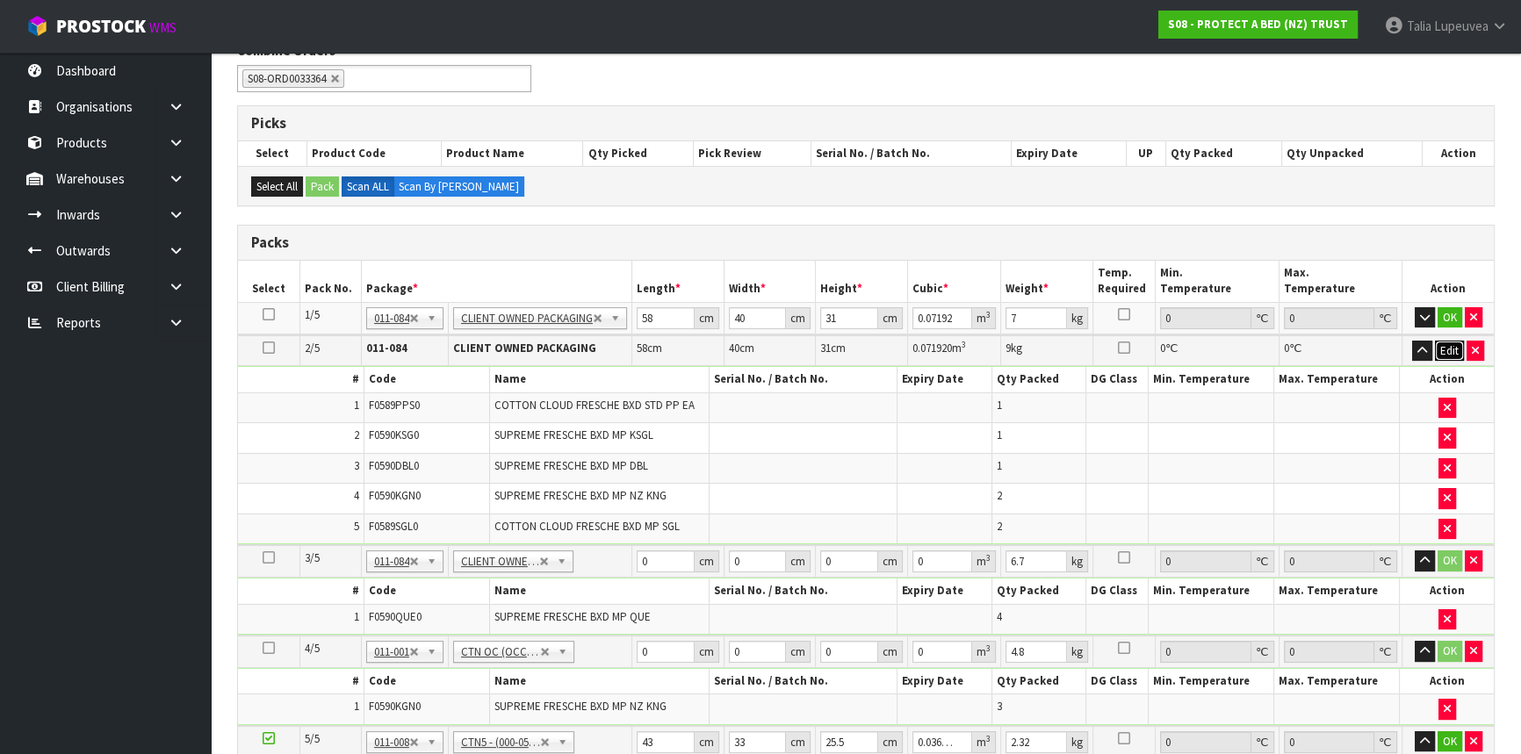
click at [1451, 349] on button "Edit" at bounding box center [1449, 351] width 29 height 21
click at [1418, 314] on button "button" at bounding box center [1425, 317] width 20 height 21
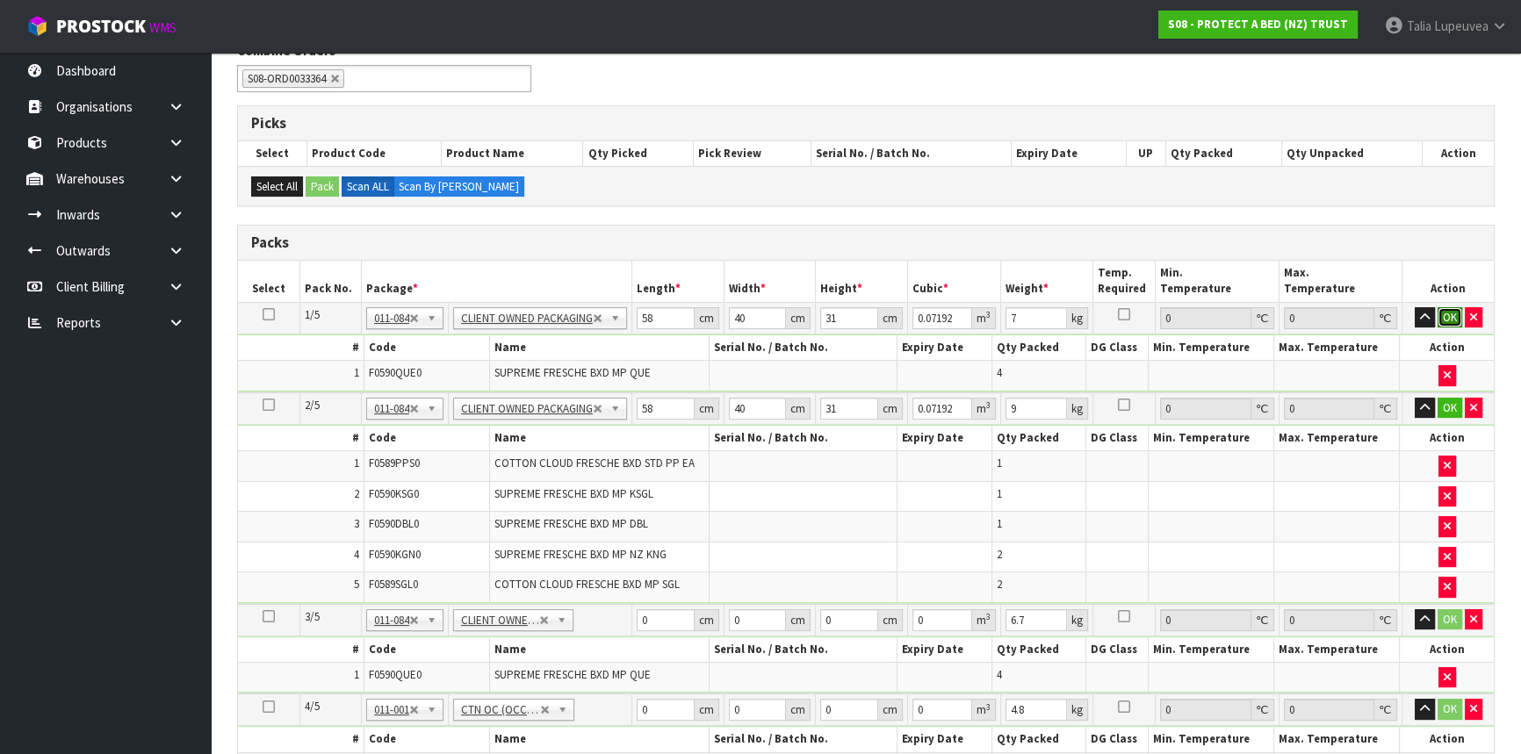
click at [1441, 318] on button "OK" at bounding box center [1449, 317] width 25 height 21
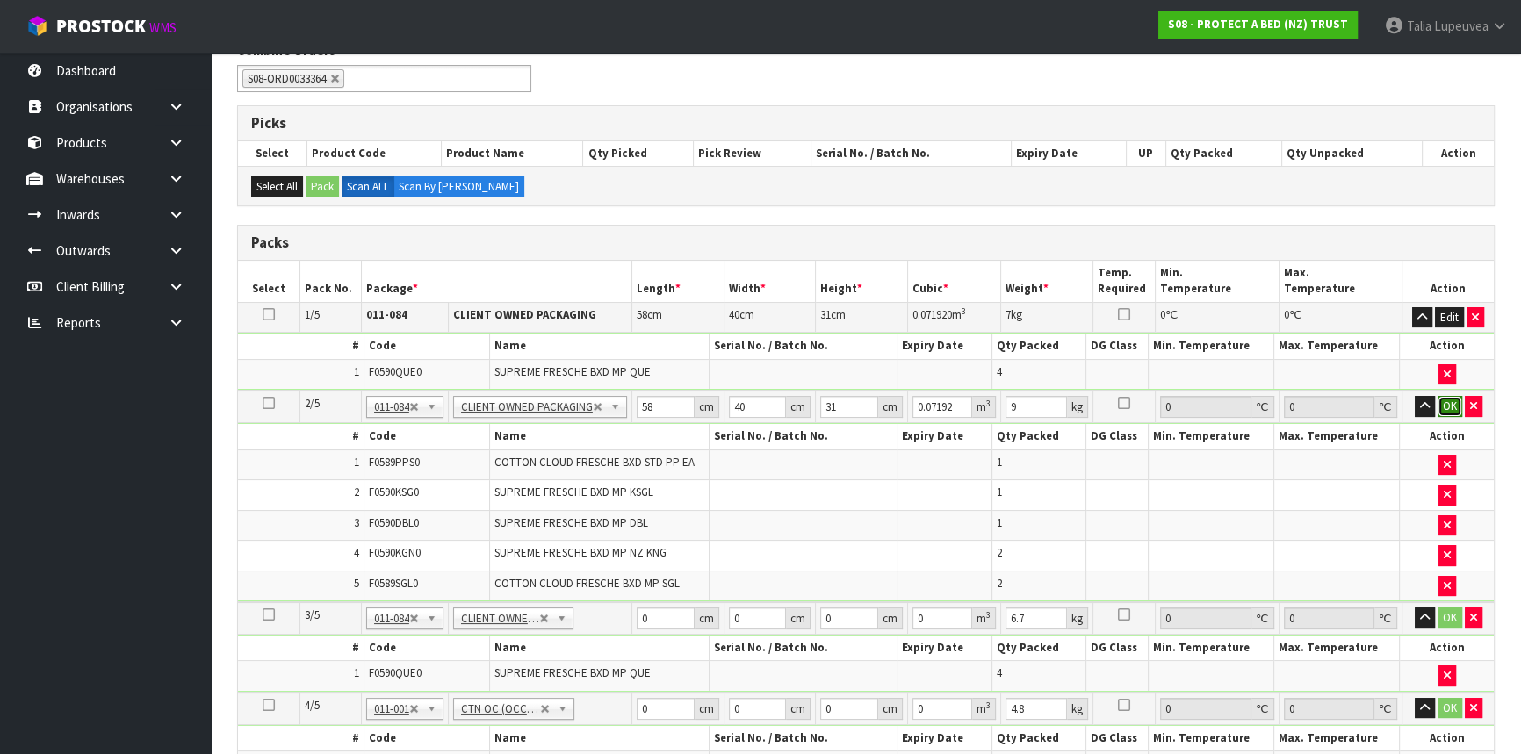
click at [1438, 405] on button "OK" at bounding box center [1449, 406] width 25 height 21
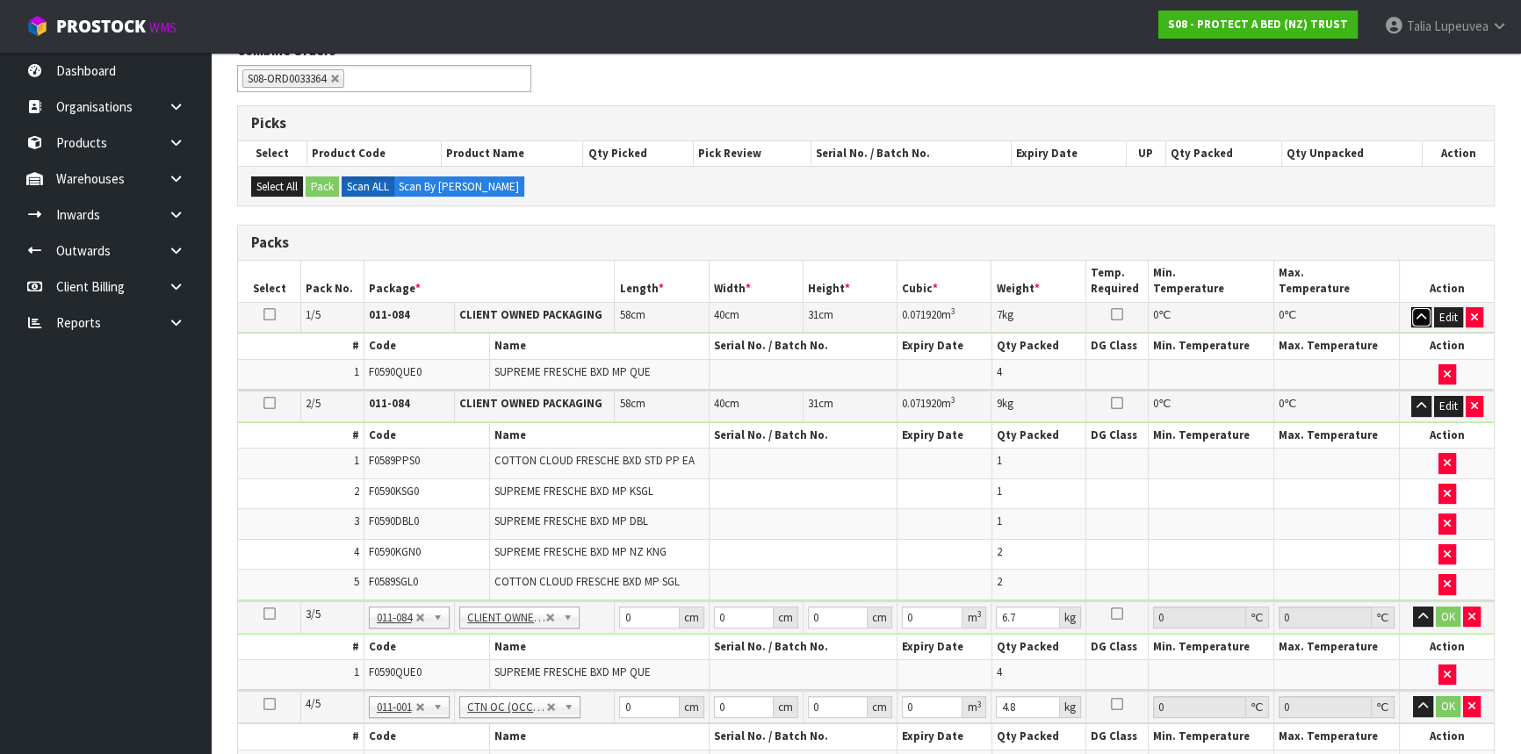
click at [1422, 314] on icon "button" at bounding box center [1421, 317] width 10 height 11
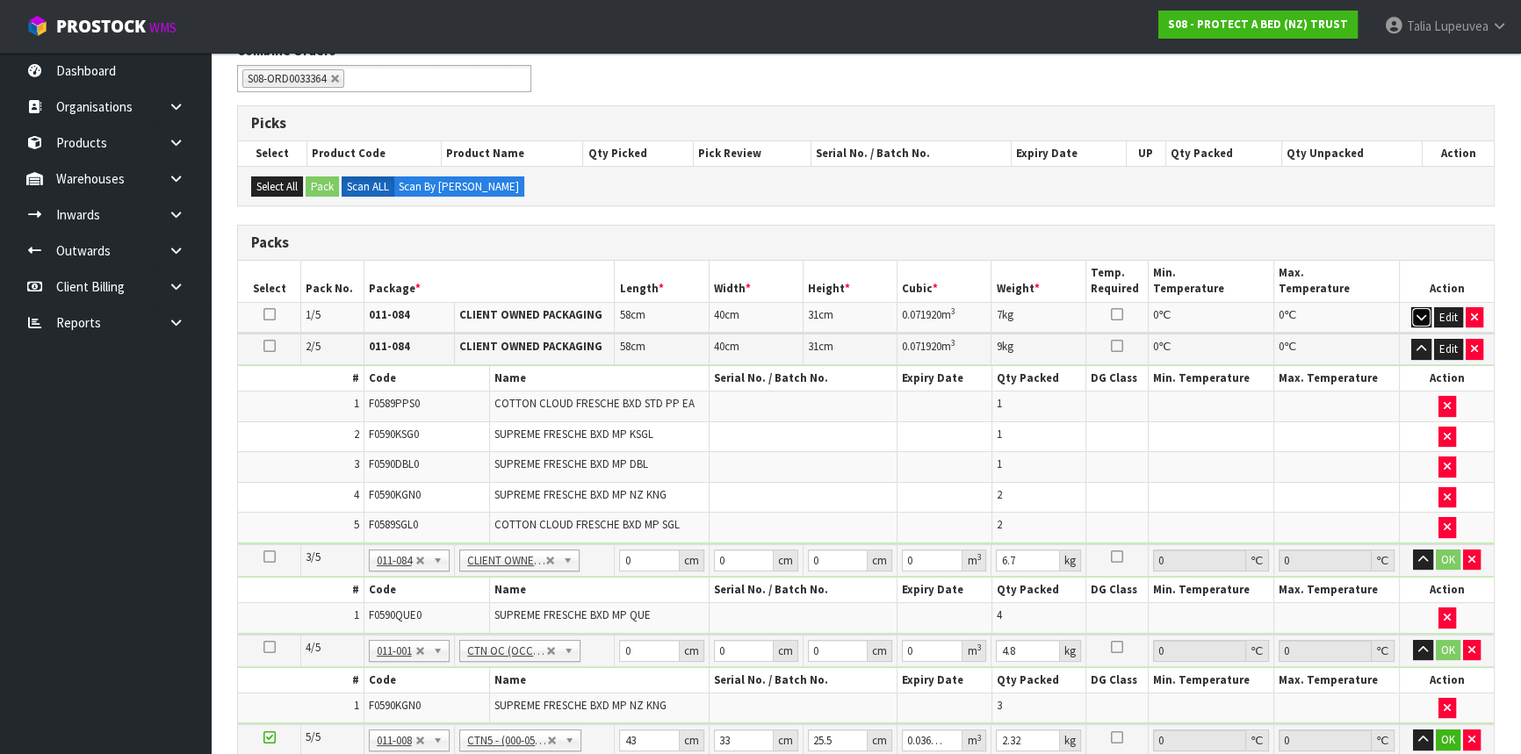
click at [1422, 314] on icon "button" at bounding box center [1421, 317] width 10 height 11
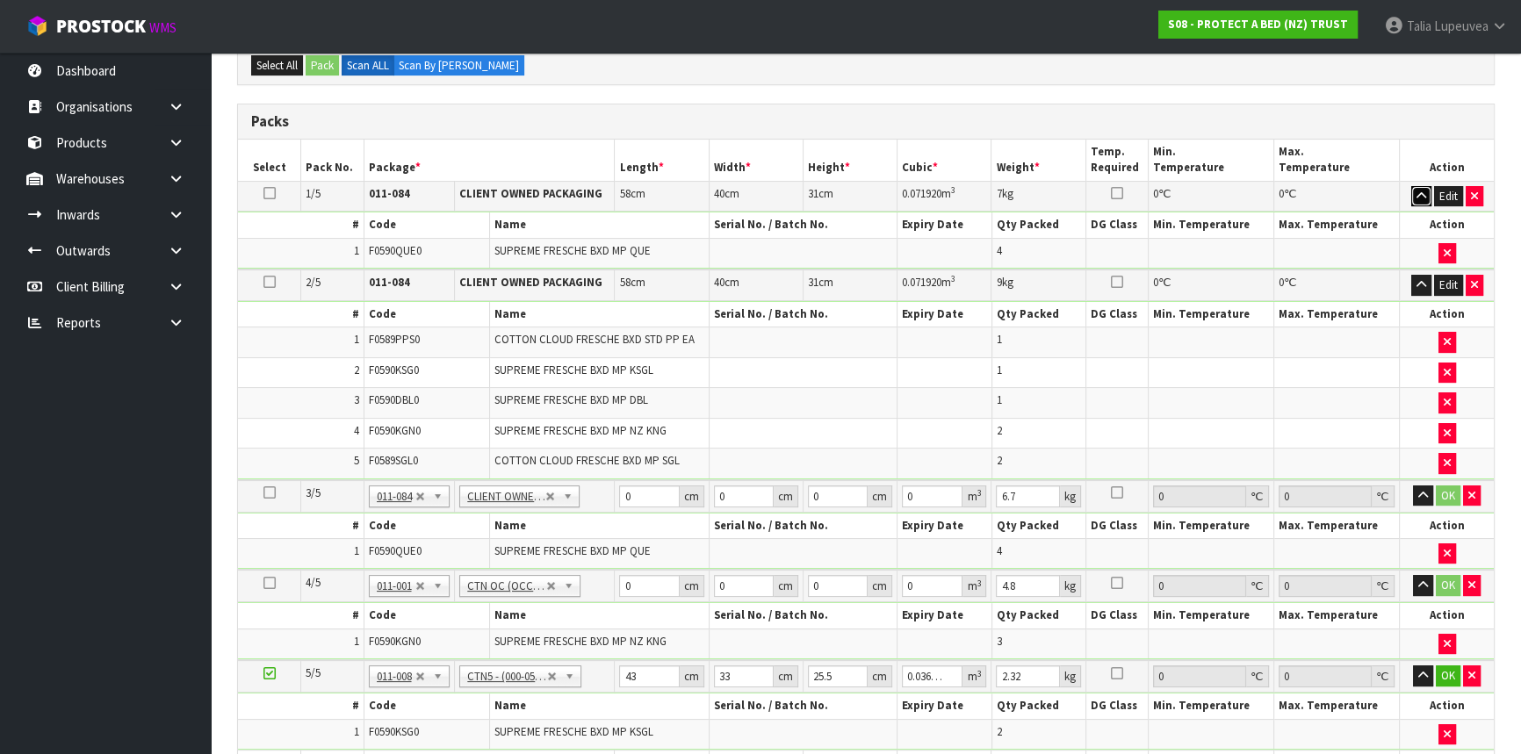
scroll to position [399, 0]
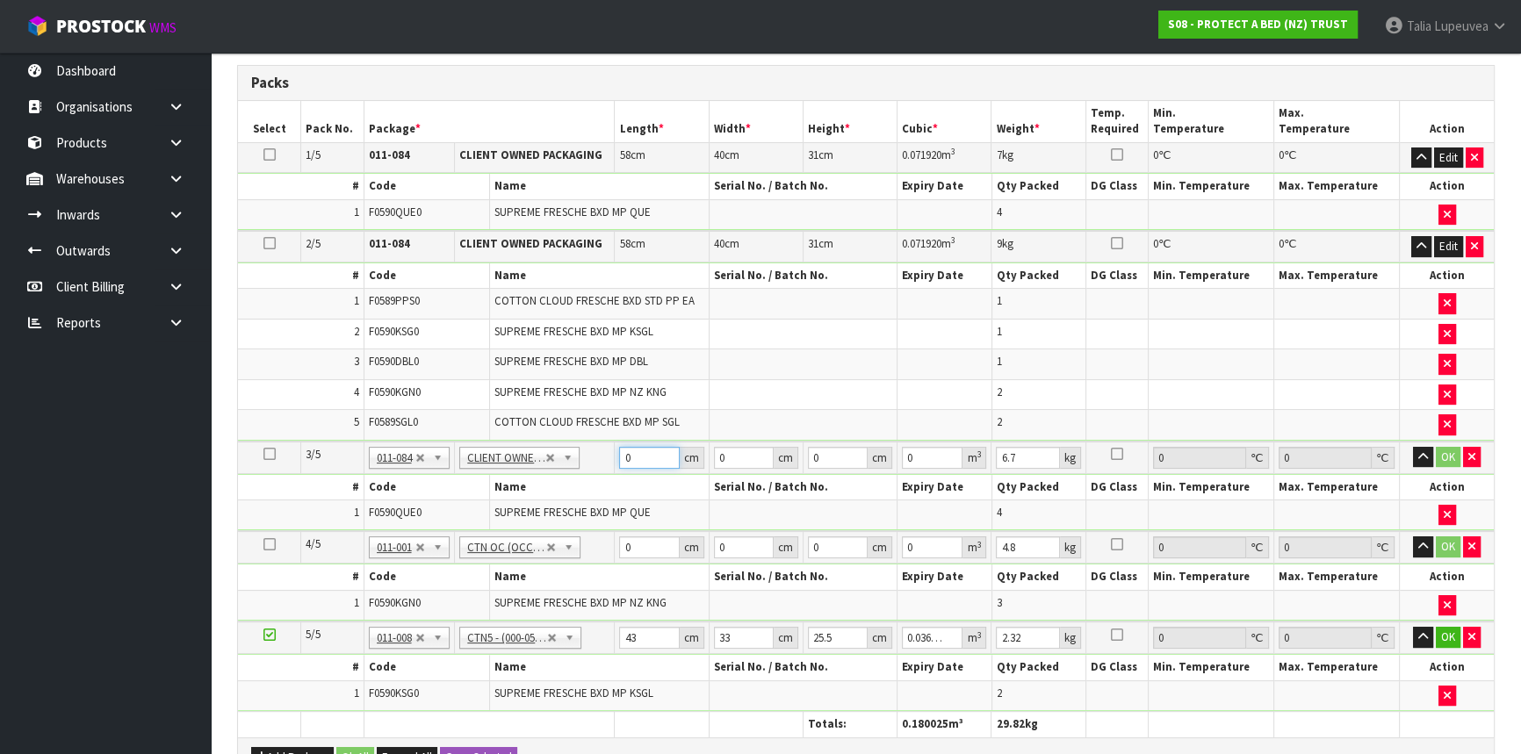
drag, startPoint x: 632, startPoint y: 464, endPoint x: 618, endPoint y: 465, distance: 14.2
click at [618, 465] on td "0 cm" at bounding box center [662, 458] width 94 height 32
type input "58"
type input "40"
type input "3"
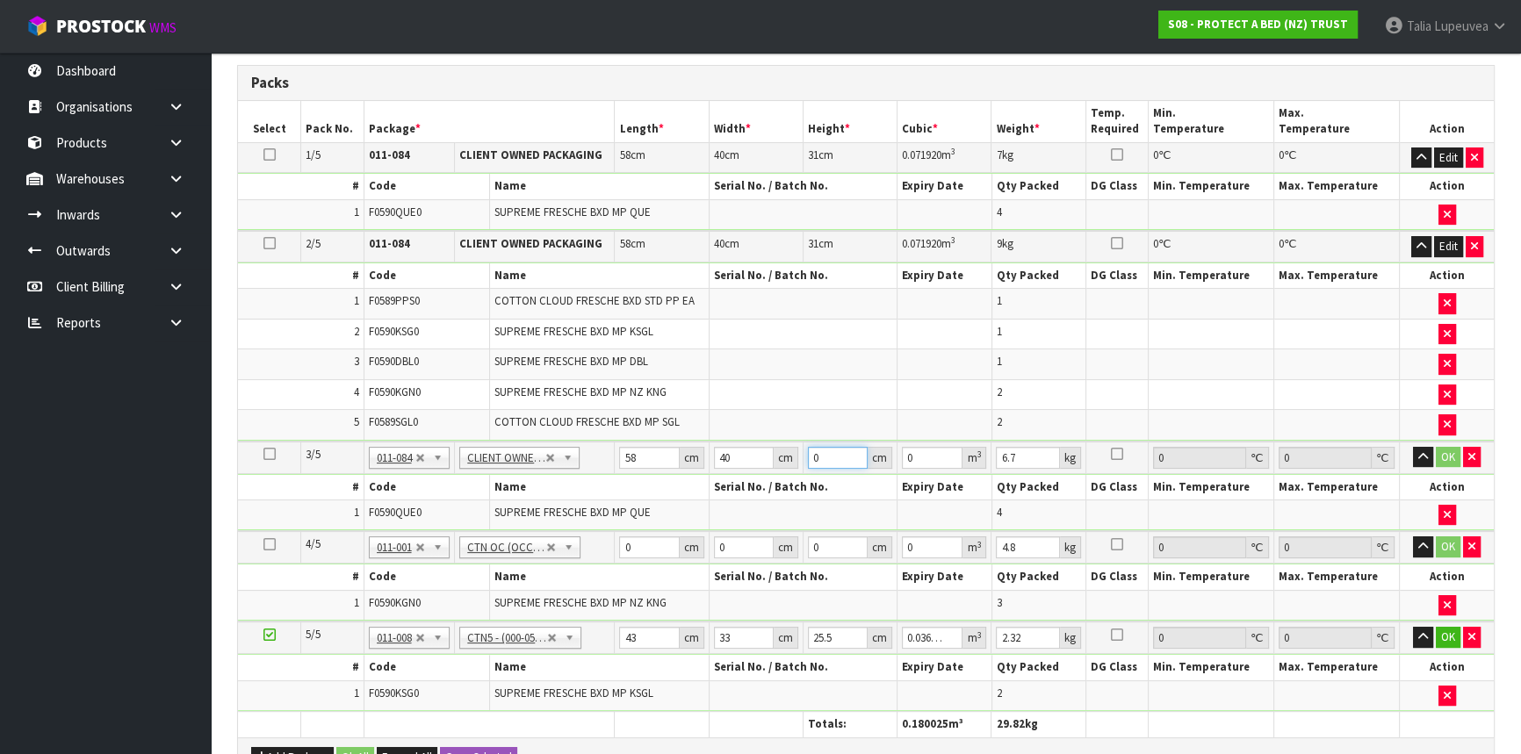
type input "0.00696"
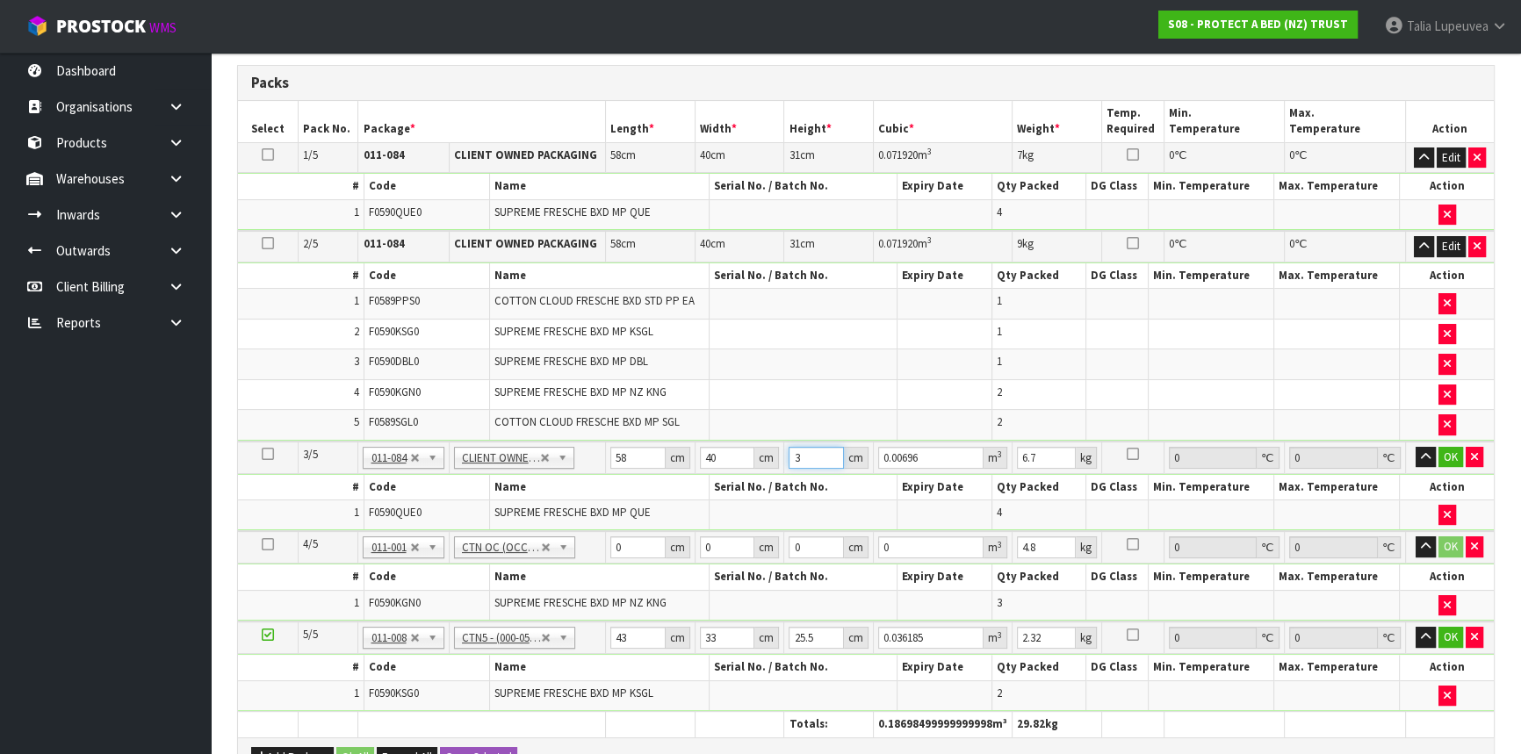
type input "31"
type input "0.07192"
type input "31"
type input "7"
drag, startPoint x: 630, startPoint y: 544, endPoint x: 612, endPoint y: 550, distance: 18.6
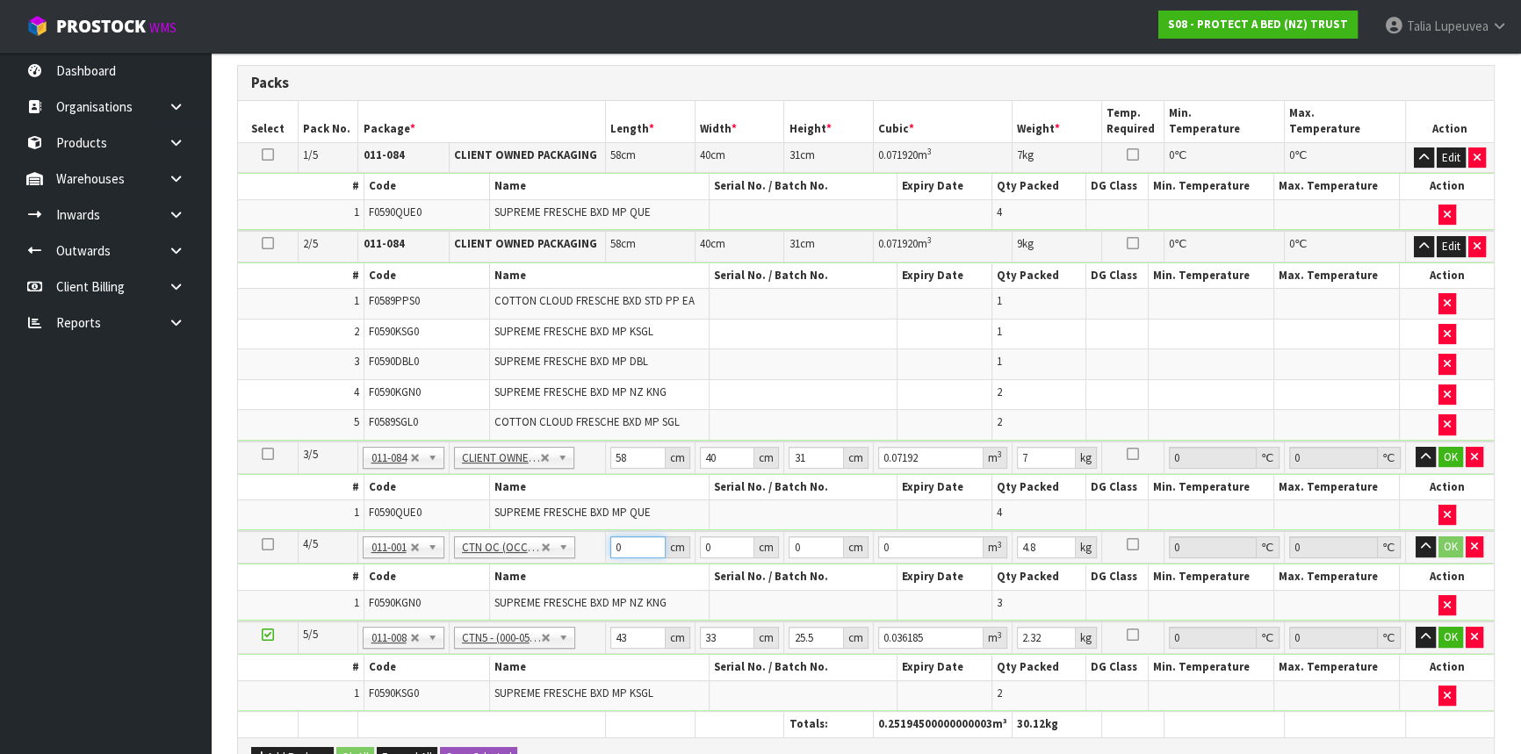
click at [612, 550] on input "0" at bounding box center [637, 547] width 55 height 22
type input "58"
type input "40"
type input "3"
type input "0.00696"
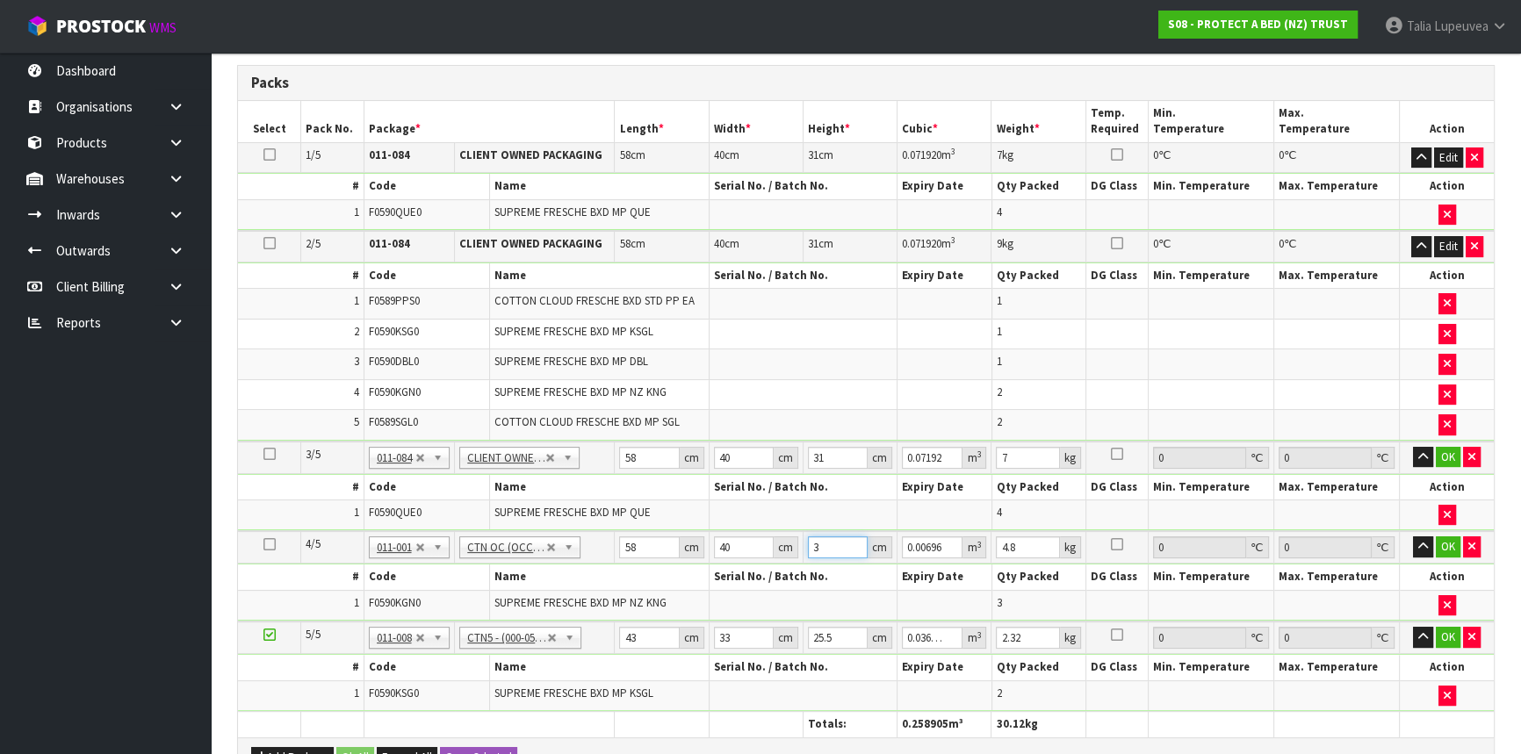
type input "31"
type input "0.07192"
type input "31"
type input "7"
drag, startPoint x: 643, startPoint y: 636, endPoint x: 598, endPoint y: 641, distance: 45.1
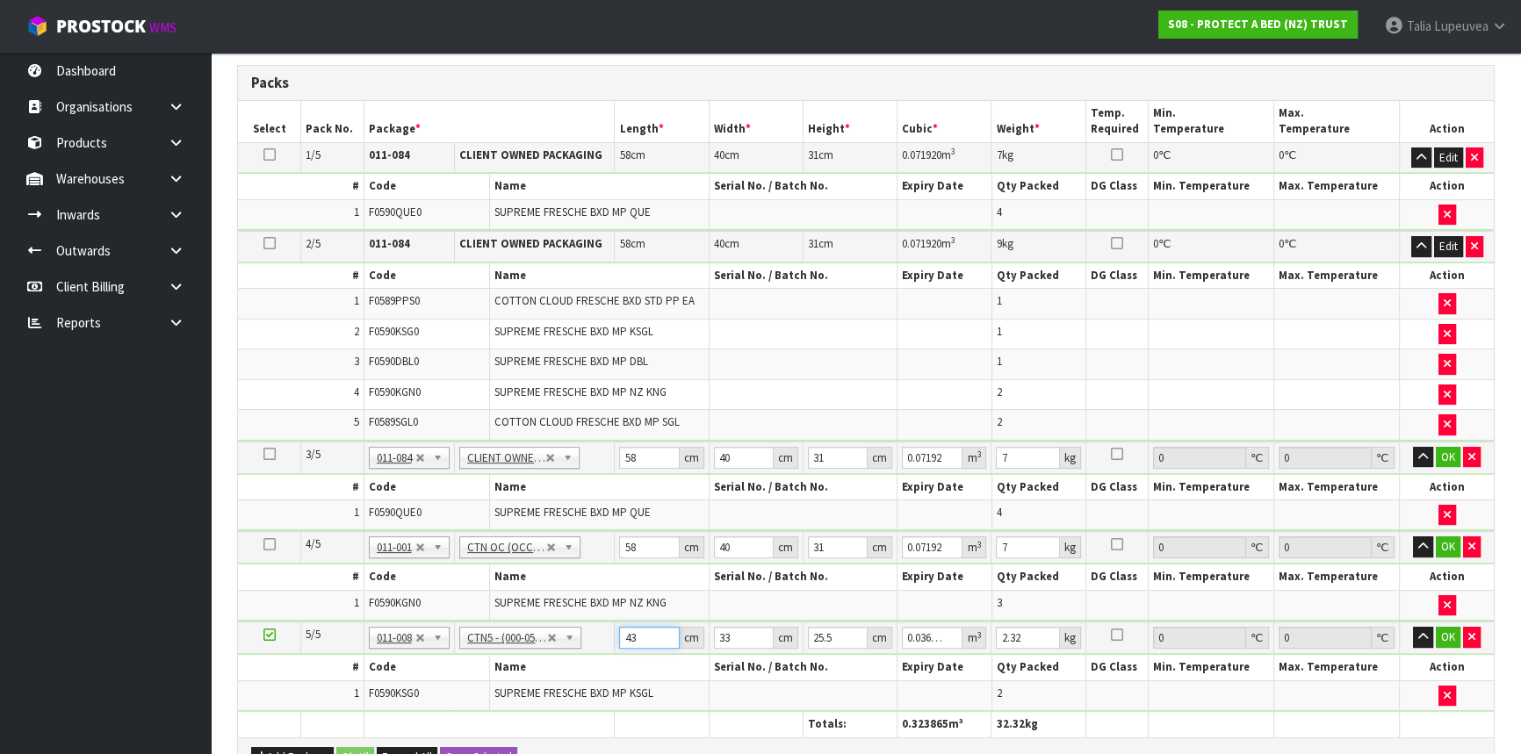
click at [598, 641] on tr "5/5 NONE 007-001 007-002 007-004 007-009 007-013 007-014 007-015 007-017 007-01…" at bounding box center [866, 638] width 1256 height 32
type input "3"
type input "0.002525"
type input "31"
type input "0.026087"
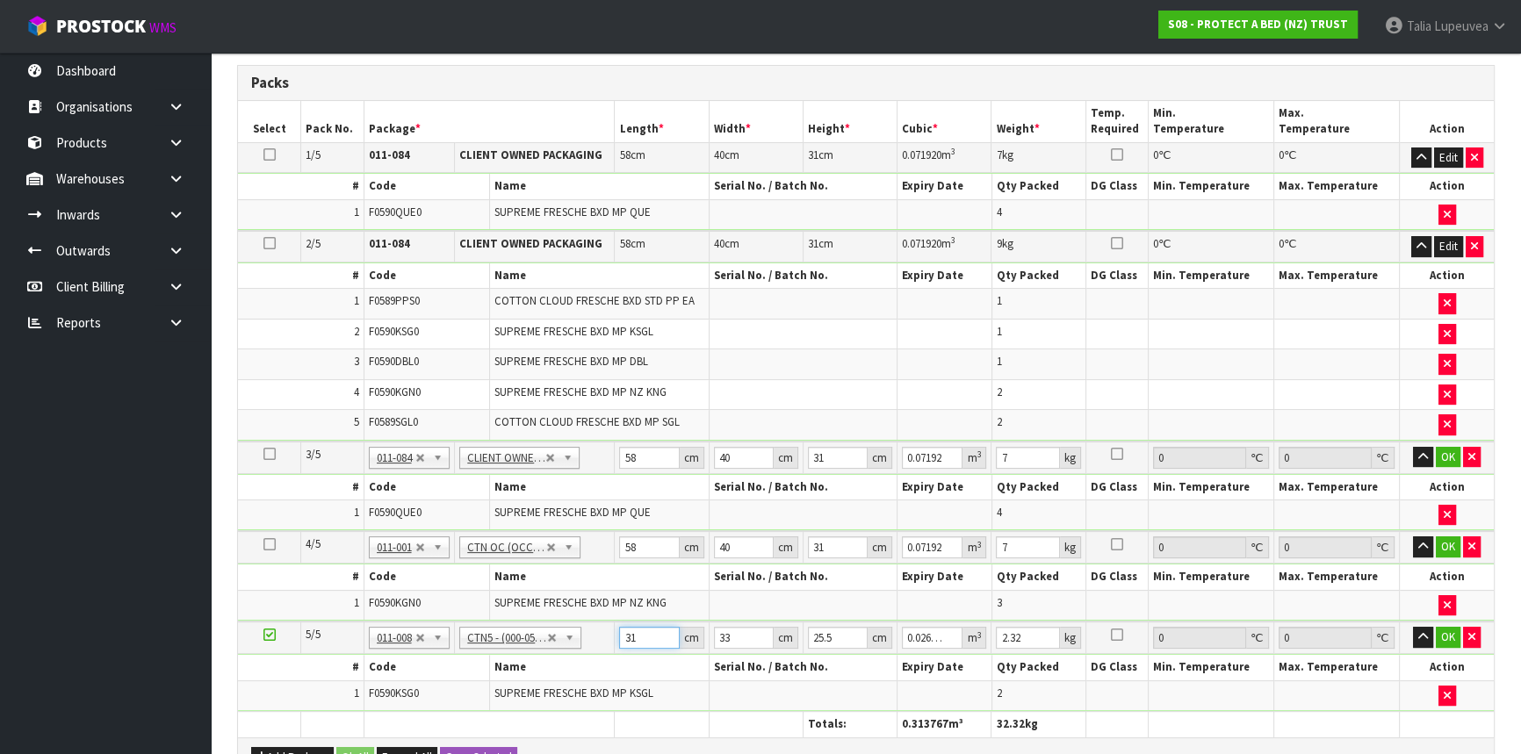
type input "31"
type input "3"
type input "0.002371"
type input "35"
type input "0.027668"
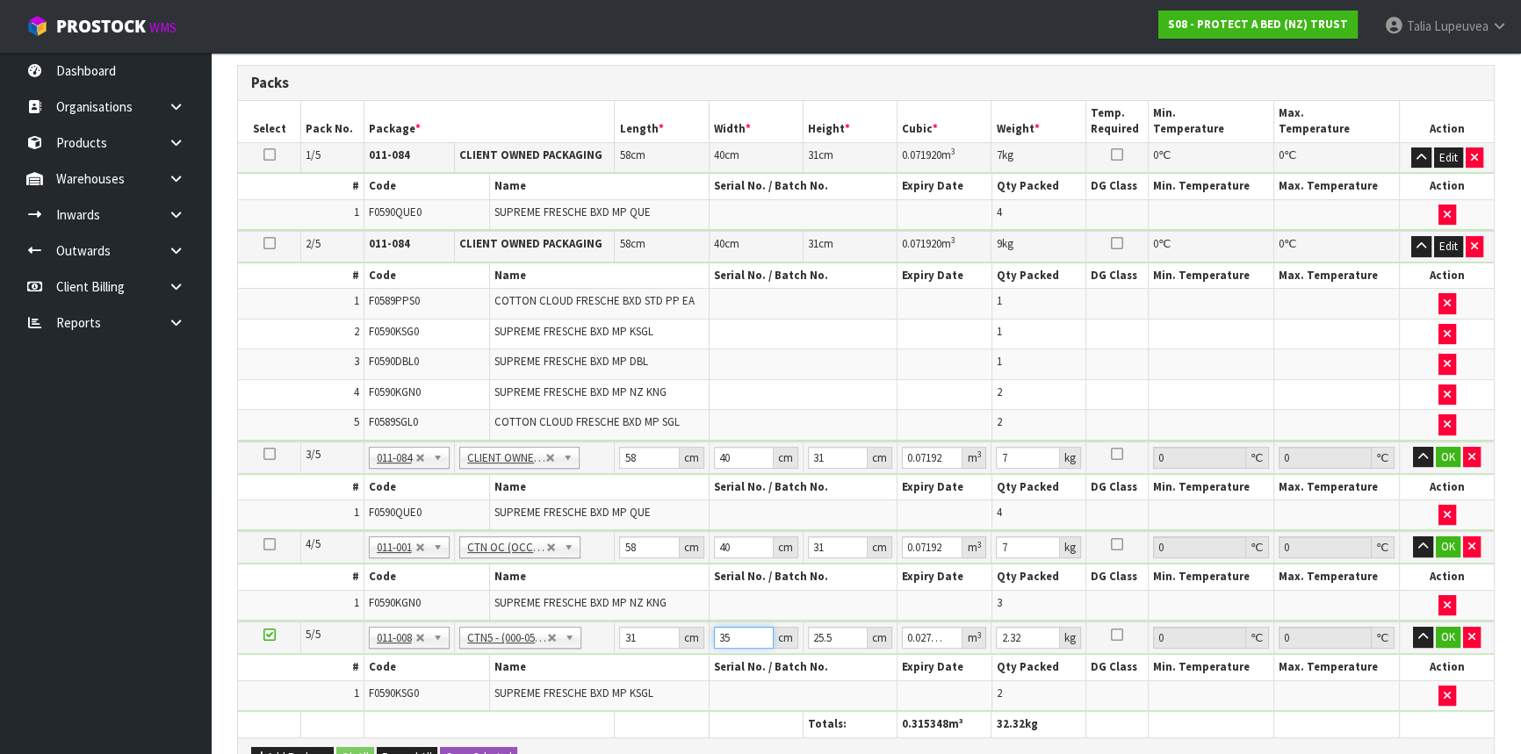
type input "35"
type input "2"
type input "0.00217"
type input "21"
type input "0.022785"
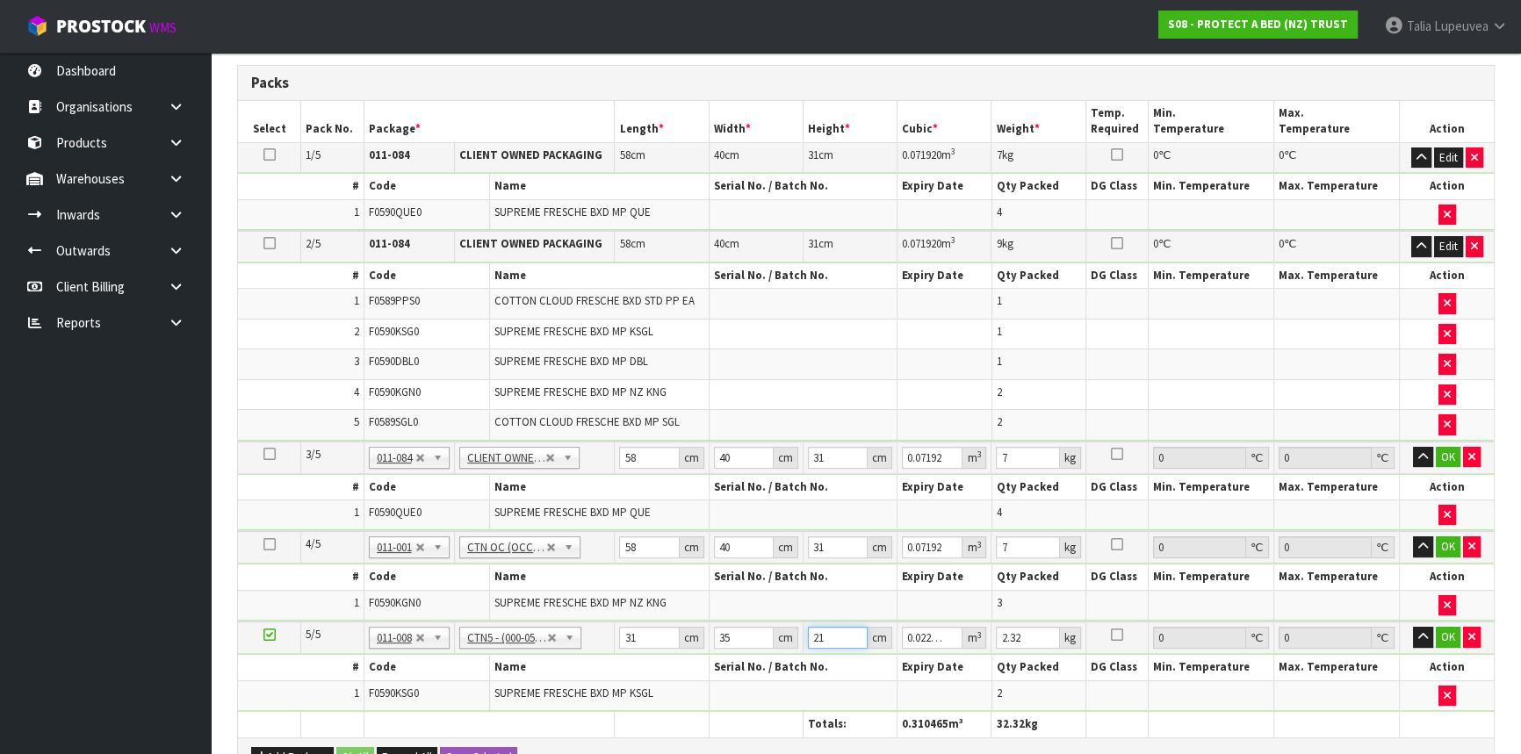
type input "21"
type input "3"
click at [1444, 448] on button "OK" at bounding box center [1448, 457] width 25 height 21
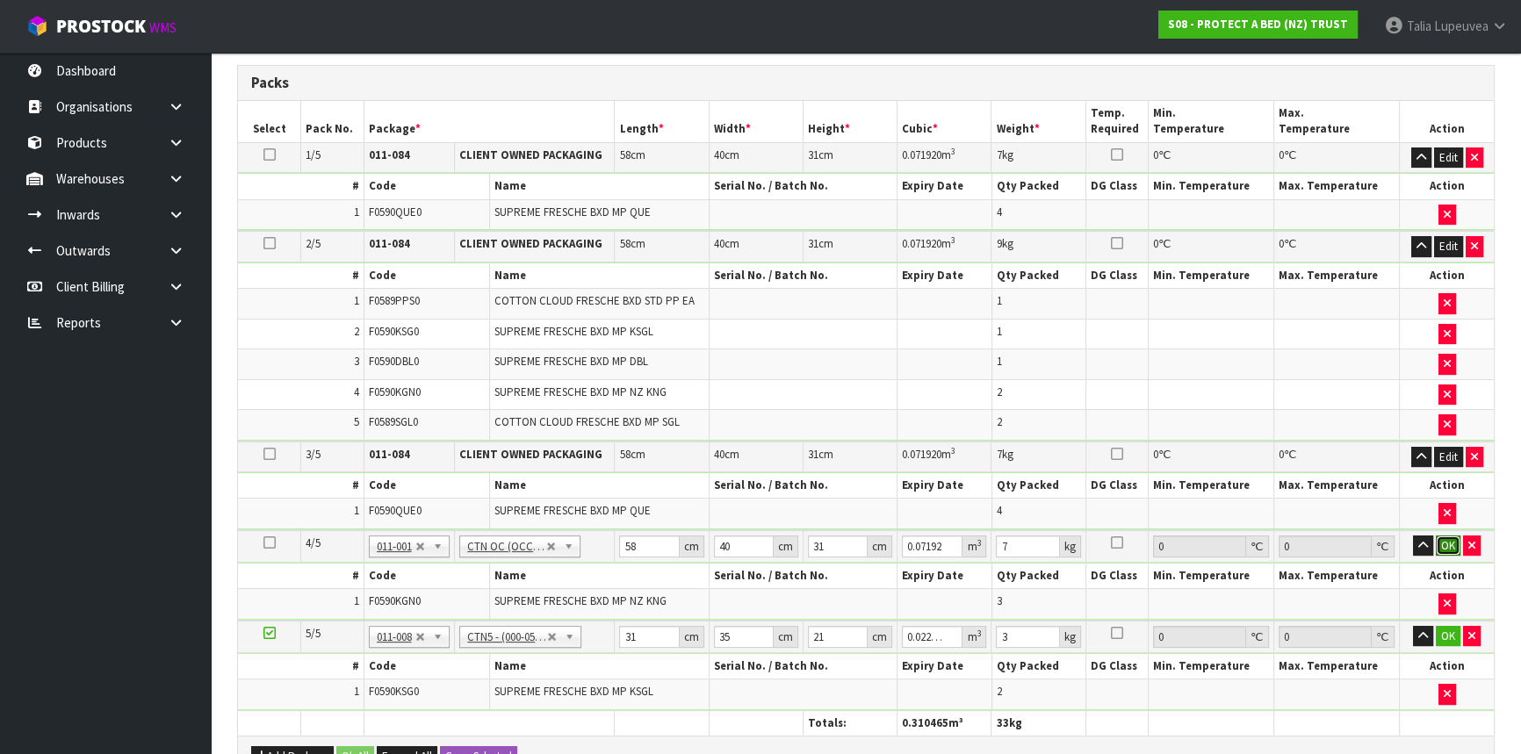
click at [1452, 550] on button "OK" at bounding box center [1448, 546] width 25 height 21
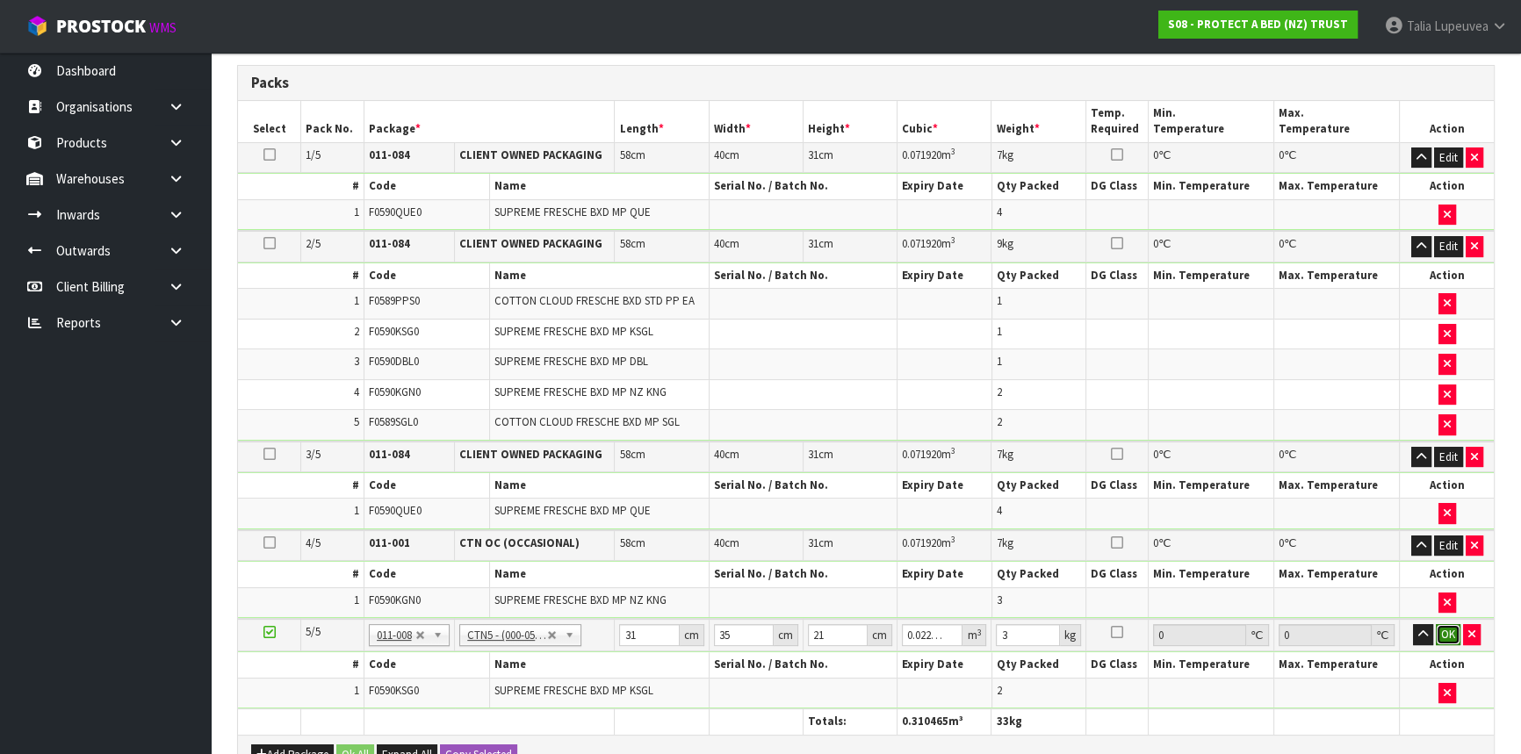
click at [1458, 624] on button "OK" at bounding box center [1448, 634] width 25 height 21
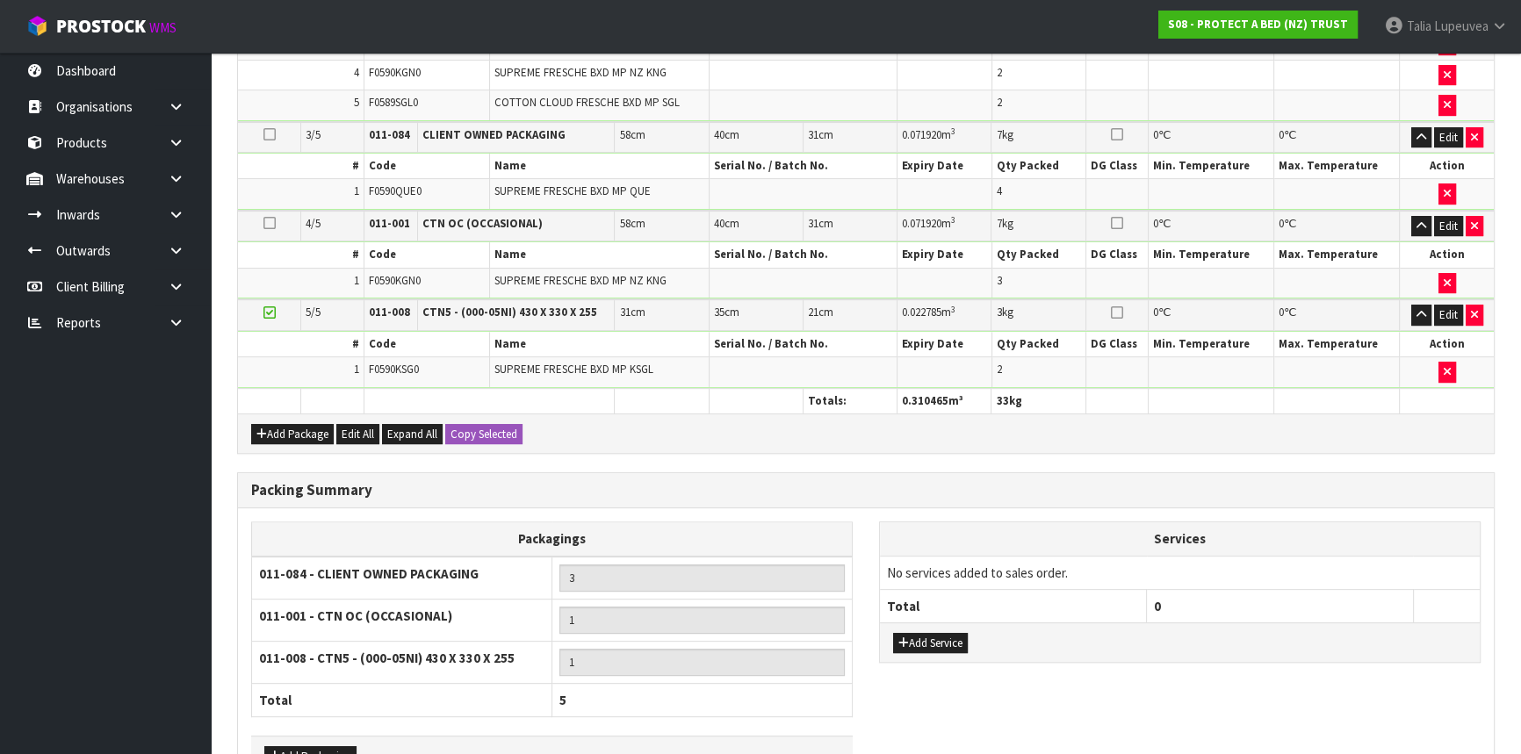
scroll to position [827, 0]
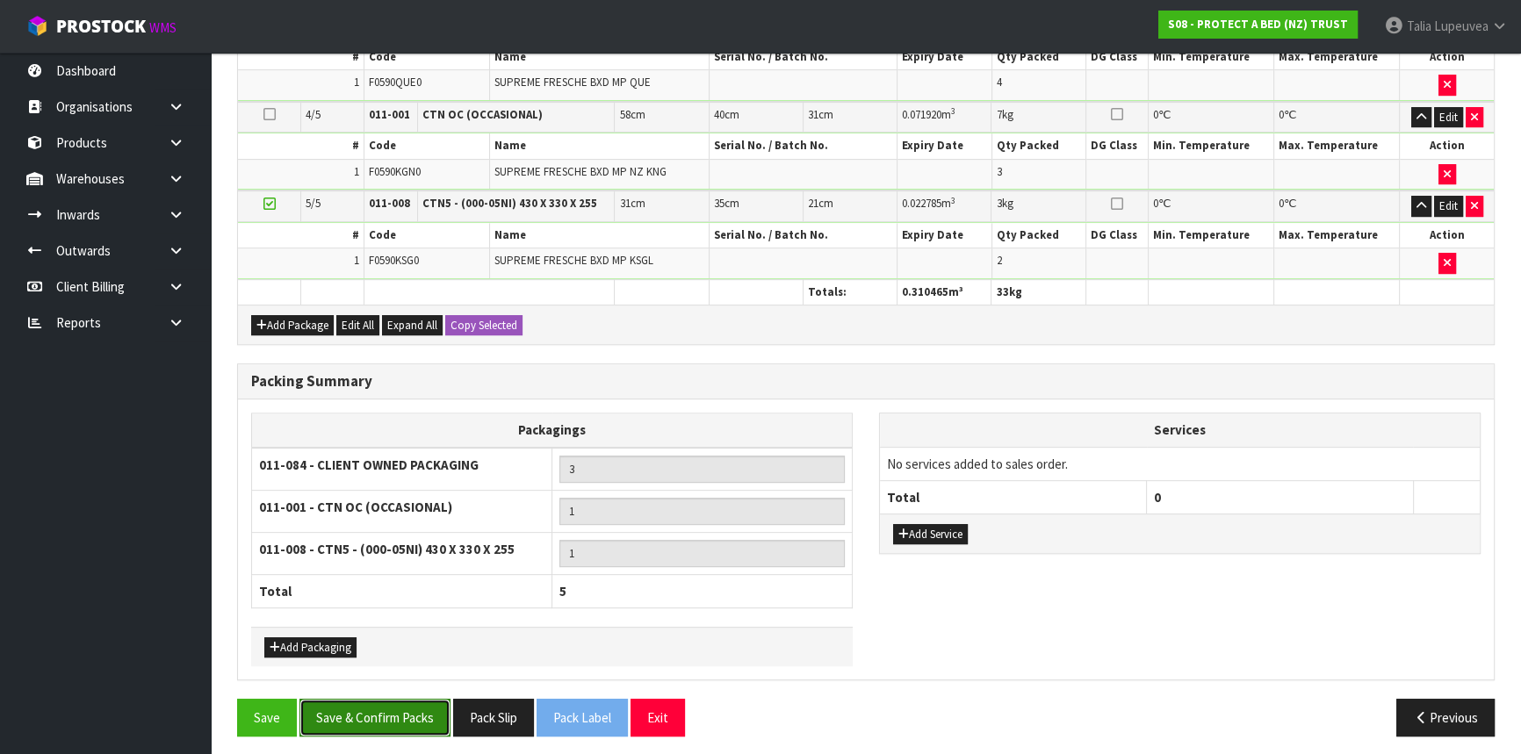
click at [360, 713] on button "Save & Confirm Packs" at bounding box center [374, 718] width 151 height 38
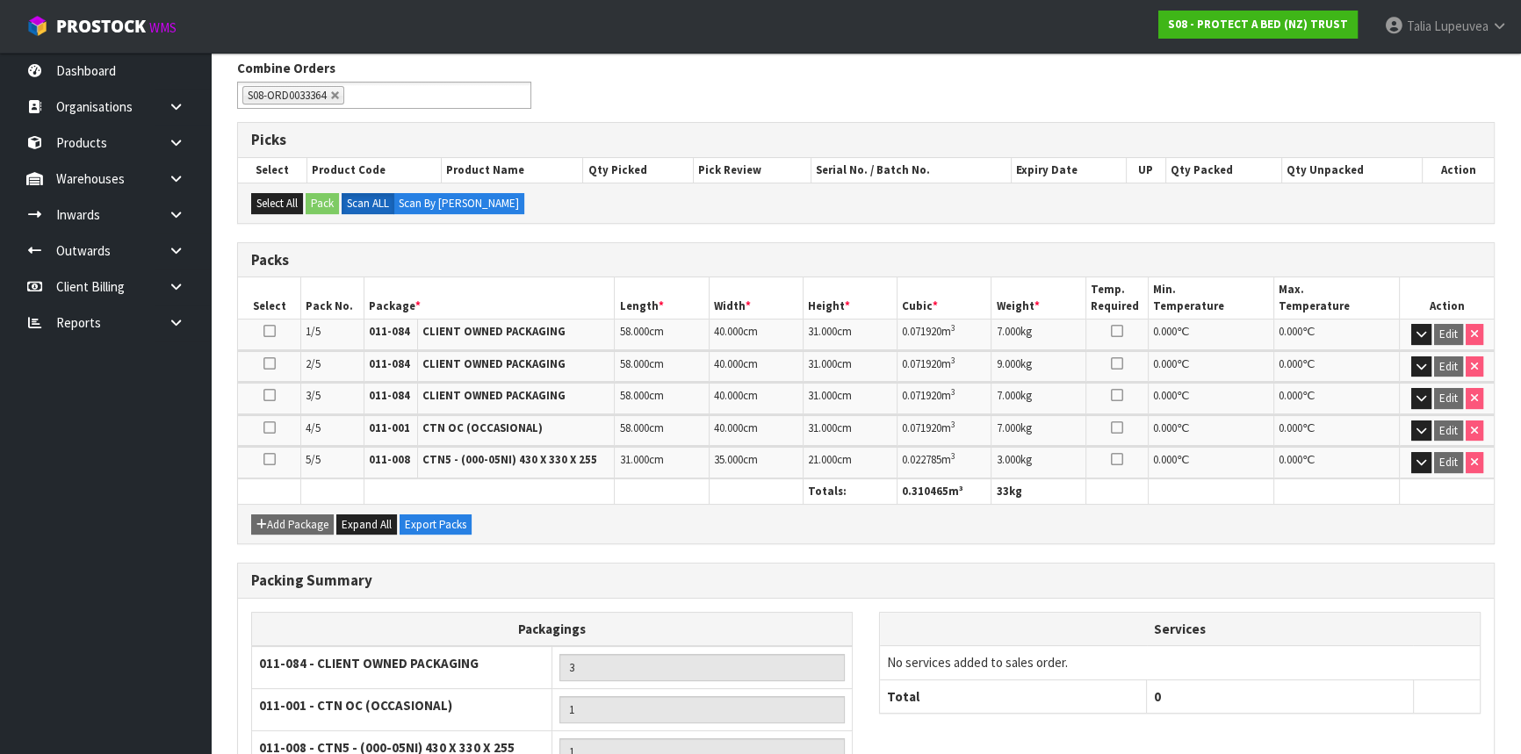
scroll to position [449, 0]
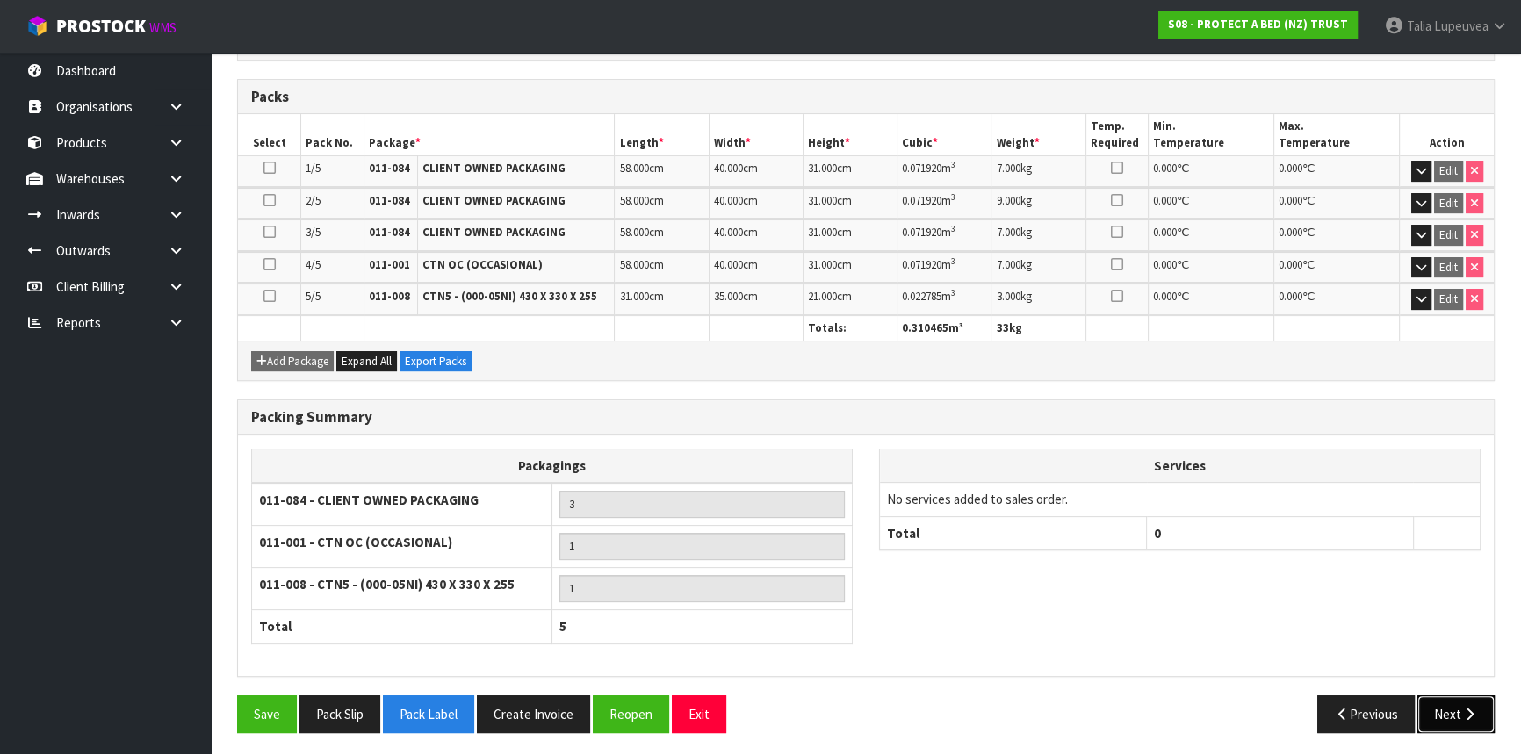
click at [1455, 709] on button "Next" at bounding box center [1455, 714] width 77 height 38
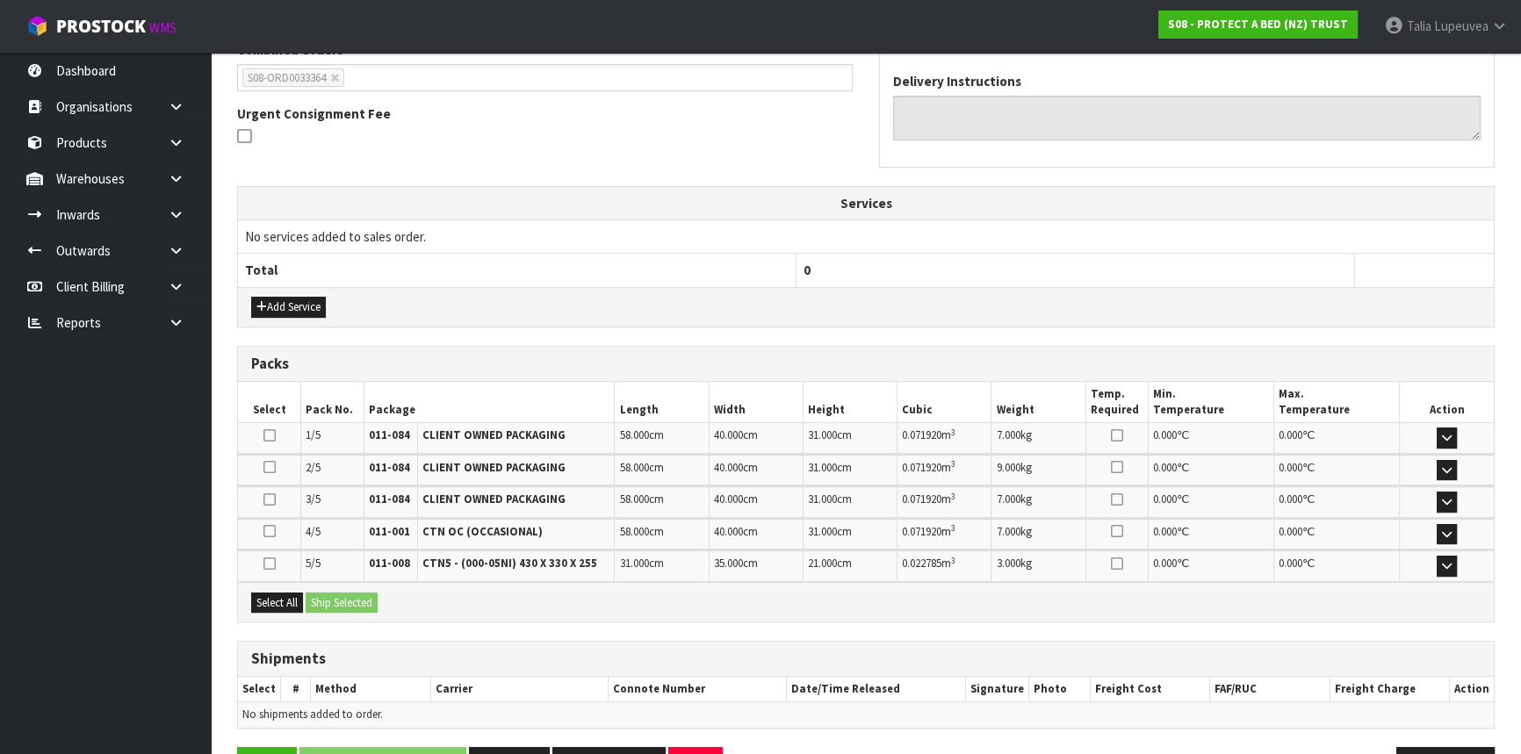
scroll to position [530, 0]
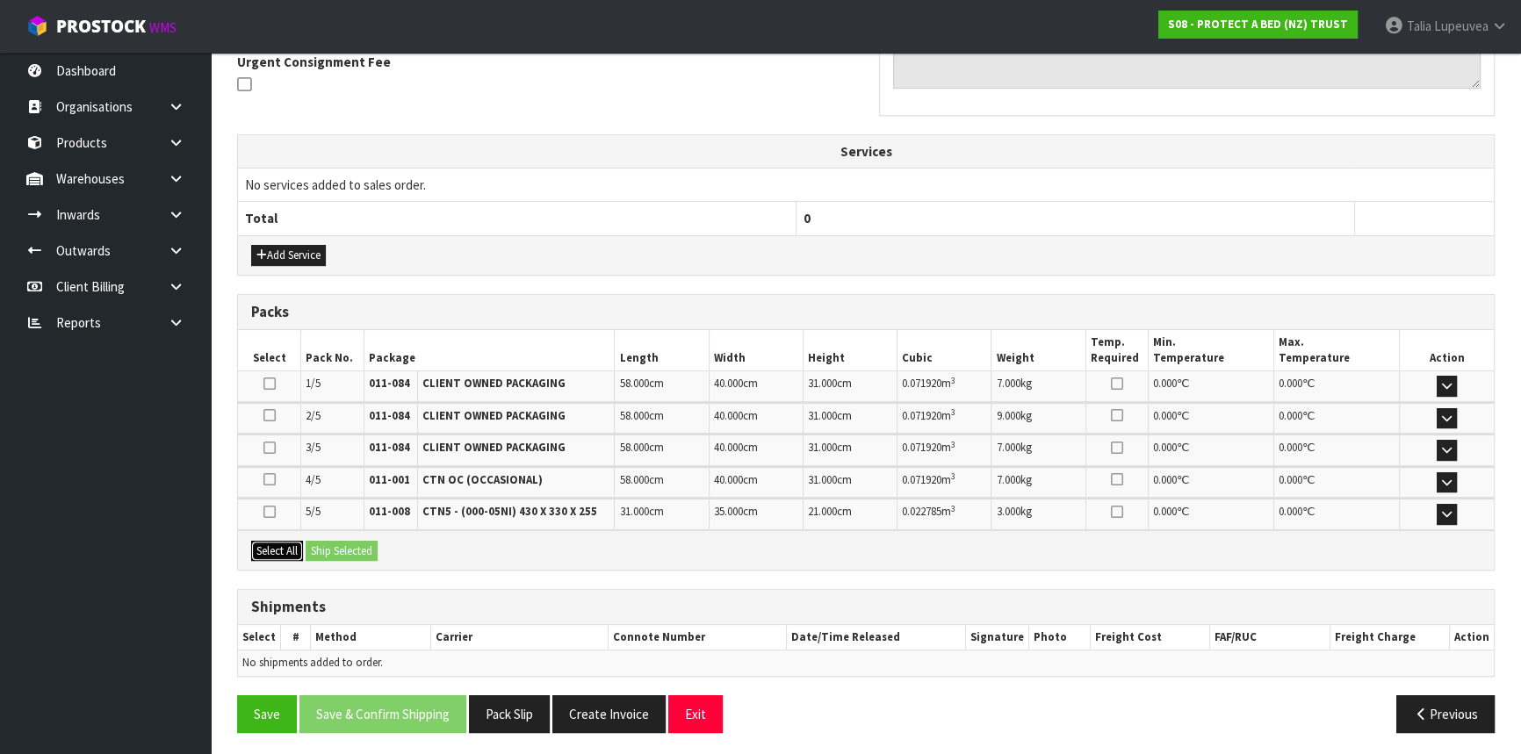
click at [274, 546] on button "Select All" at bounding box center [277, 551] width 52 height 21
click at [320, 550] on button "Ship Selected" at bounding box center [342, 551] width 72 height 21
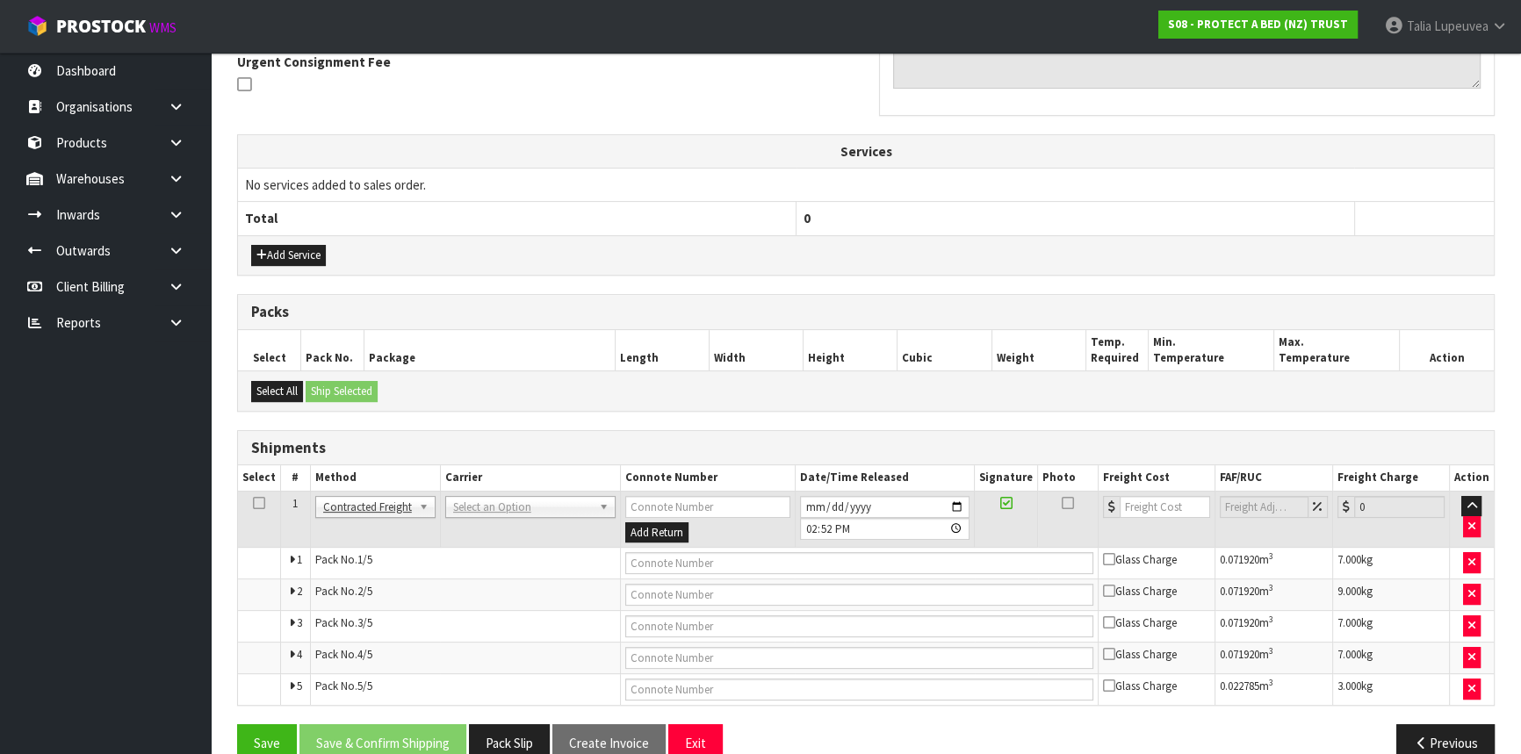
click at [552, 492] on td "ANGEL - ANGEL TRANSPORT [PERSON_NAME] REMOVALS DEAEXPAKL - DEADLINE EXPRESS COU…" at bounding box center [530, 519] width 180 height 57
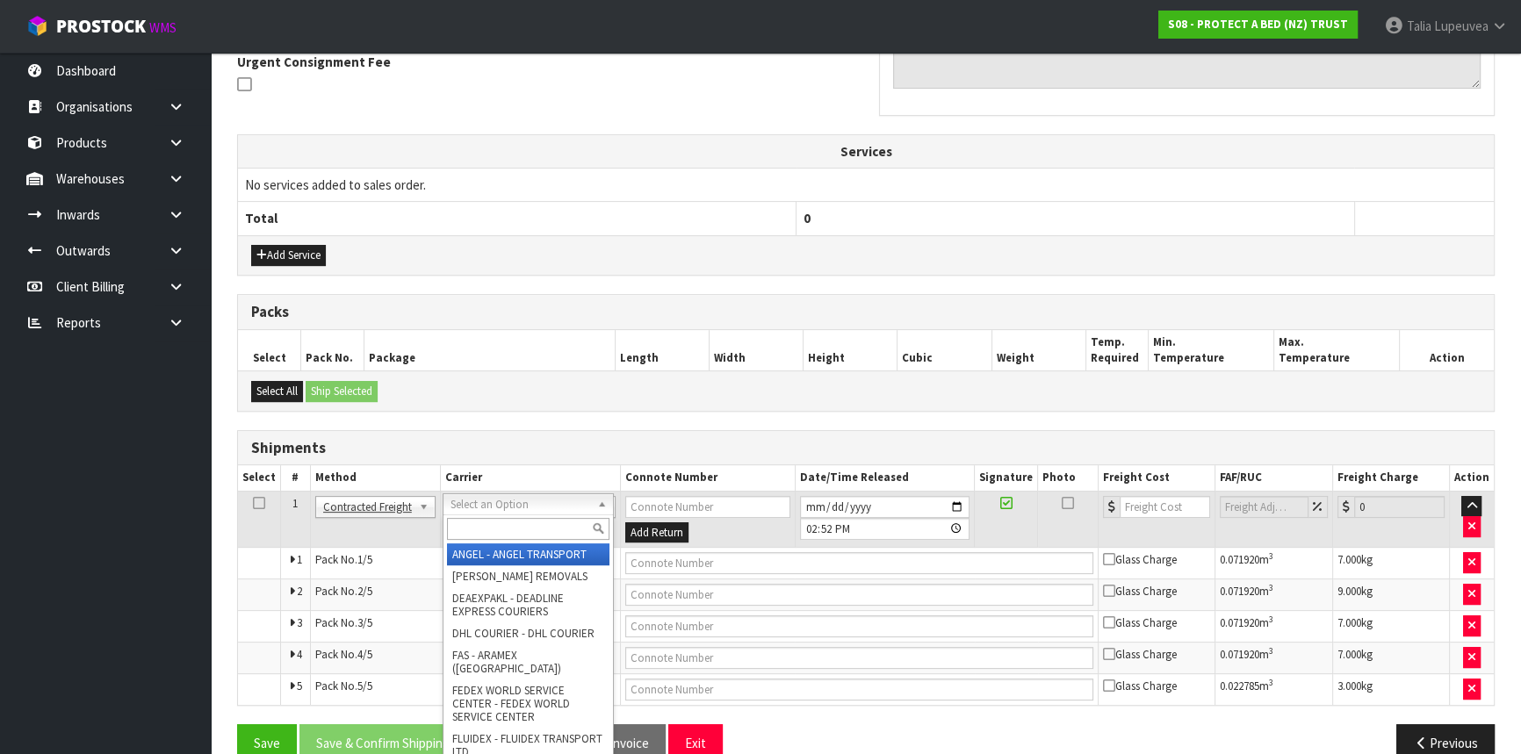
click at [527, 529] on input "text" at bounding box center [528, 529] width 162 height 22
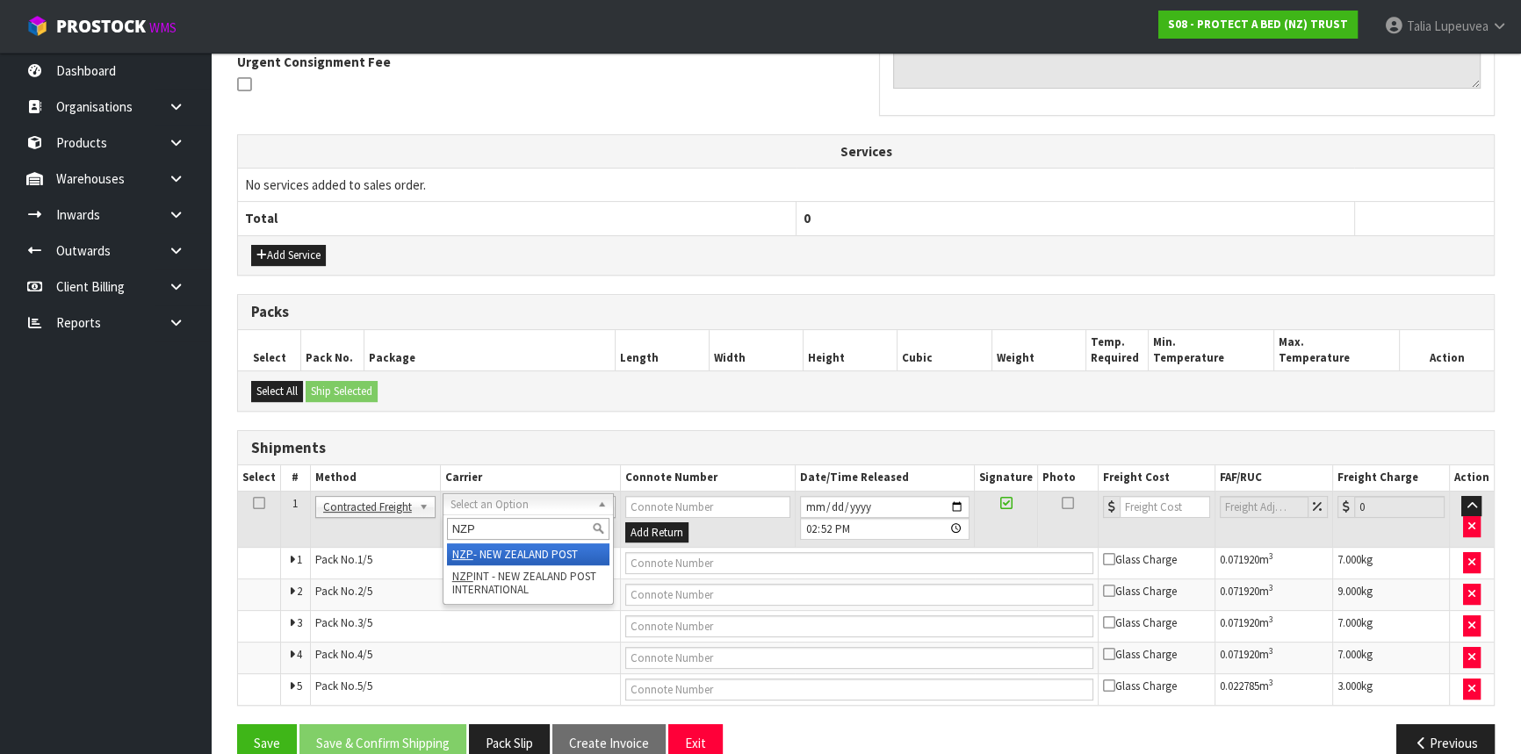
type input "NZP"
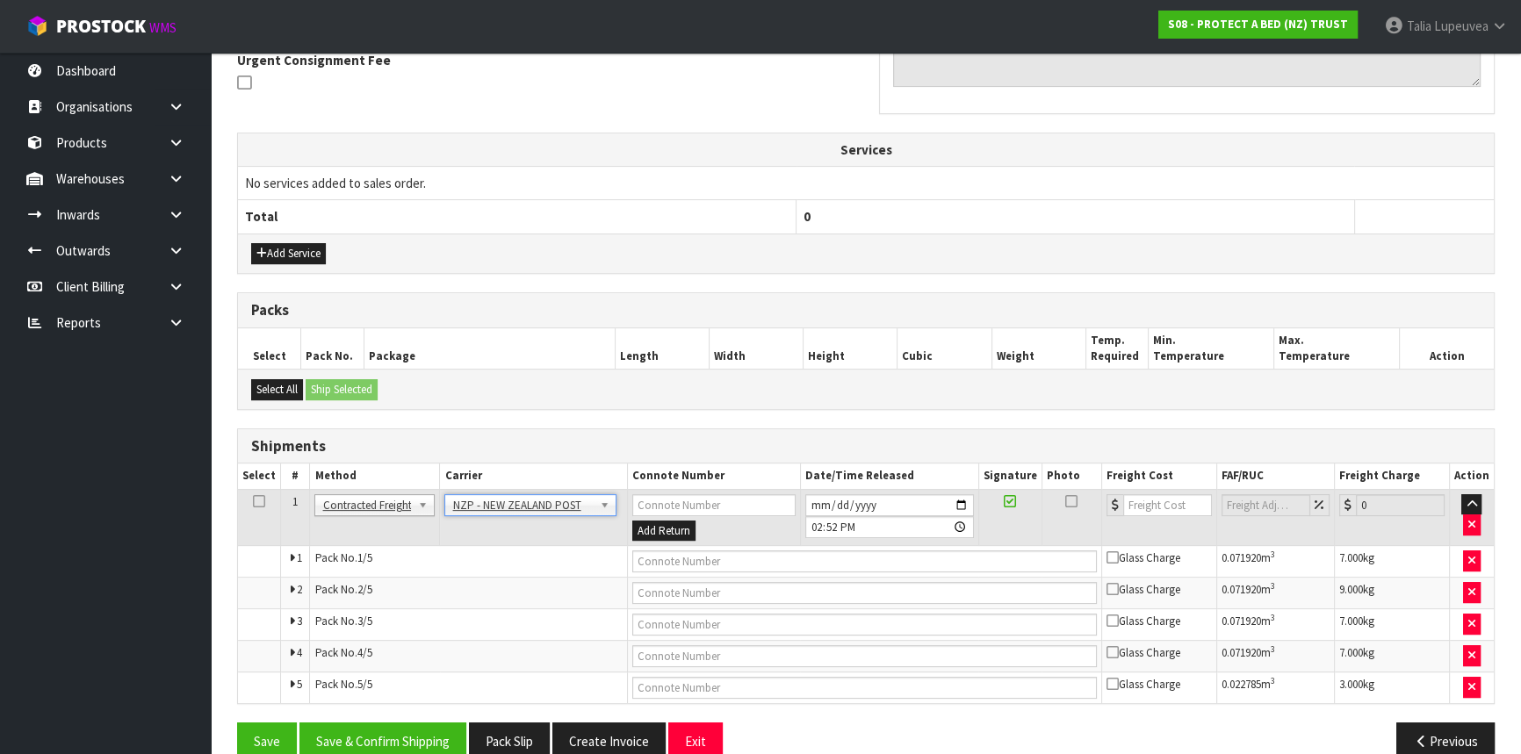
scroll to position [561, 0]
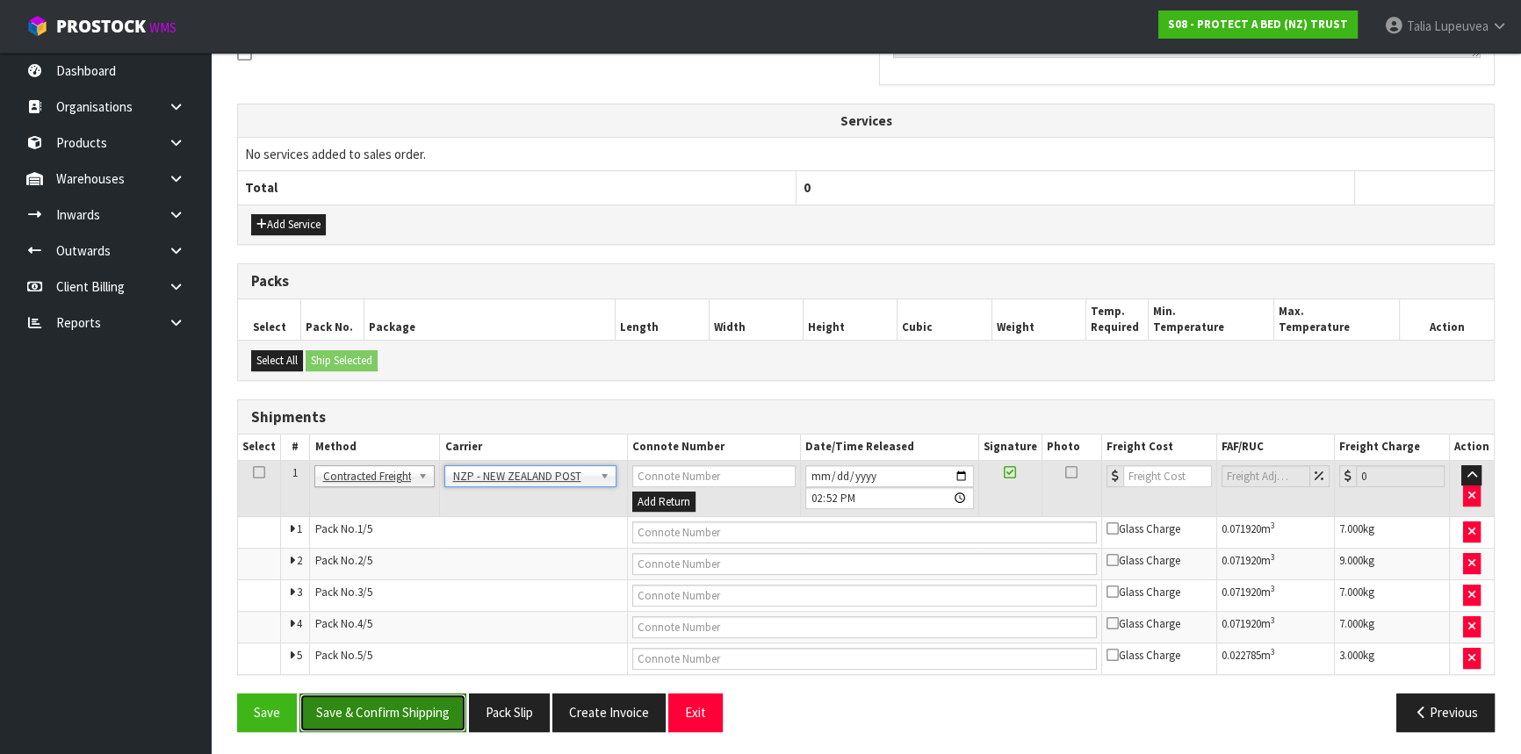
click at [380, 702] on button "Save & Confirm Shipping" at bounding box center [382, 713] width 167 height 38
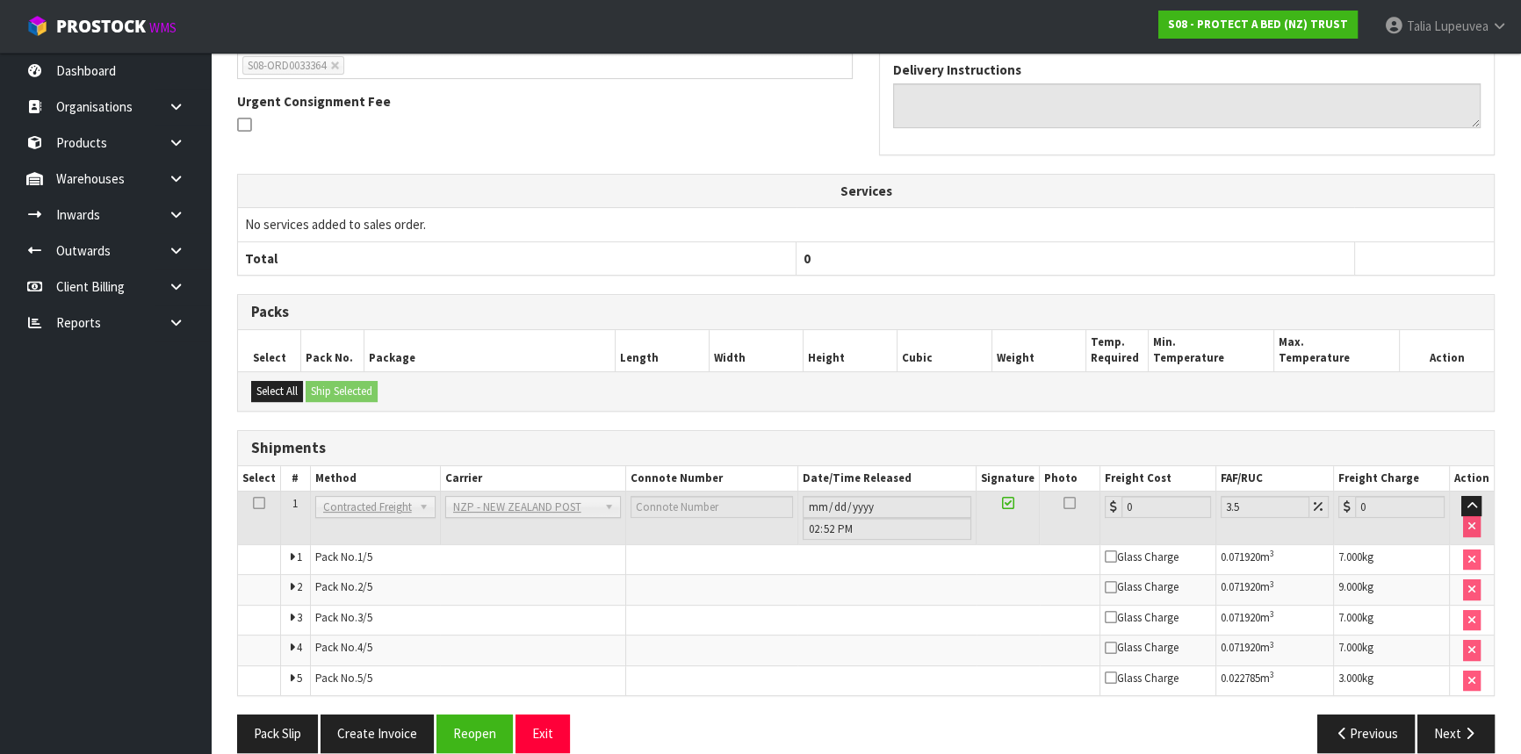
scroll to position [530, 0]
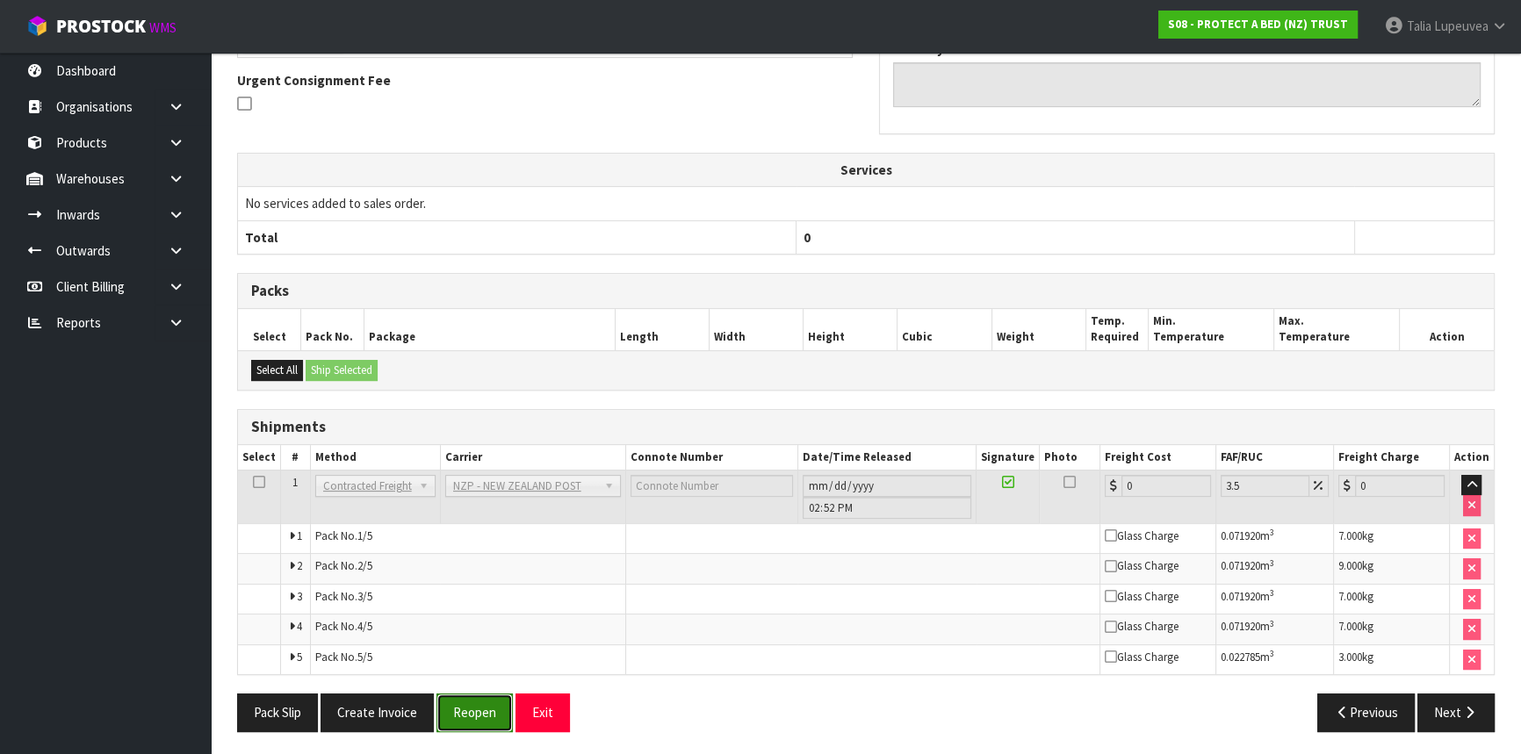
click at [451, 696] on button "Reopen" at bounding box center [474, 713] width 76 height 38
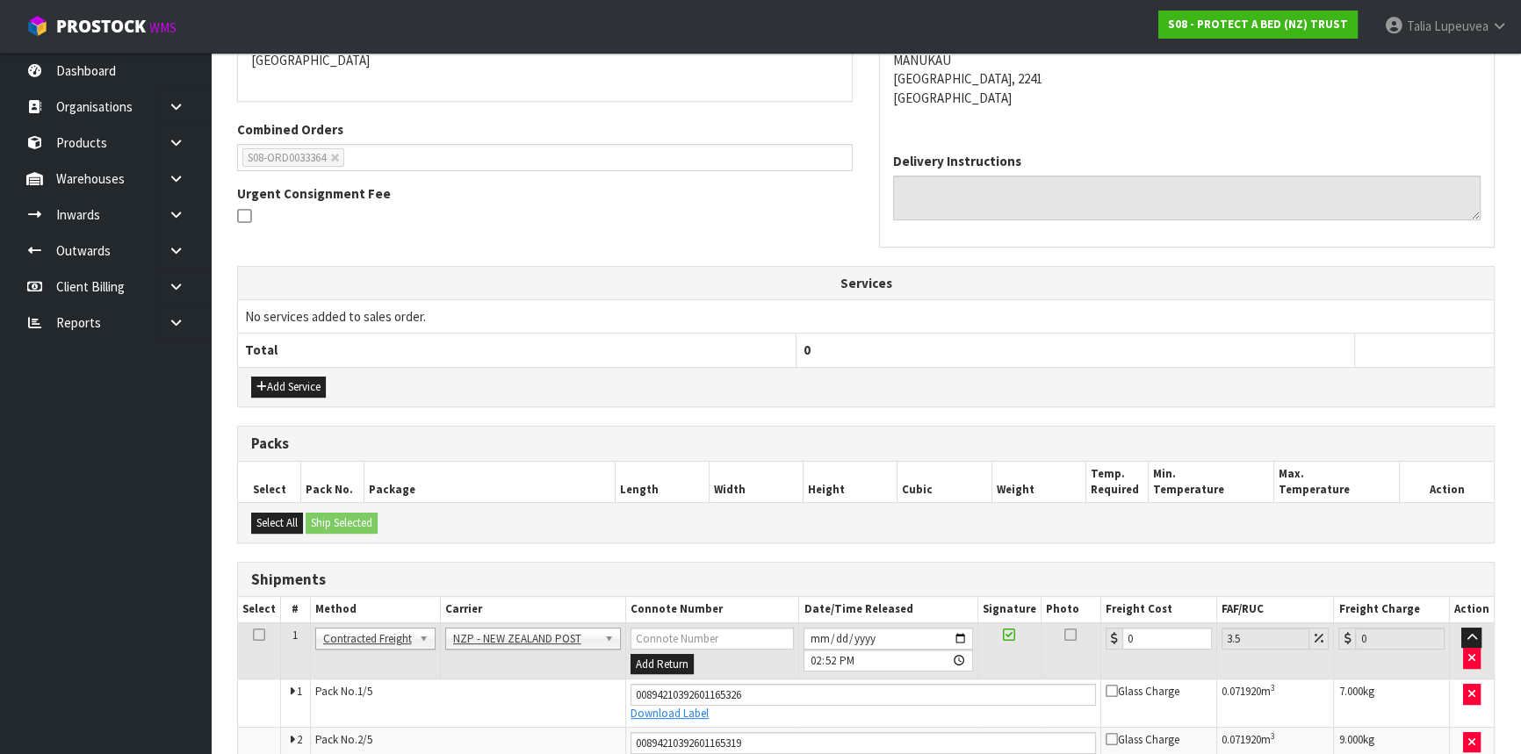
scroll to position [578, 0]
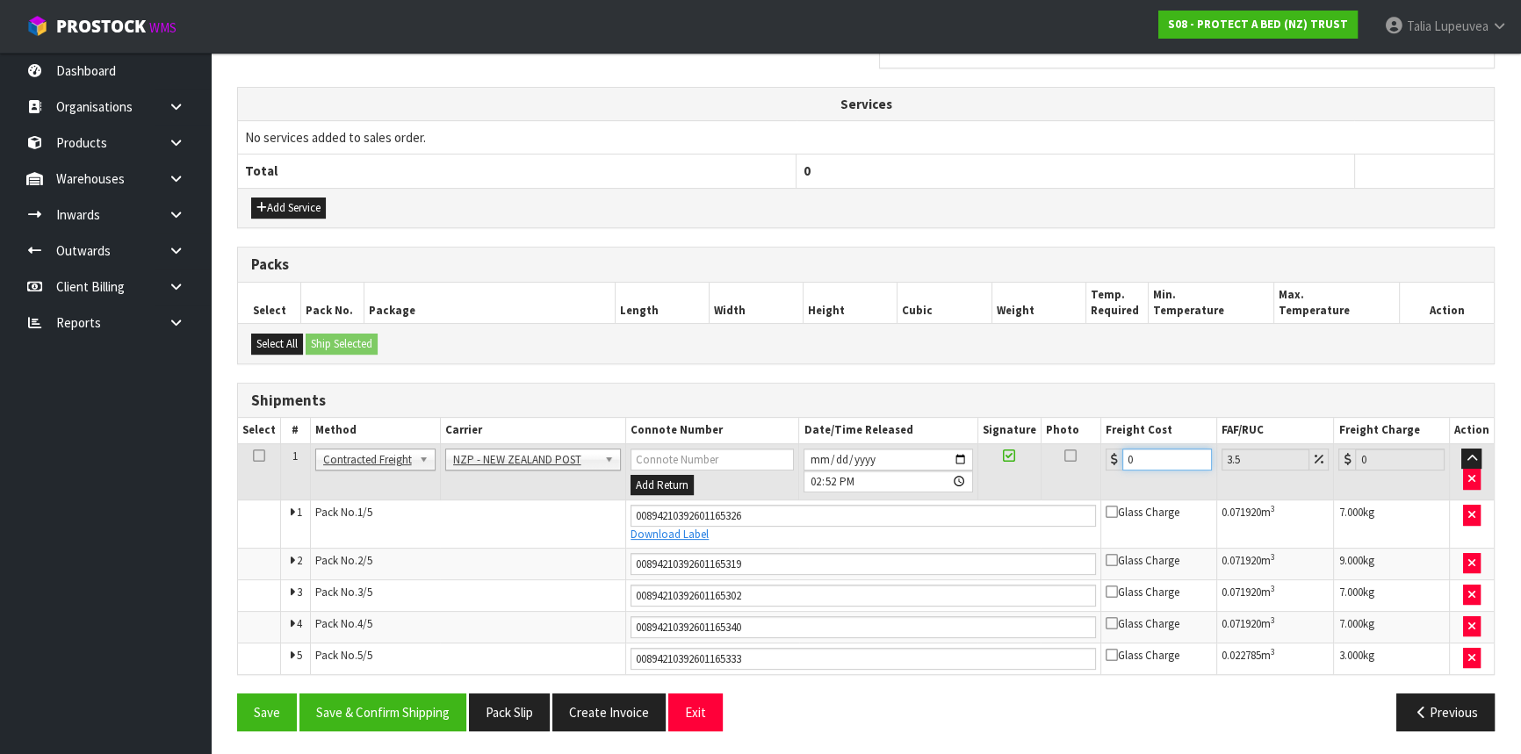
drag, startPoint x: 1148, startPoint y: 462, endPoint x: 1086, endPoint y: 466, distance: 61.6
click at [1086, 466] on tr "1 Client Local Pickup Customer Local Pickup Company Freight Contracted Freight …" at bounding box center [866, 471] width 1256 height 57
type input "2"
type input "2.07"
type input "21"
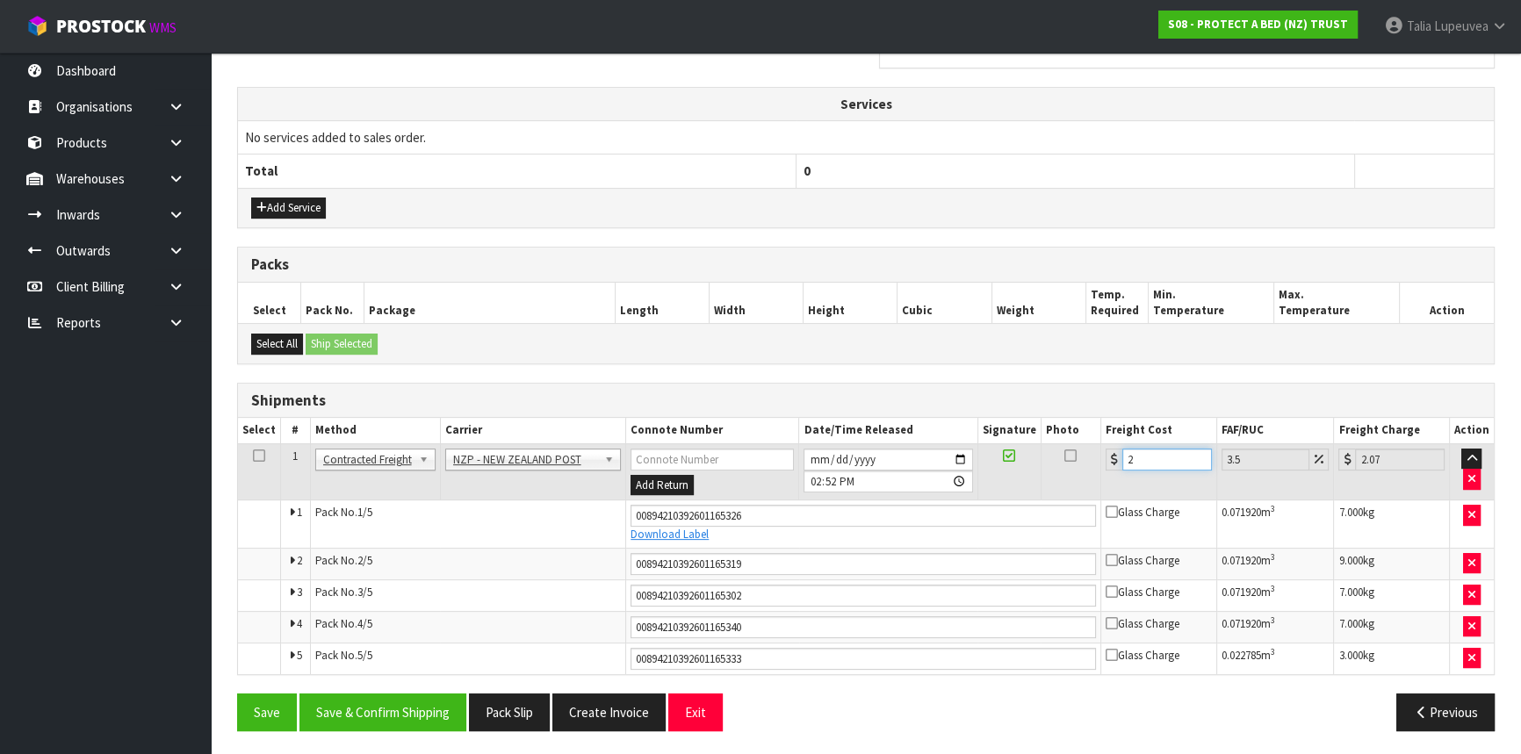
type input "21.73"
type input "21.6"
type input "22.36"
type input "21.65"
type input "22.41"
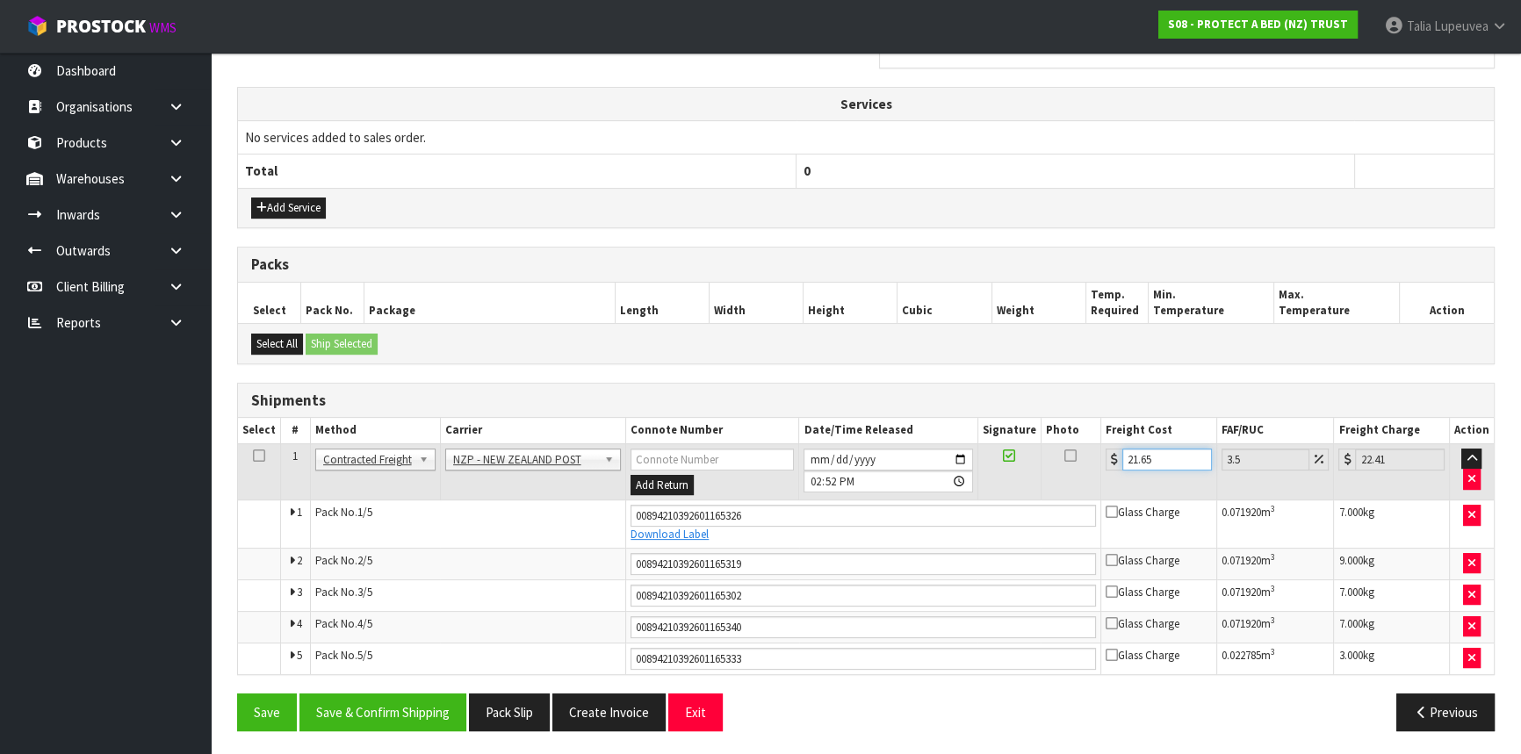
type input "21.65"
drag, startPoint x: 772, startPoint y: 623, endPoint x: 626, endPoint y: 614, distance: 146.0
click at [630, 616] on input "00894210392601165340" at bounding box center [862, 627] width 465 height 22
click at [358, 695] on button "Save & Confirm Shipping" at bounding box center [382, 713] width 167 height 38
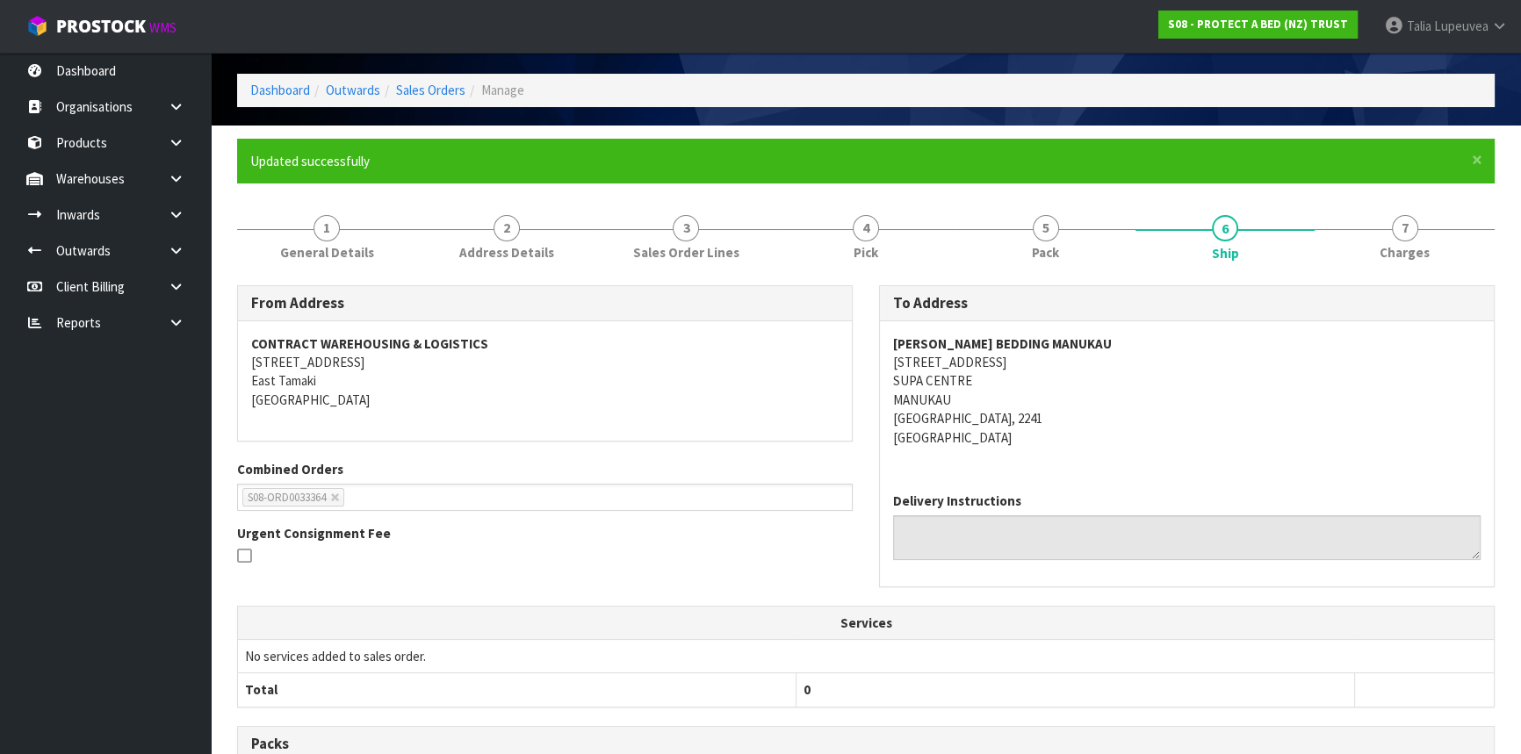
scroll to position [0, 0]
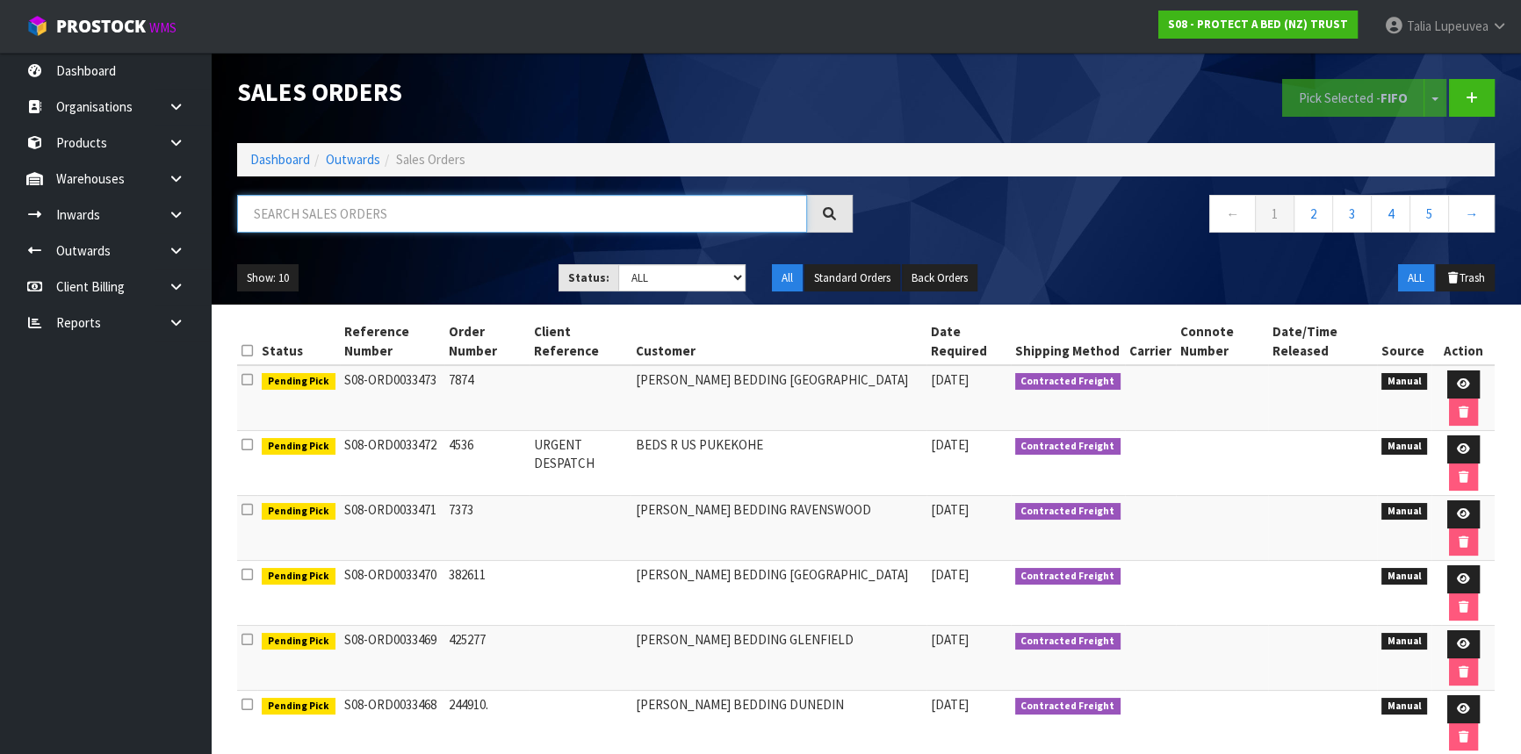
click at [394, 220] on input "text" at bounding box center [522, 214] width 570 height 38
type input "JOB-0412056"
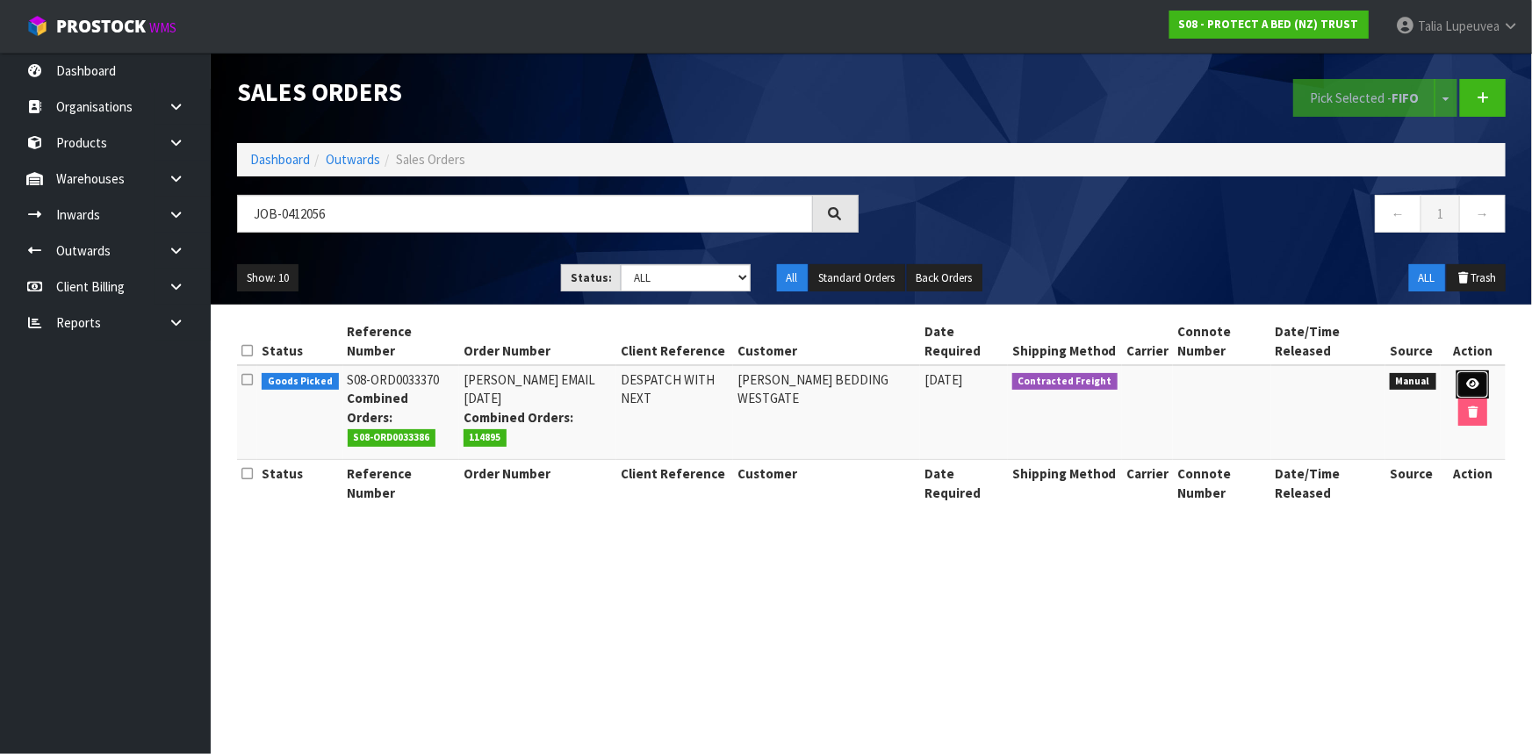
click at [1476, 378] on link at bounding box center [1473, 385] width 32 height 28
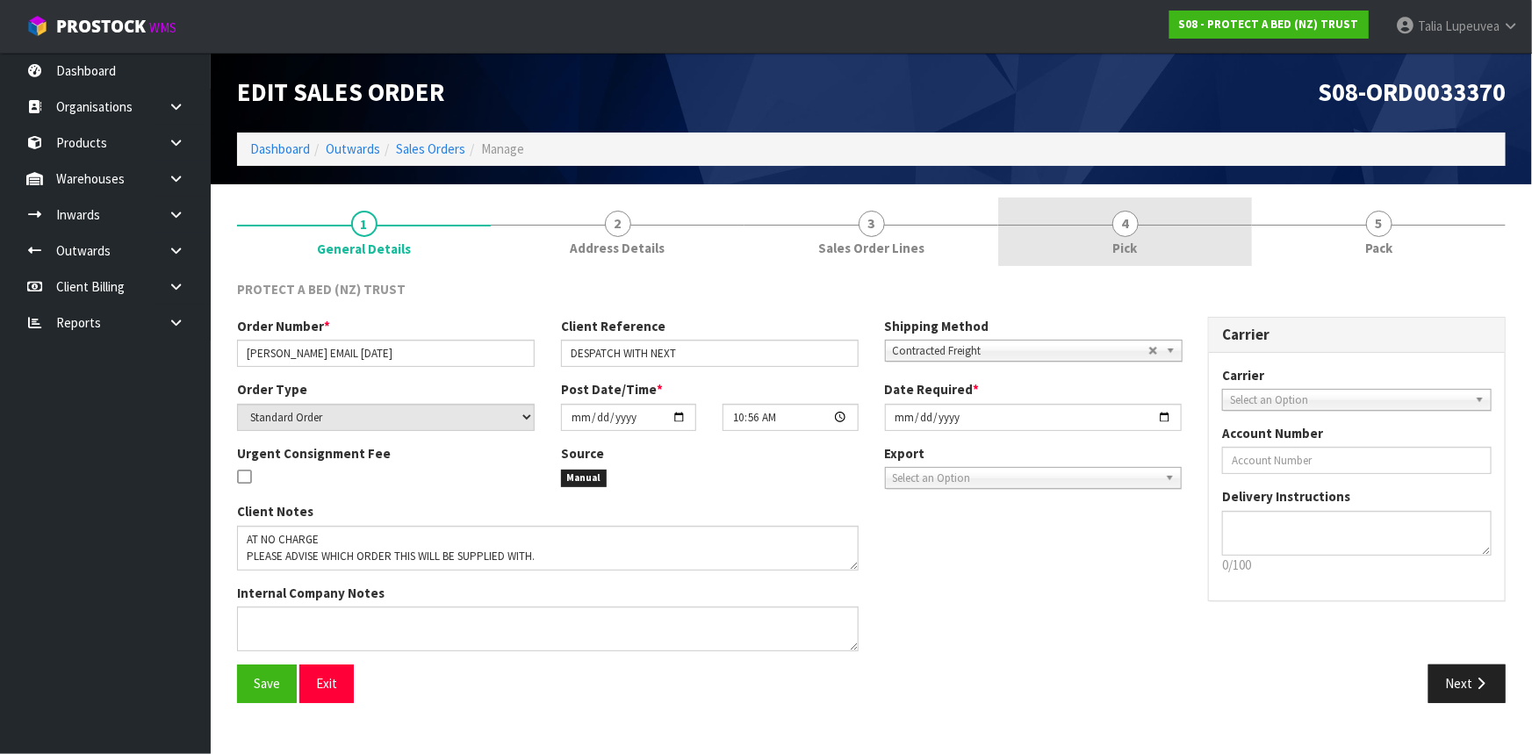
click at [1120, 236] on link "4 Pick" at bounding box center [1125, 232] width 254 height 69
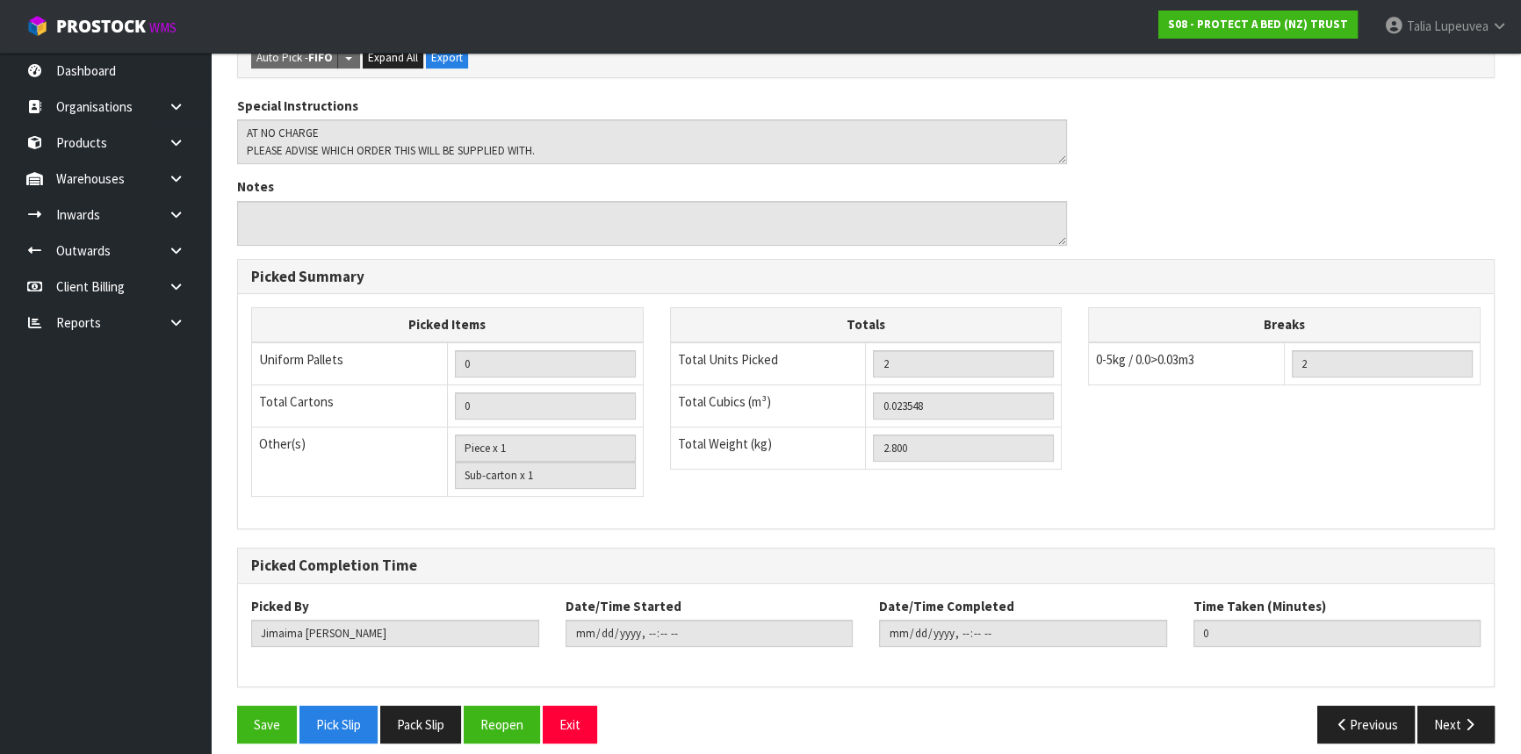
scroll to position [60, 0]
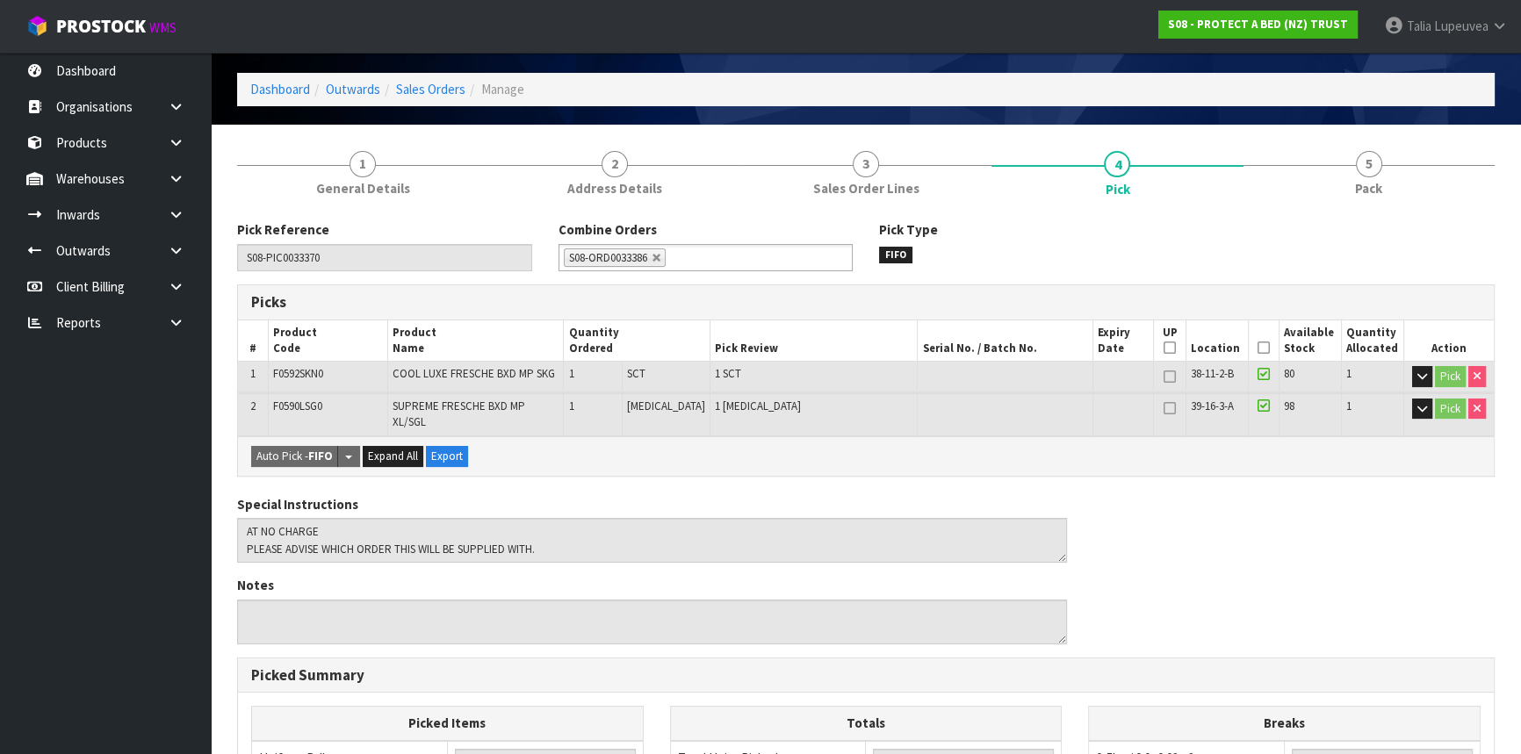
click at [1257, 348] on icon at bounding box center [1263, 348] width 12 height 1
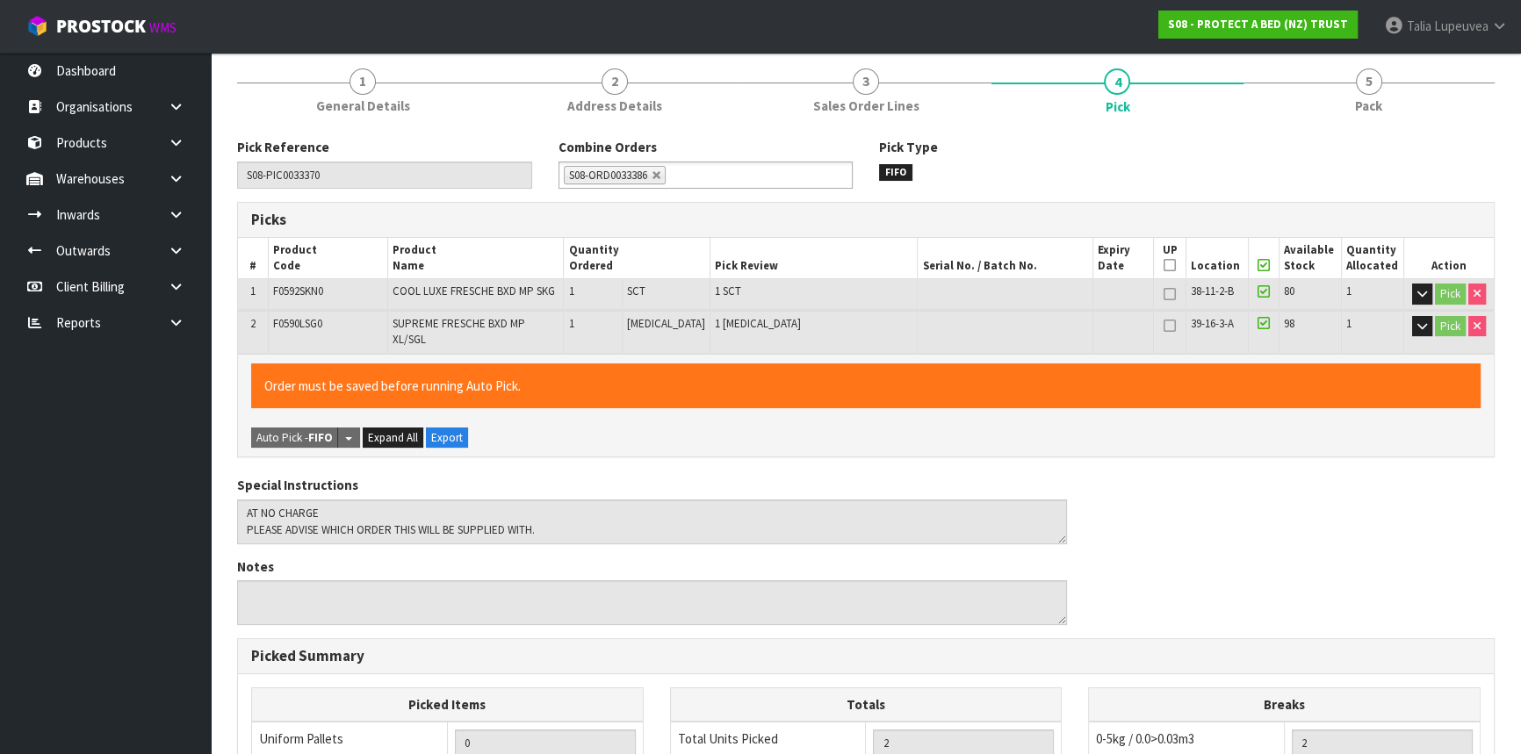
scroll to position [522, 0]
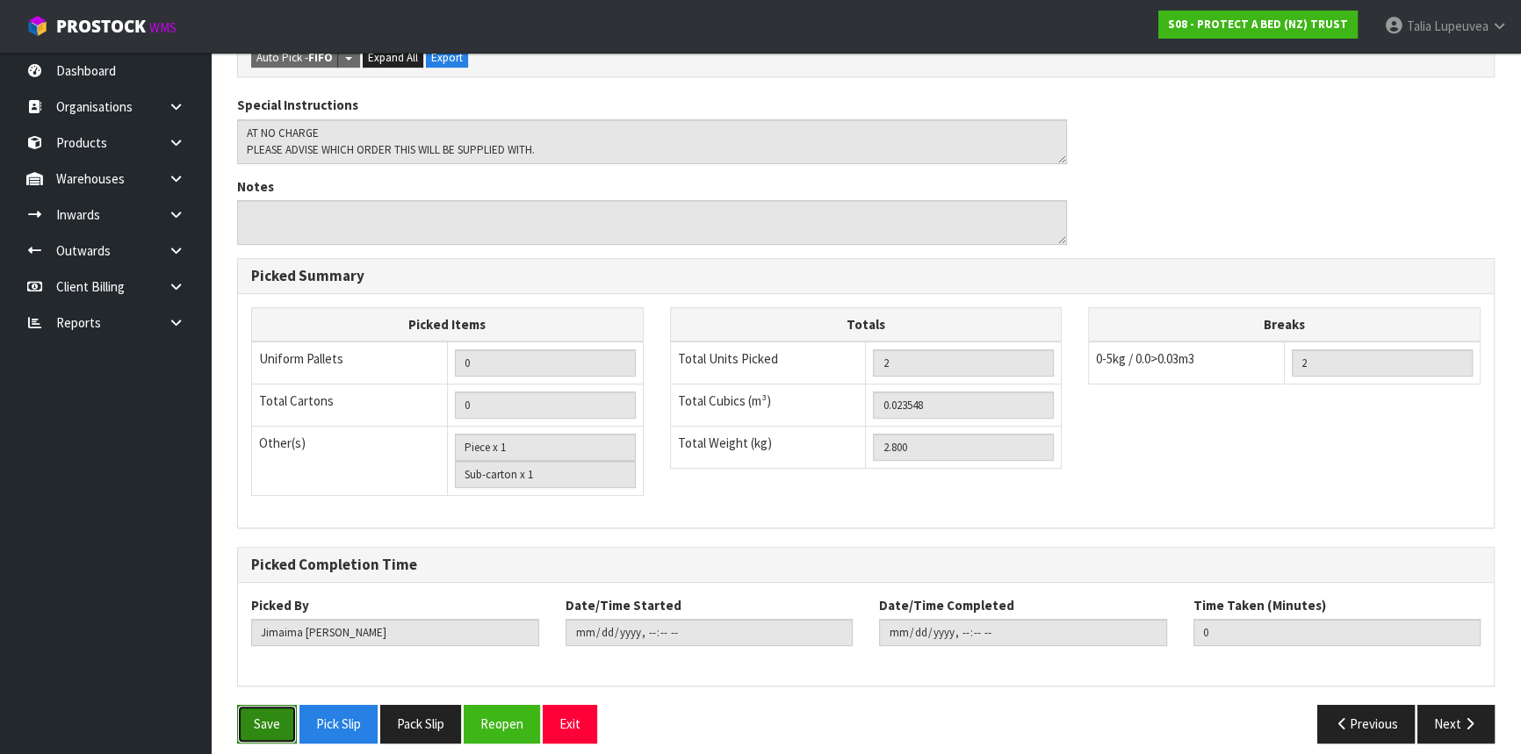
click at [253, 706] on button "Save" at bounding box center [267, 724] width 60 height 38
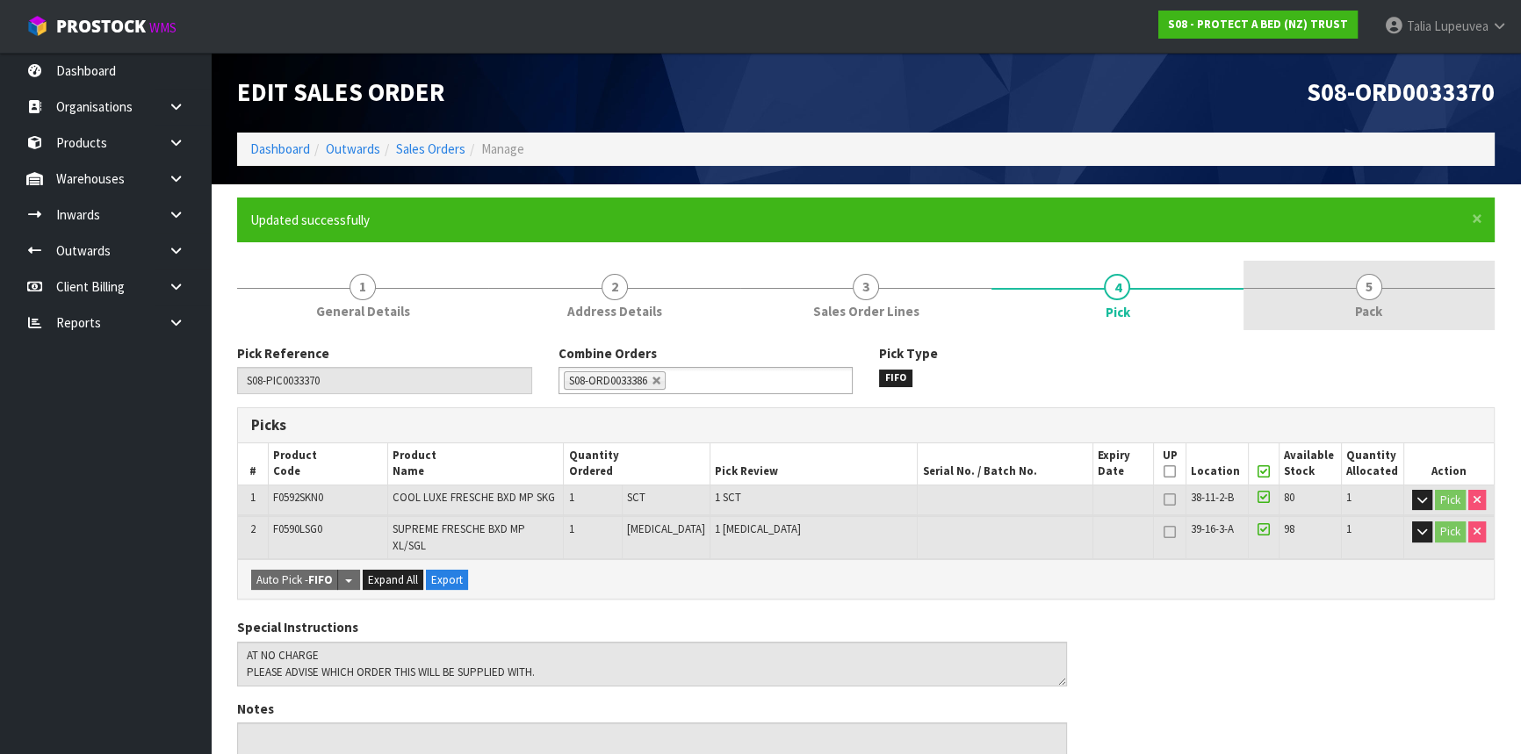
drag, startPoint x: 1369, startPoint y: 299, endPoint x: 1301, endPoint y: 329, distance: 74.3
click at [1369, 299] on span "5" at bounding box center [1369, 287] width 26 height 26
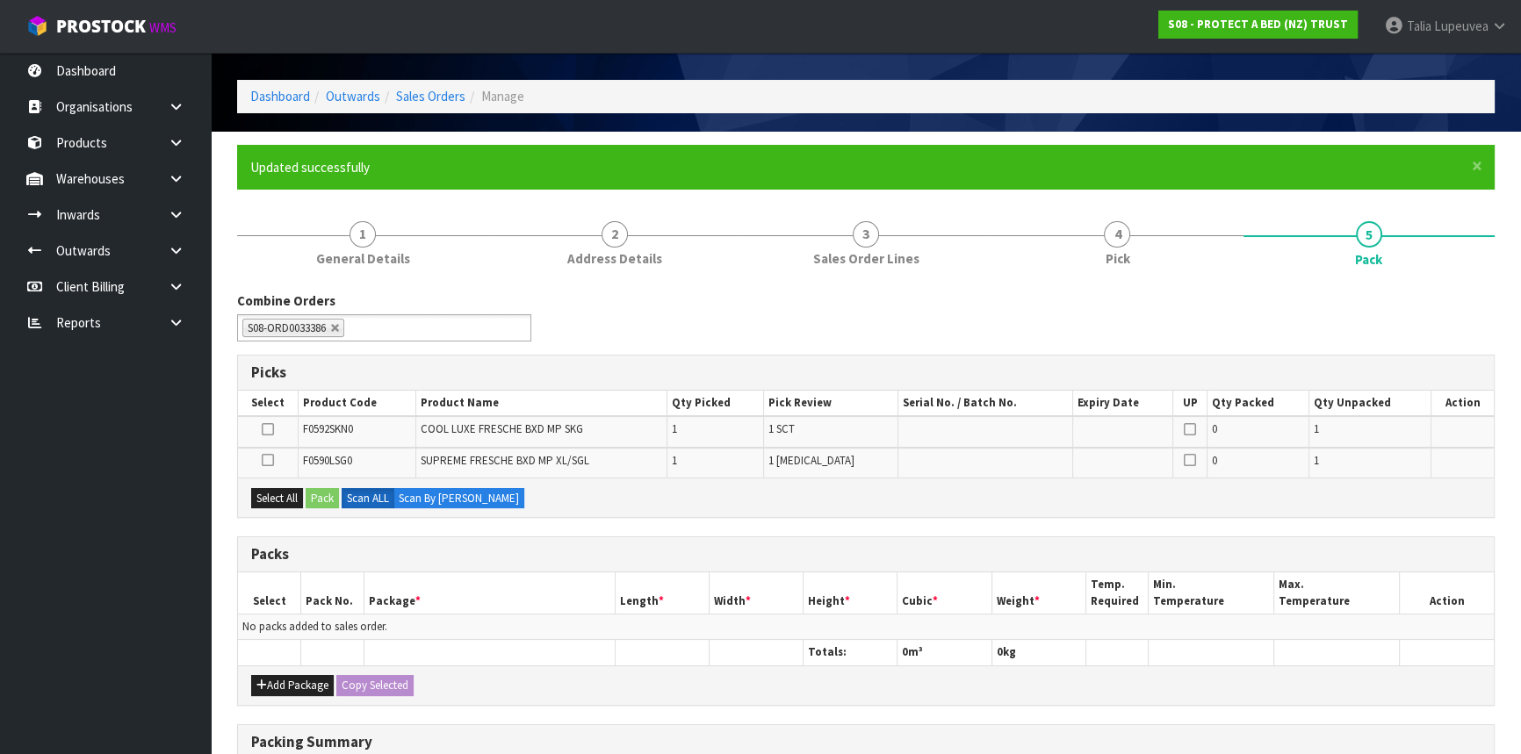
scroll to position [79, 0]
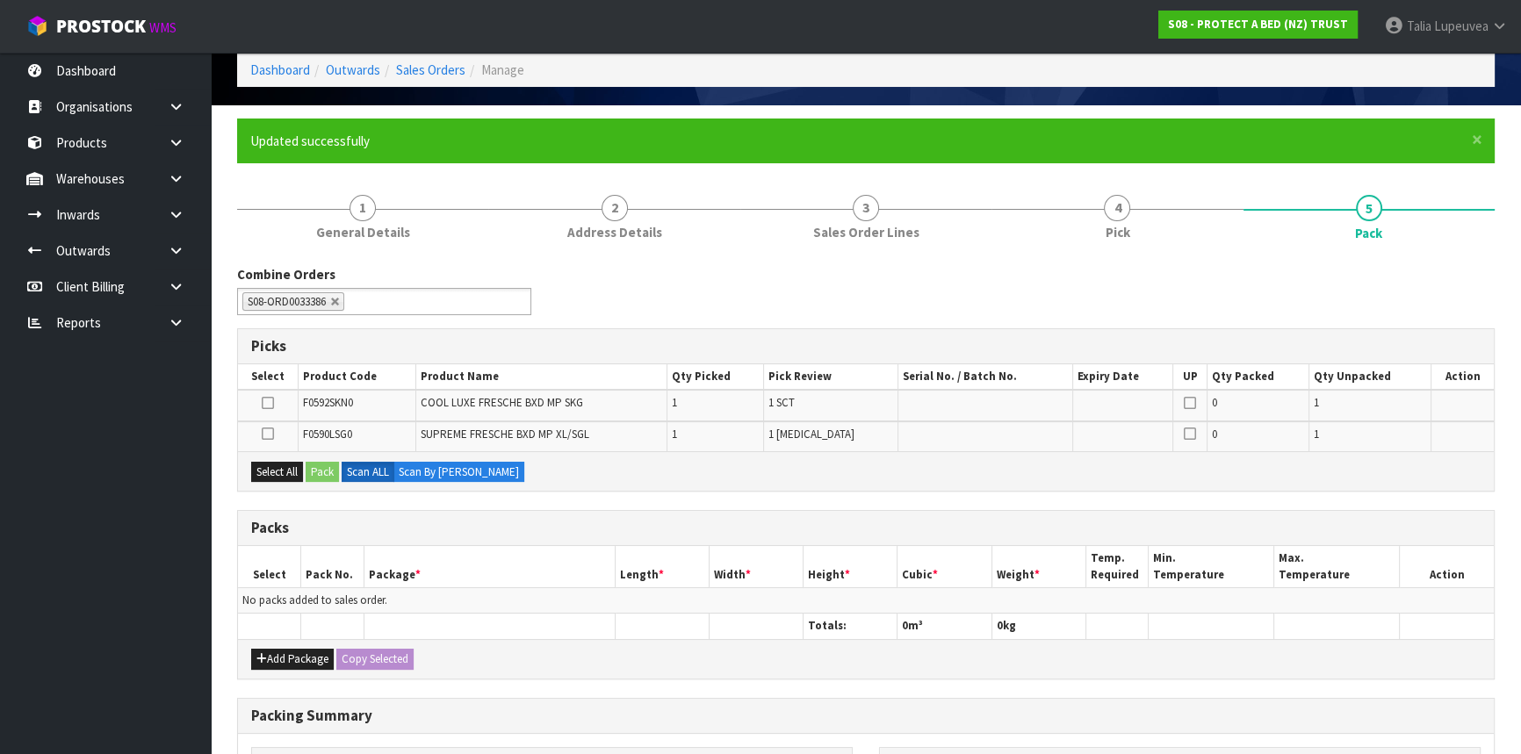
click at [284, 666] on div "Add Package Copy Selected" at bounding box center [866, 659] width 1256 height 40
click at [279, 659] on button "Add Package" at bounding box center [292, 659] width 83 height 21
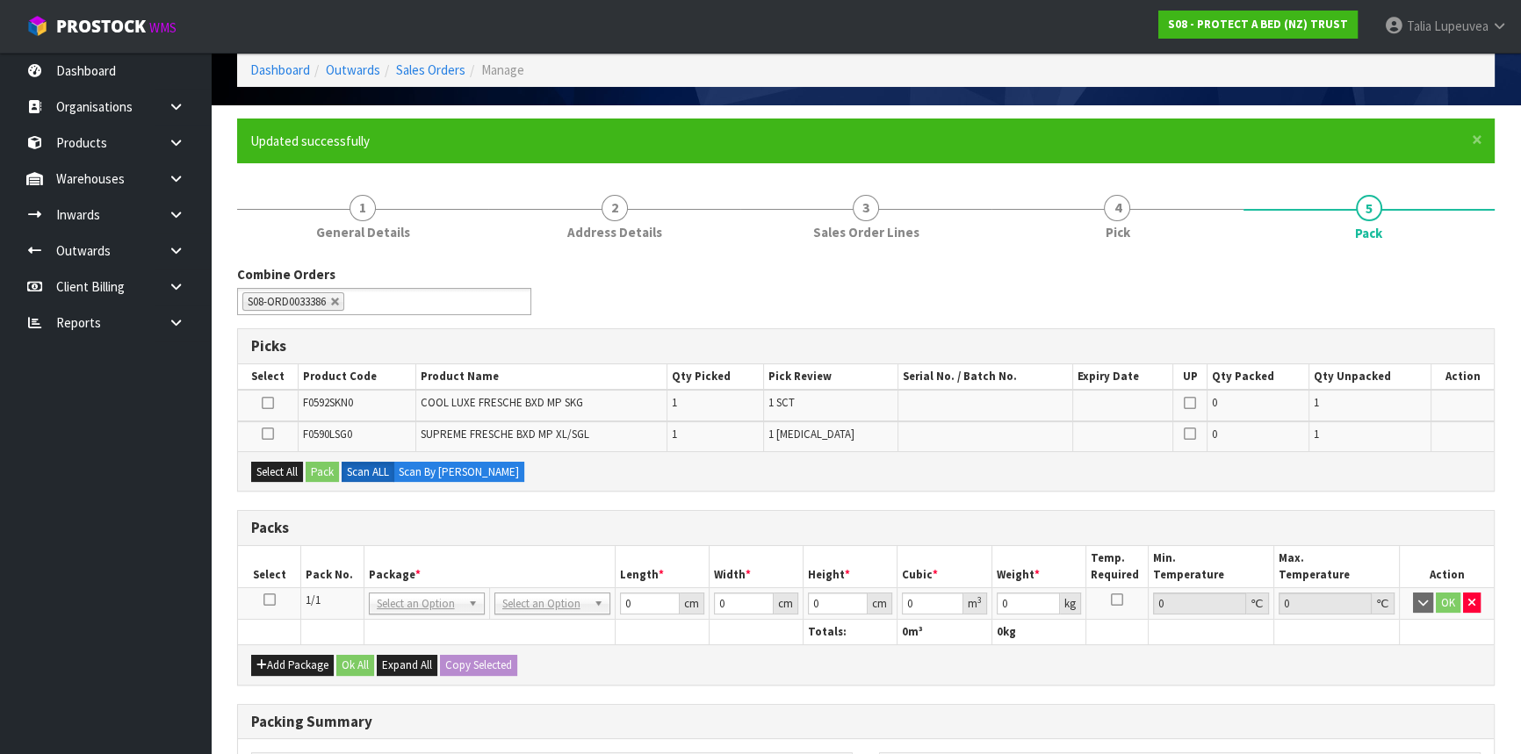
click at [271, 600] on icon at bounding box center [269, 600] width 12 height 1
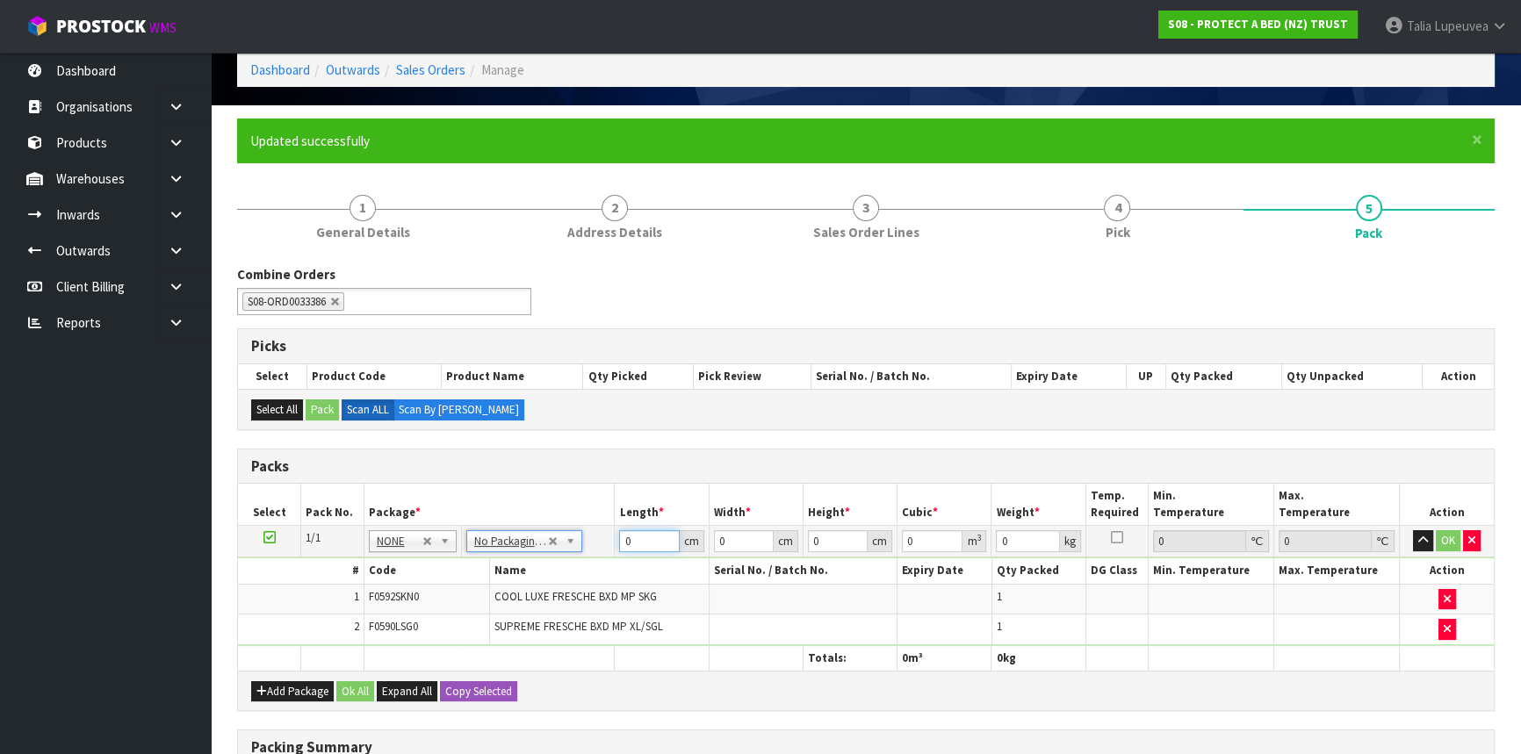
drag, startPoint x: 633, startPoint y: 533, endPoint x: 571, endPoint y: 544, distance: 63.4
click at [571, 544] on tr "1/1 NONE 007-001 007-002 007-004 007-009 007-013 007-014 007-015 007-017 007-01…" at bounding box center [866, 542] width 1256 height 32
type input "59"
type input "40"
type input "4"
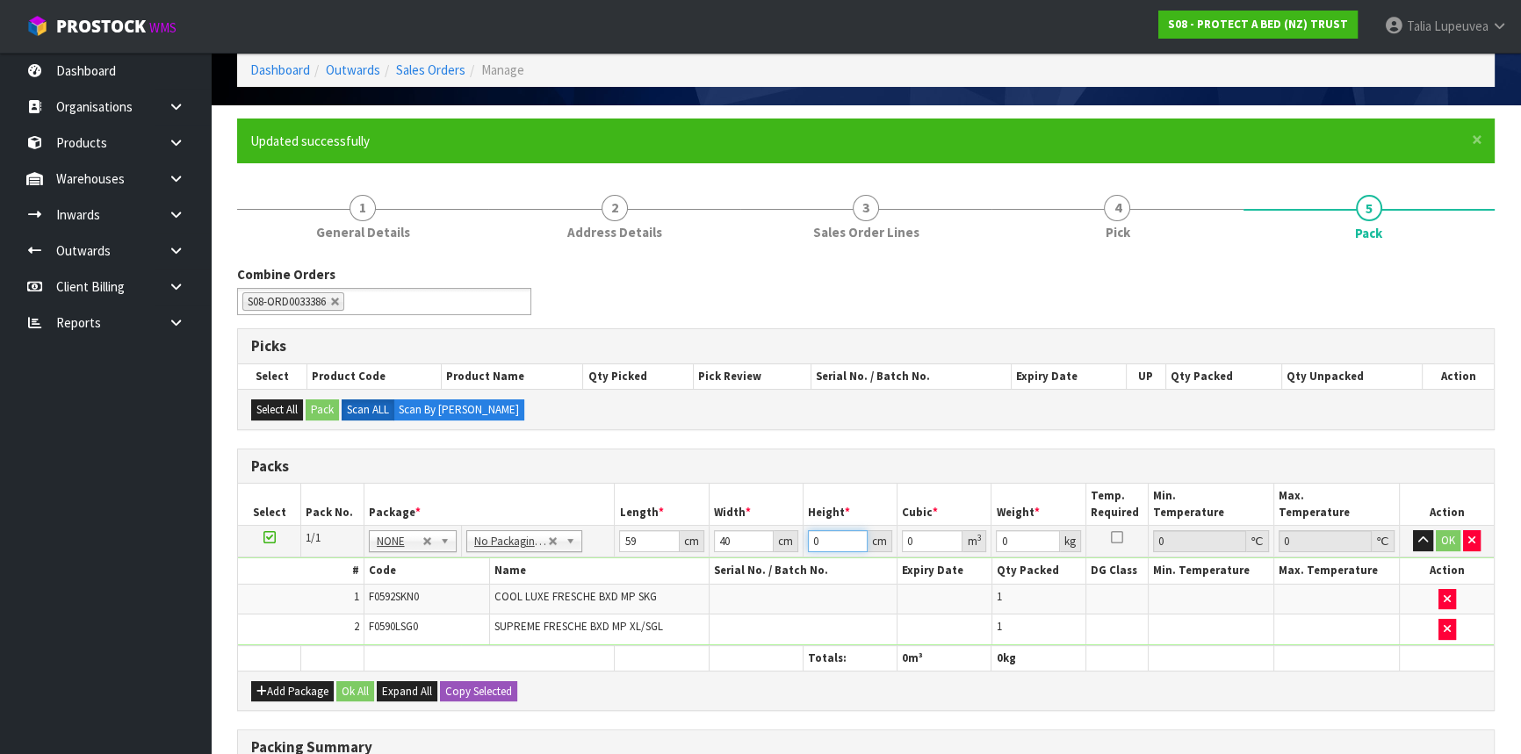
type input "0.00944"
type input "41"
type input "0.09676"
type input "41"
type input "10"
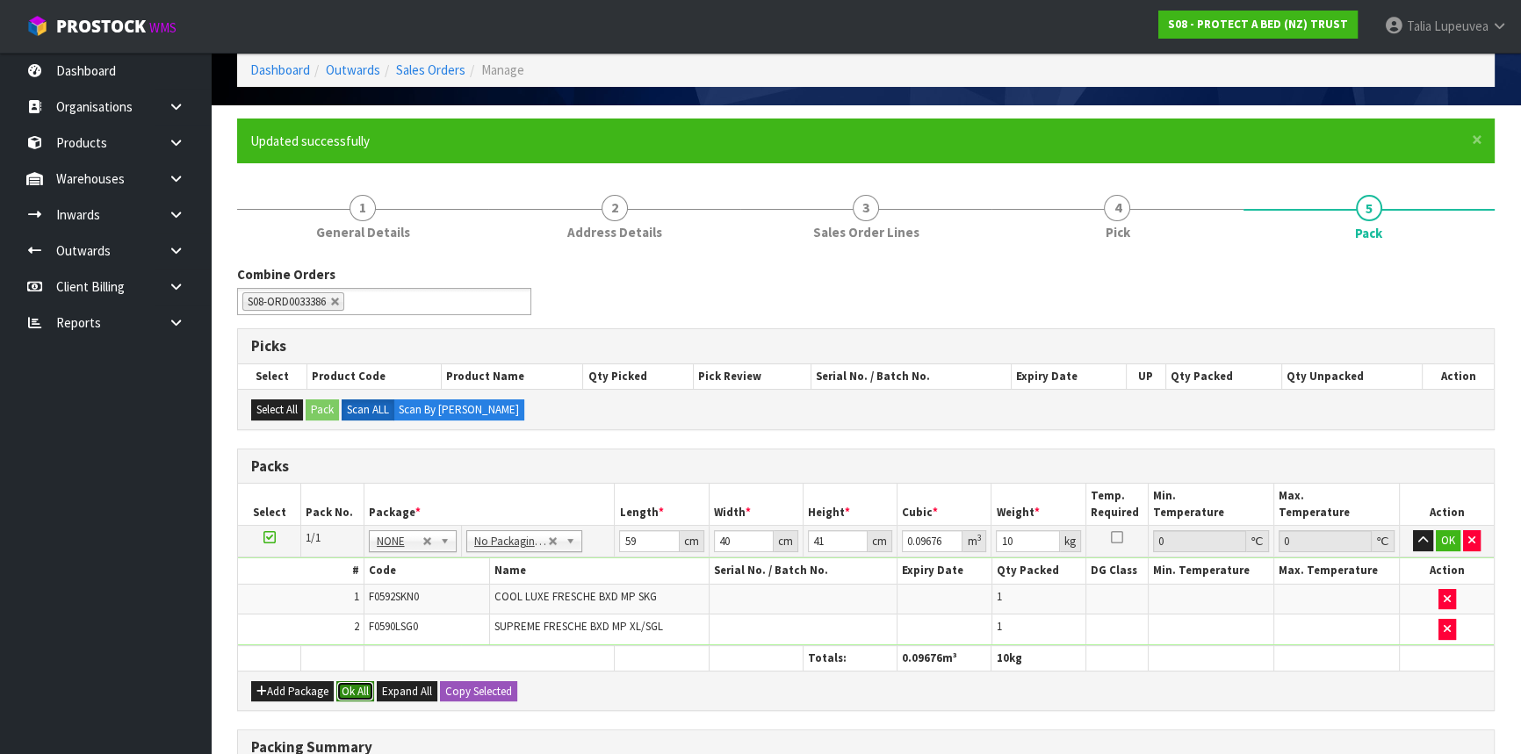
click at [344, 687] on button "Ok All" at bounding box center [355, 691] width 38 height 21
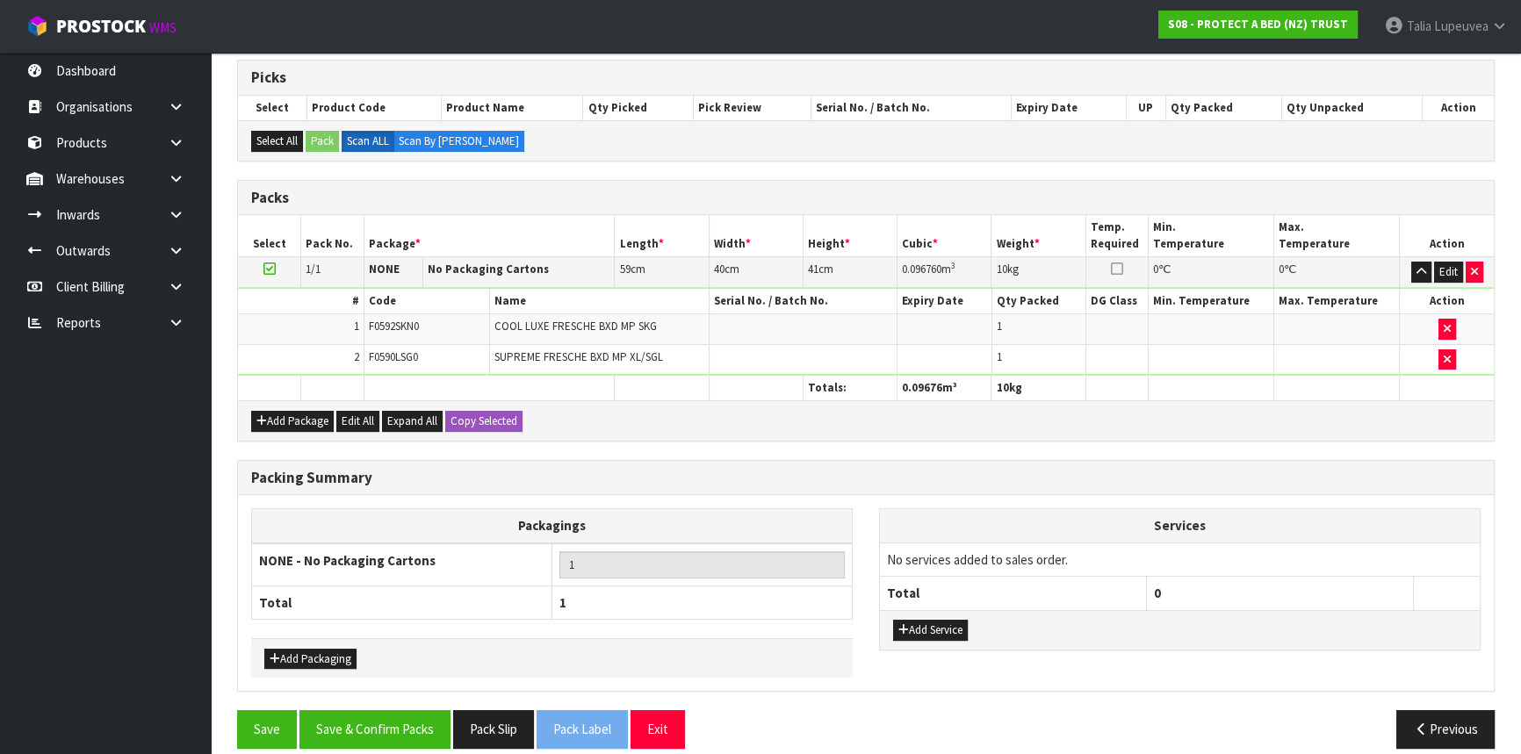
scroll to position [364, 0]
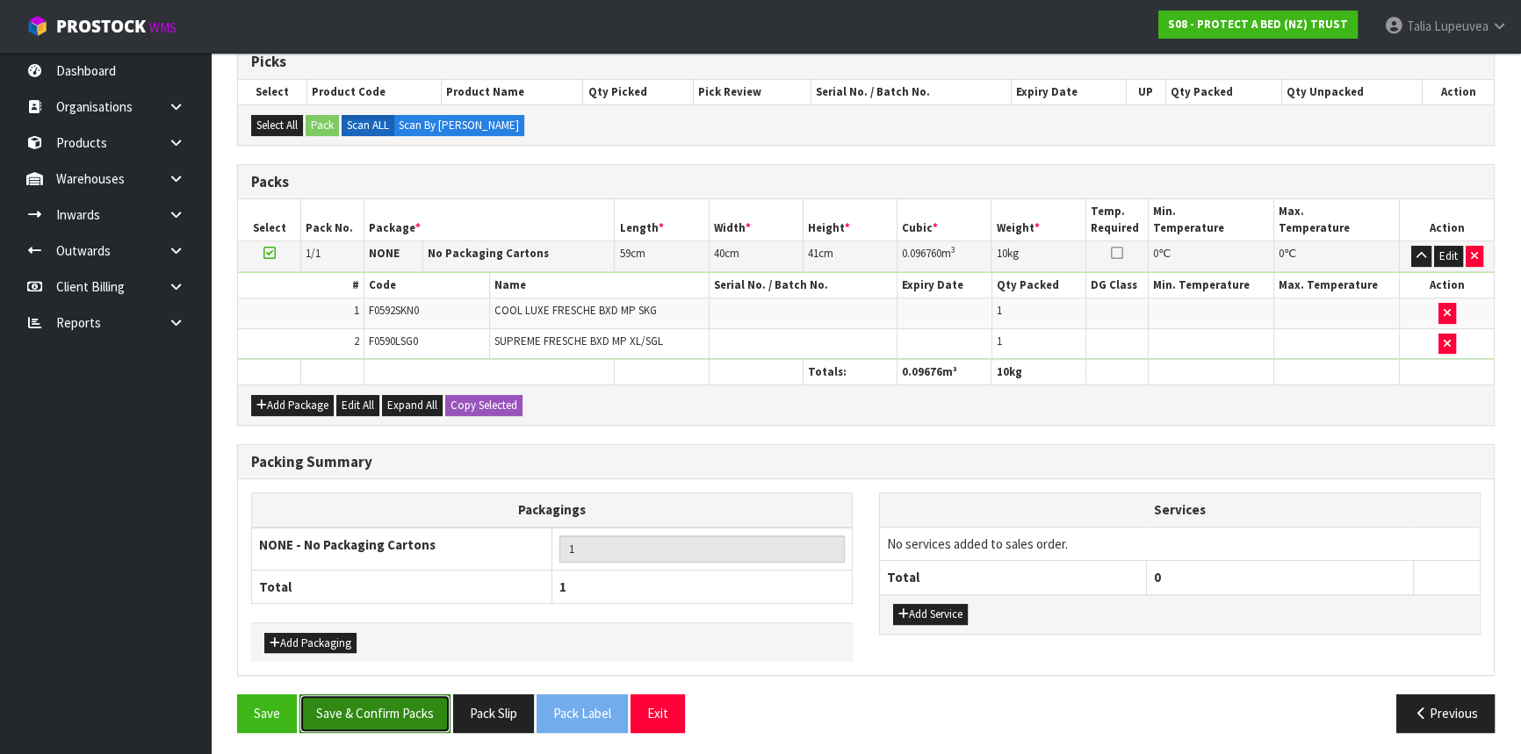
click at [386, 703] on button "Save & Confirm Packs" at bounding box center [374, 714] width 151 height 38
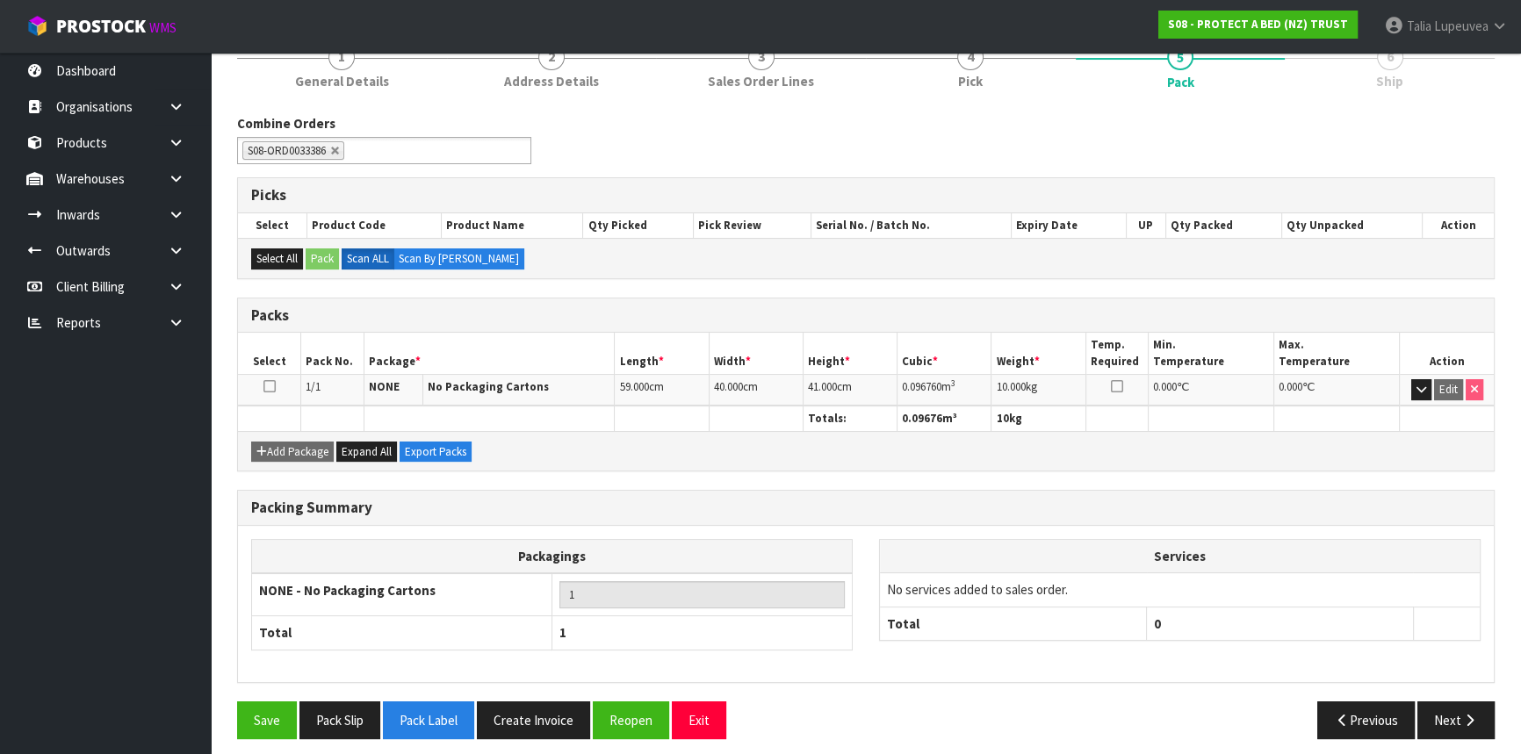
scroll to position [237, 0]
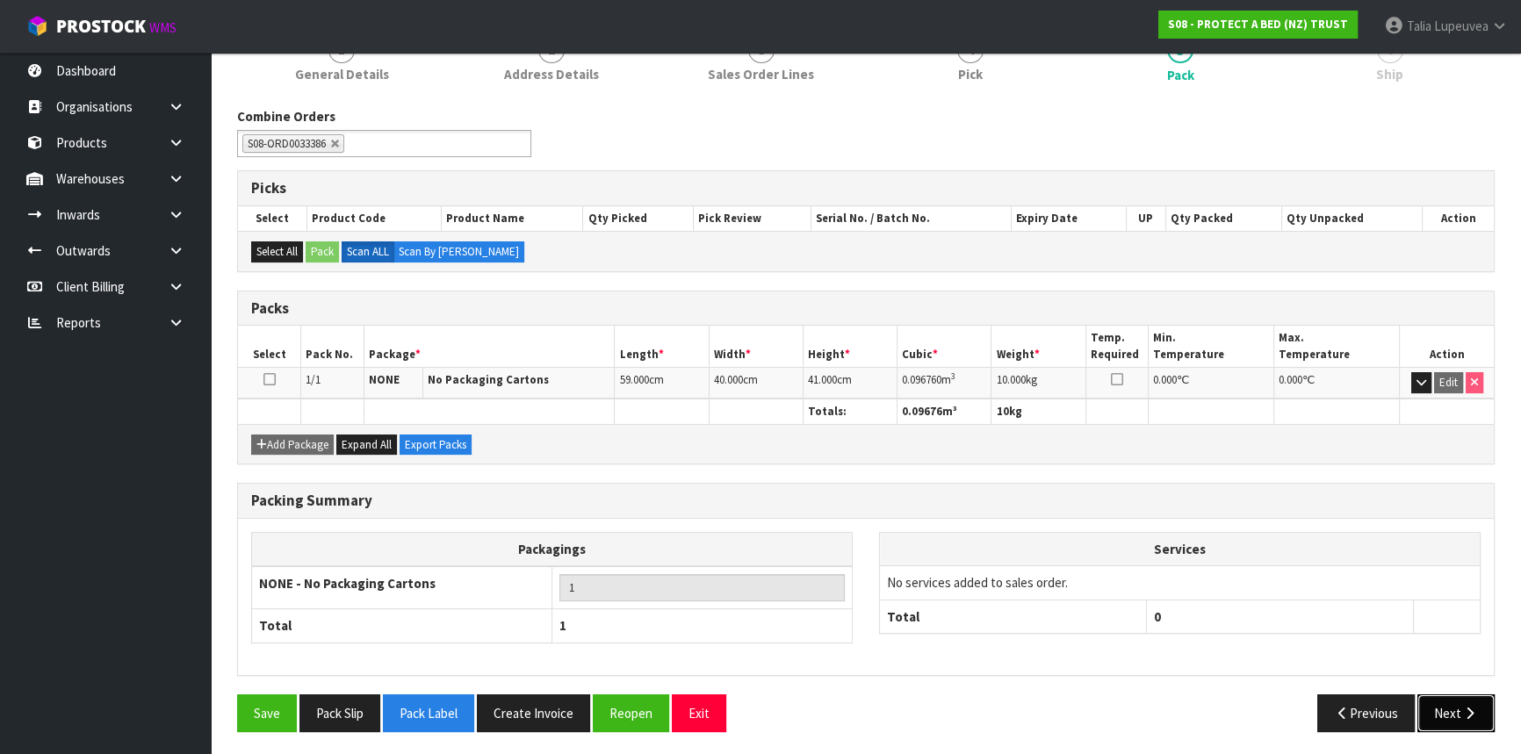
click at [1451, 709] on button "Next" at bounding box center [1455, 714] width 77 height 38
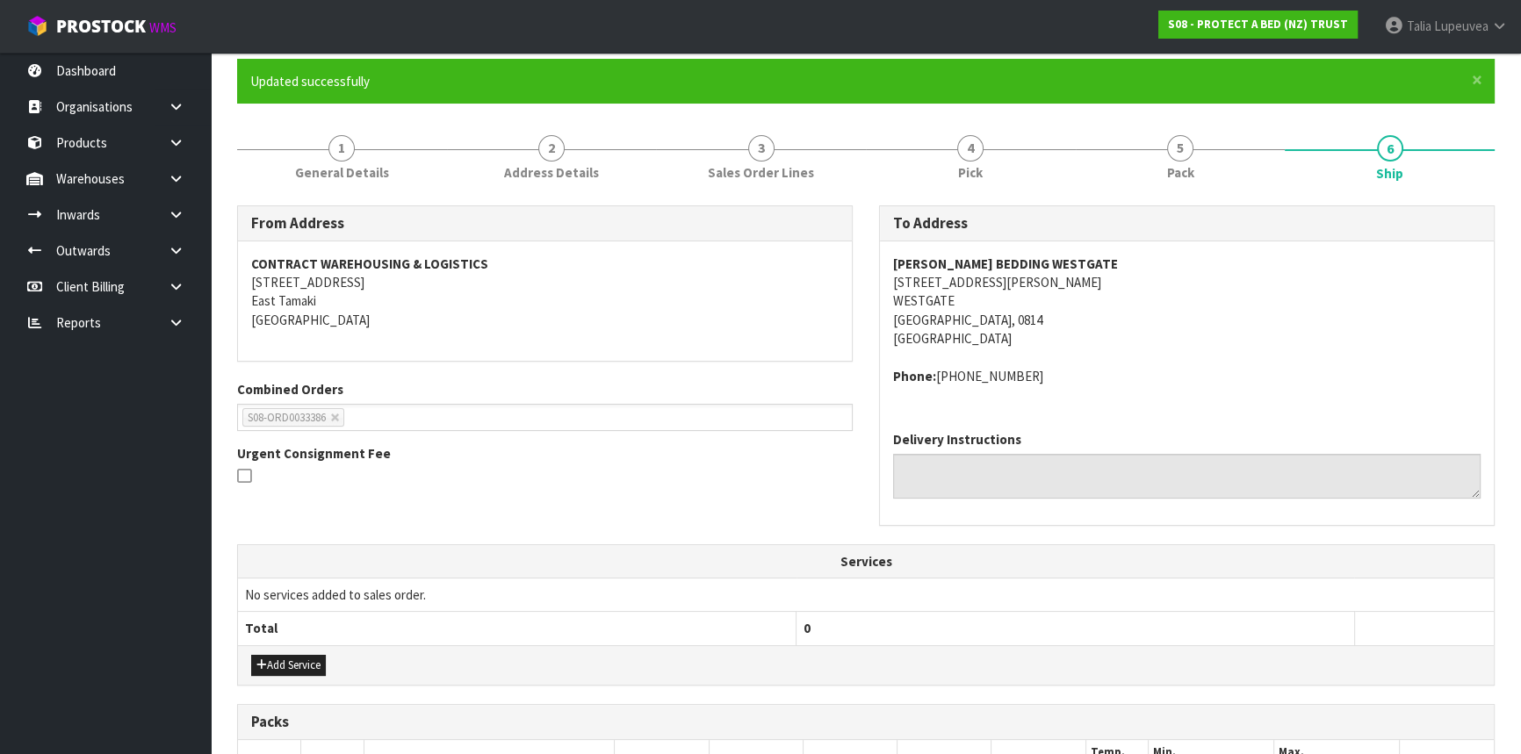
scroll to position [399, 0]
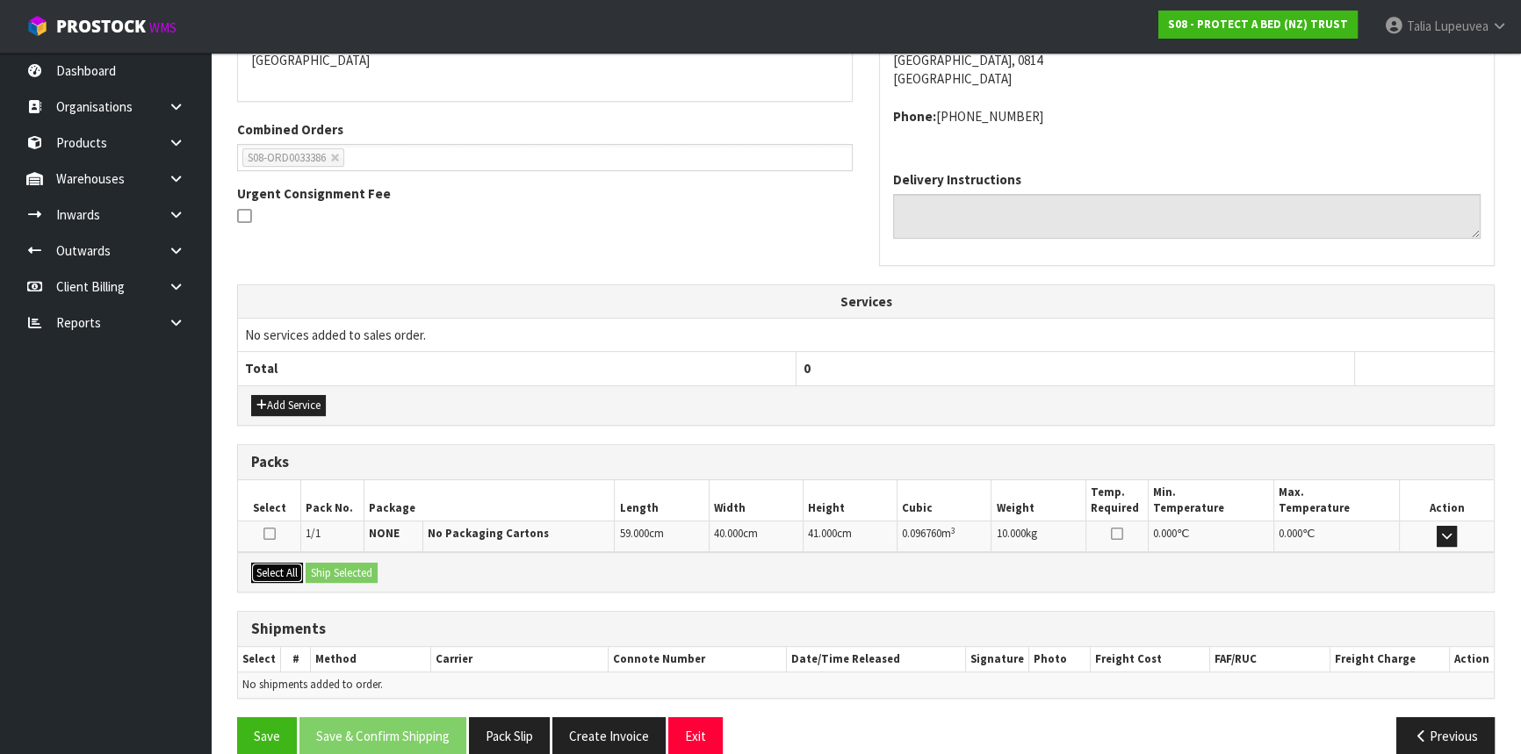
click at [283, 576] on button "Select All" at bounding box center [277, 573] width 52 height 21
click at [336, 571] on button "Ship Selected" at bounding box center [342, 573] width 72 height 21
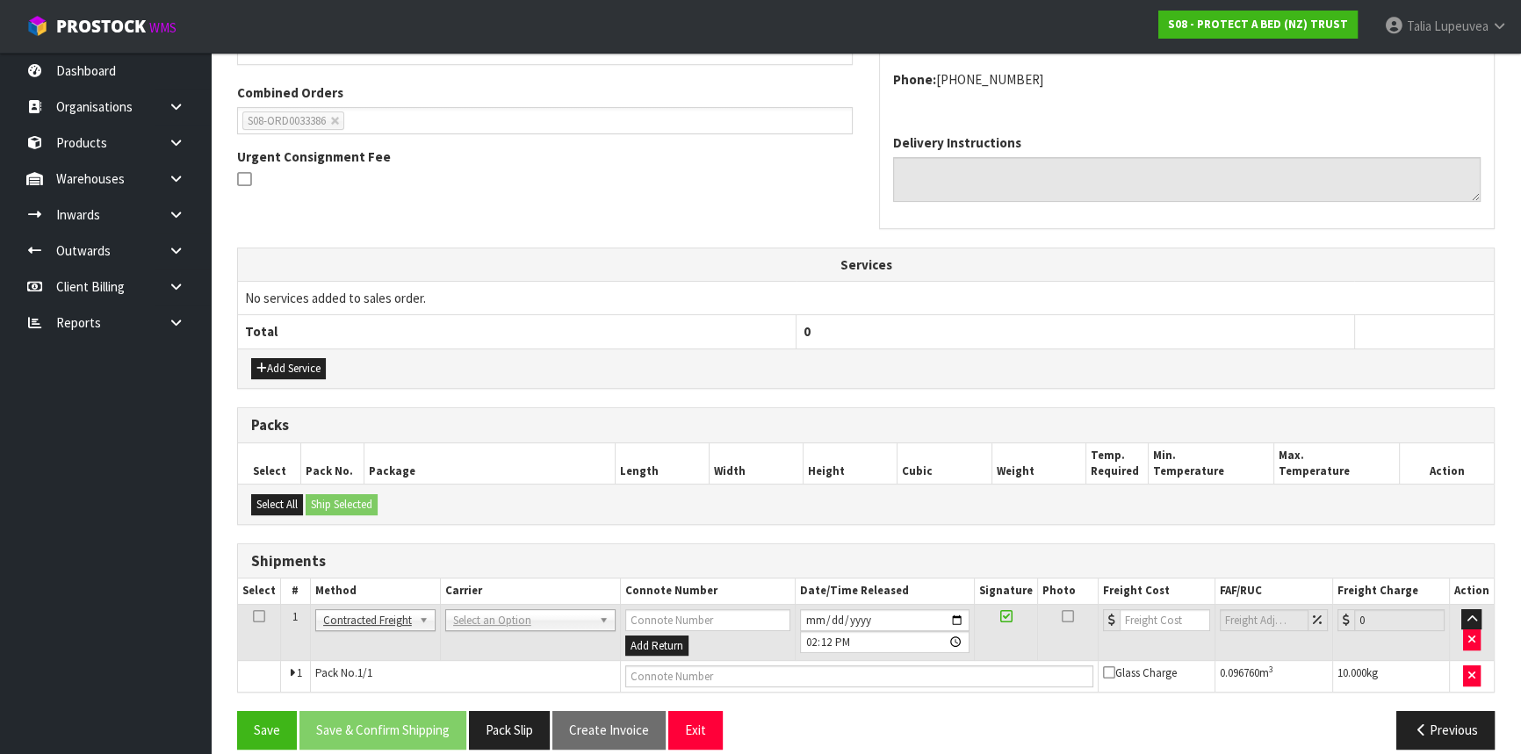
scroll to position [453, 0]
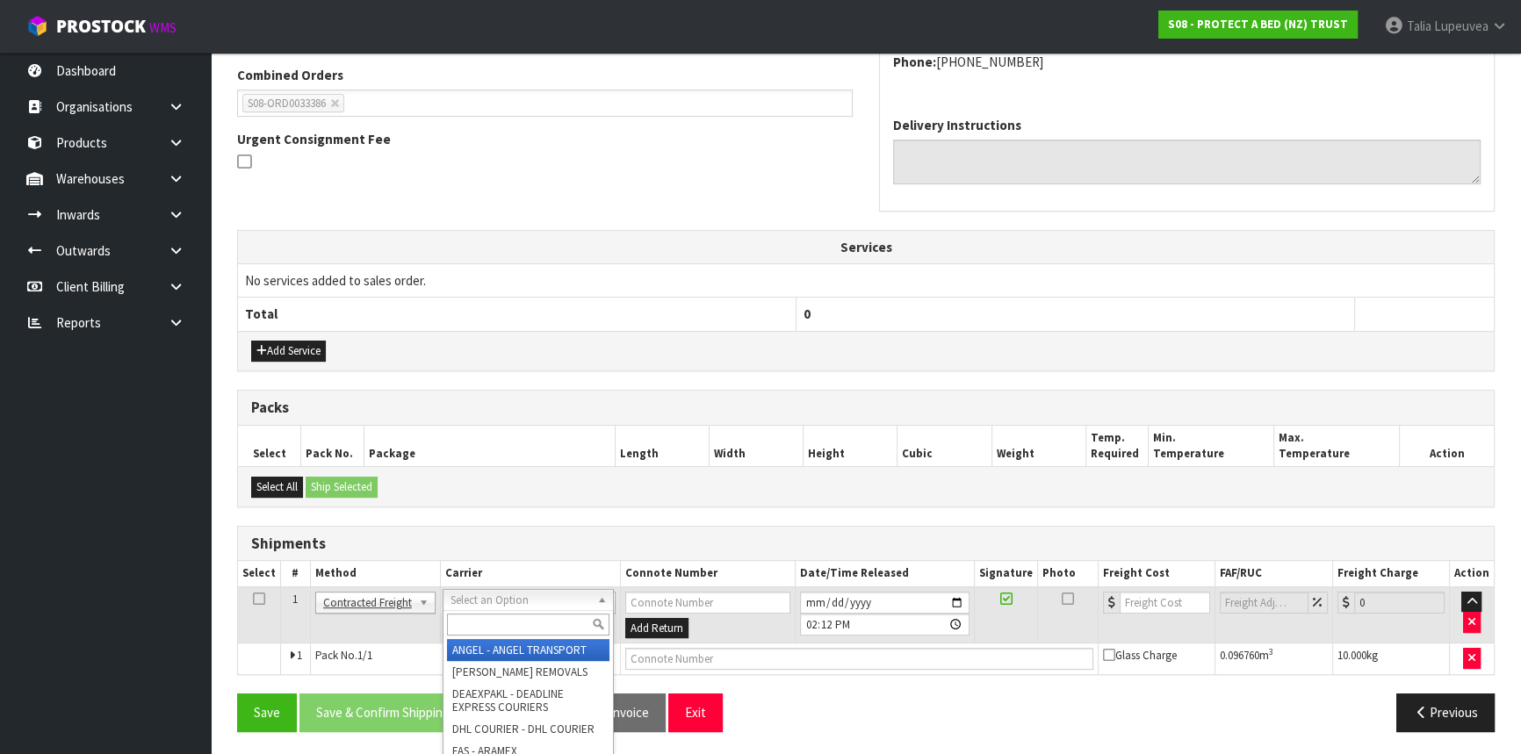
click at [483, 617] on input "text" at bounding box center [528, 625] width 162 height 22
type input "NZP"
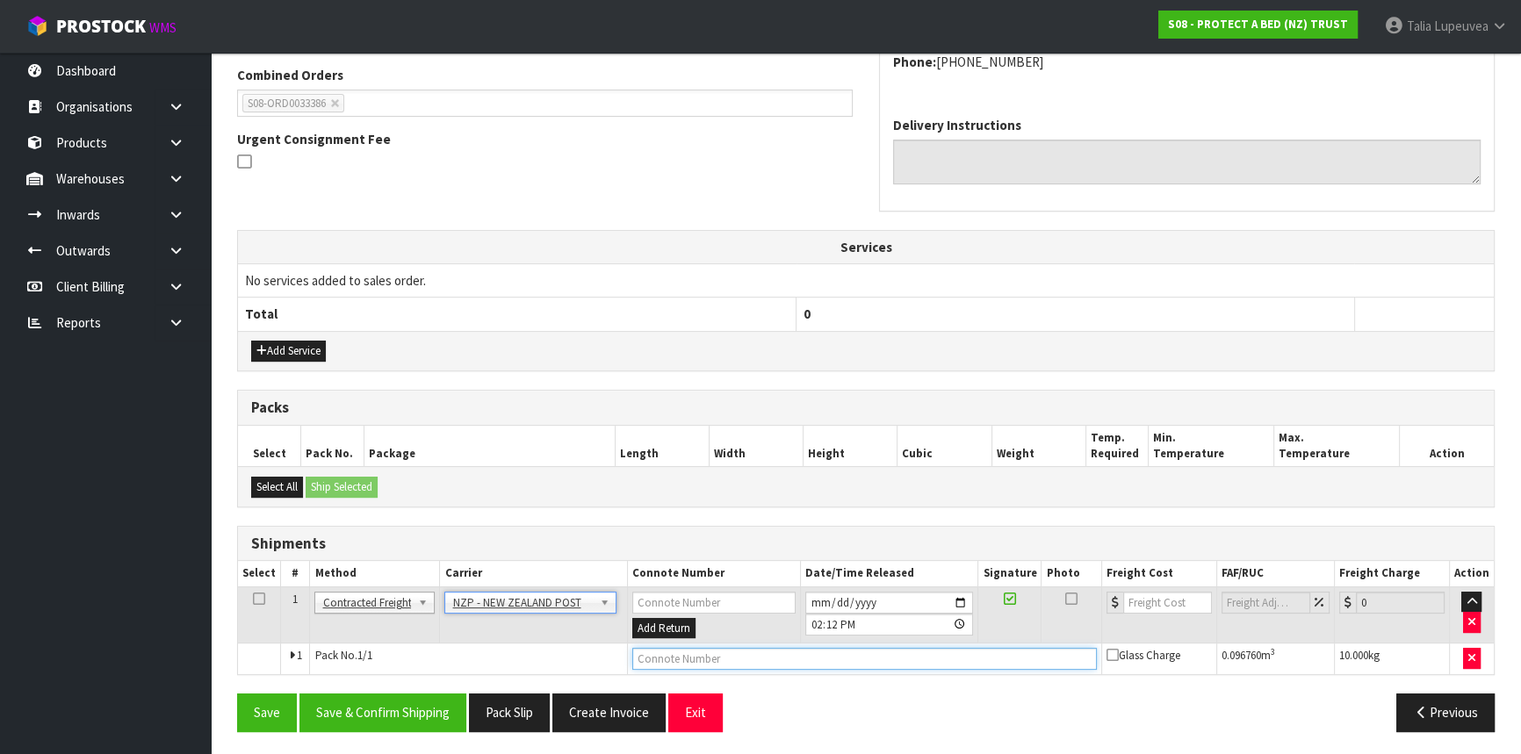
click at [713, 659] on input "text" at bounding box center [864, 659] width 464 height 22
paste input "00894210392601130959"
type input "00894210392601130959"
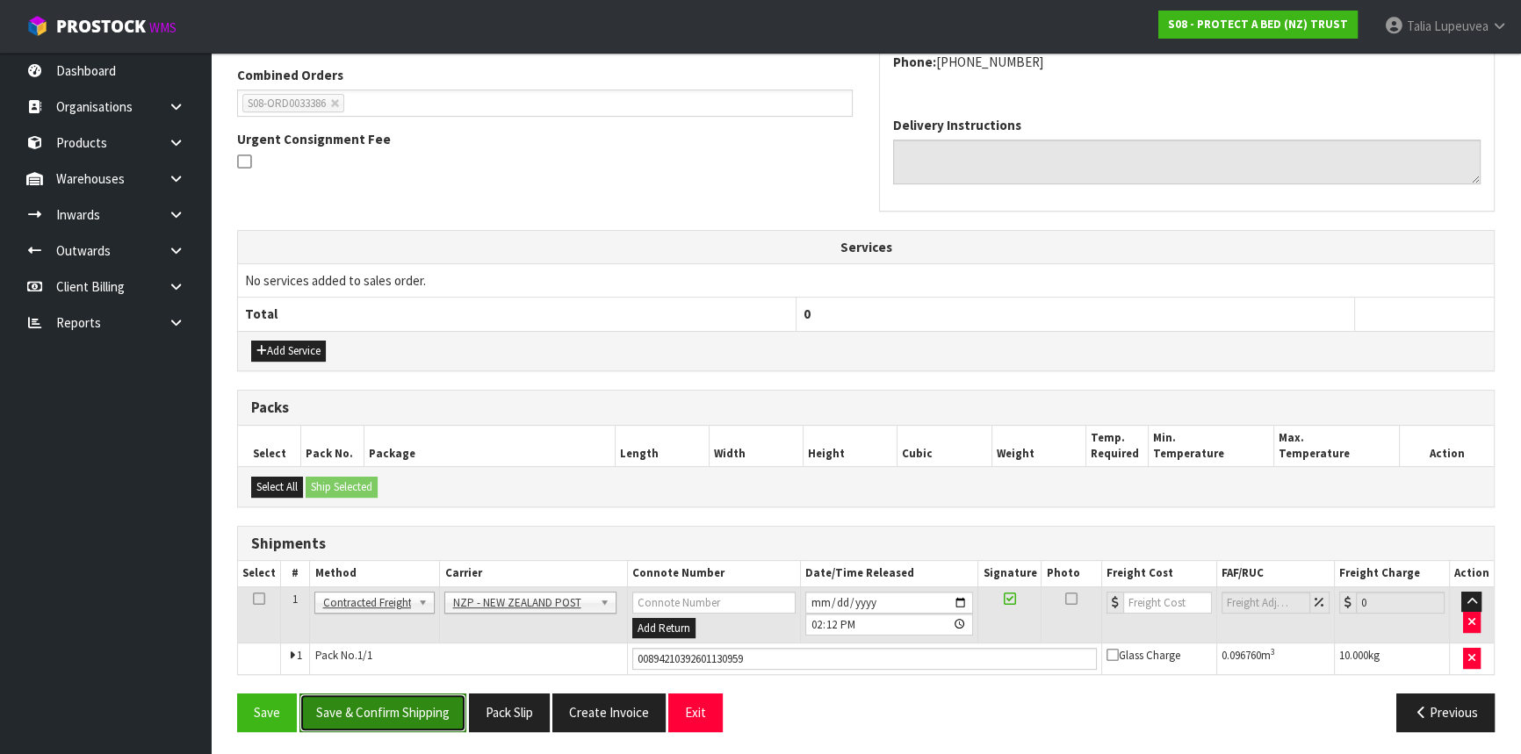
click at [429, 709] on button "Save & Confirm Shipping" at bounding box center [382, 713] width 167 height 38
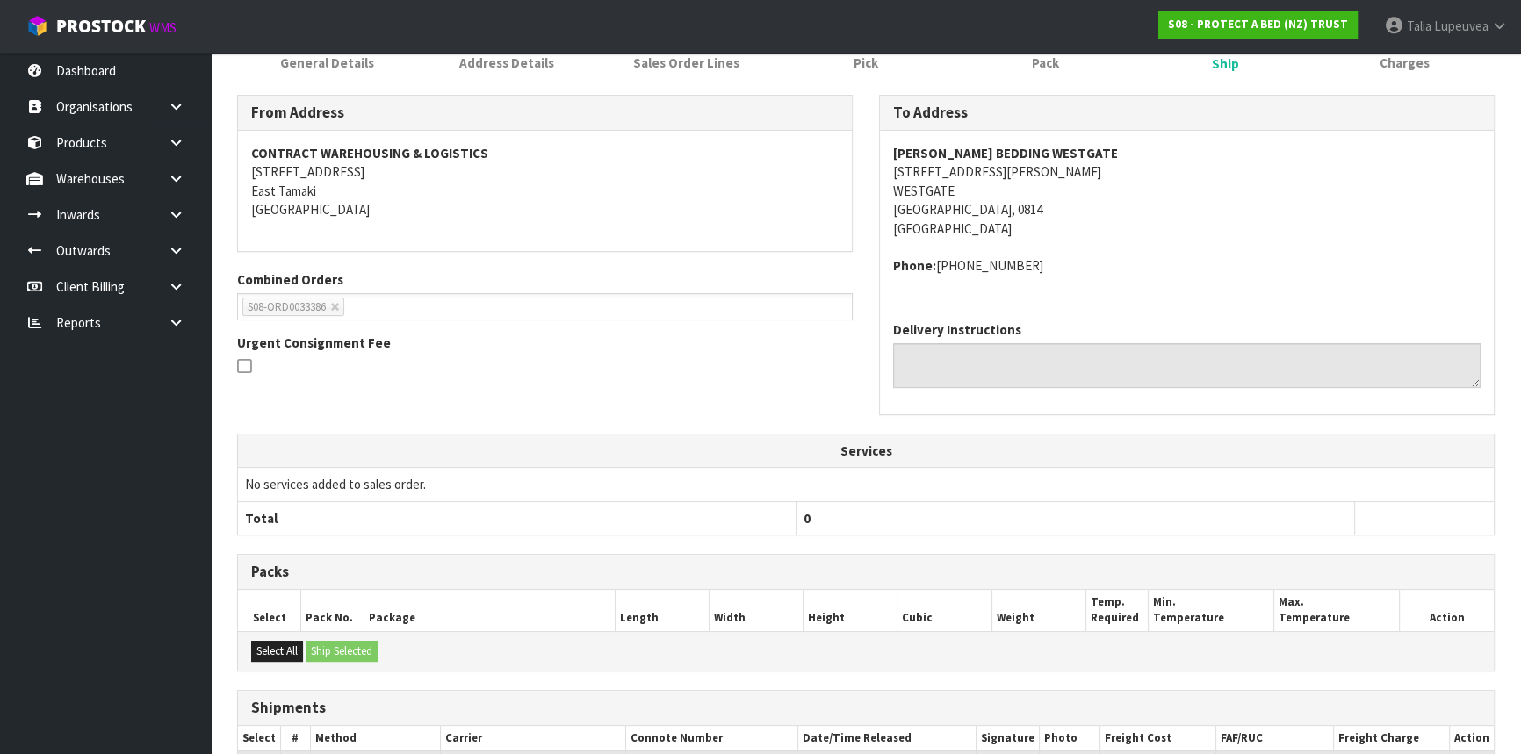
scroll to position [30, 0]
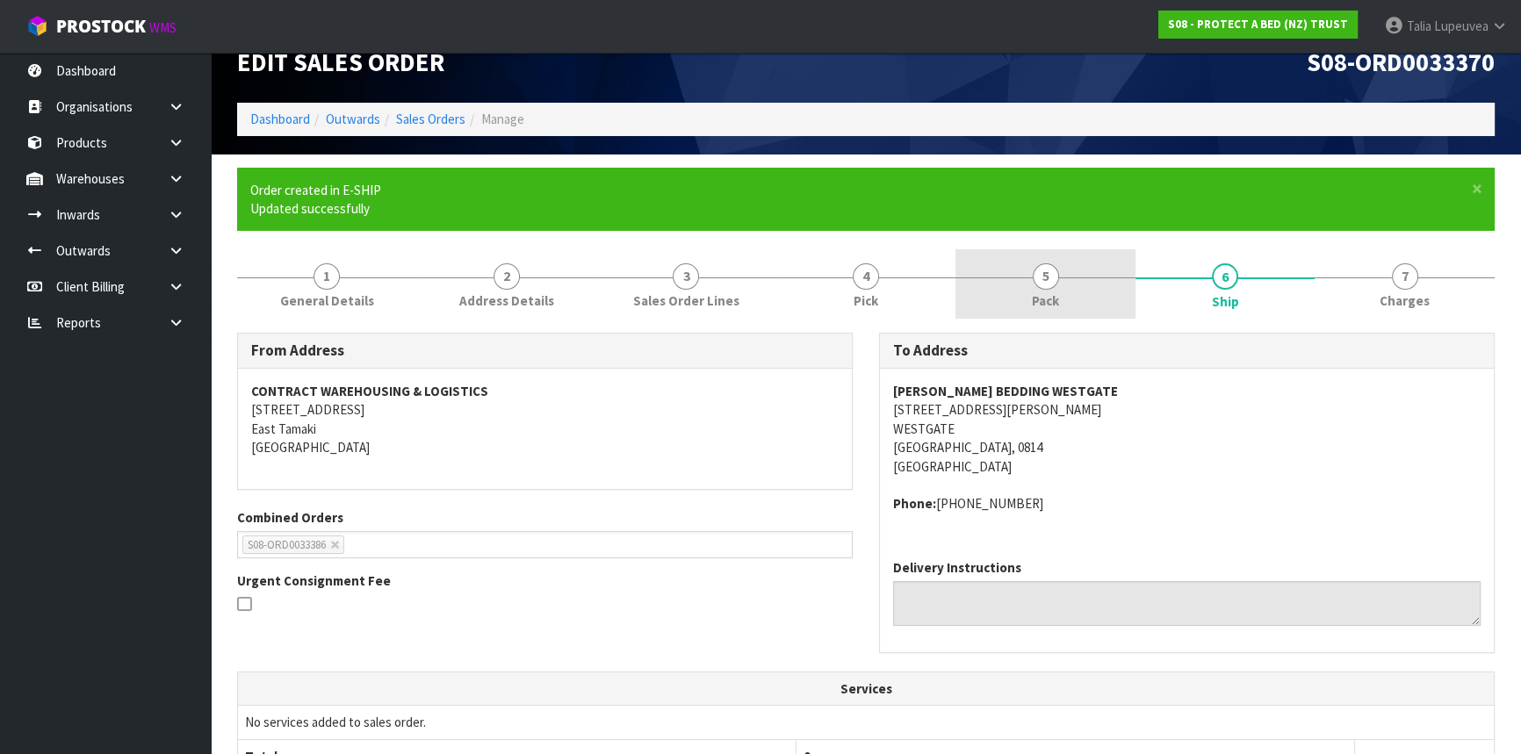
click at [1095, 297] on link "5 Pack" at bounding box center [1045, 283] width 180 height 69
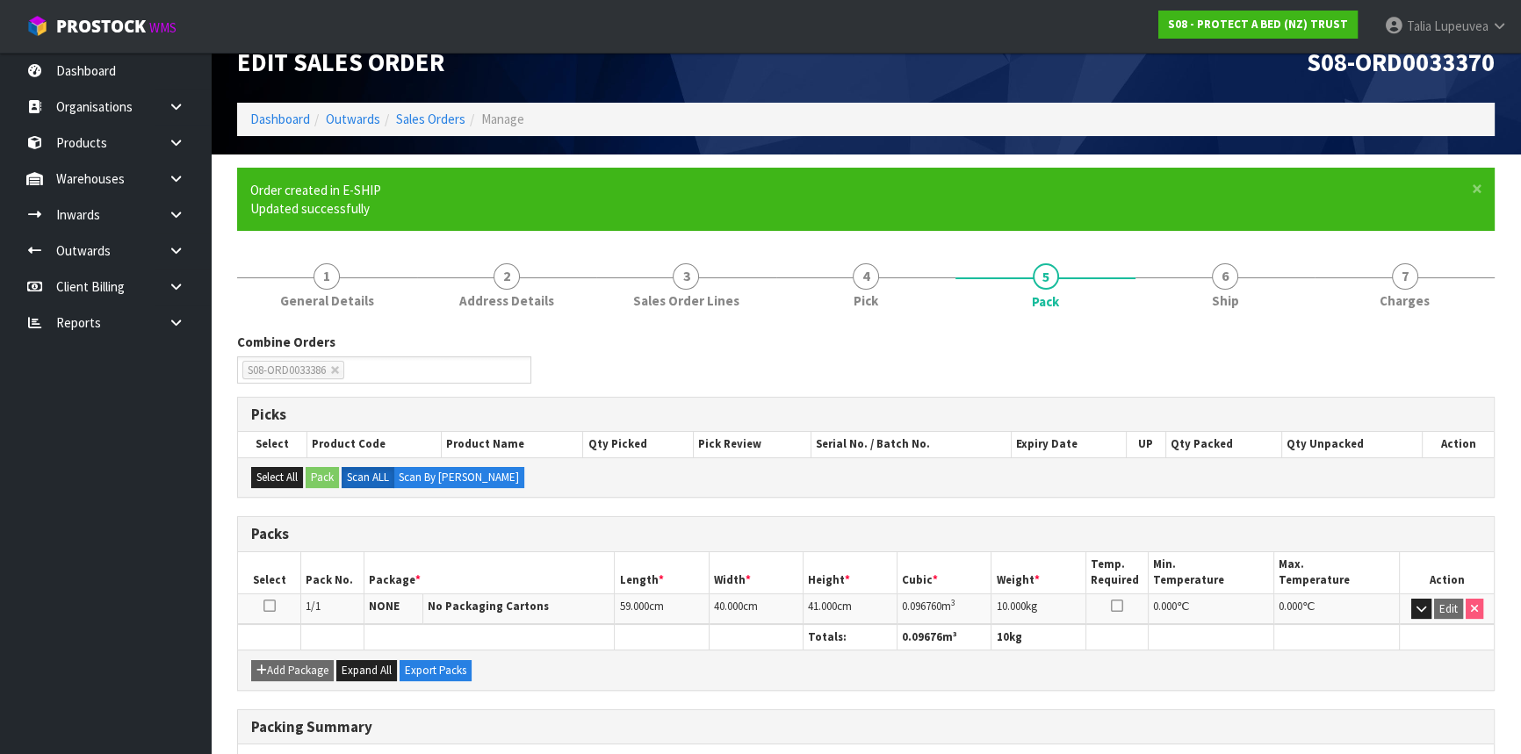
scroll to position [256, 0]
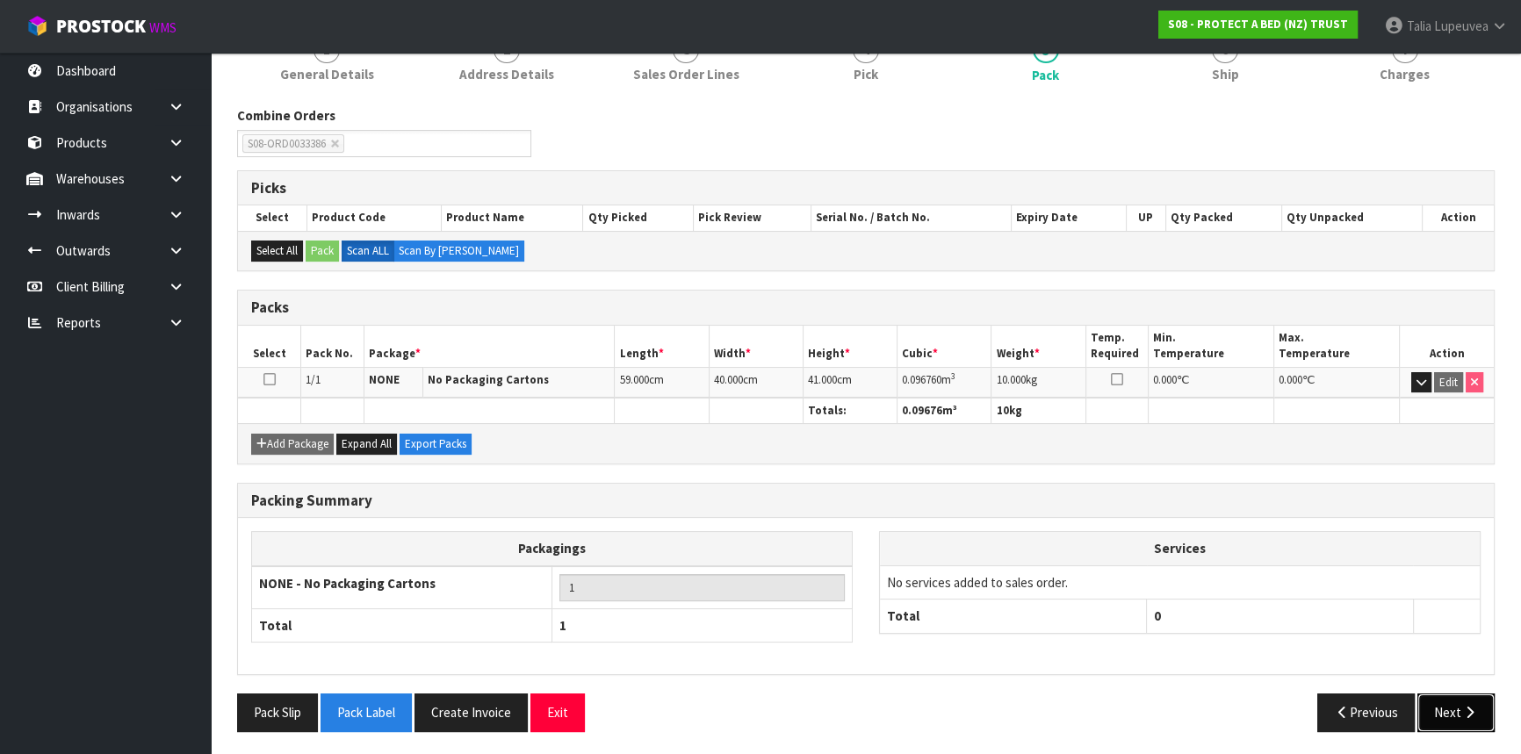
click at [1466, 719] on button "Next" at bounding box center [1455, 713] width 77 height 38
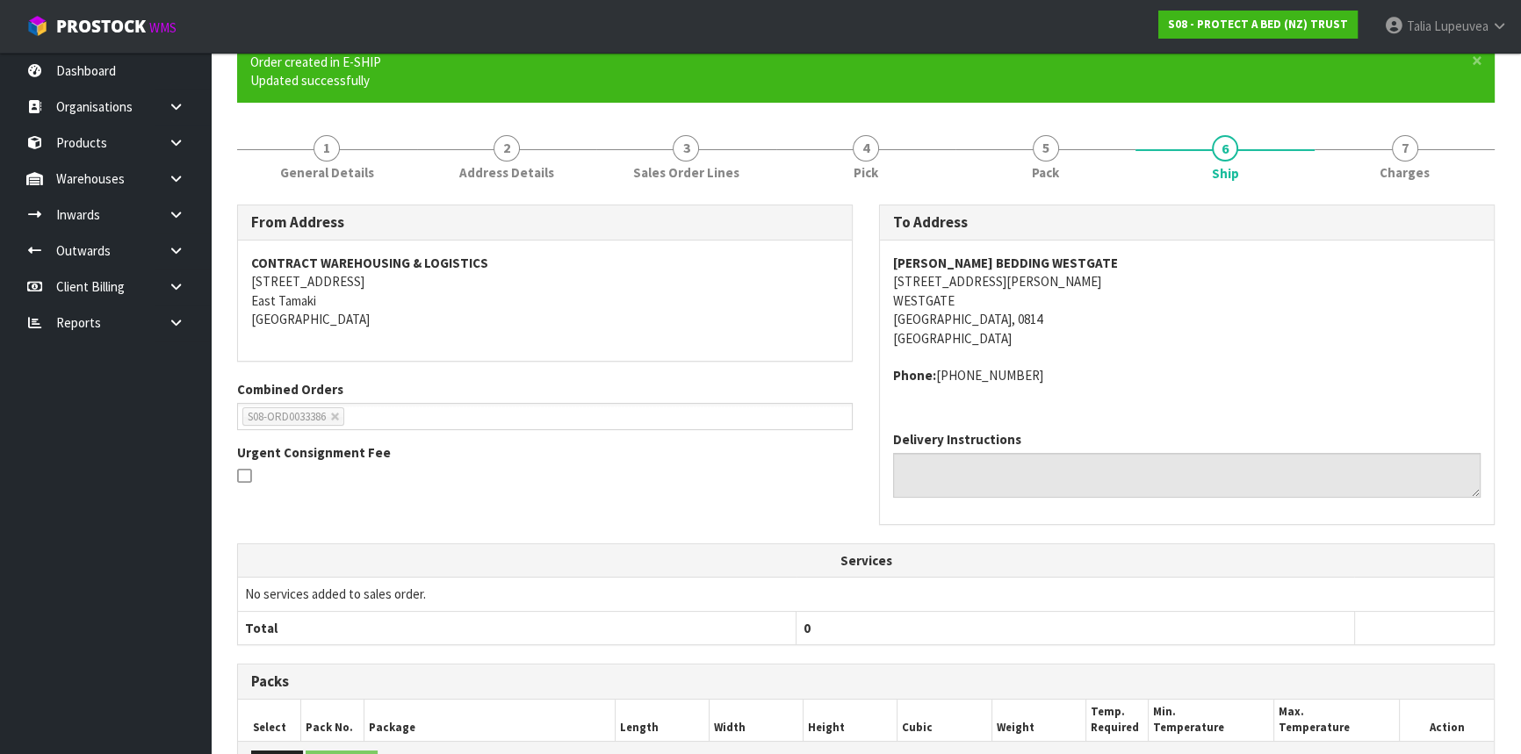
scroll to position [0, 0]
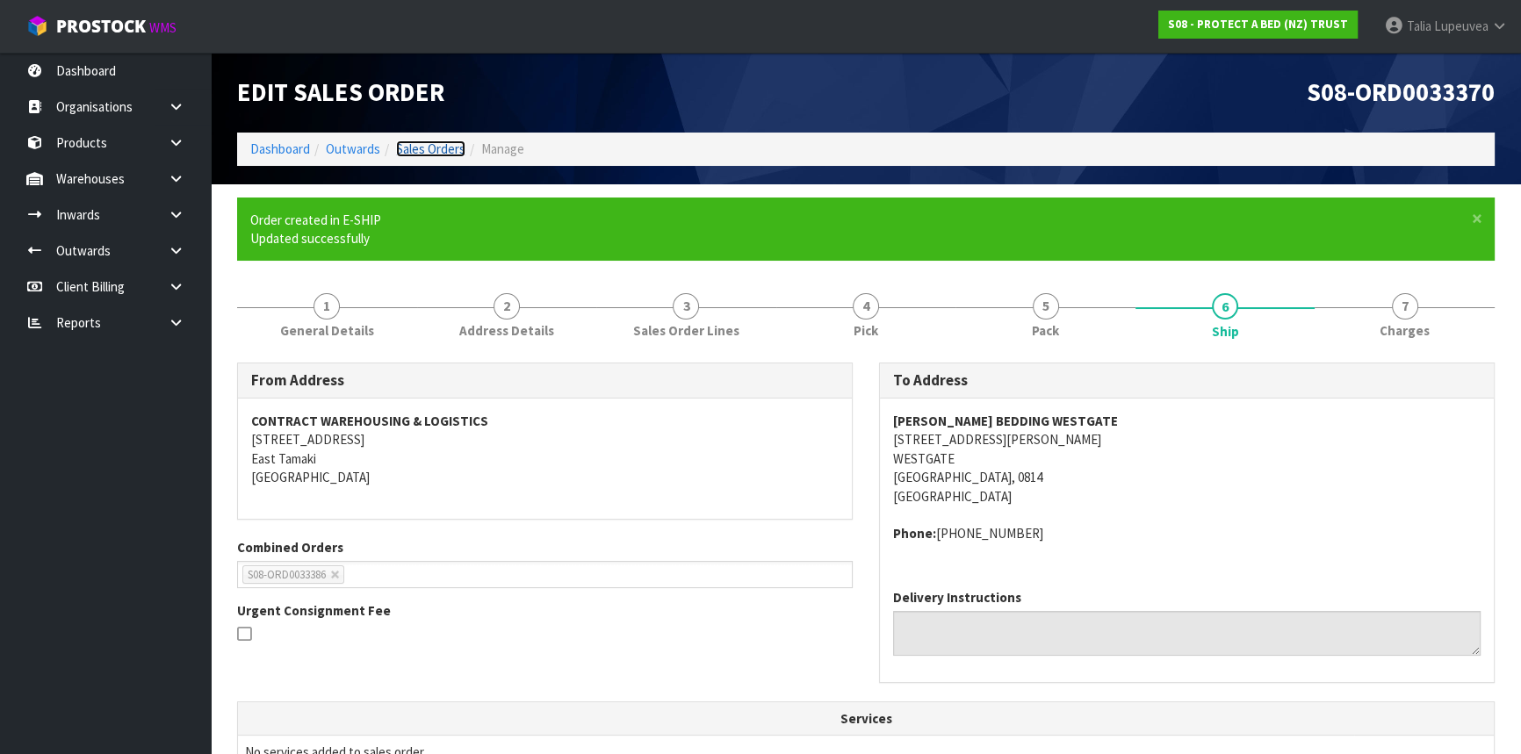
click at [407, 144] on link "Sales Orders" at bounding box center [430, 148] width 69 height 17
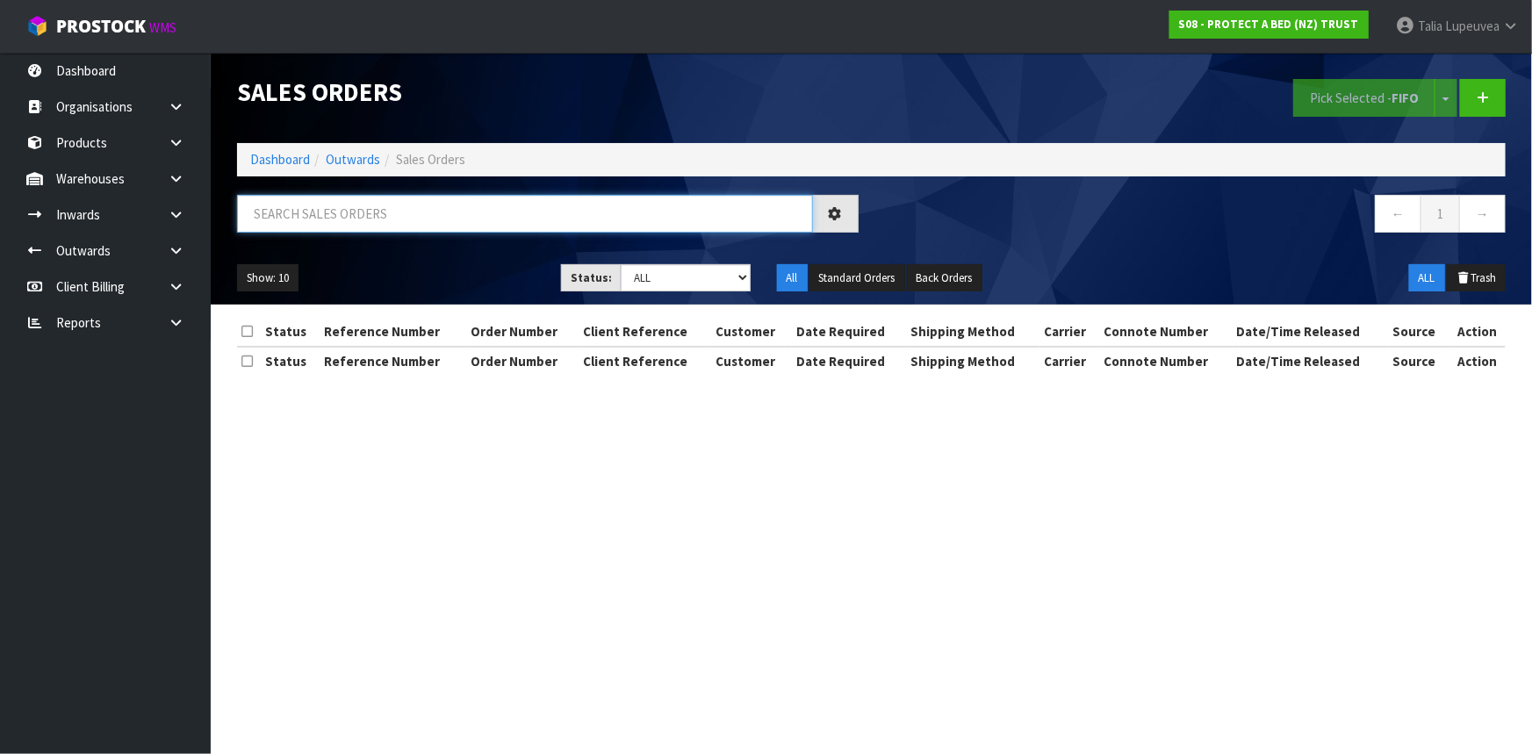
click at [453, 212] on input "text" at bounding box center [525, 214] width 576 height 38
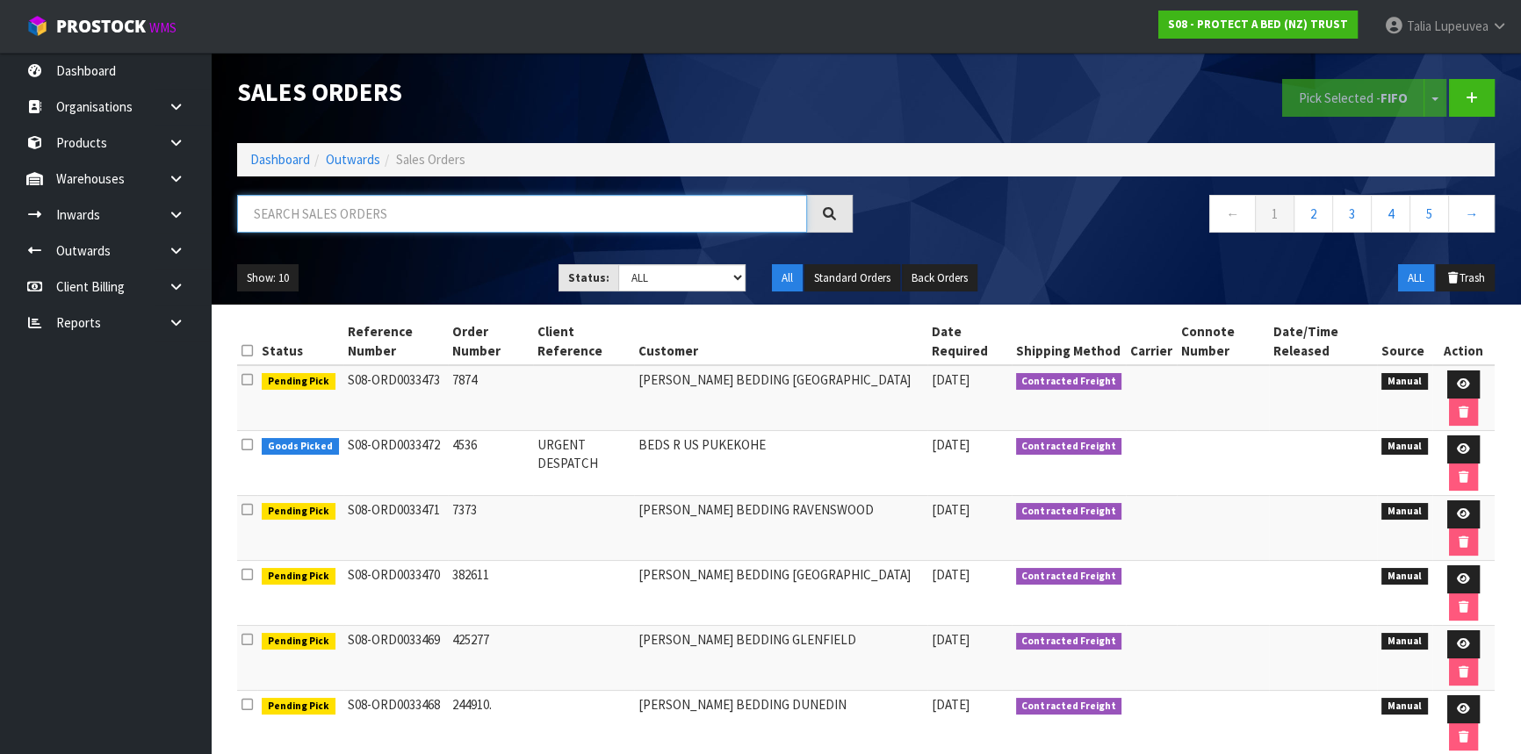
click at [284, 212] on input "text" at bounding box center [522, 214] width 570 height 38
type input "JOB-0412252"
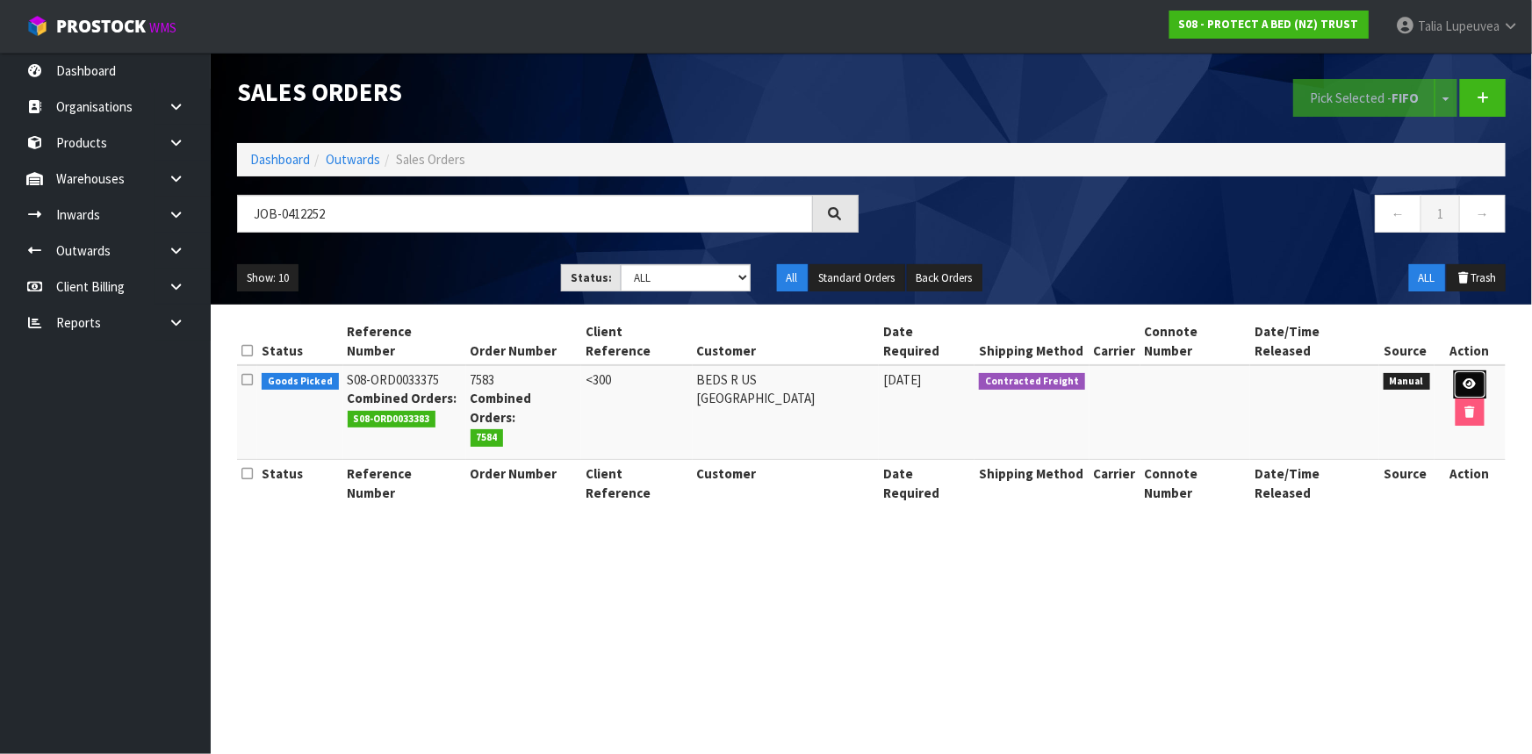
click at [1464, 378] on icon at bounding box center [1470, 383] width 13 height 11
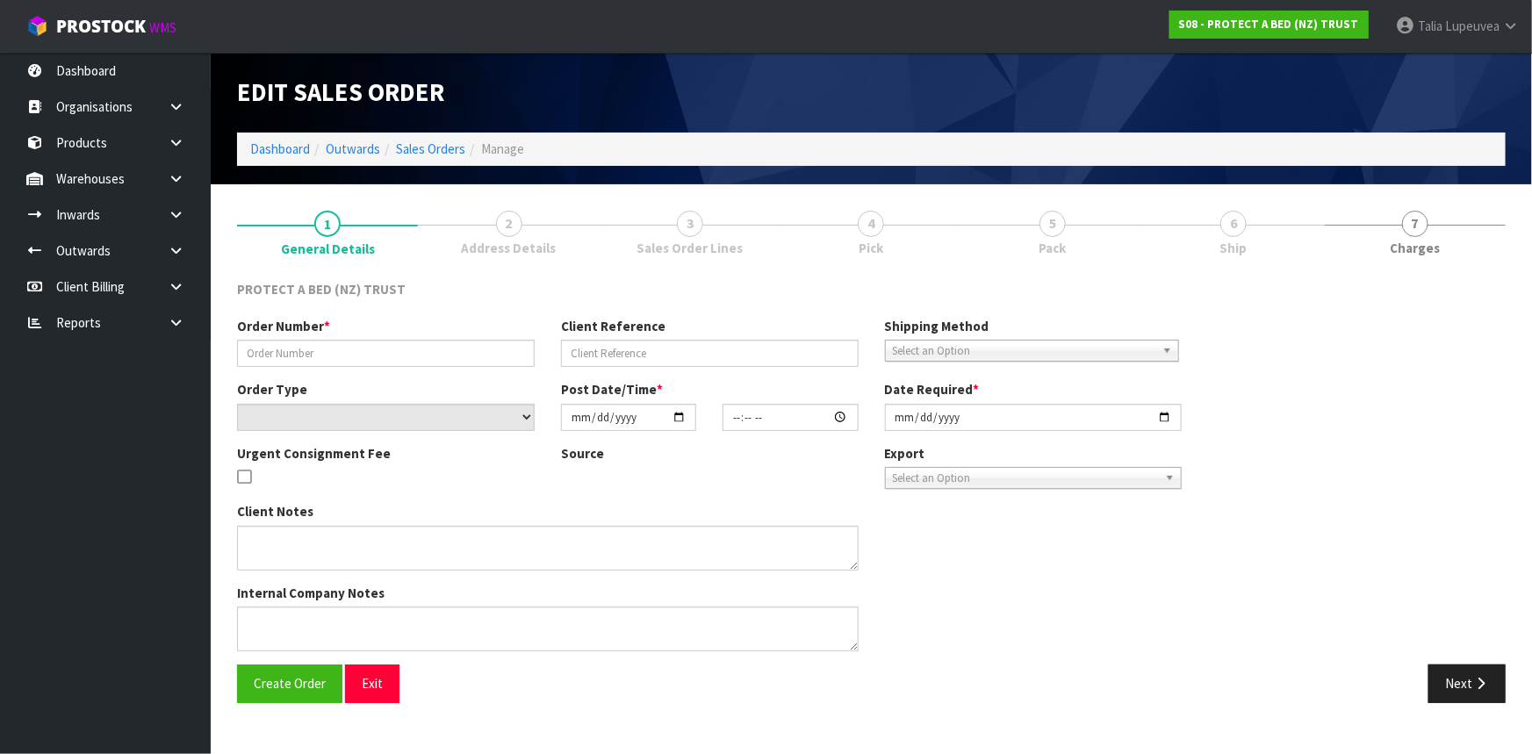
type input "7583"
type input "<300"
select select "number:0"
type input "2025-09-12"
type input "12:08:00.000"
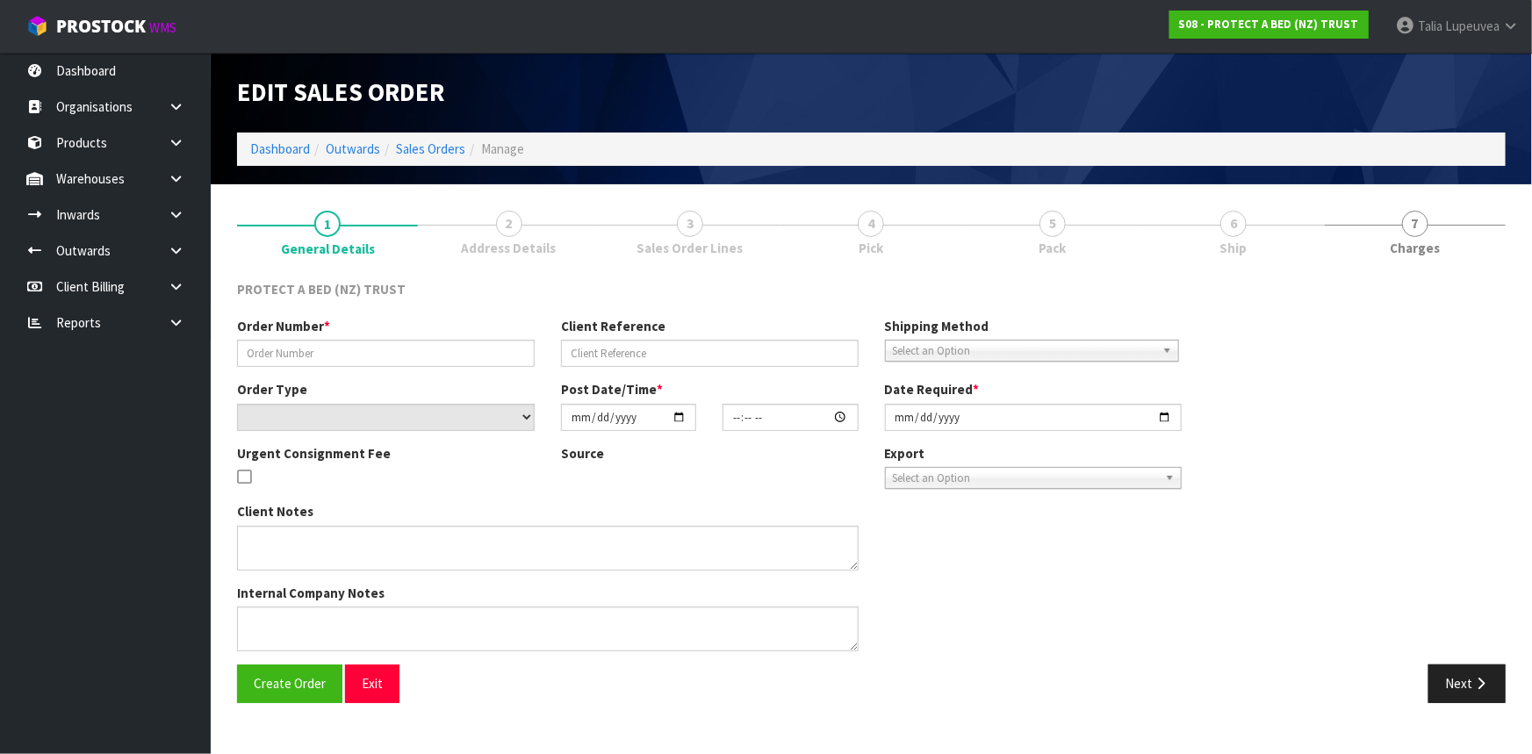
type input "[DATE]"
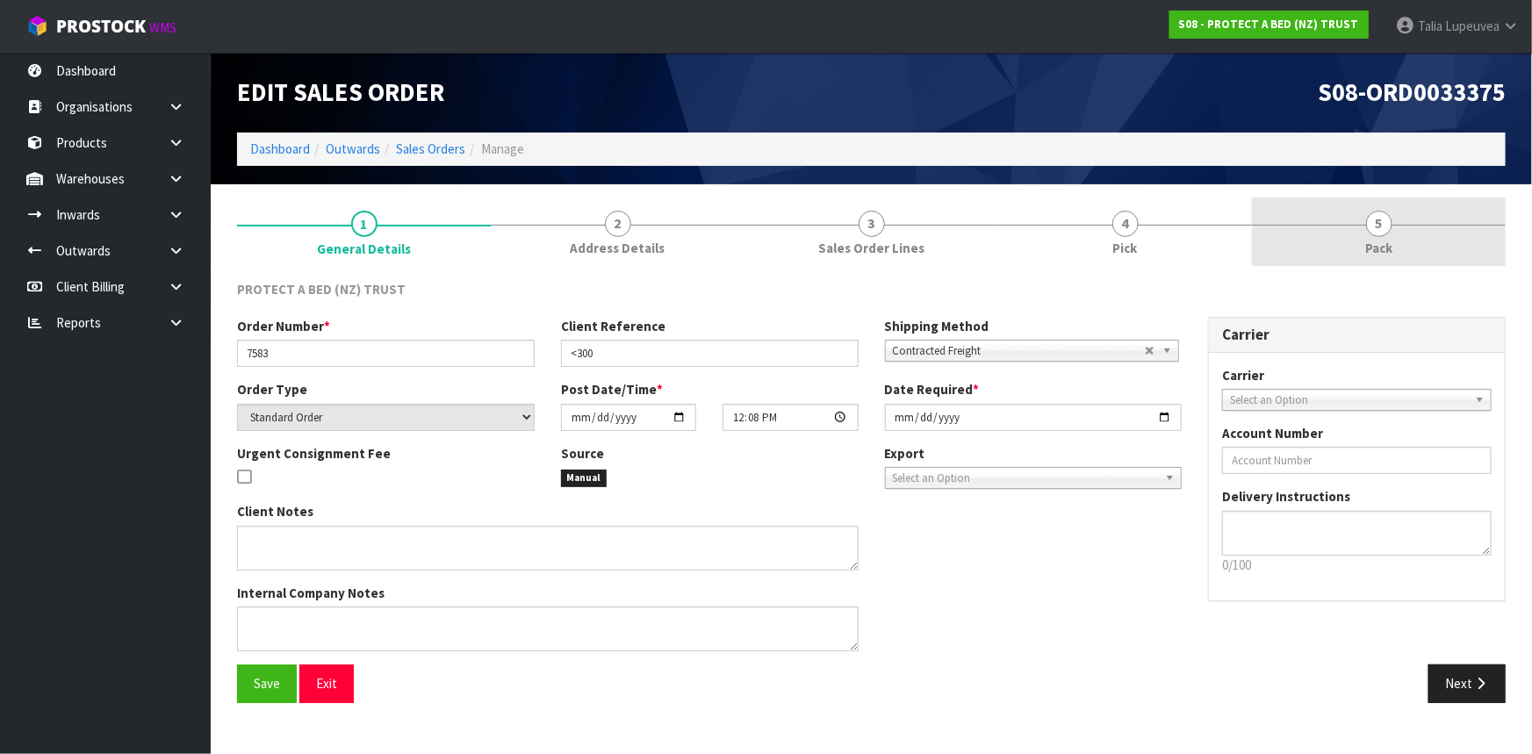
click at [1374, 255] on span "Pack" at bounding box center [1378, 248] width 27 height 18
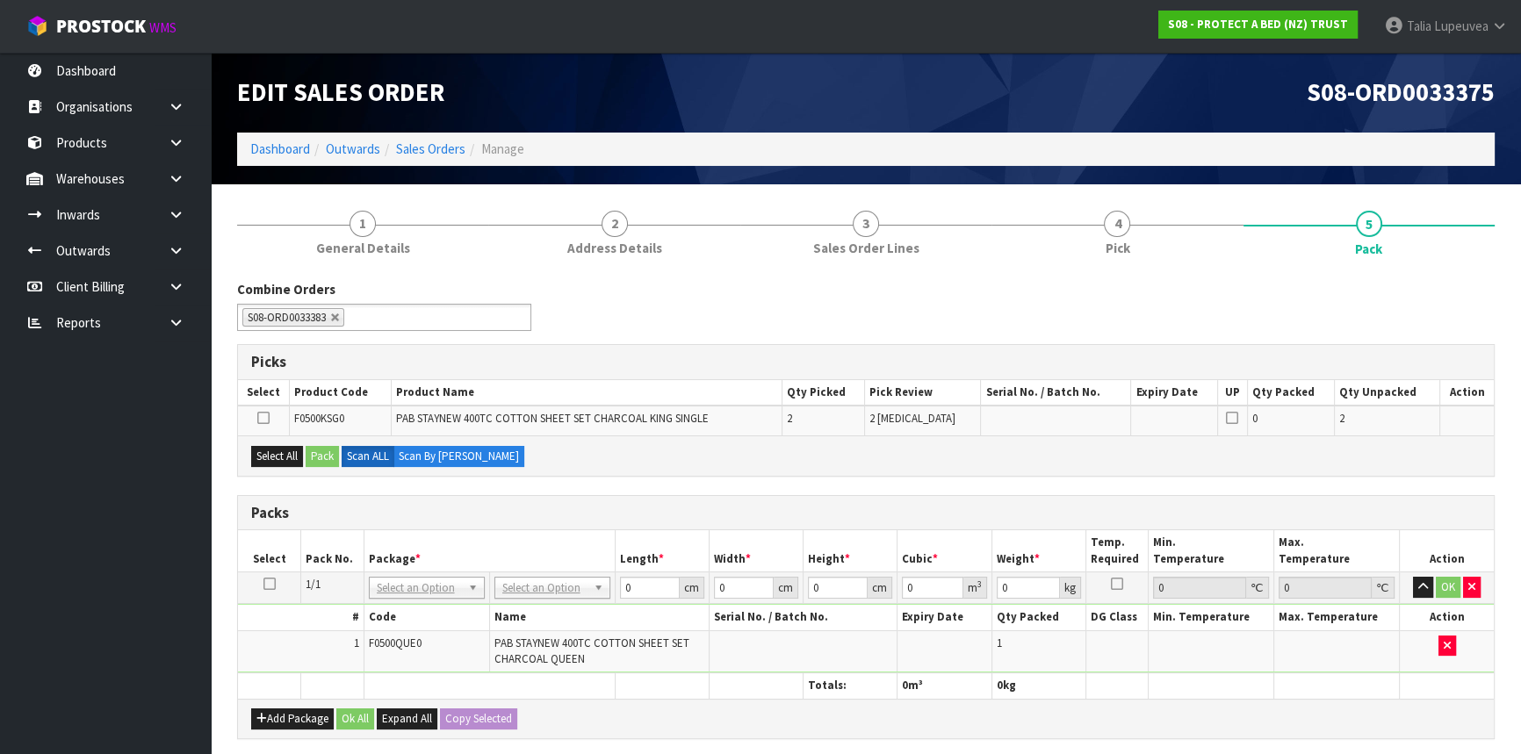
click at [264, 584] on icon at bounding box center [269, 584] width 12 height 1
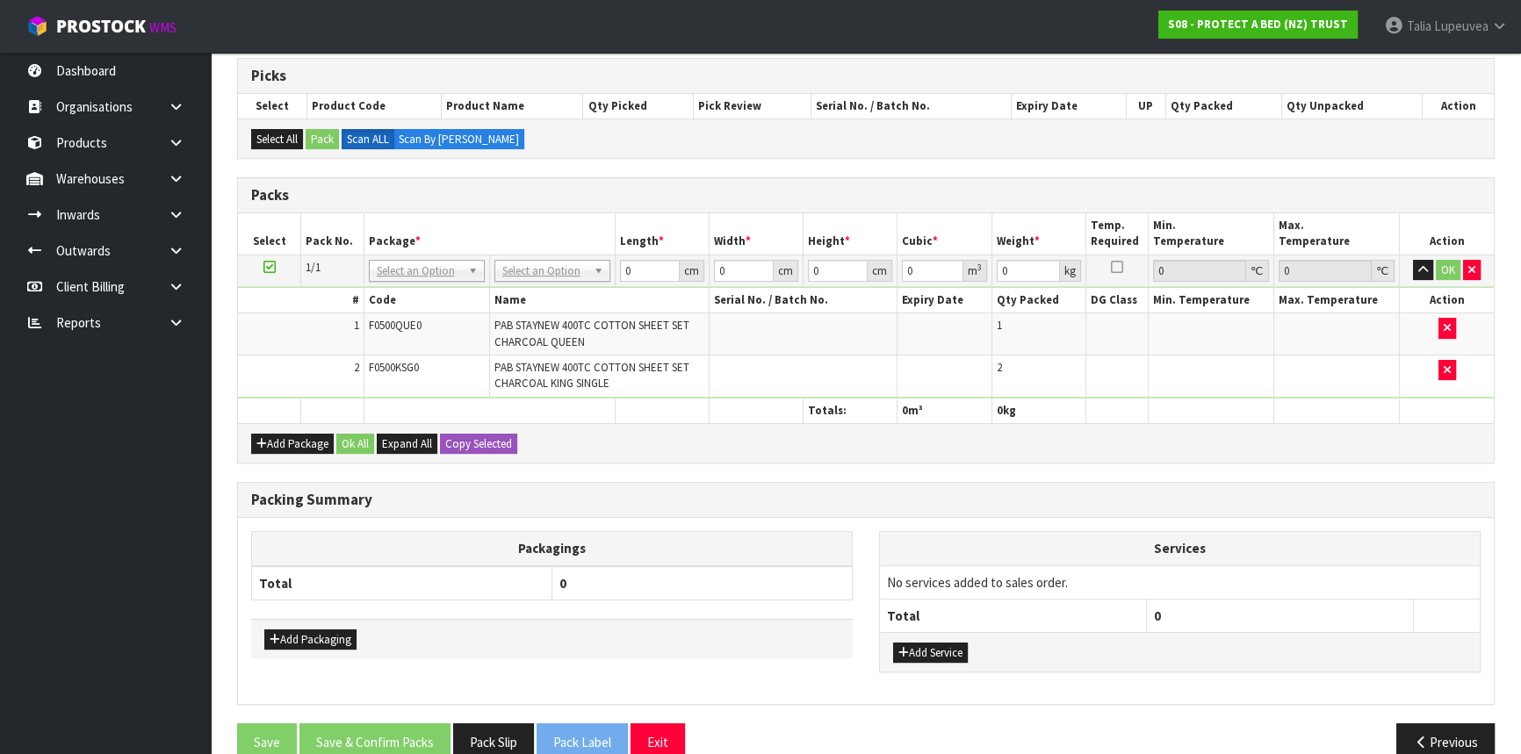
scroll to position [316, 0]
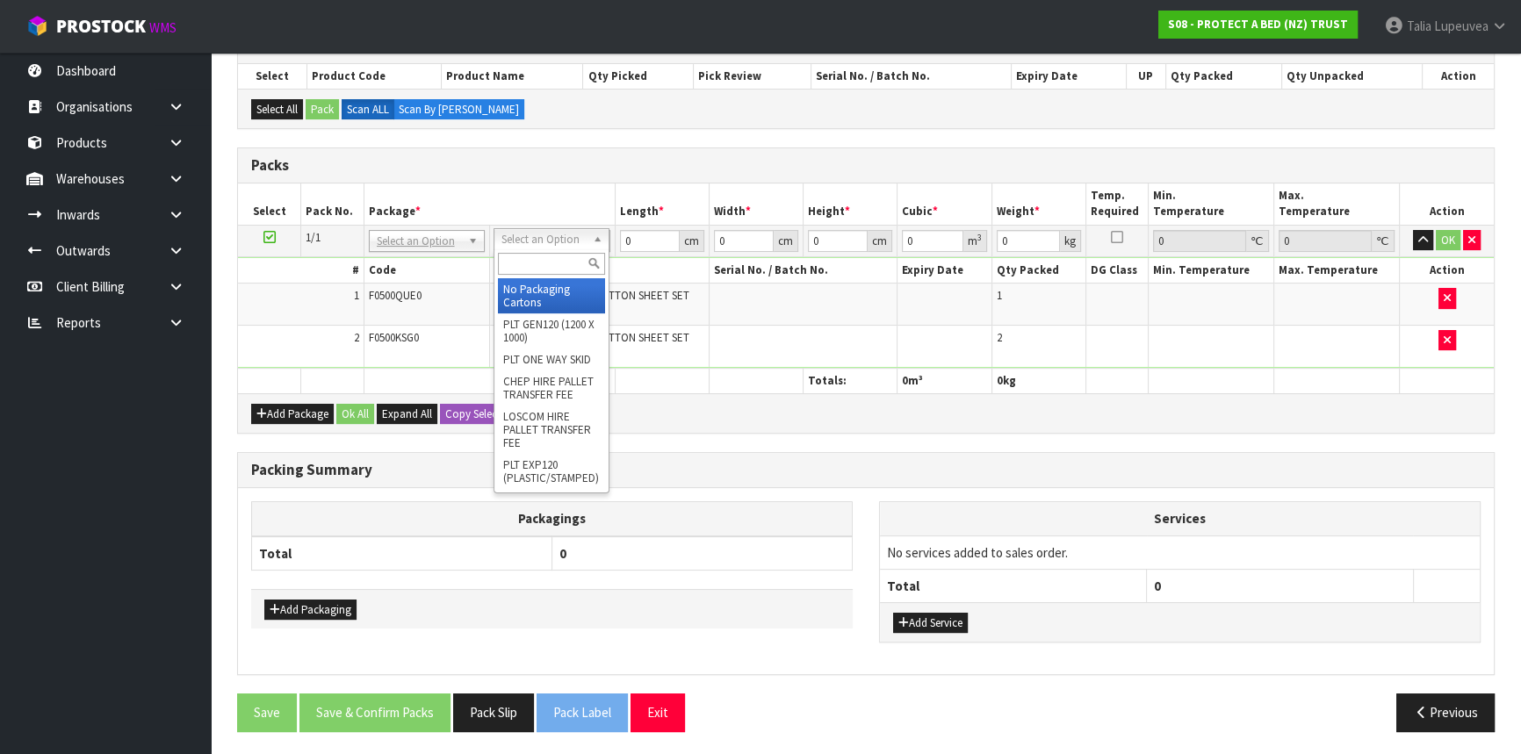
click at [536, 259] on input "text" at bounding box center [551, 264] width 107 height 22
type input "OC"
drag, startPoint x: 538, startPoint y: 299, endPoint x: 626, endPoint y: 230, distance: 111.9
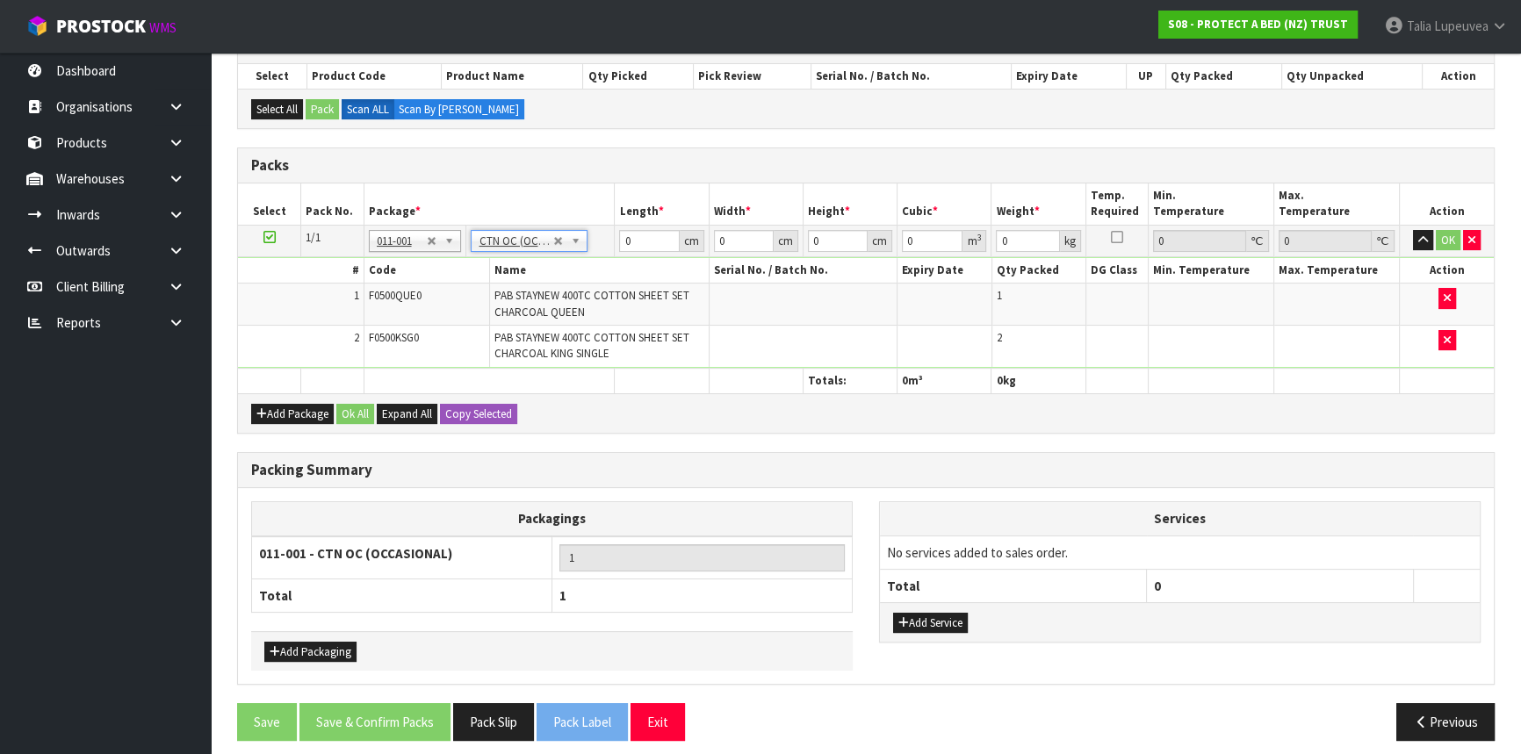
type input "6.9"
drag, startPoint x: 614, startPoint y: 252, endPoint x: 603, endPoint y: 259, distance: 12.7
click at [603, 259] on tbody "1/1 NONE 007-001 007-002 007-004 007-009 007-013 007-014 007-015 007-017 007-01…" at bounding box center [866, 296] width 1256 height 143
type input "44"
type input "29"
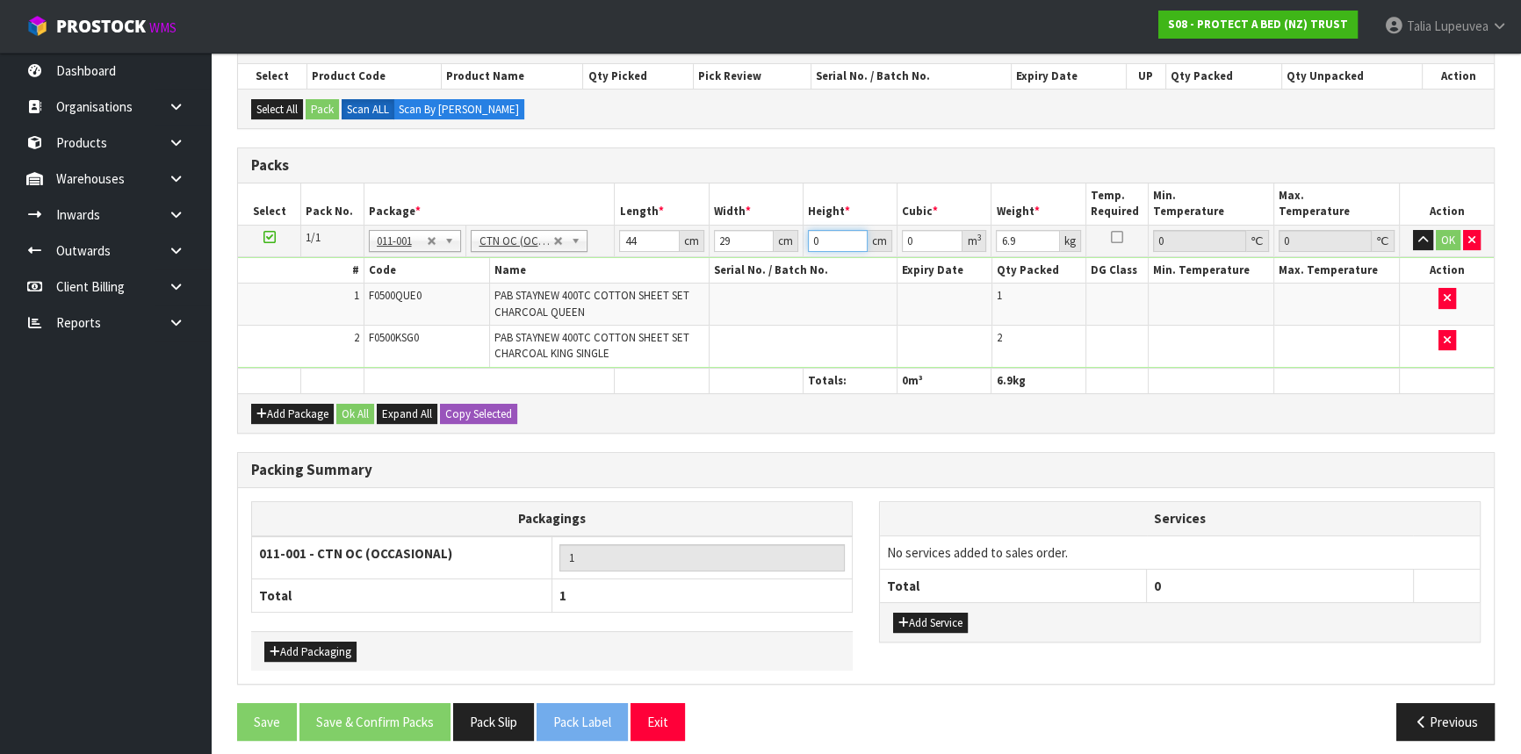
type input "3"
type input "0.003828"
type input "31"
type input "0.039556"
type input "31"
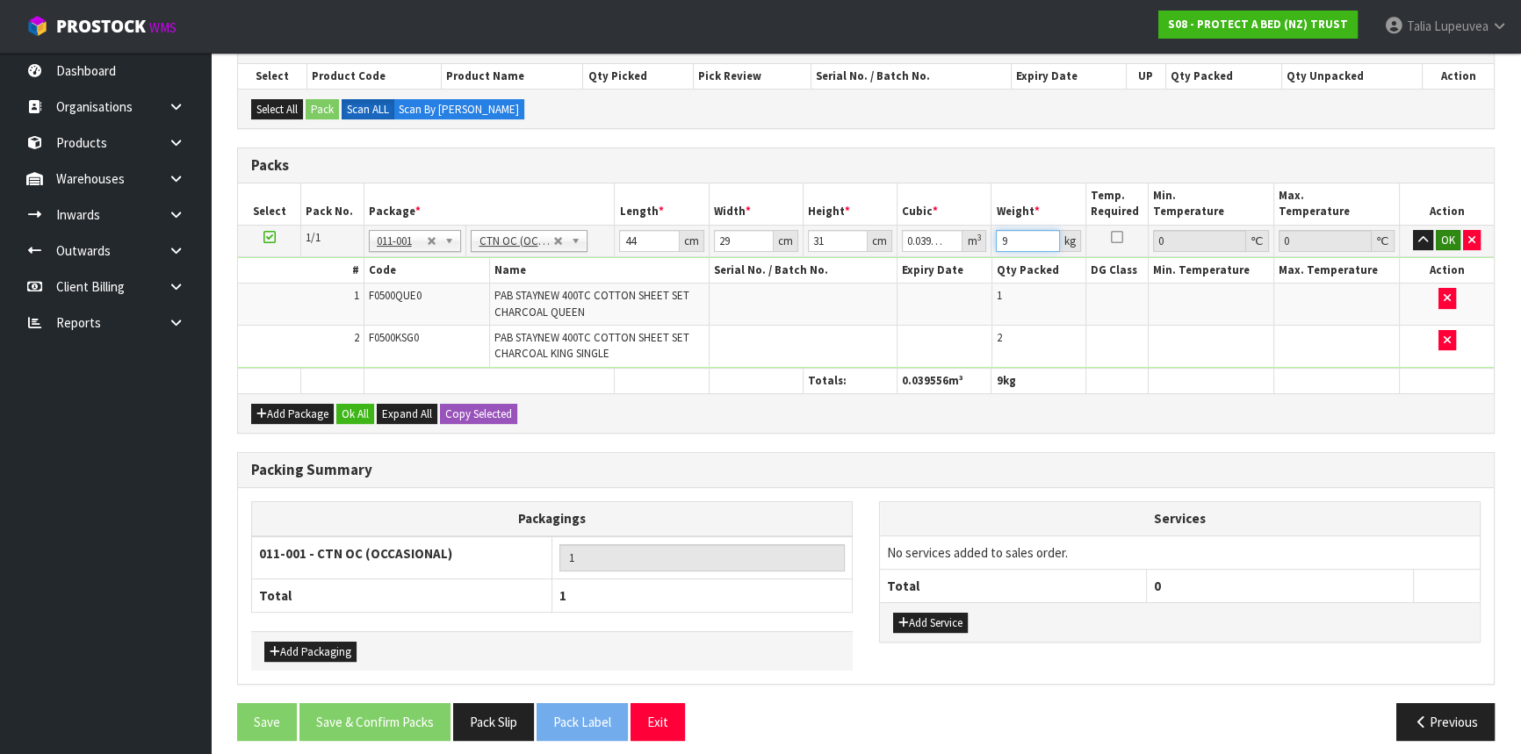
type input "9"
click at [1440, 243] on button "OK" at bounding box center [1448, 240] width 25 height 21
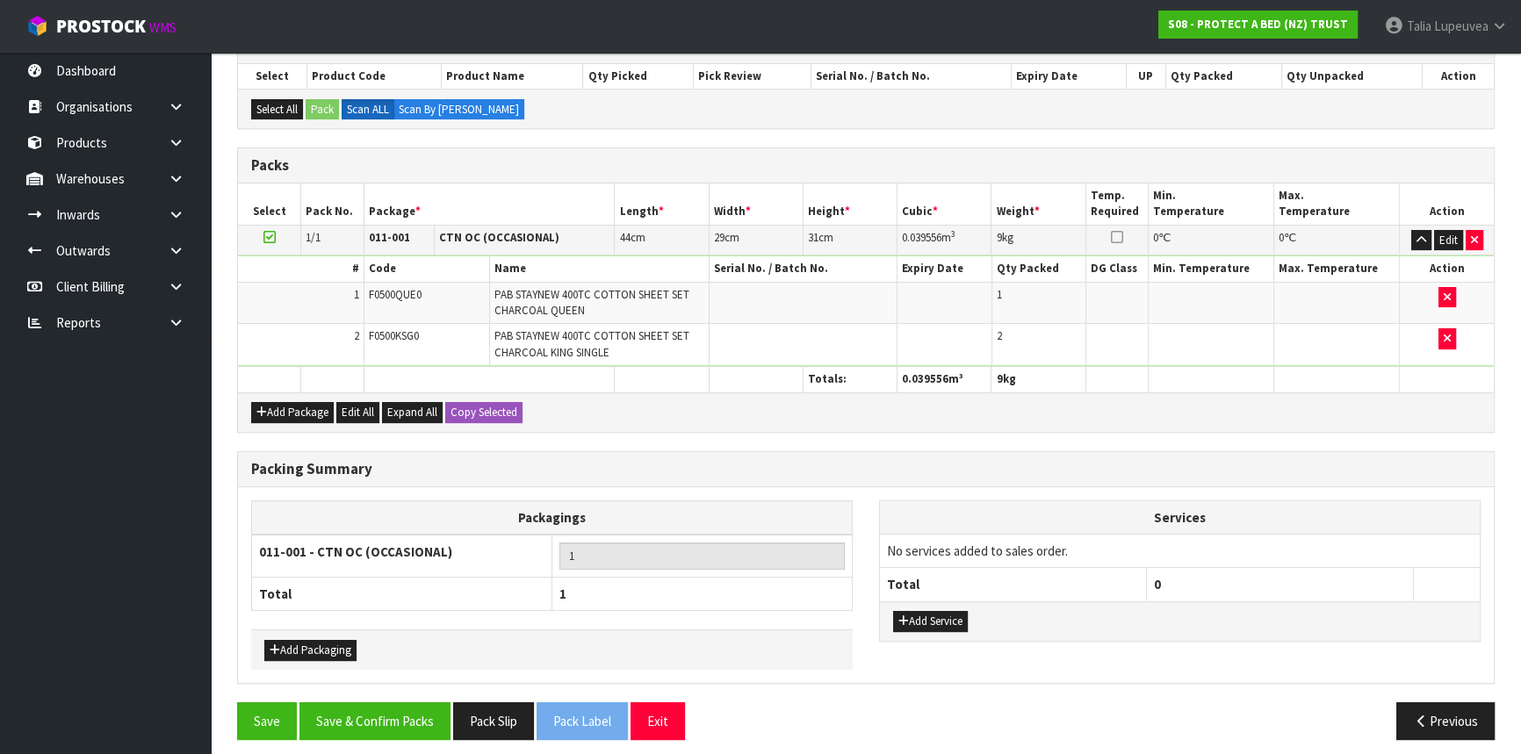
scroll to position [324, 0]
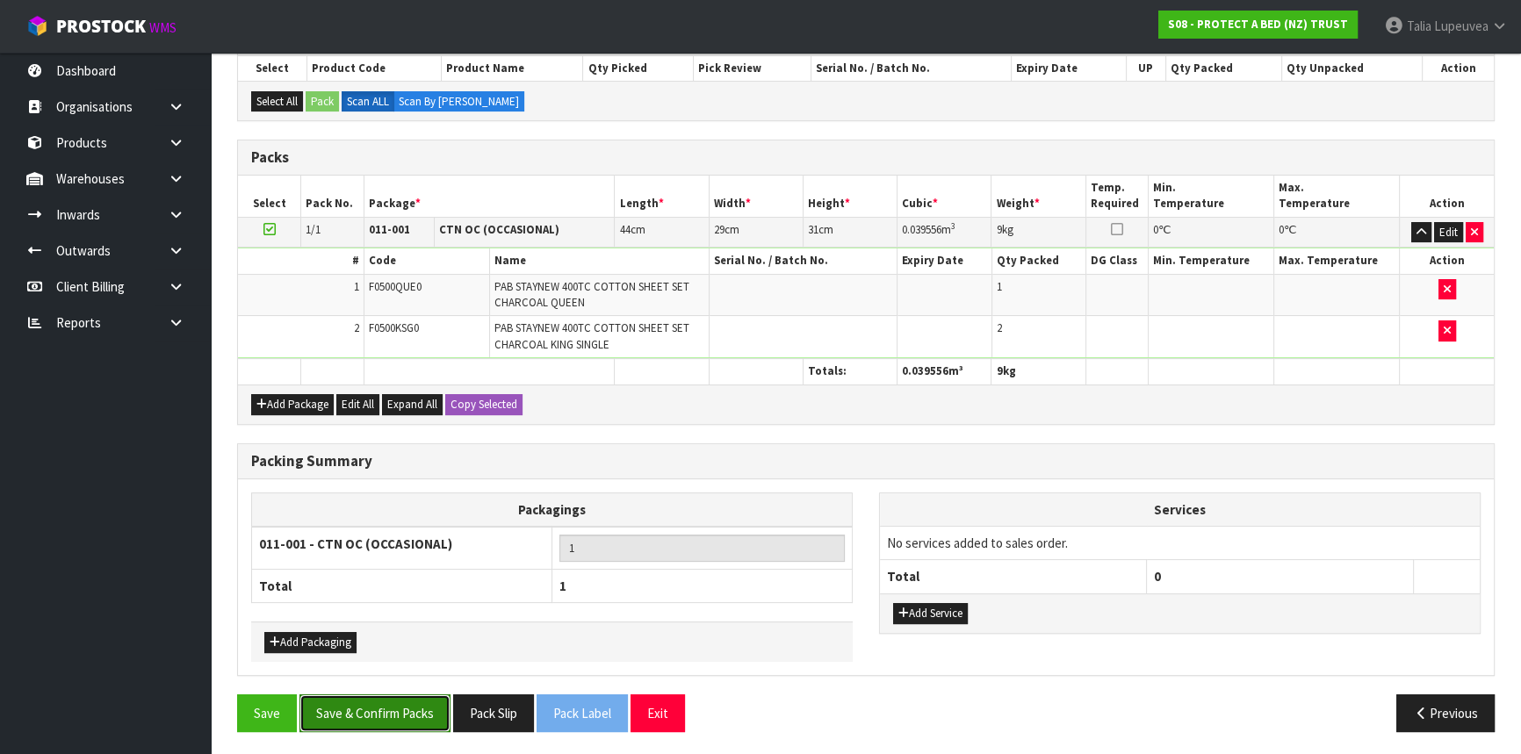
click at [388, 714] on button "Save & Confirm Packs" at bounding box center [374, 714] width 151 height 38
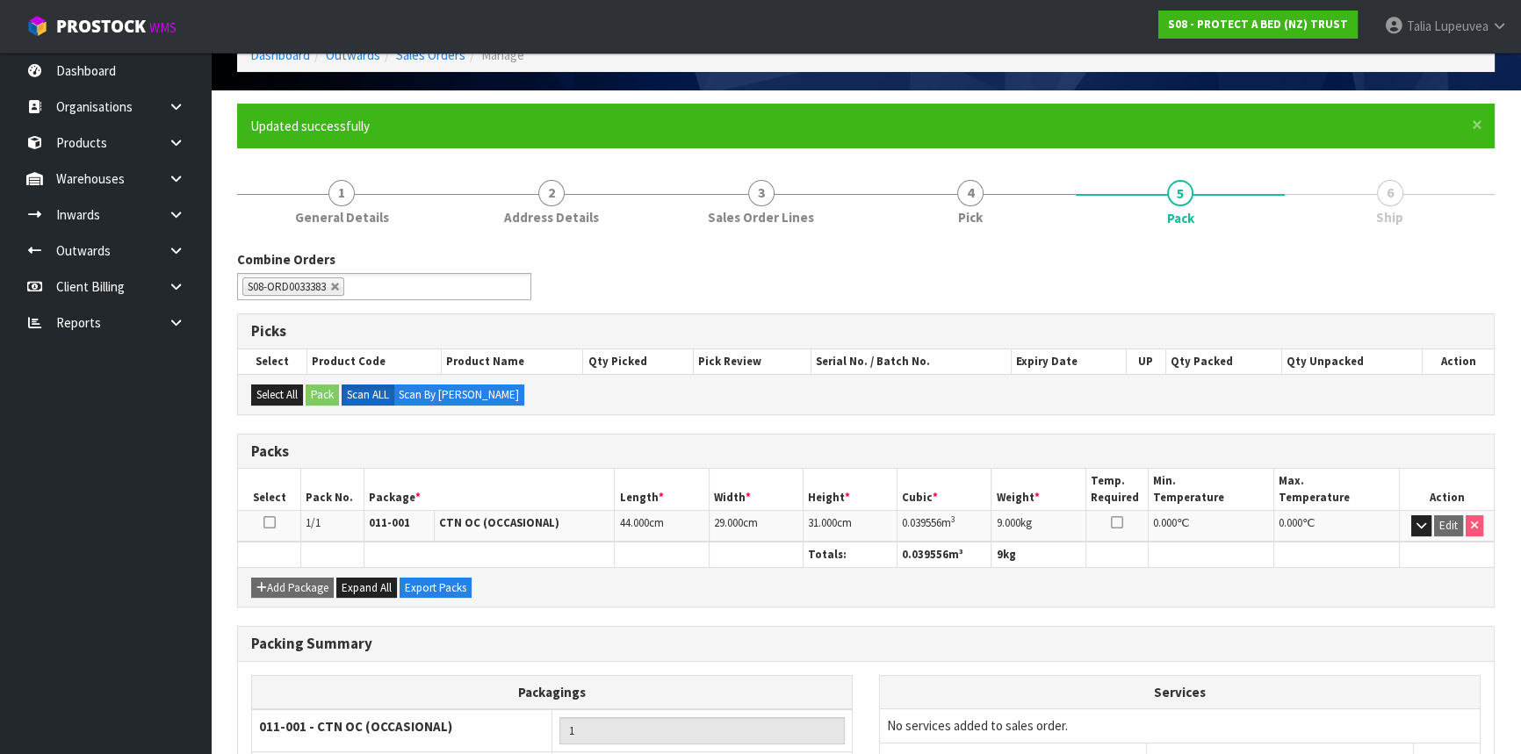
scroll to position [237, 0]
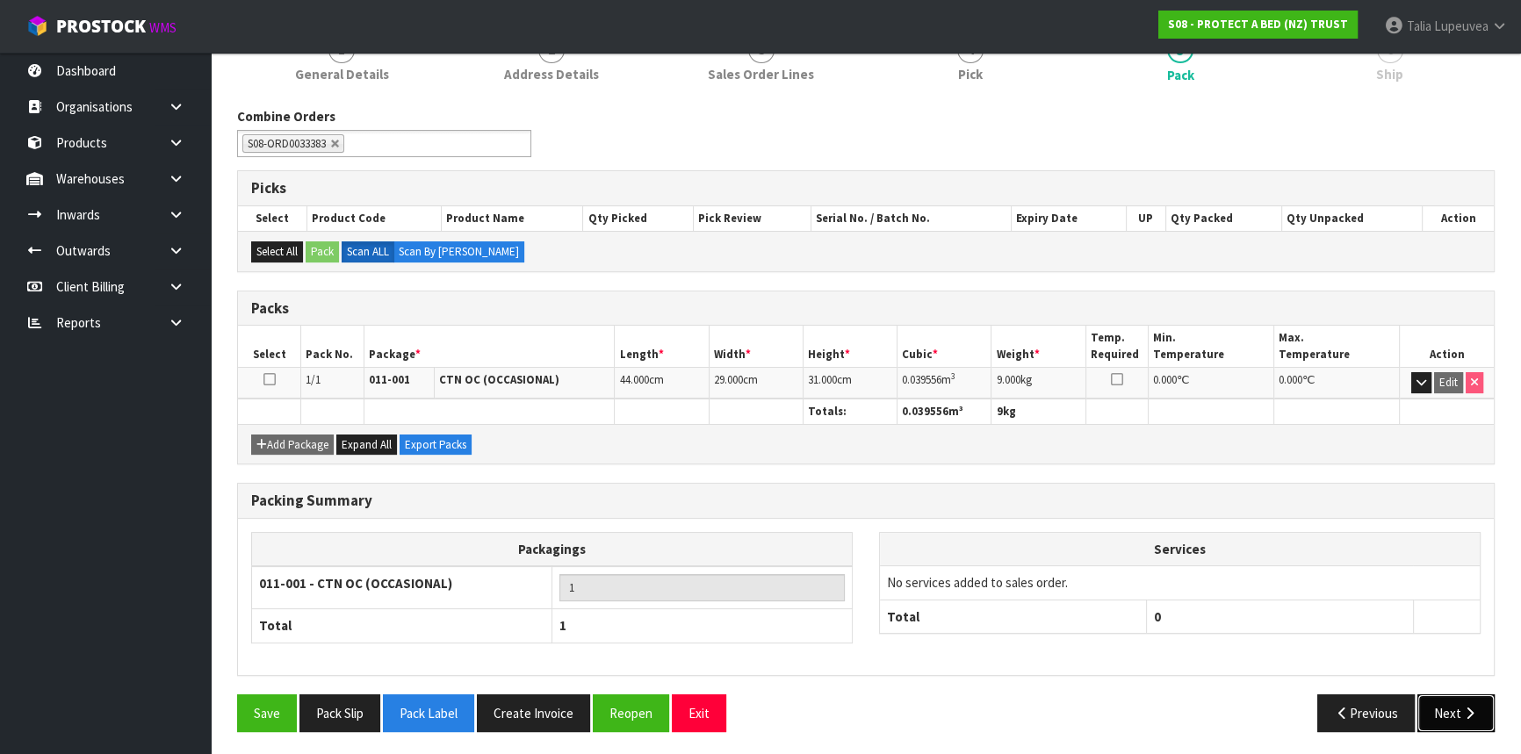
click at [1469, 699] on button "Next" at bounding box center [1455, 714] width 77 height 38
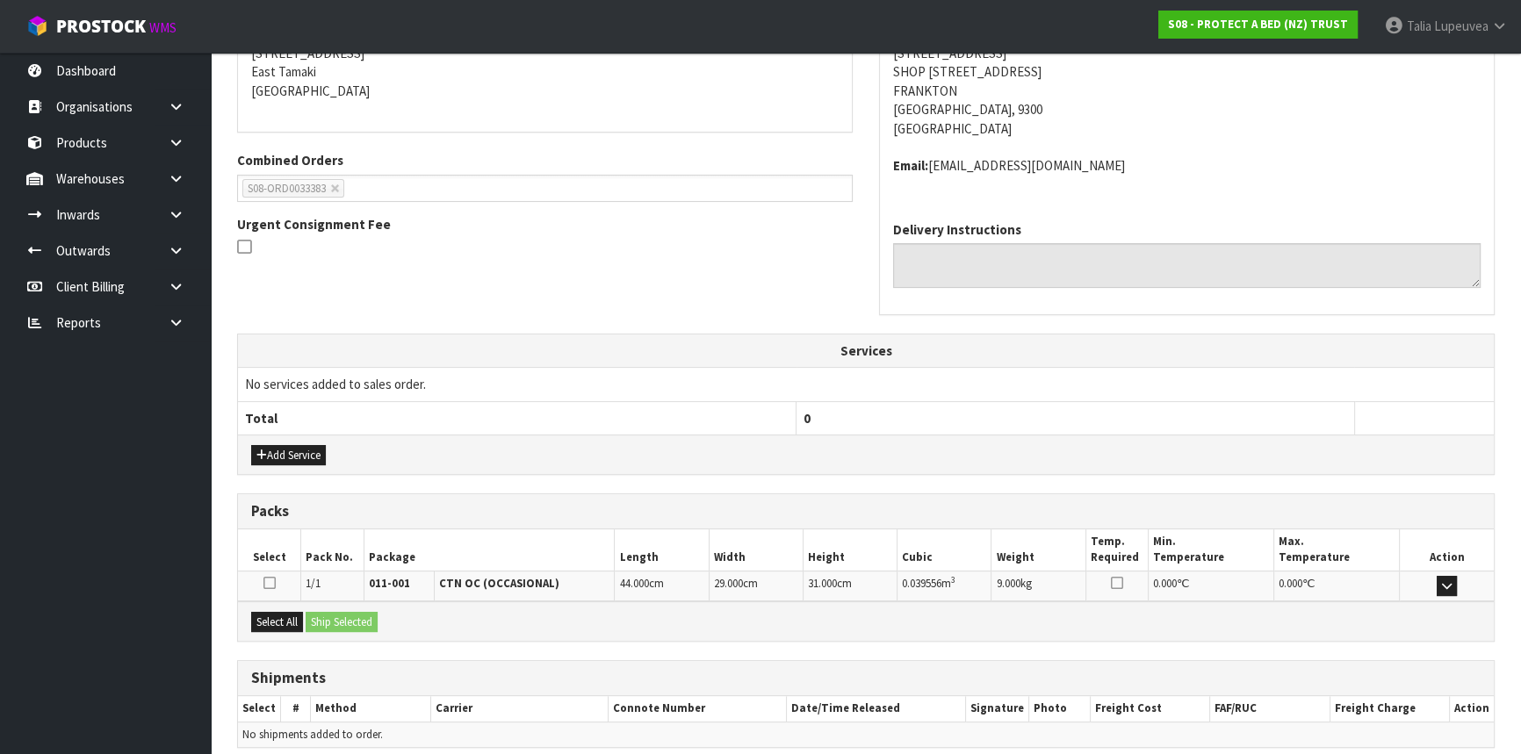
scroll to position [441, 0]
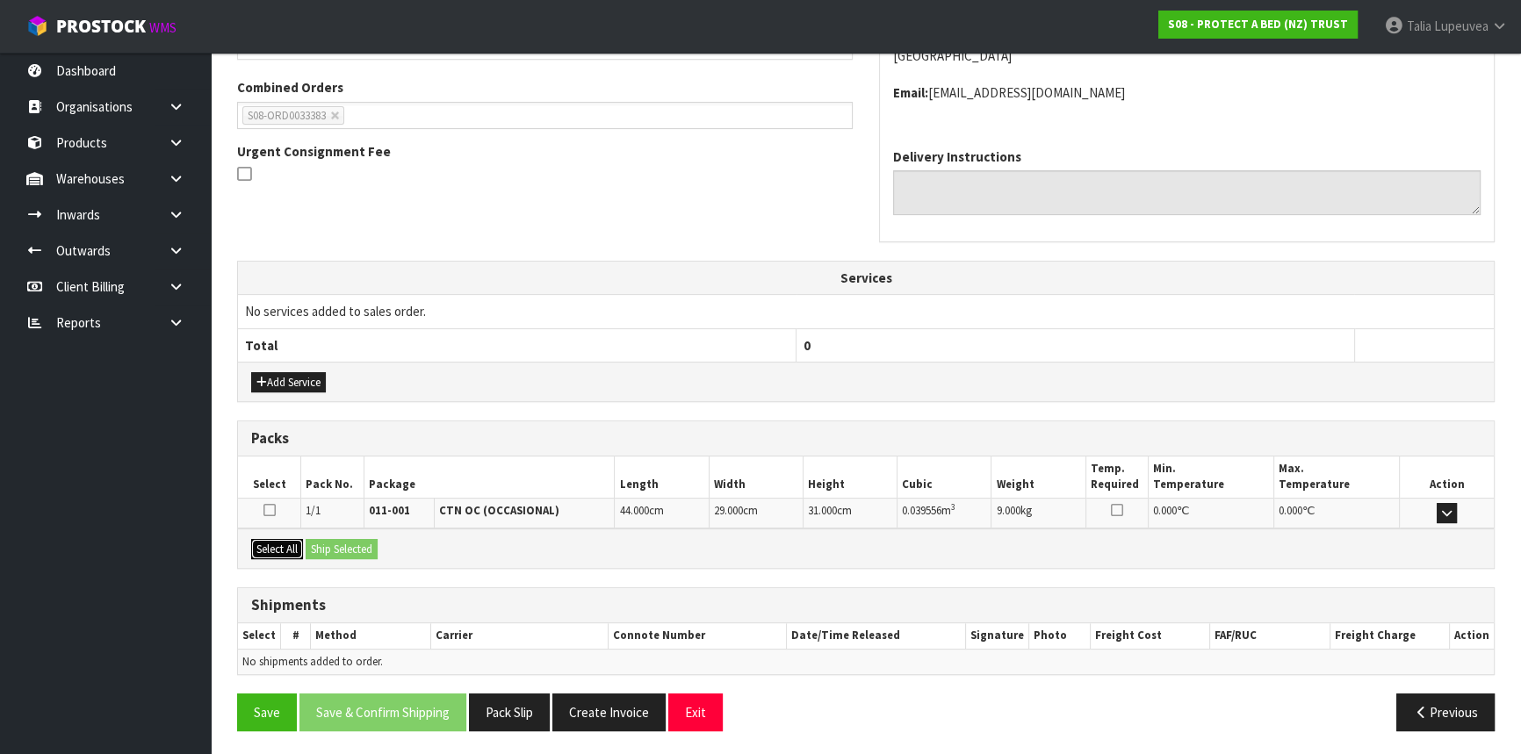
click at [265, 540] on button "Select All" at bounding box center [277, 549] width 52 height 21
click at [337, 542] on button "Ship Selected" at bounding box center [342, 549] width 72 height 21
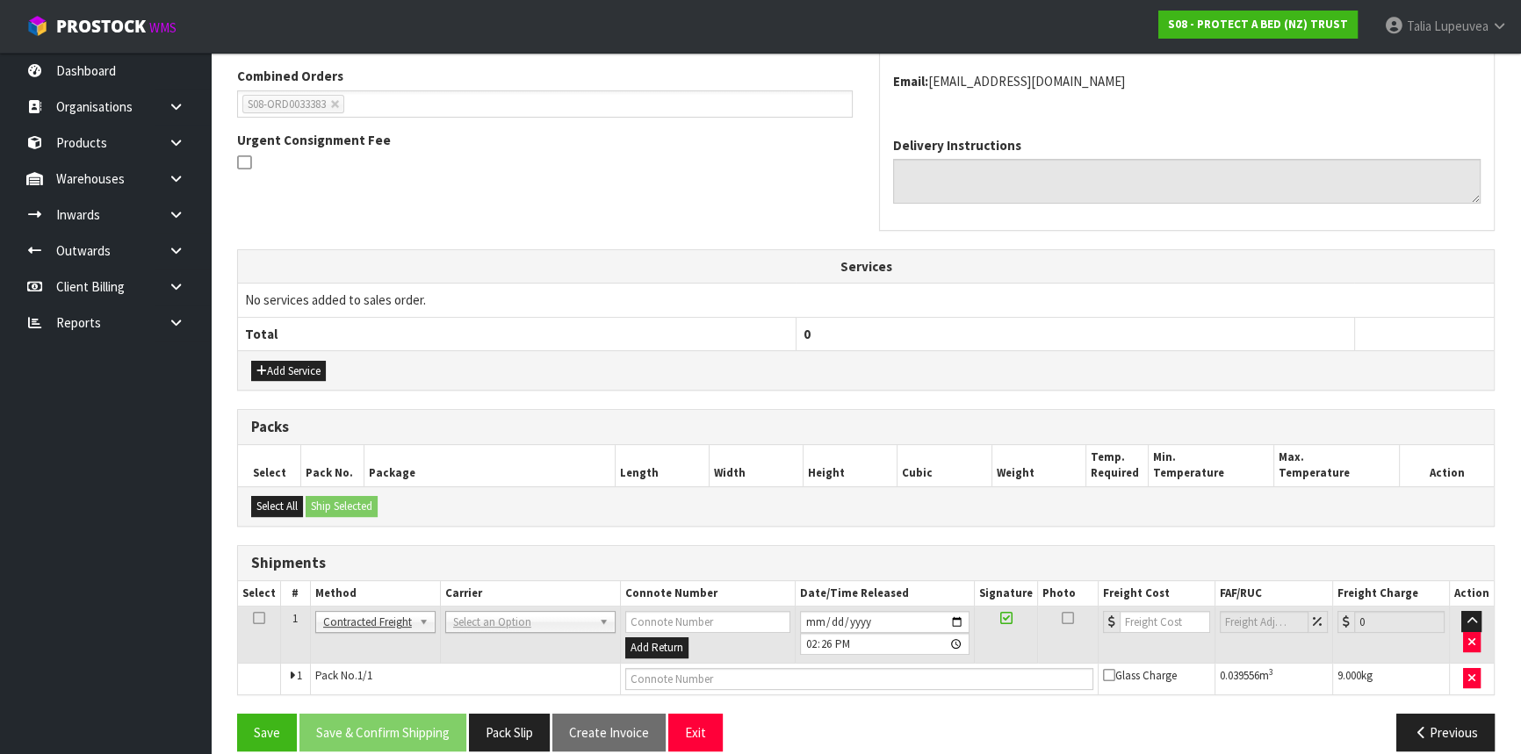
scroll to position [472, 0]
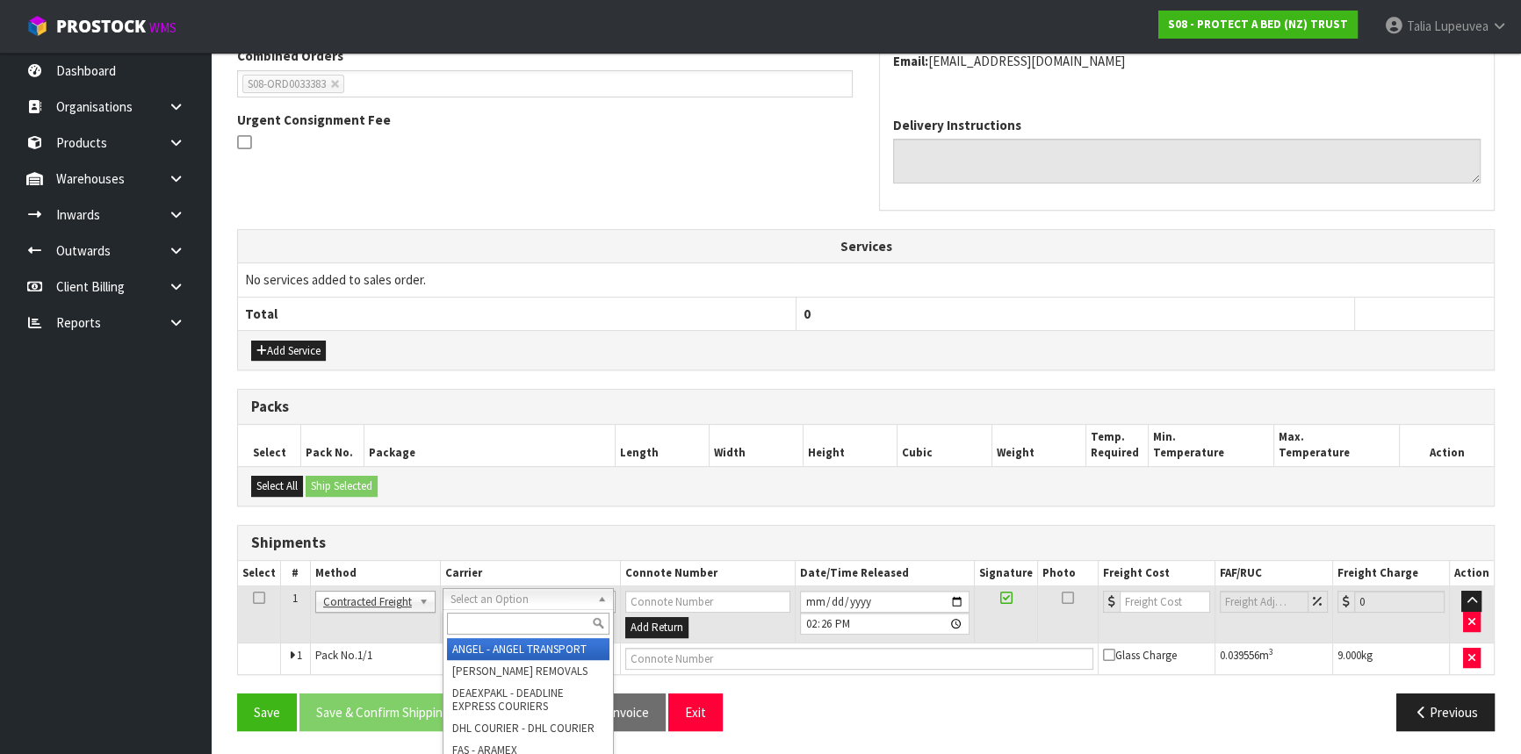
click at [488, 615] on input "text" at bounding box center [528, 624] width 162 height 22
type input "NZP"
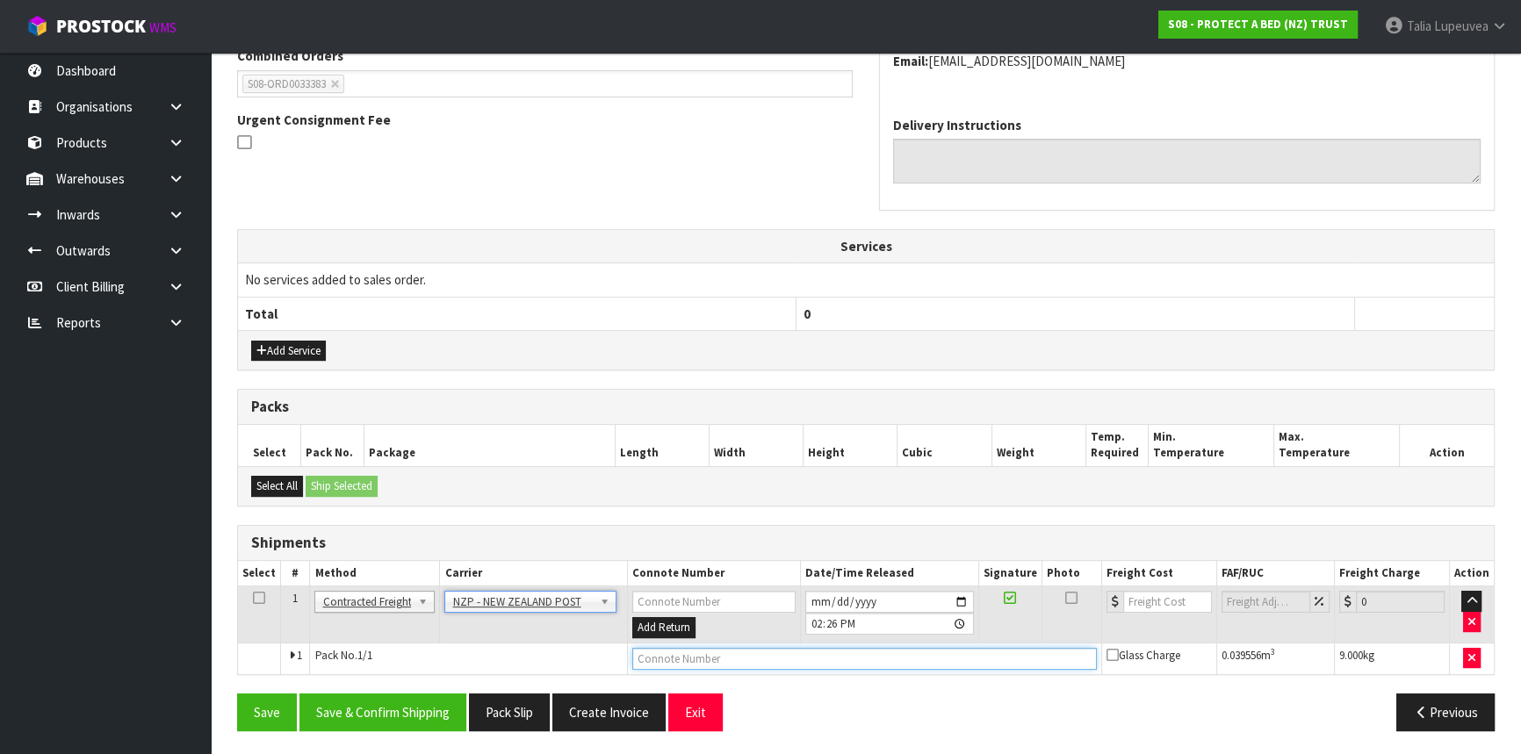
click at [694, 654] on input "text" at bounding box center [864, 659] width 464 height 22
type input "00894210392601141610"
click at [237, 694] on button "Save" at bounding box center [267, 713] width 60 height 38
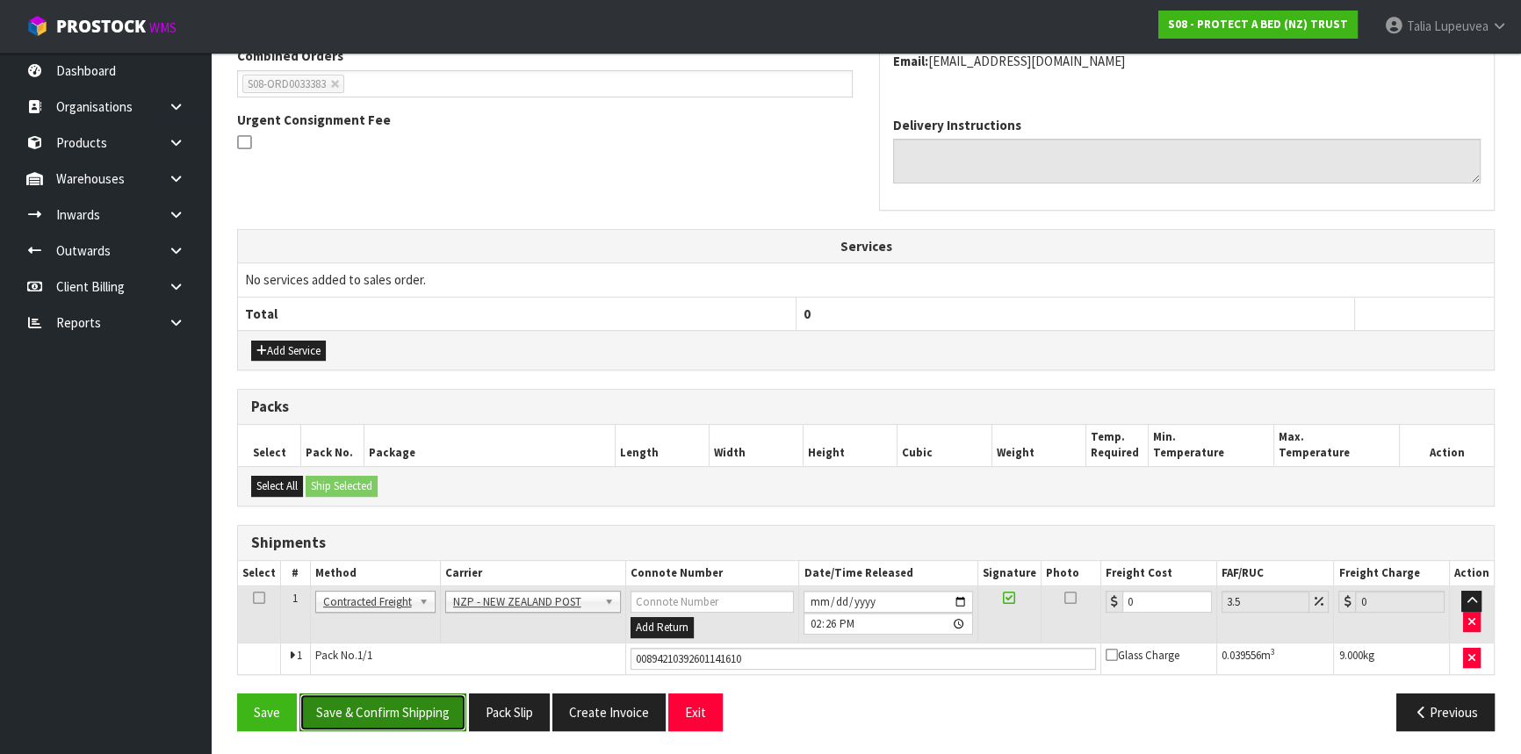
click at [345, 714] on button "Save & Confirm Shipping" at bounding box center [382, 713] width 167 height 38
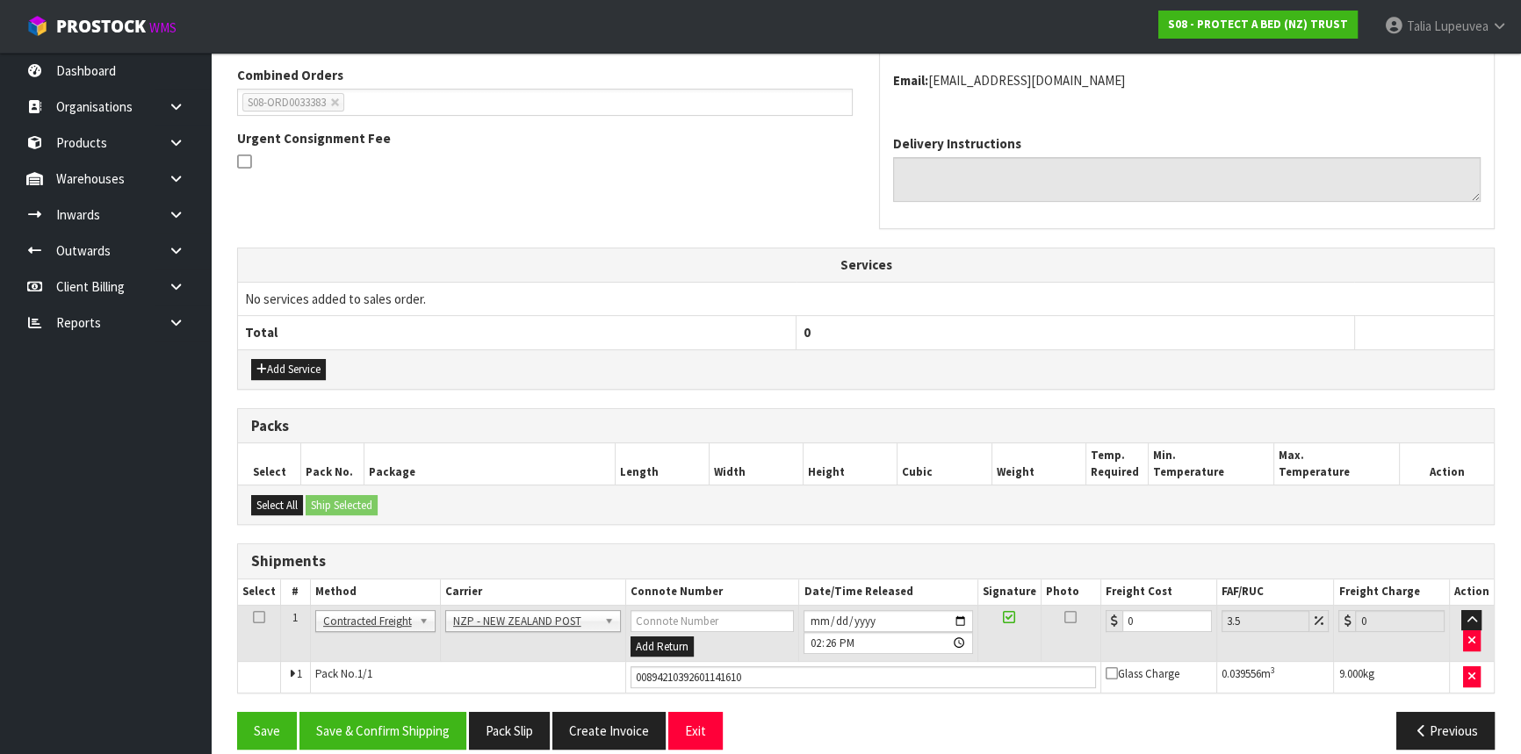
scroll to position [0, 0]
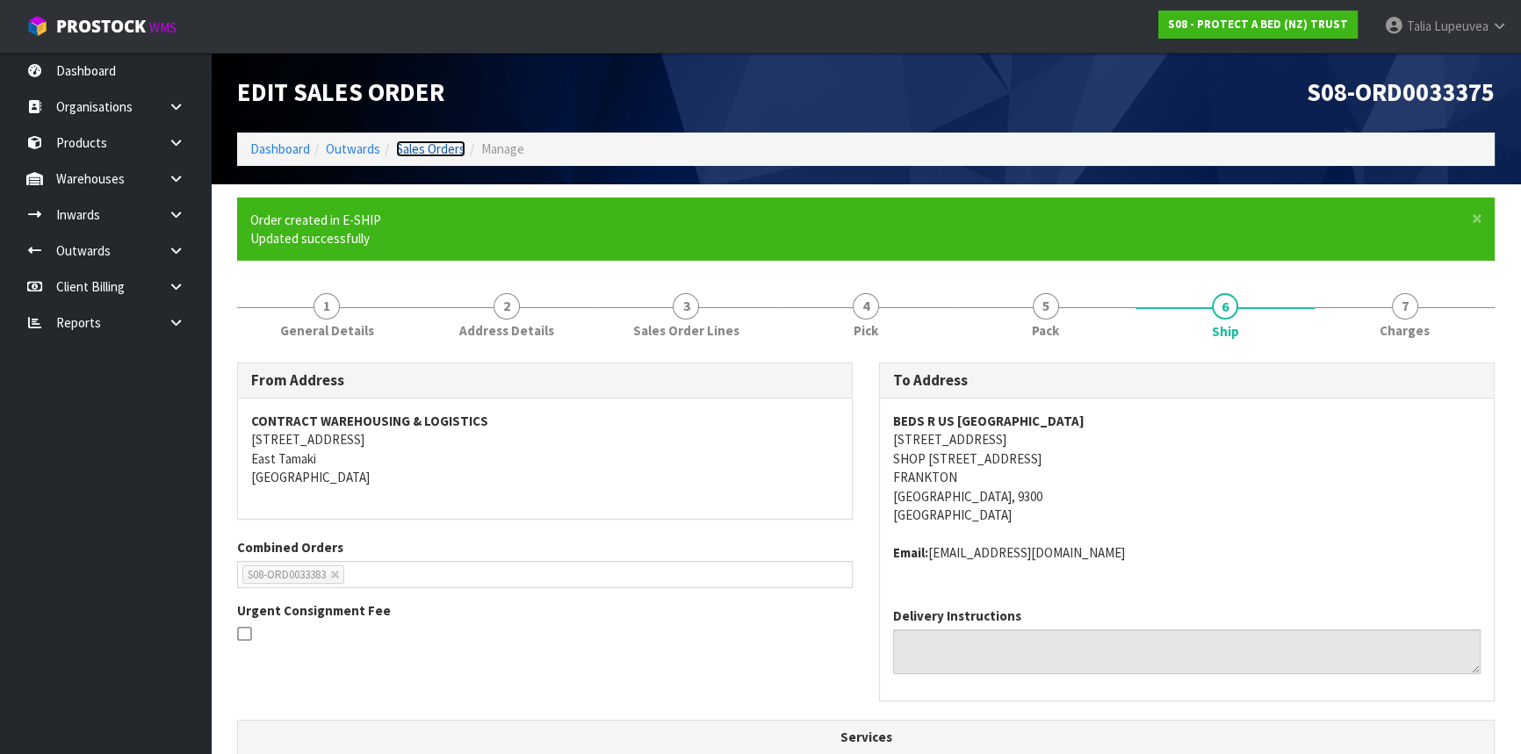
click at [448, 145] on link "Sales Orders" at bounding box center [430, 148] width 69 height 17
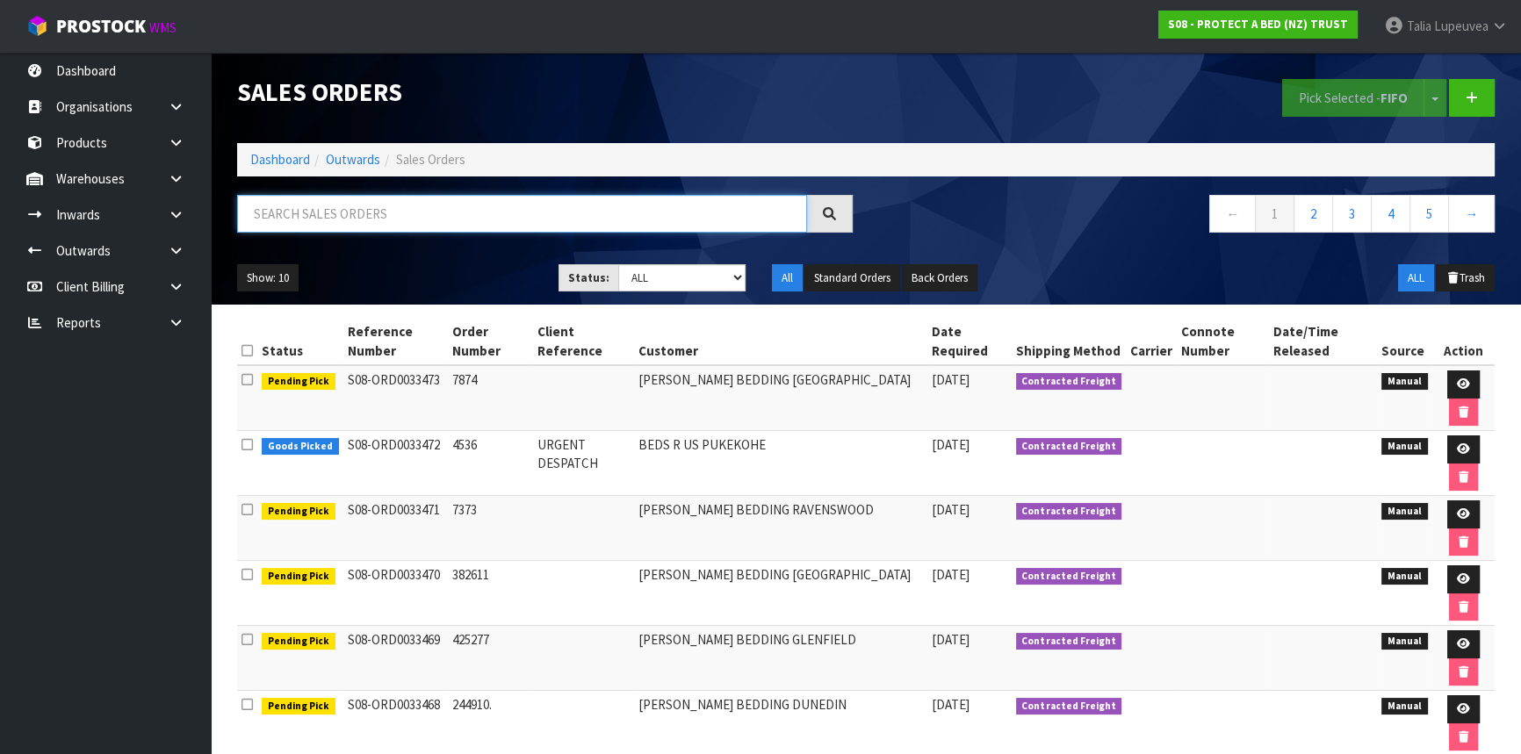
click at [392, 210] on input "text" at bounding box center [522, 214] width 570 height 38
type input "JOB-0411885"
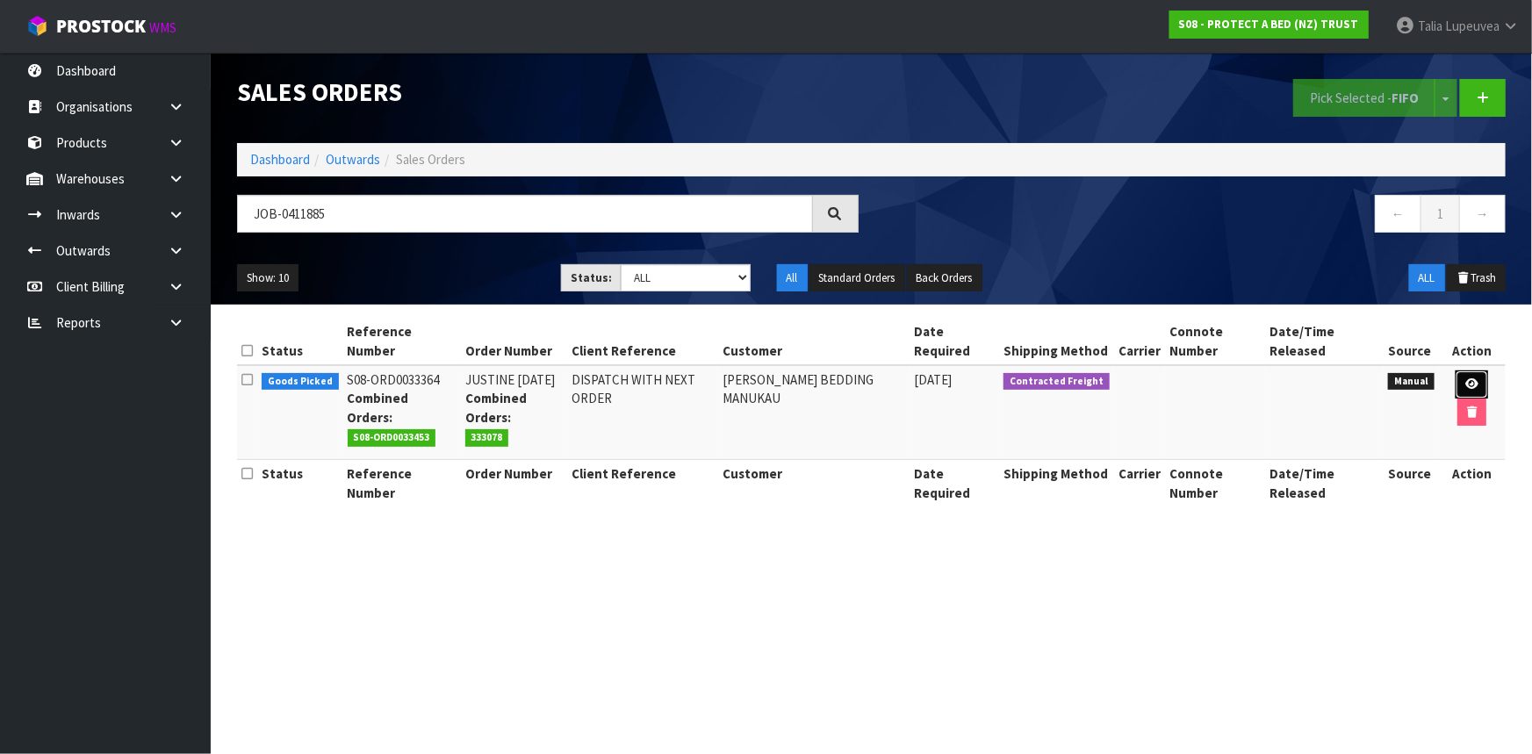
click at [1475, 374] on link at bounding box center [1472, 385] width 32 height 28
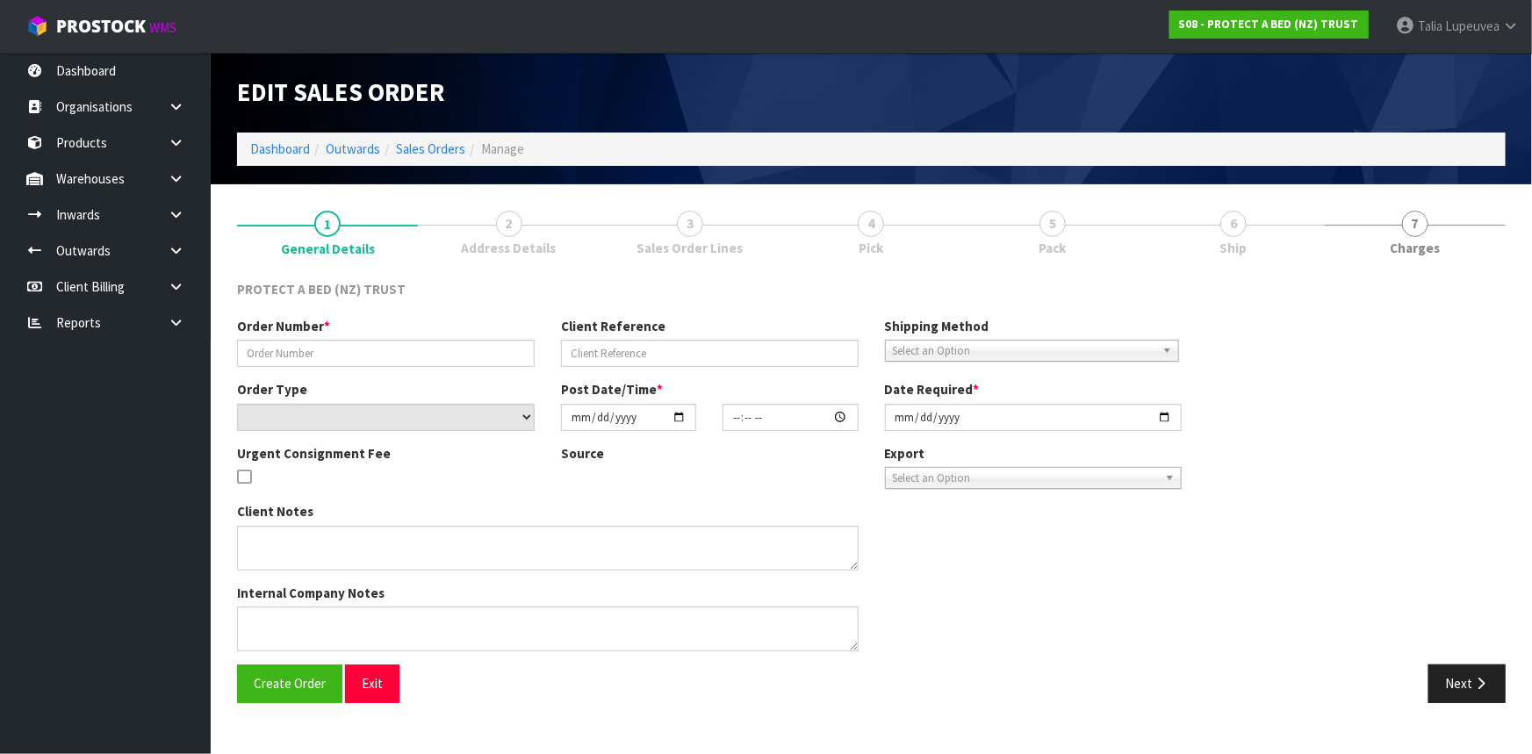
type input "JUSTINE [DATE]"
type input "DISPATCH WITH NEXT ORDER"
select select "number:0"
type input "2025-09-10"
type input "11:37:00.000"
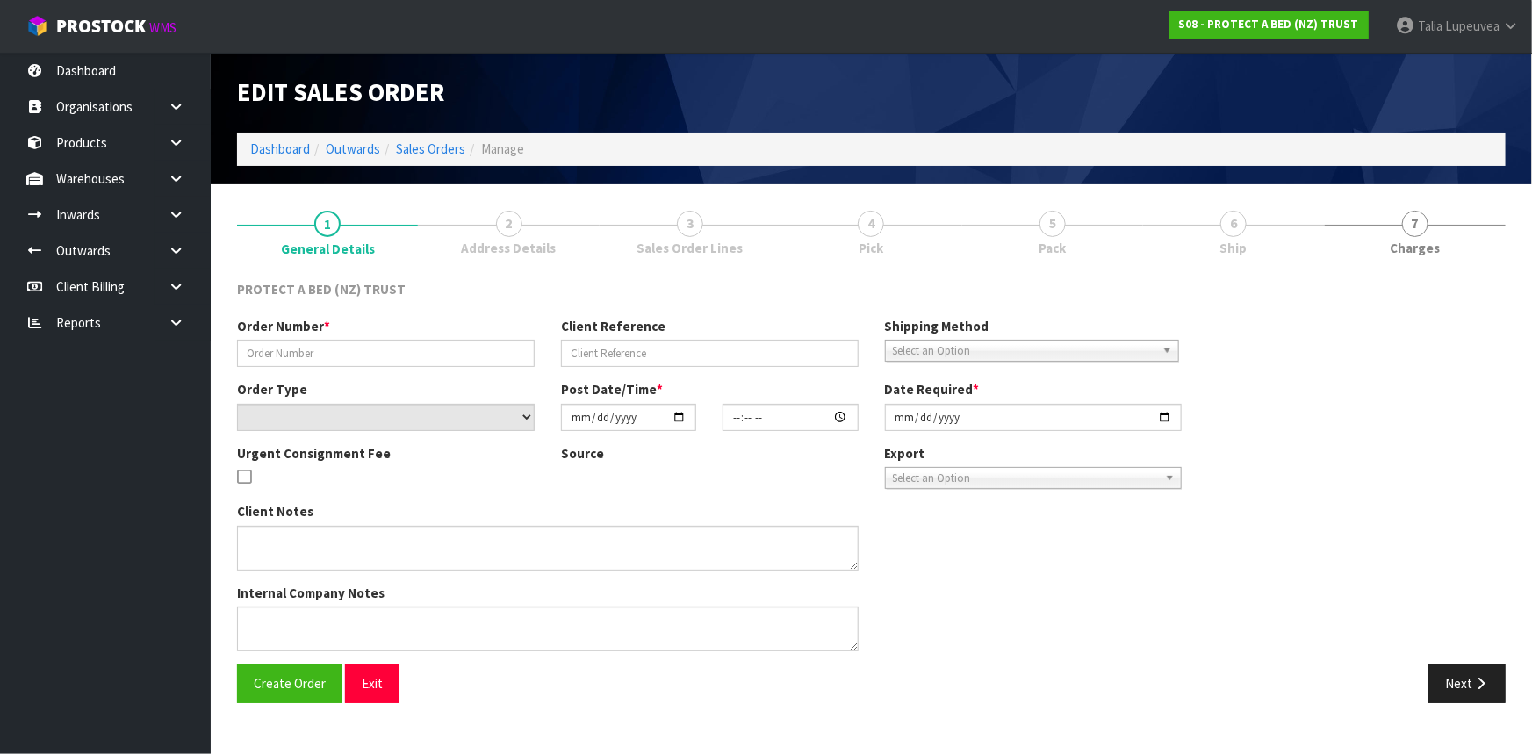
type input "[DATE]"
type textarea "NO CHARGES"
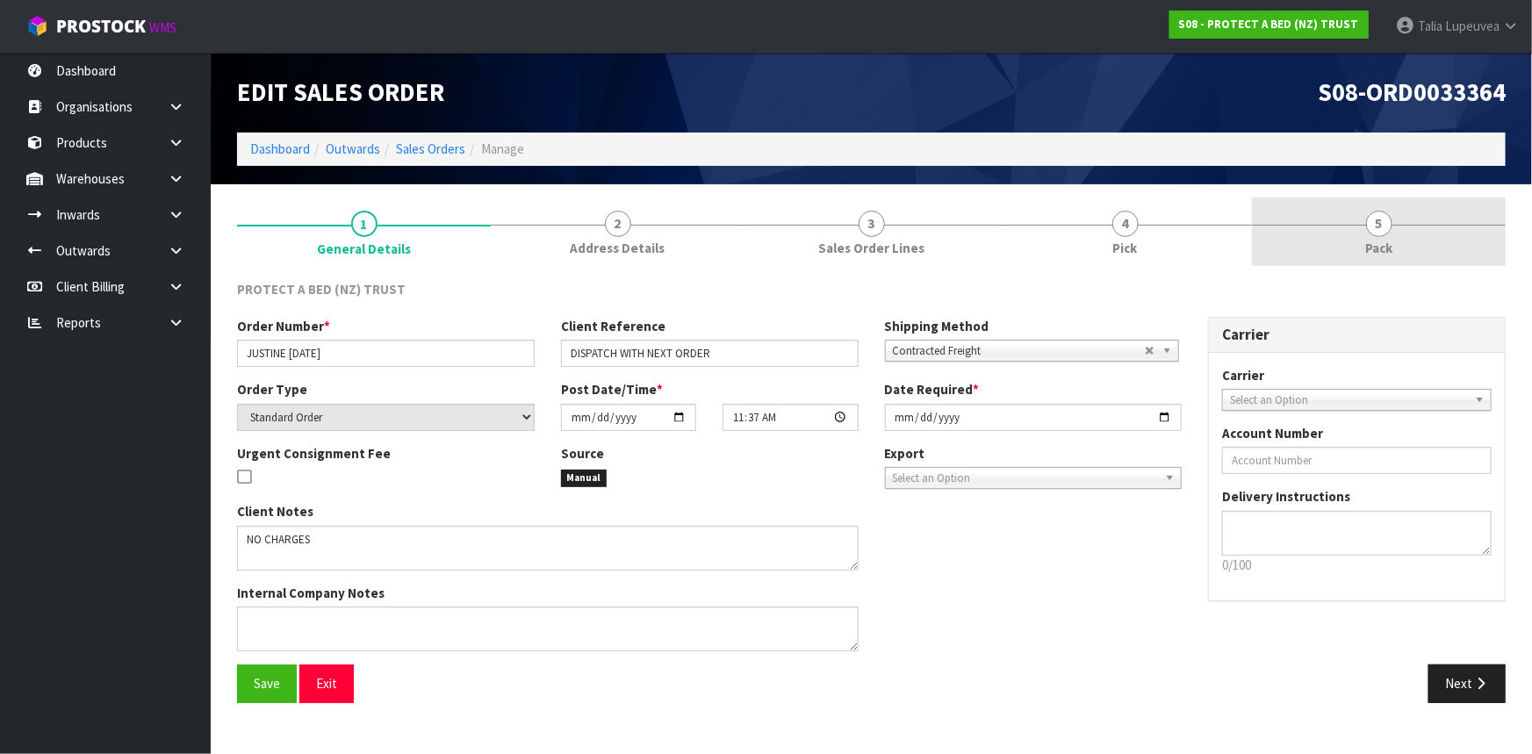
click at [1396, 246] on link "5 Pack" at bounding box center [1379, 232] width 254 height 69
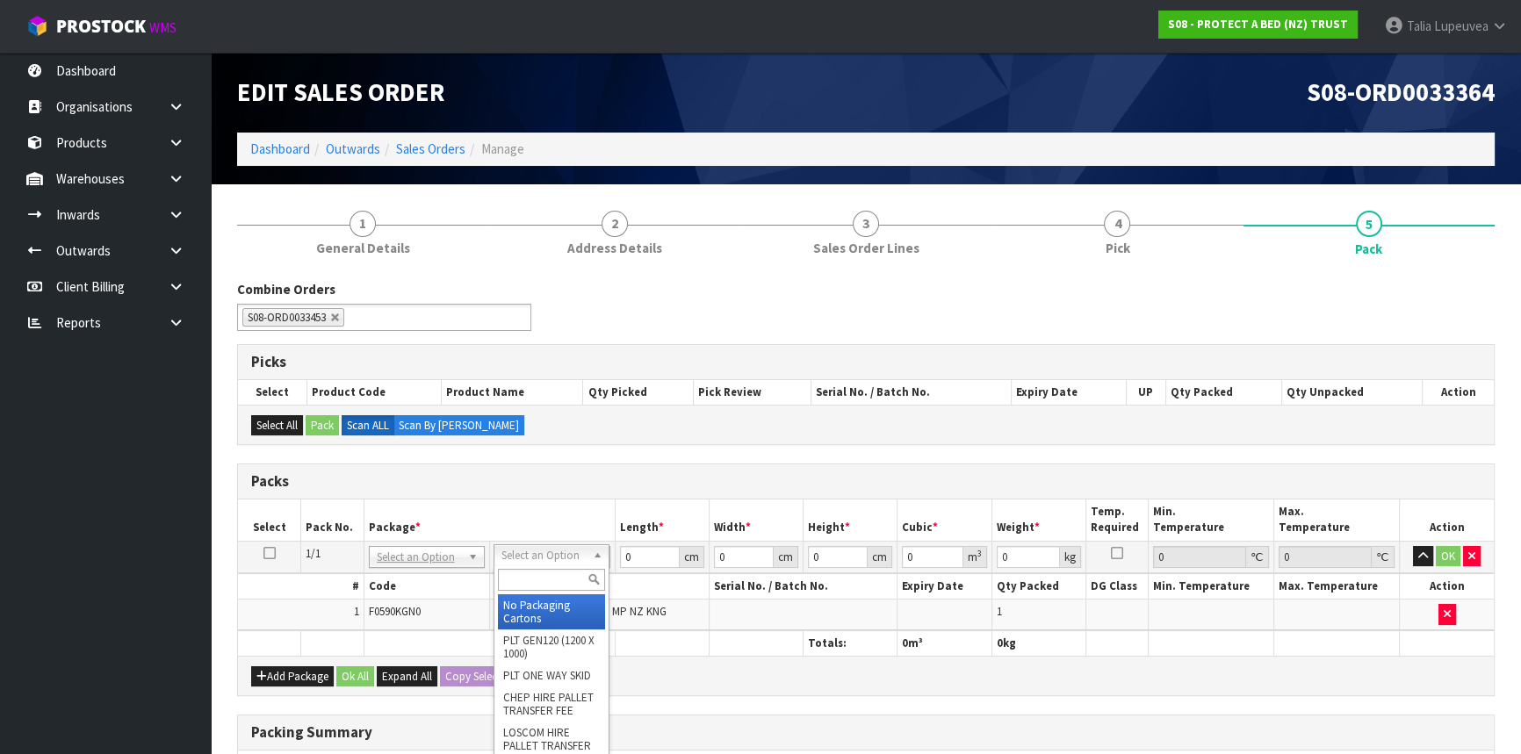
click at [525, 573] on input "text" at bounding box center [551, 580] width 107 height 22
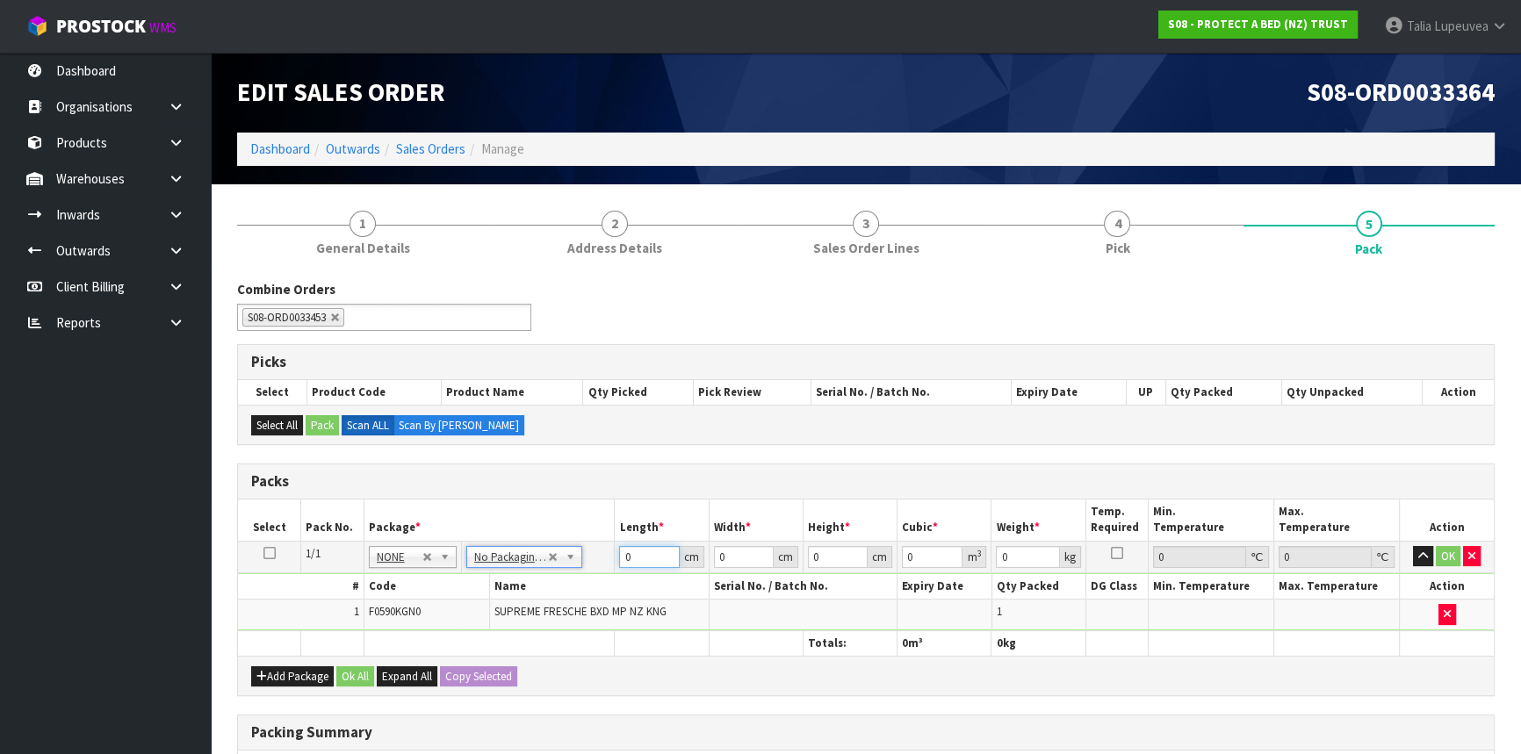
drag, startPoint x: 637, startPoint y: 555, endPoint x: 599, endPoint y: 566, distance: 40.3
click at [599, 566] on tr "1/1 NONE 007-001 007-002 007-004 007-009 007-013 007-014 007-015 007-017 007-01…" at bounding box center [866, 557] width 1256 height 32
type input "58"
type input "40"
type input "3"
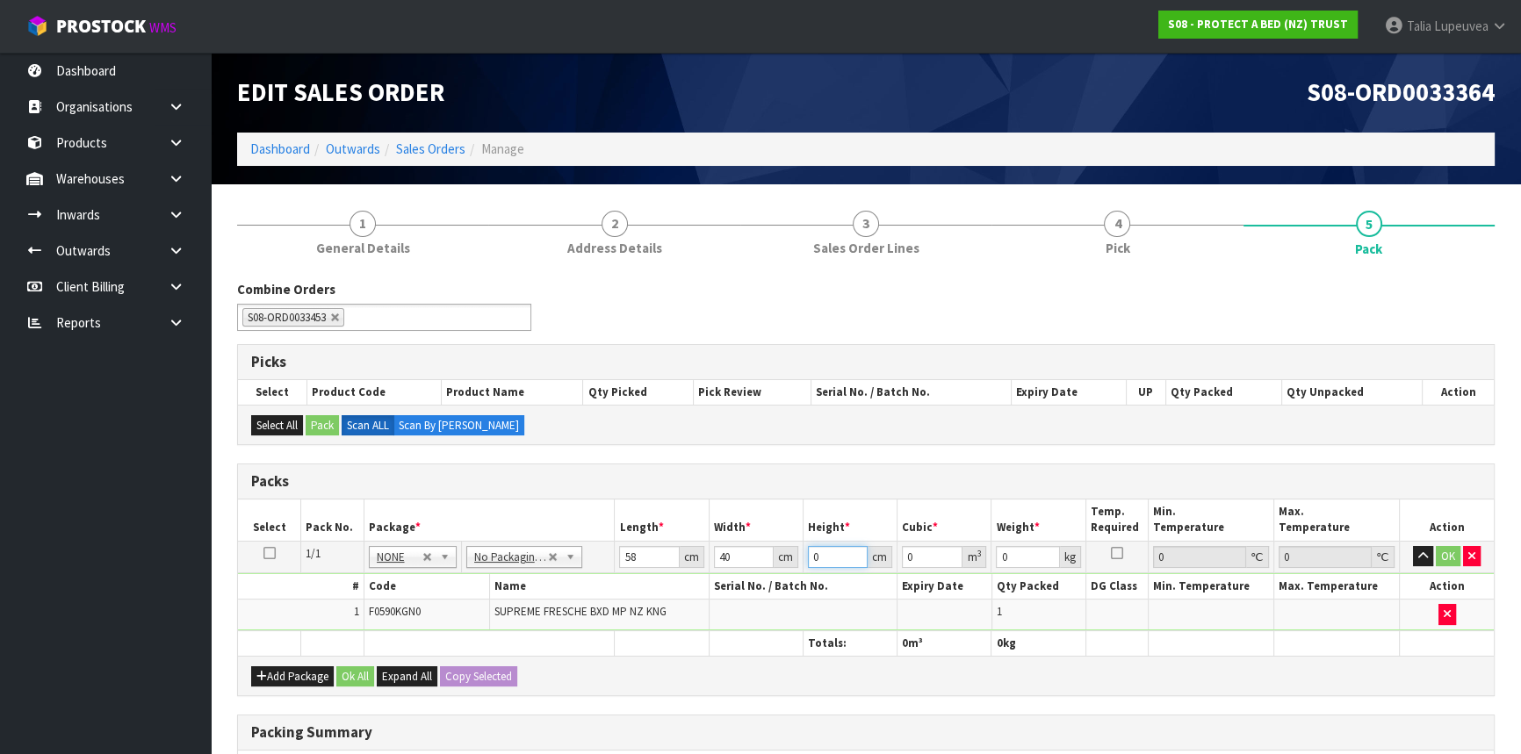
type input "0.00696"
type input "31"
type input "0.07192"
type input "31"
type input "7"
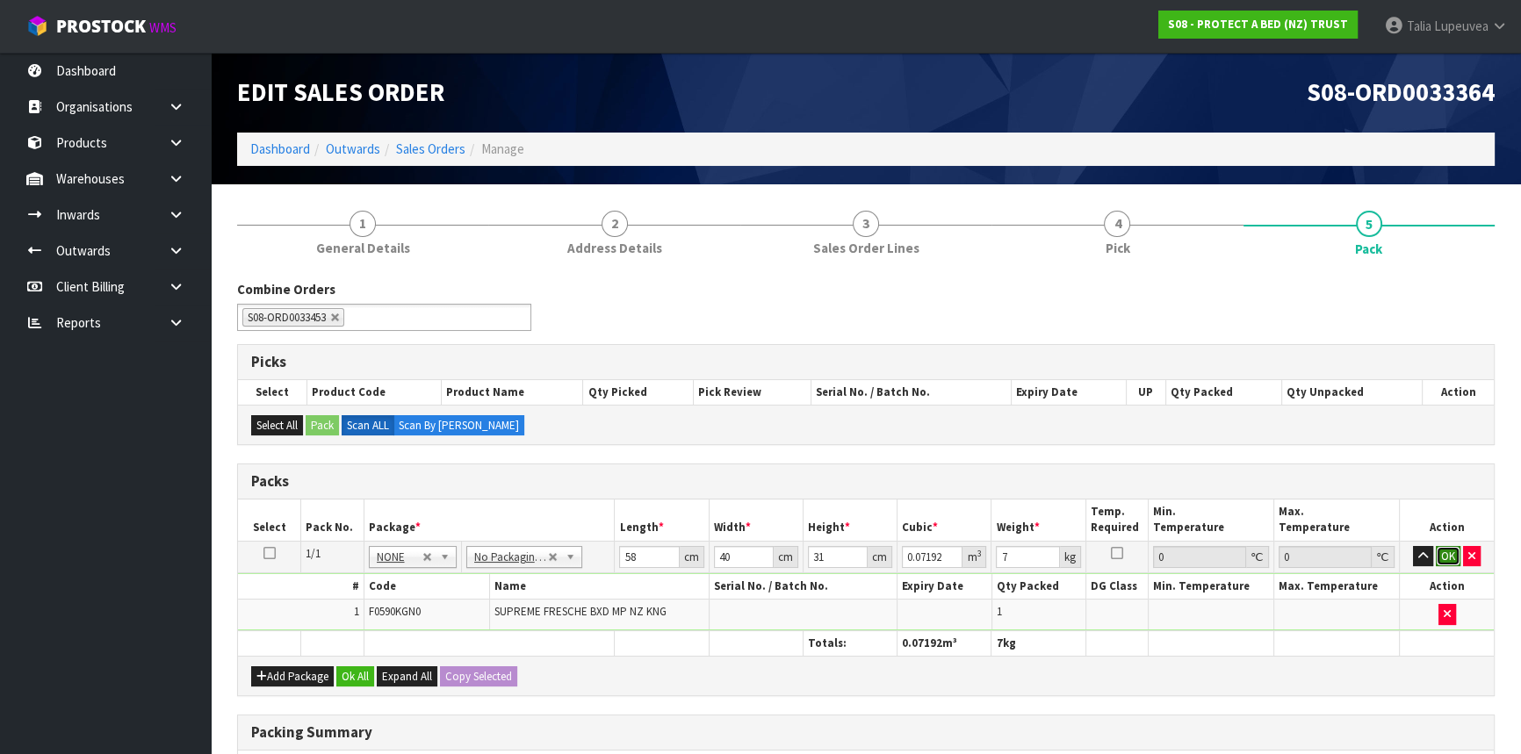
click at [1446, 552] on button "OK" at bounding box center [1448, 556] width 25 height 21
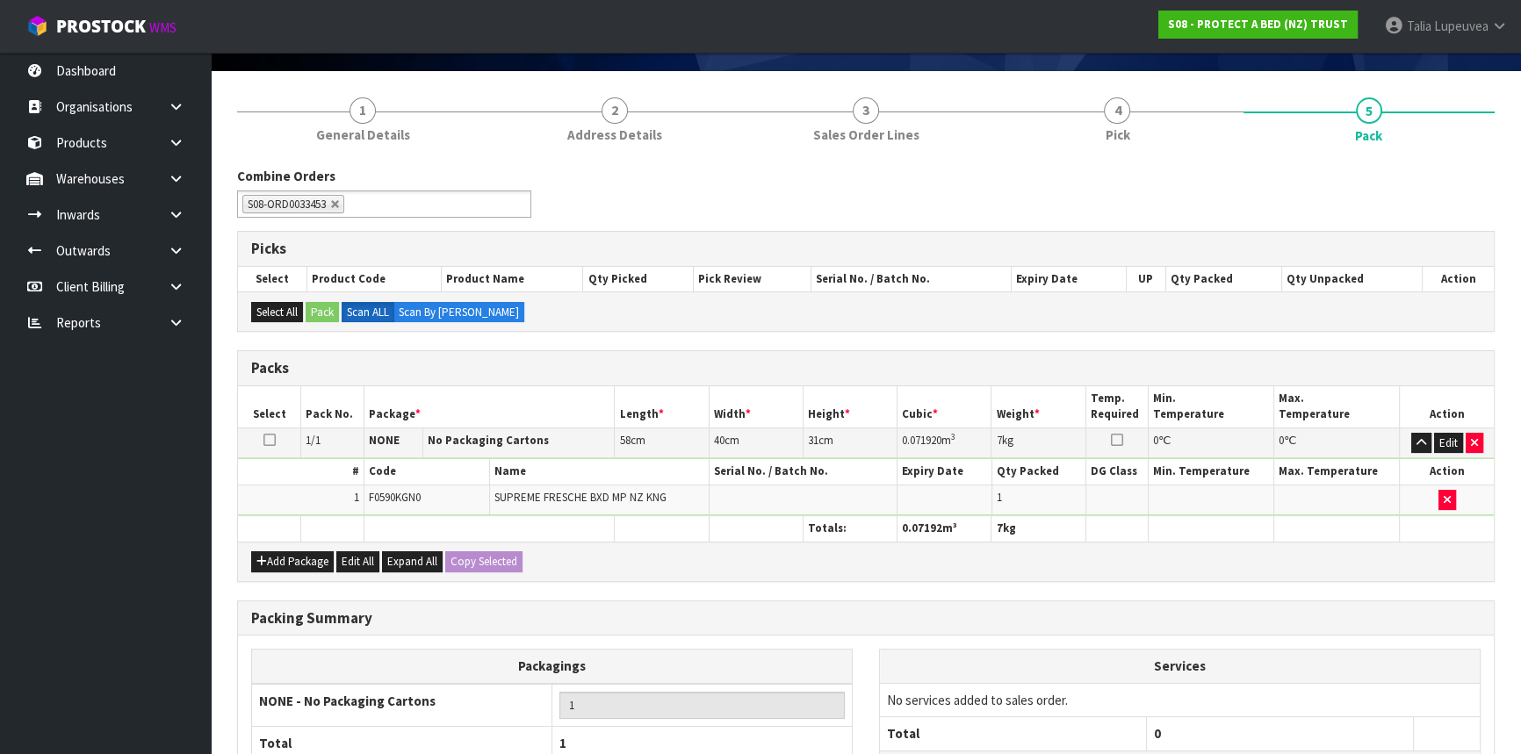
scroll to position [270, 0]
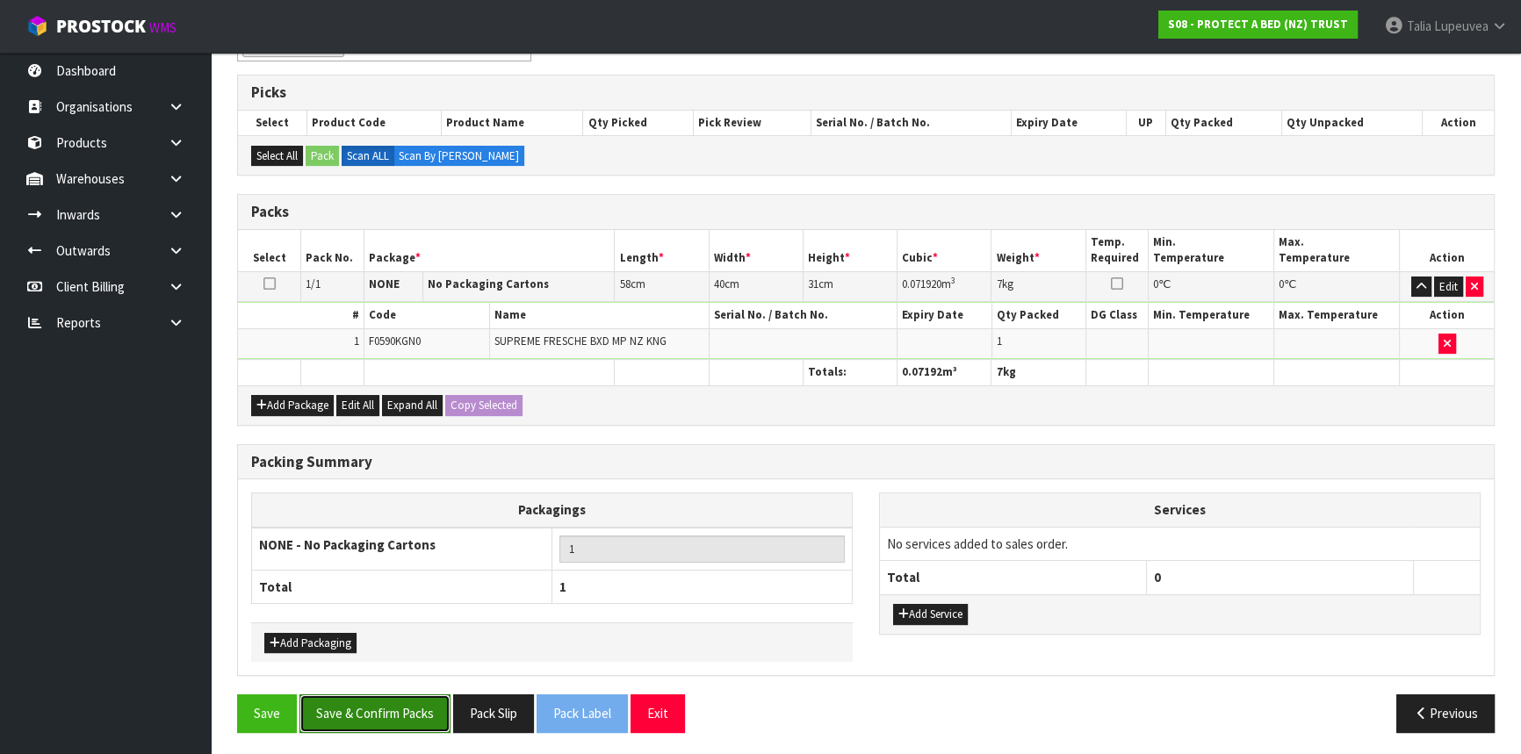
click at [414, 714] on button "Save & Confirm Packs" at bounding box center [374, 714] width 151 height 38
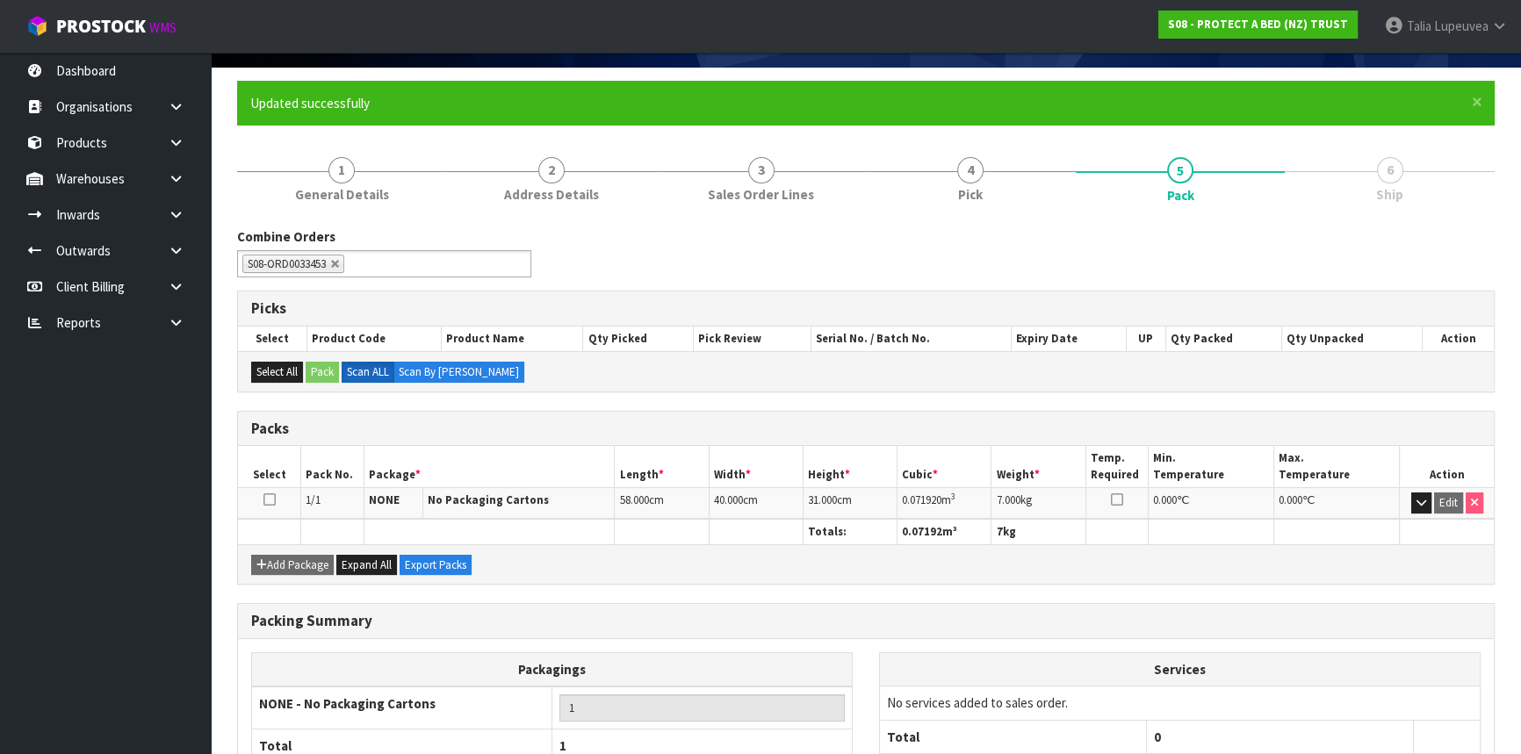
scroll to position [237, 0]
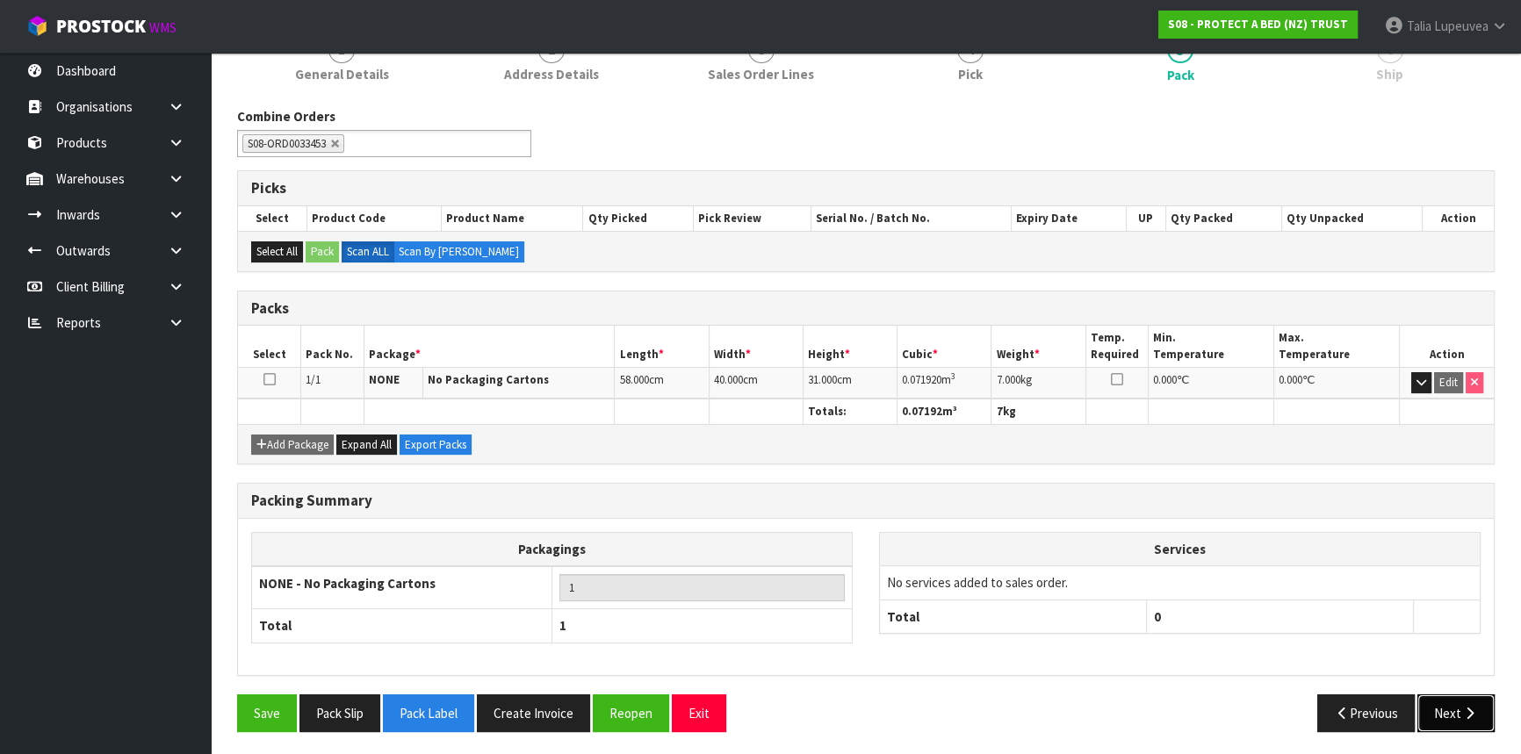
click at [1436, 696] on button "Next" at bounding box center [1455, 714] width 77 height 38
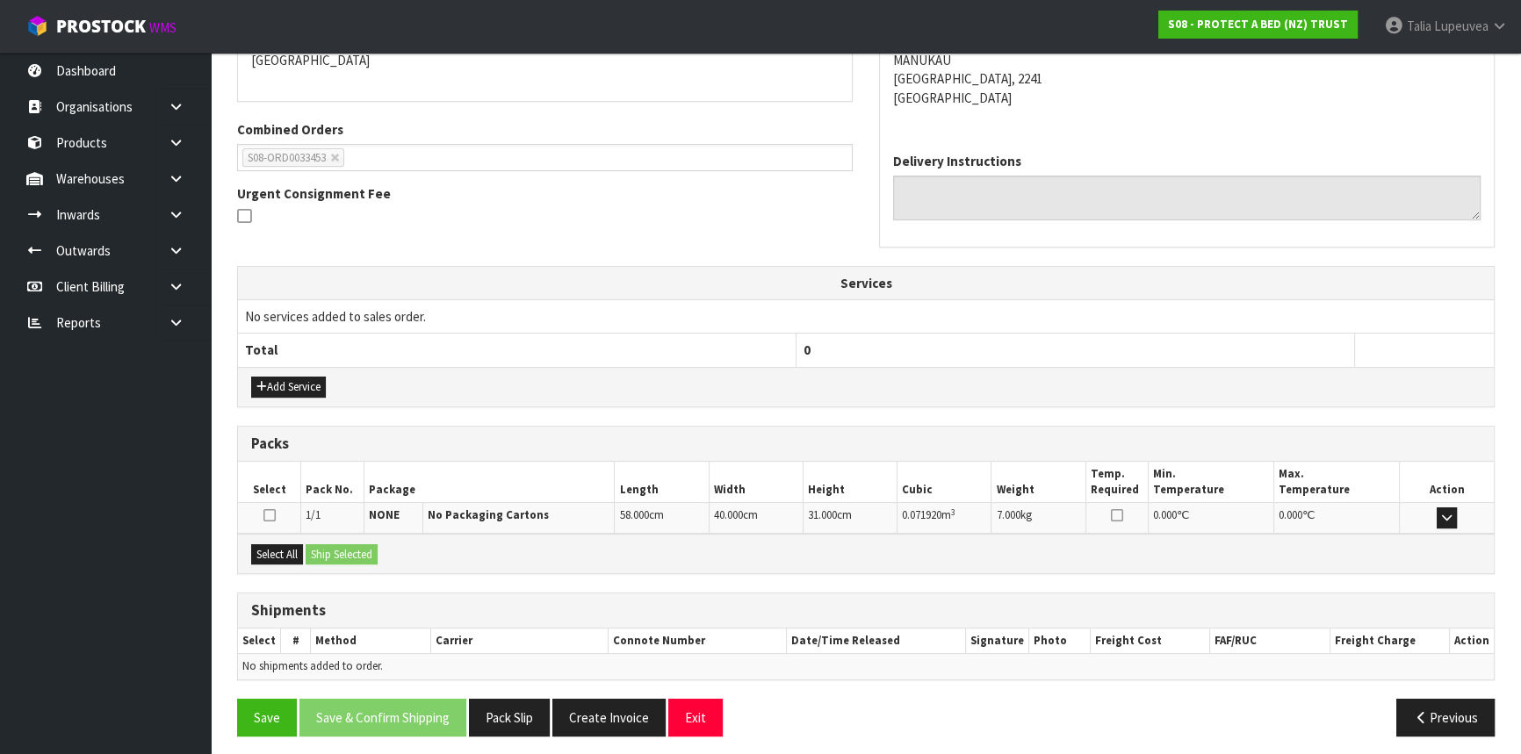
scroll to position [404, 0]
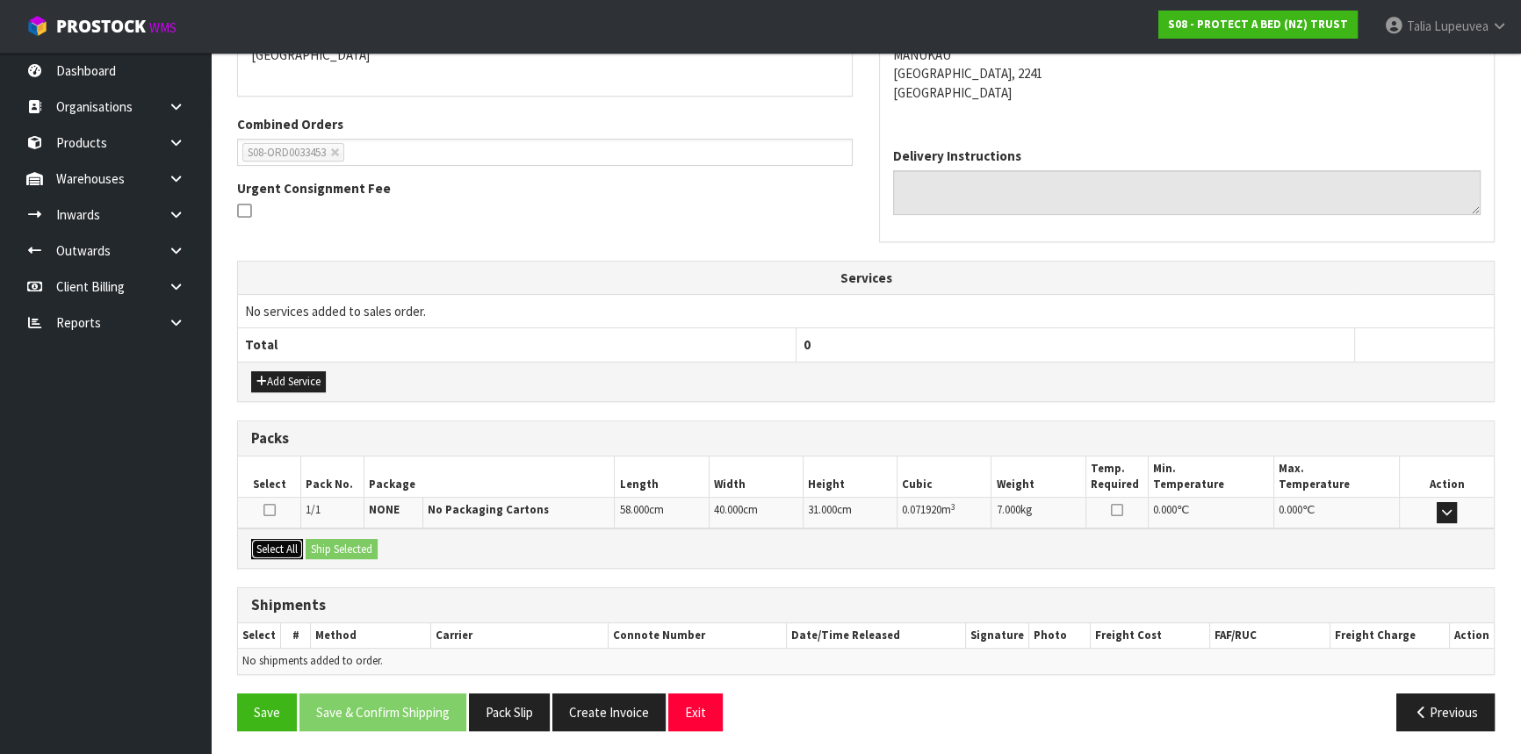
click at [270, 539] on button "Select All" at bounding box center [277, 549] width 52 height 21
click at [331, 541] on button "Ship Selected" at bounding box center [342, 549] width 72 height 21
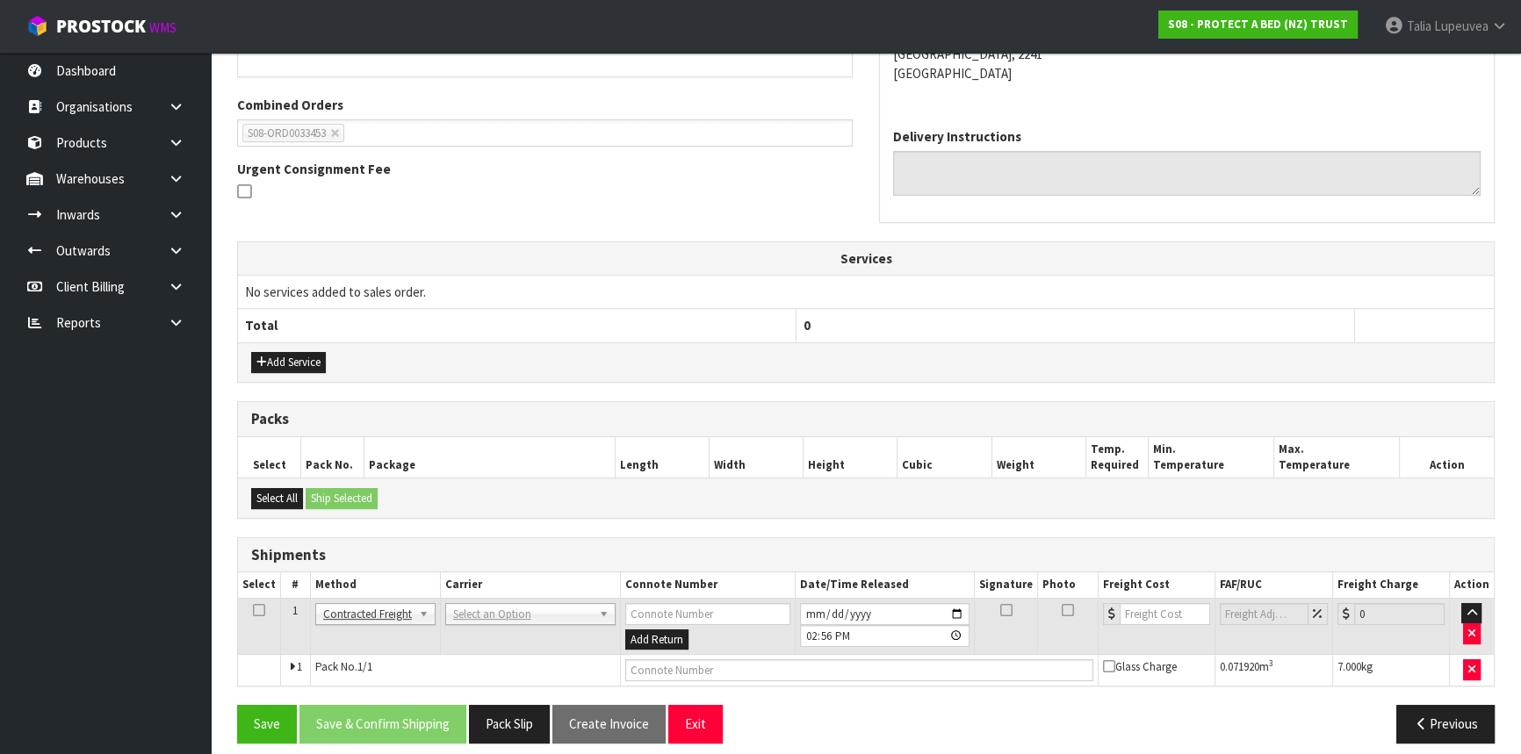
scroll to position [435, 0]
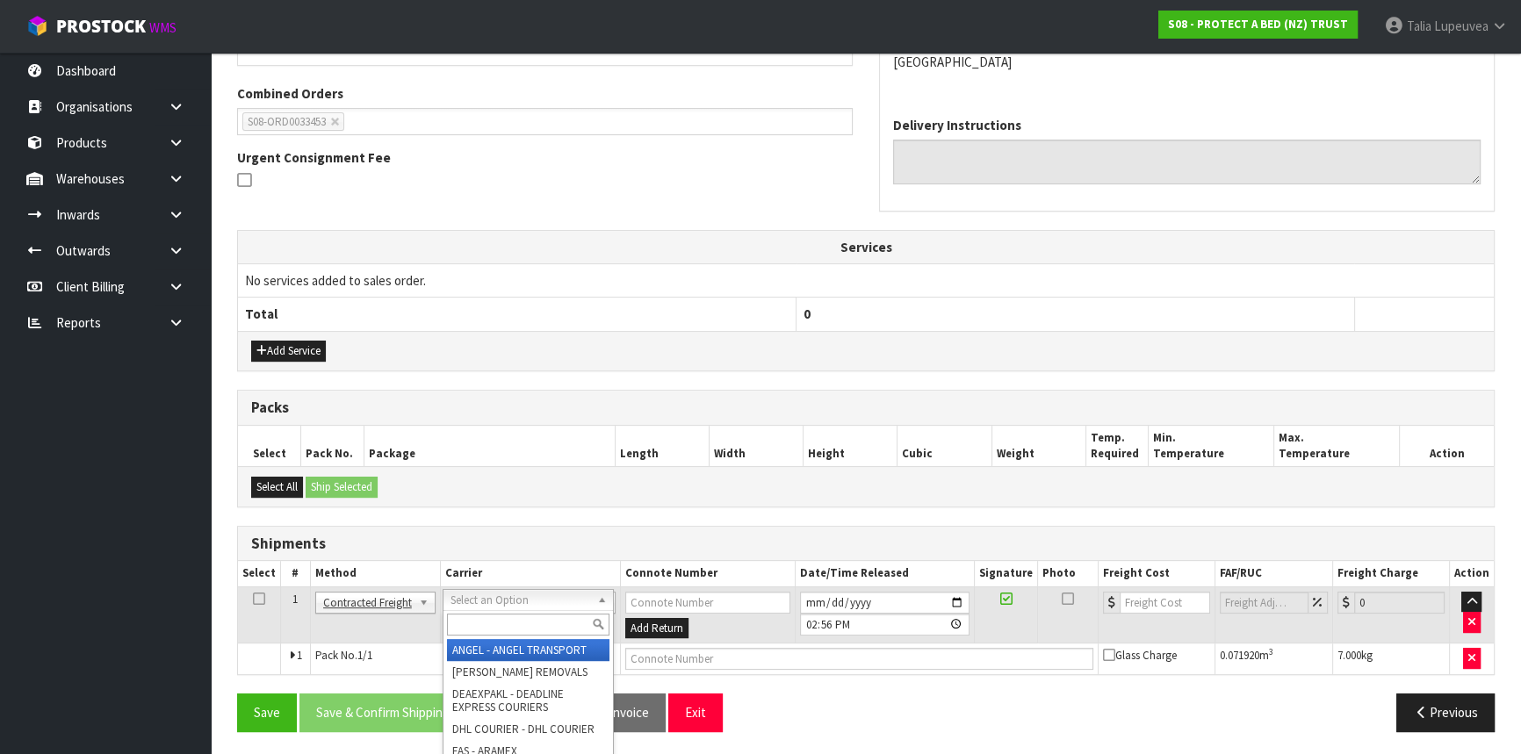
click at [544, 626] on input "text" at bounding box center [528, 625] width 162 height 22
type input "NZP"
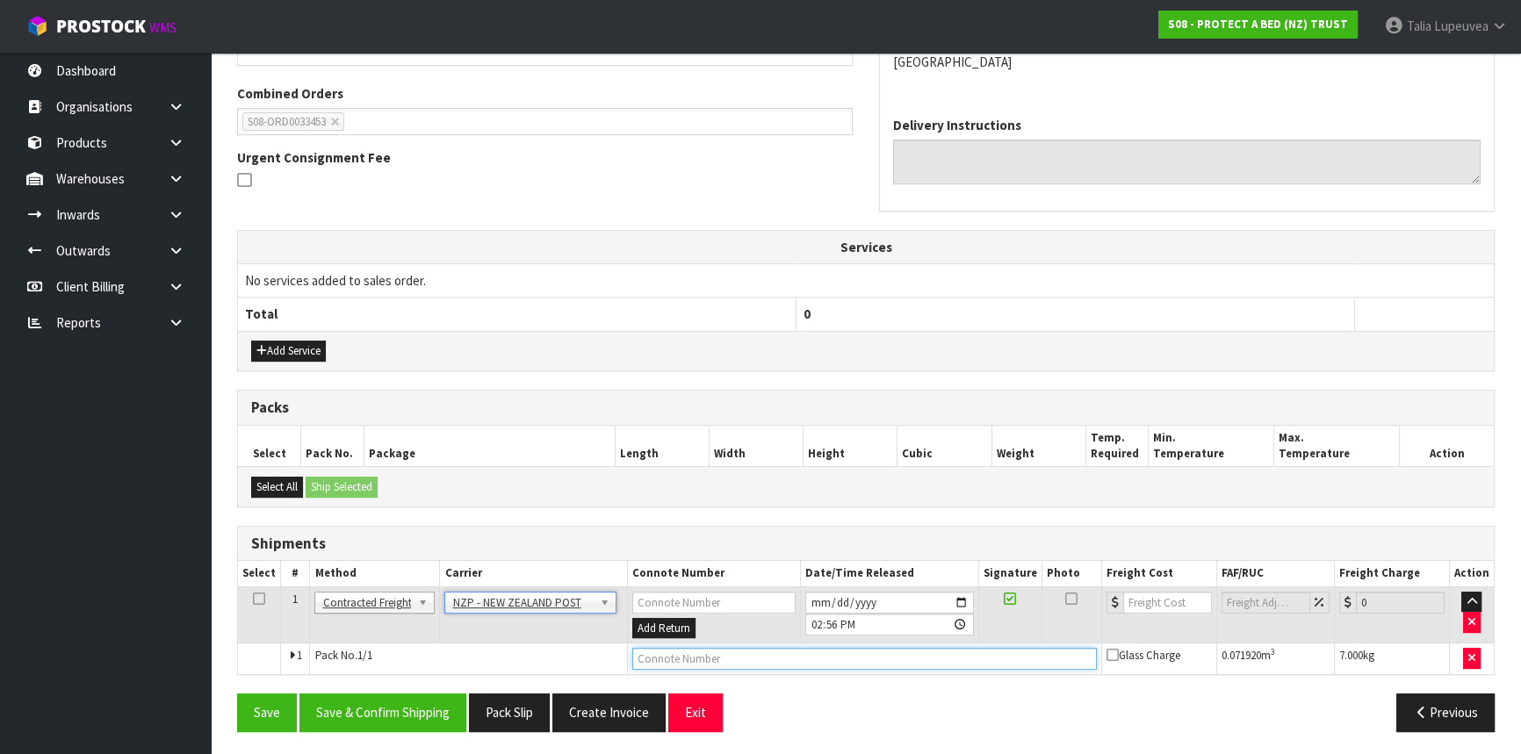
click at [707, 655] on input "text" at bounding box center [864, 659] width 464 height 22
click at [884, 653] on input "text" at bounding box center [864, 659] width 464 height 22
paste input "00894210392601165340"
type input "00894210392601165340"
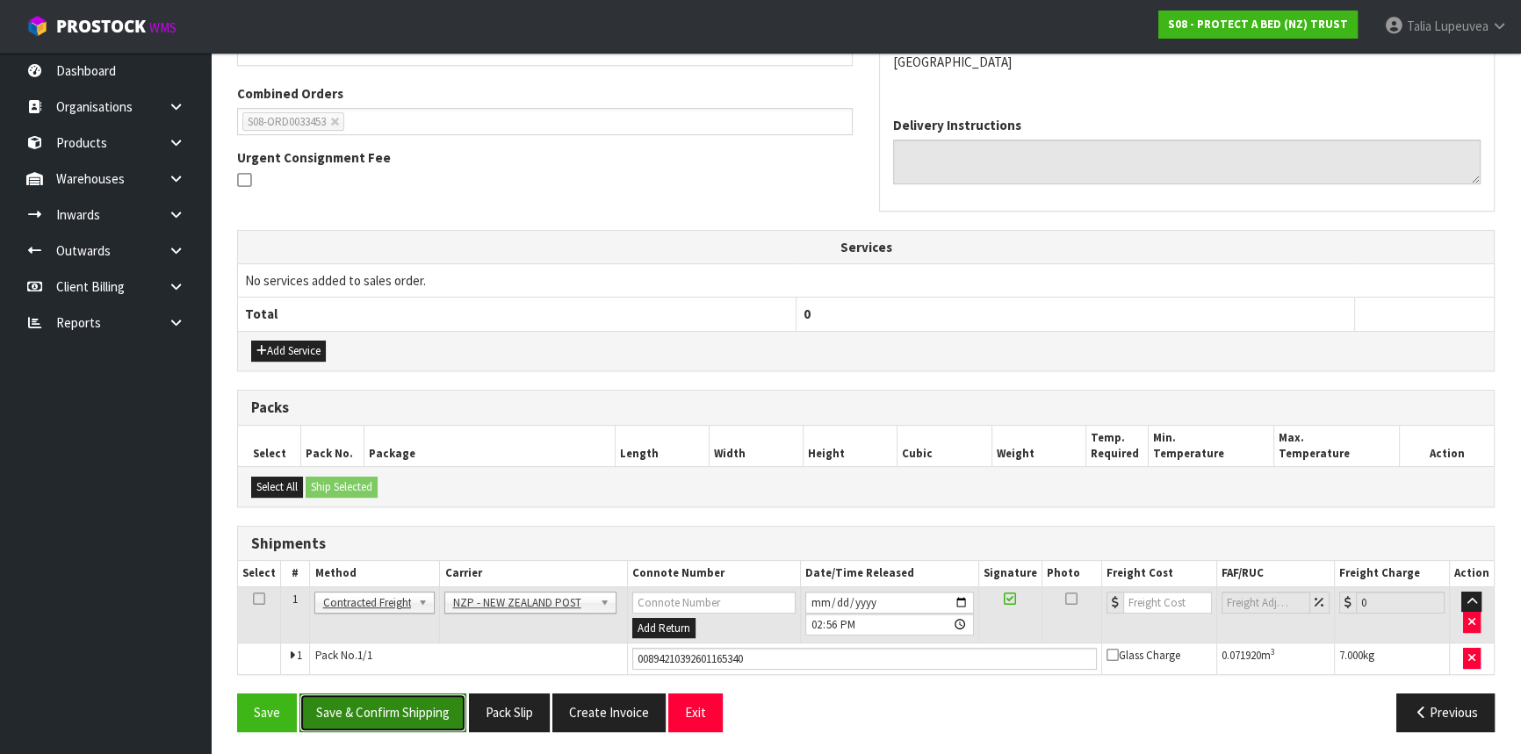
click at [398, 709] on button "Save & Confirm Shipping" at bounding box center [382, 713] width 167 height 38
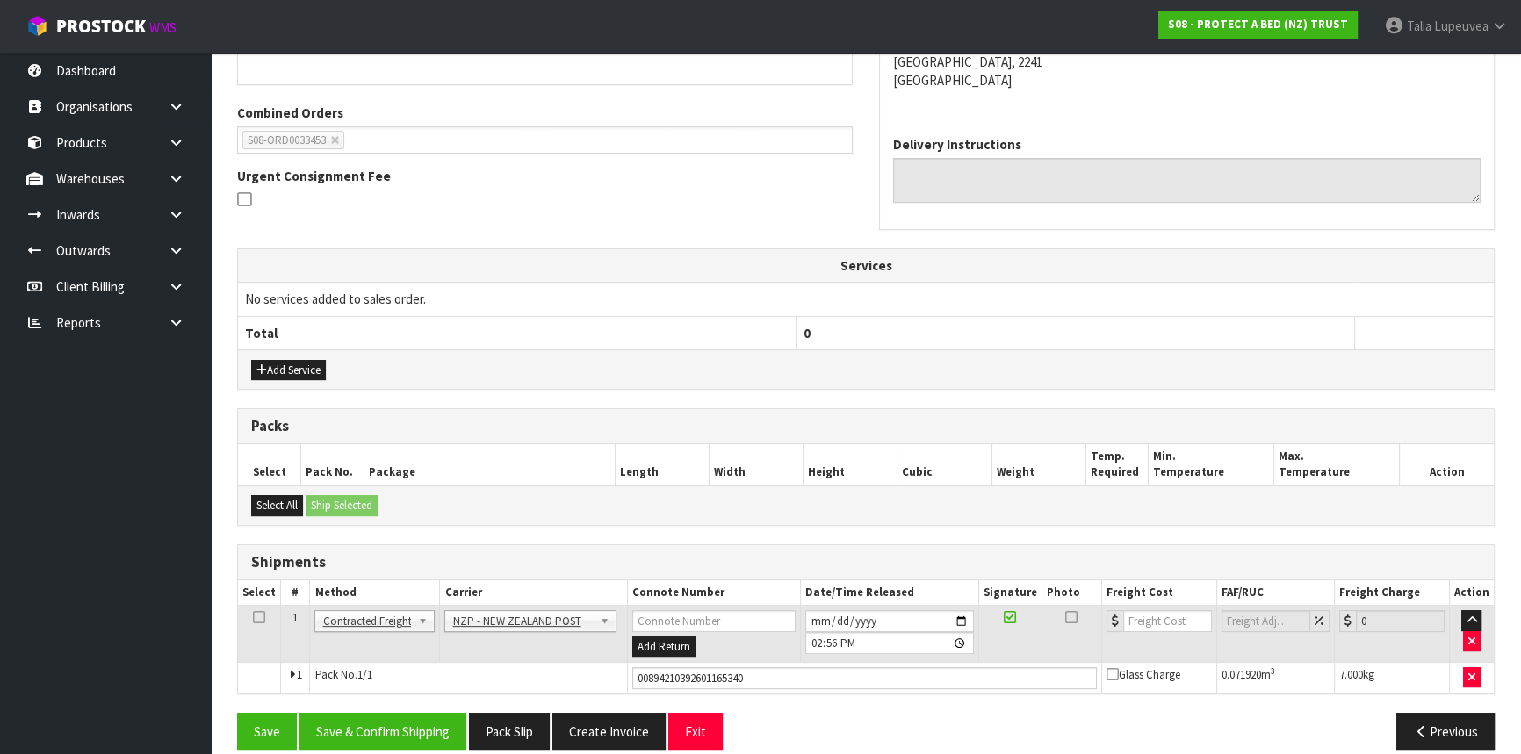
scroll to position [0, 0]
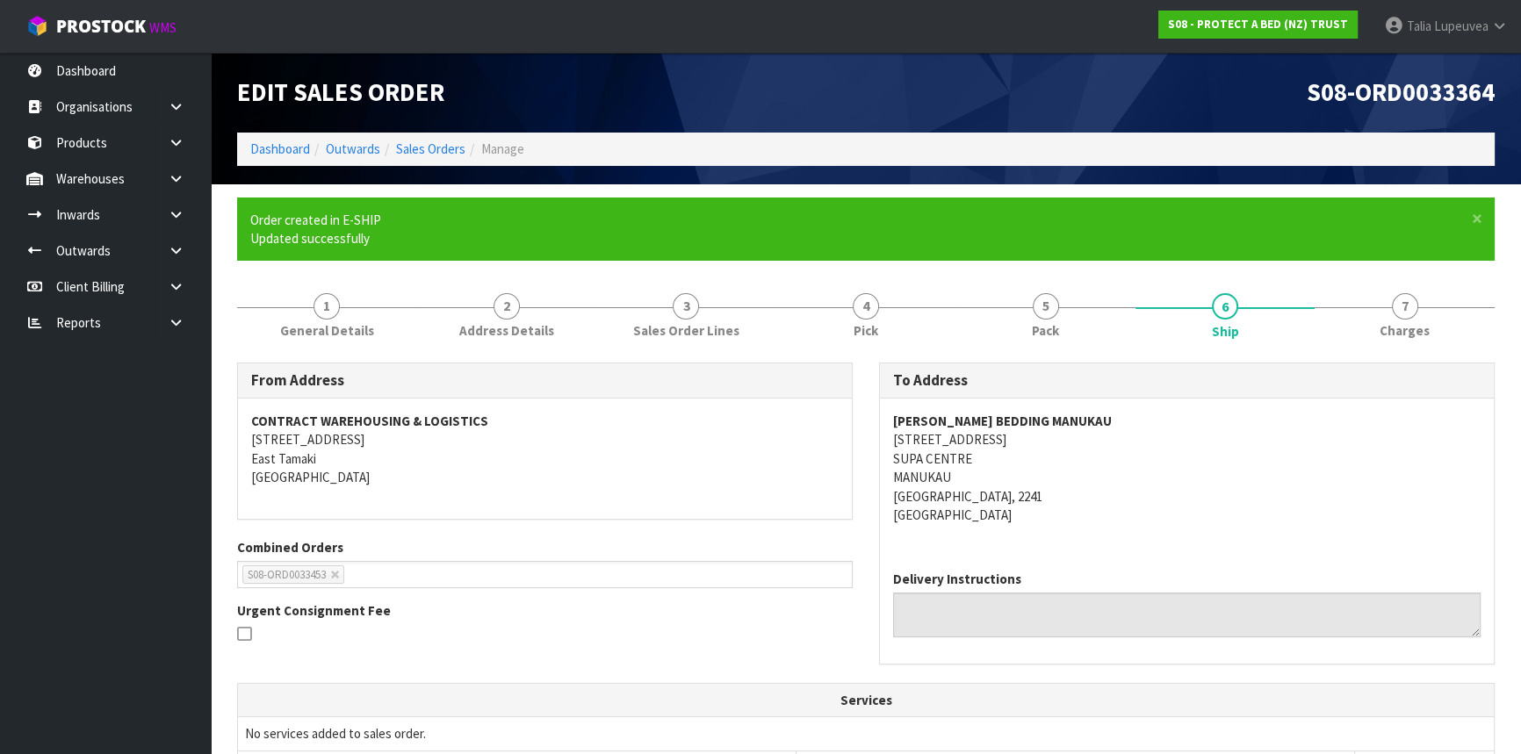
click at [1138, 70] on div "S08-ORD0033364" at bounding box center [1187, 93] width 642 height 80
click at [1277, 479] on address "HARVEY NORMAN BEDDING MANUKAU 72 CAVENDISH DRIVE SUPA CENTRE MANUKAU AUCKLAND, …" at bounding box center [1186, 468] width 587 height 113
click at [1220, 140] on ol "Dashboard Outwards Sales Orders Manage" at bounding box center [865, 149] width 1257 height 32
click at [1214, 104] on h1 "S08-ORD0033364" at bounding box center [1187, 92] width 616 height 27
click at [909, 108] on div "S08-ORD0033364" at bounding box center [1187, 93] width 642 height 80
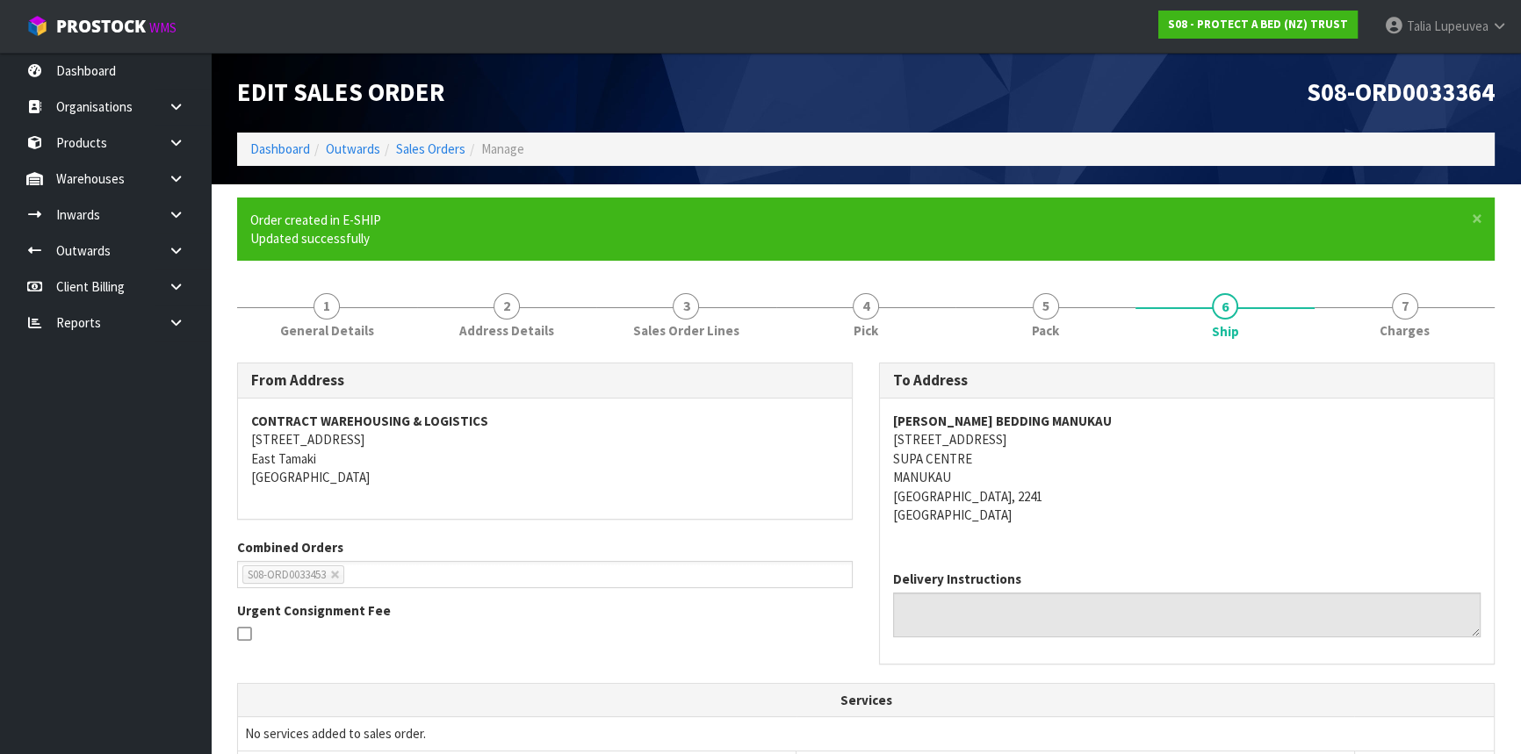
click at [522, 104] on h1 "Edit Sales Order" at bounding box center [545, 92] width 616 height 27
